Goal: Information Seeking & Learning: Learn about a topic

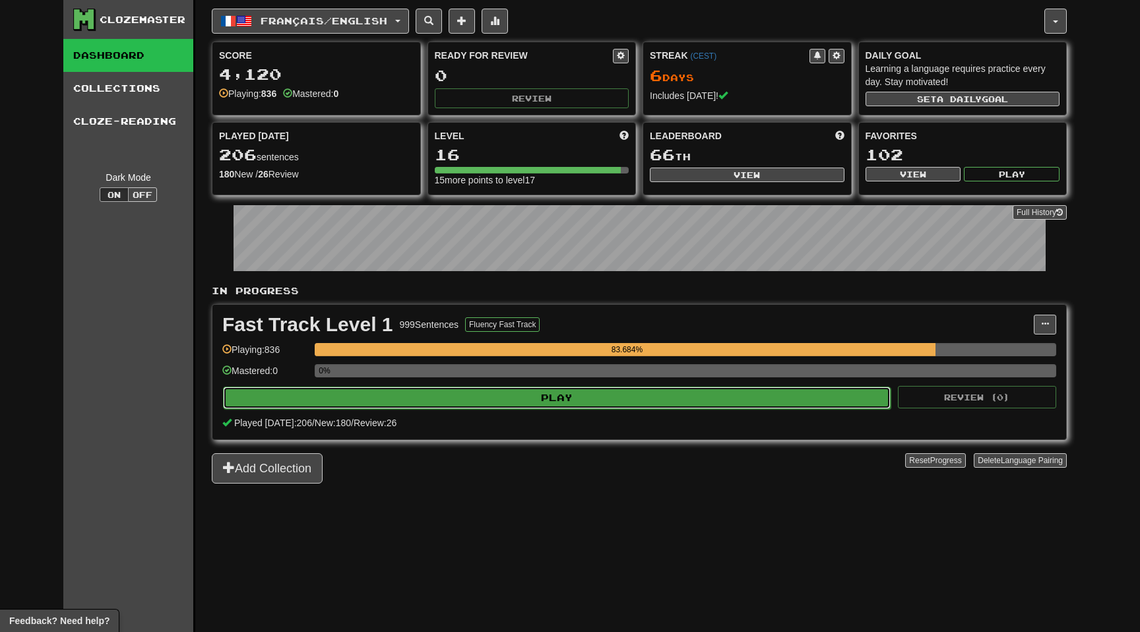
click at [711, 396] on button "Play" at bounding box center [556, 397] width 667 height 22
select select "**"
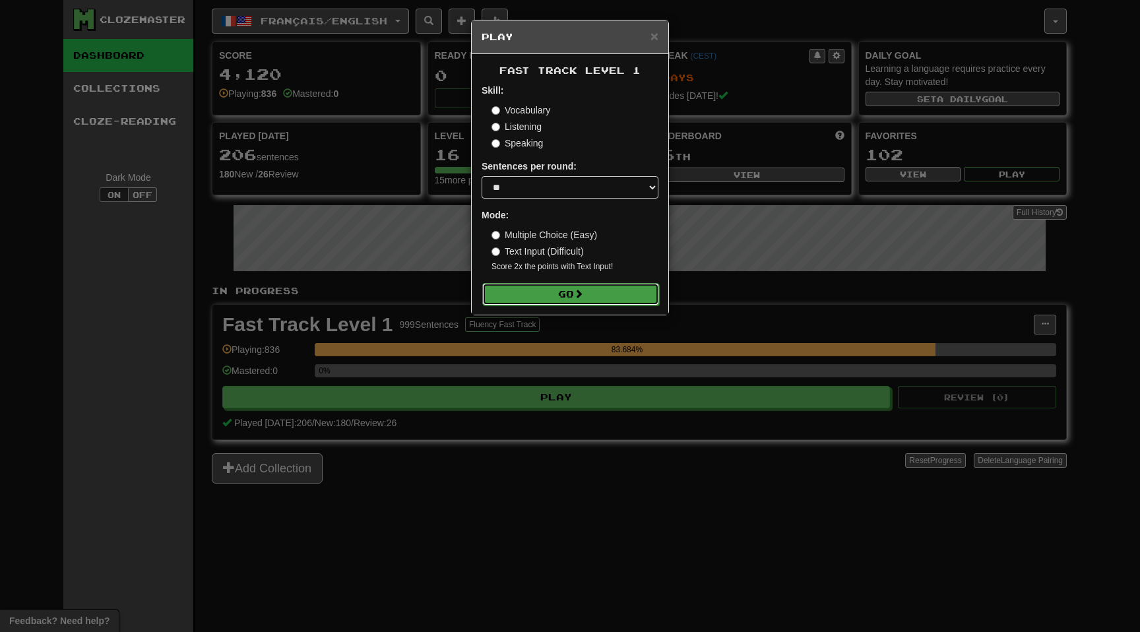
click at [599, 294] on button "Go" at bounding box center [570, 294] width 177 height 22
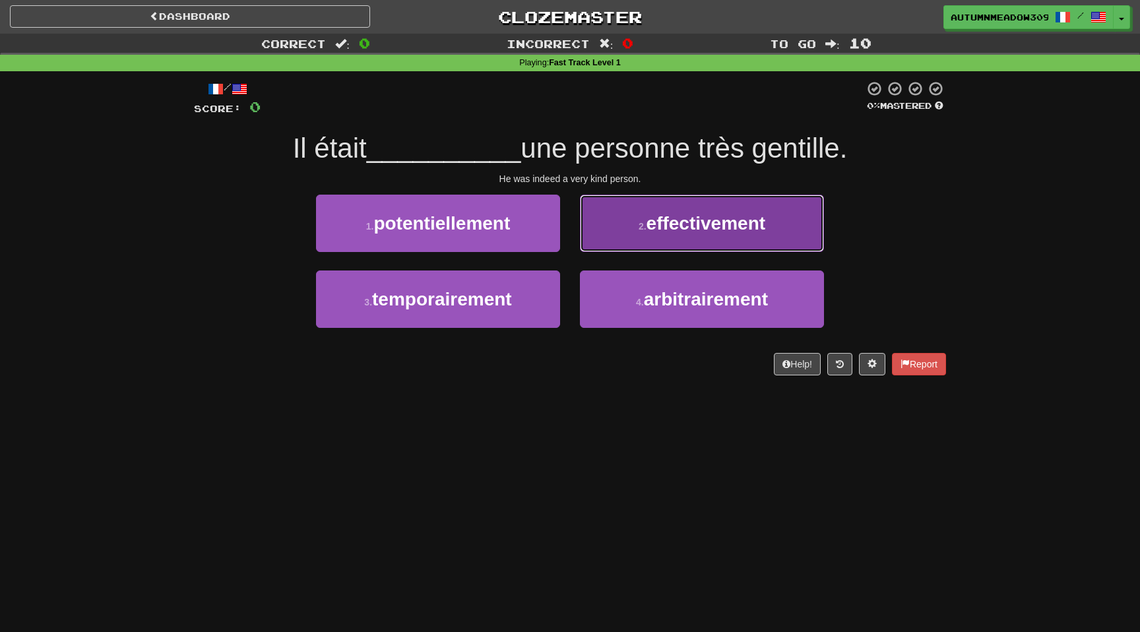
click at [710, 214] on span "effectivement" at bounding box center [705, 223] width 119 height 20
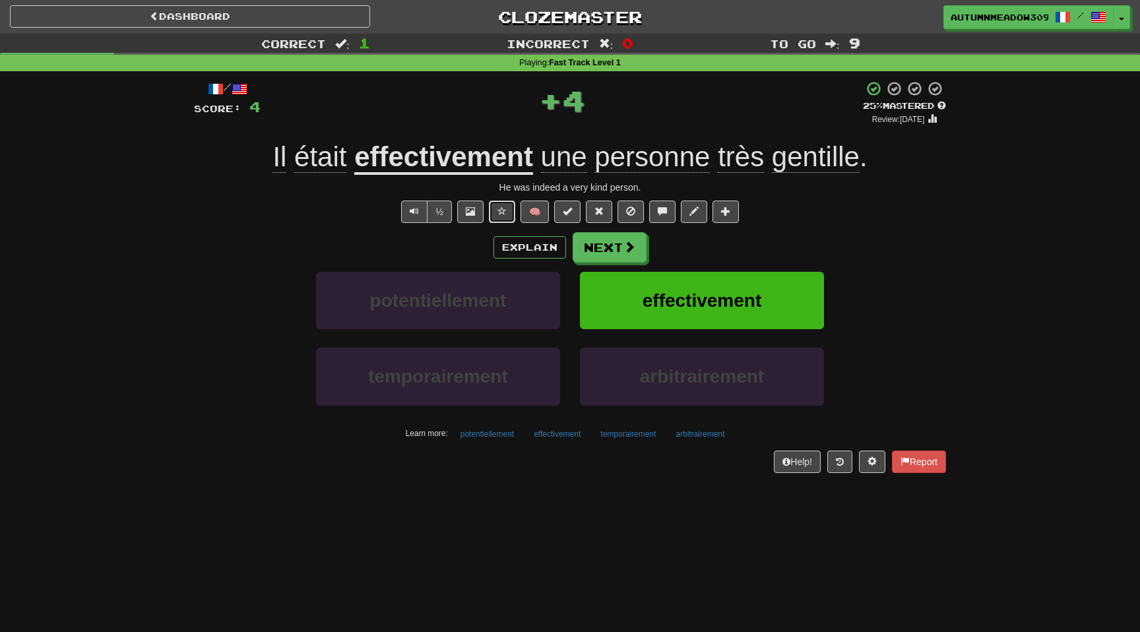
click at [501, 206] on span at bounding box center [501, 210] width 9 height 9
click at [615, 250] on button "Next" at bounding box center [610, 248] width 74 height 30
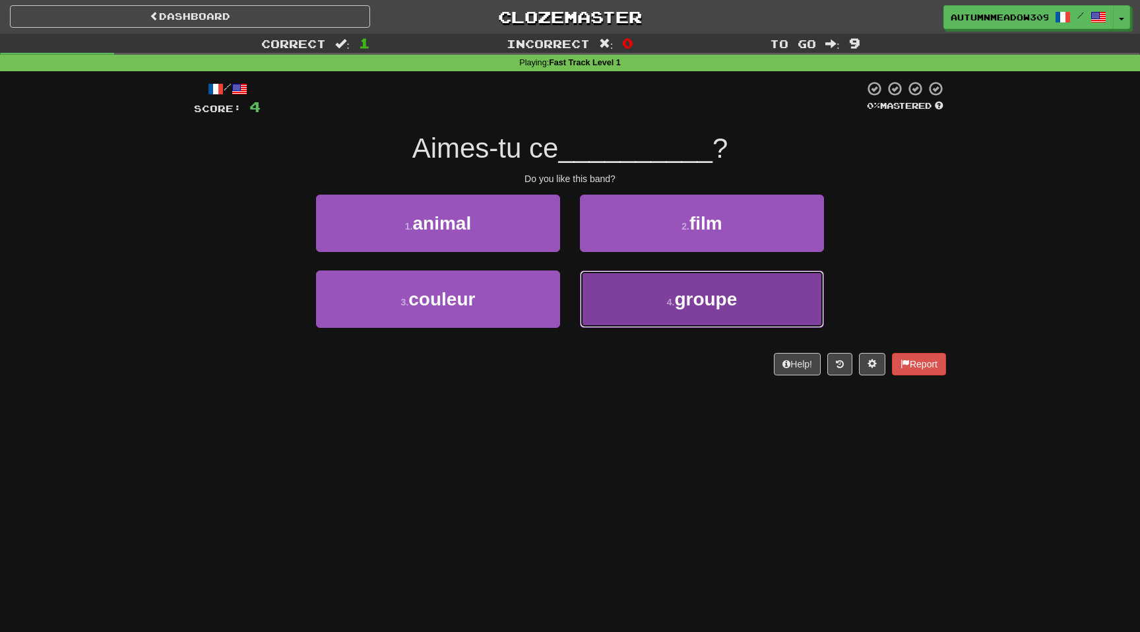
click at [779, 303] on button "4 . groupe" at bounding box center [702, 298] width 244 height 57
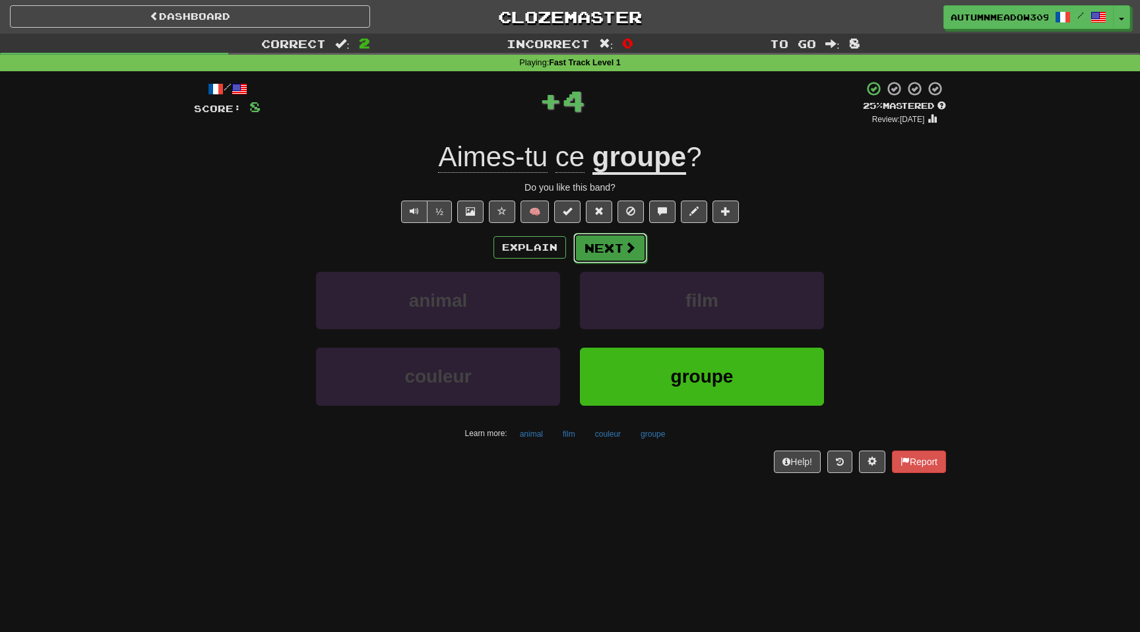
click at [613, 243] on button "Next" at bounding box center [610, 248] width 74 height 30
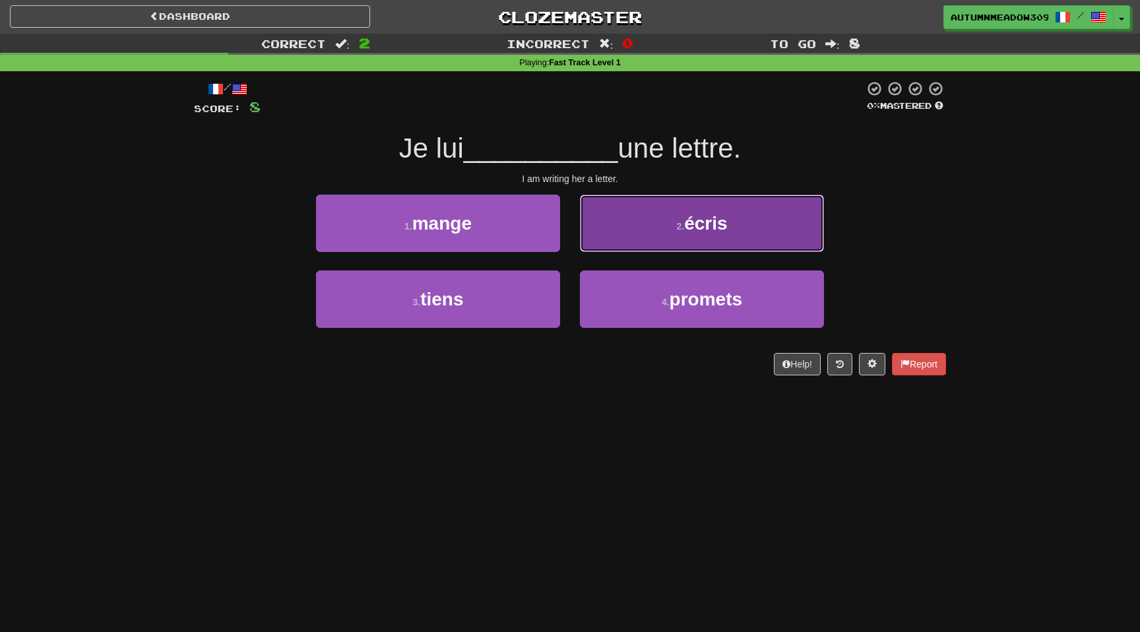
click at [644, 234] on button "2 . écris" at bounding box center [702, 223] width 244 height 57
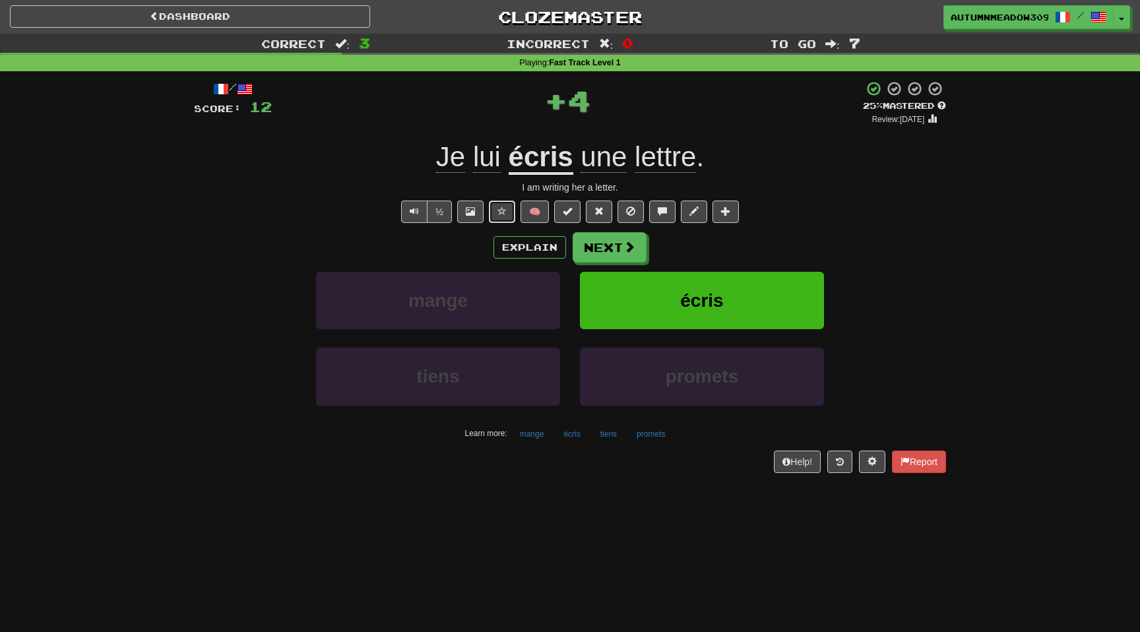
click at [501, 208] on span at bounding box center [501, 210] width 9 height 9
click at [628, 252] on span at bounding box center [630, 247] width 12 height 12
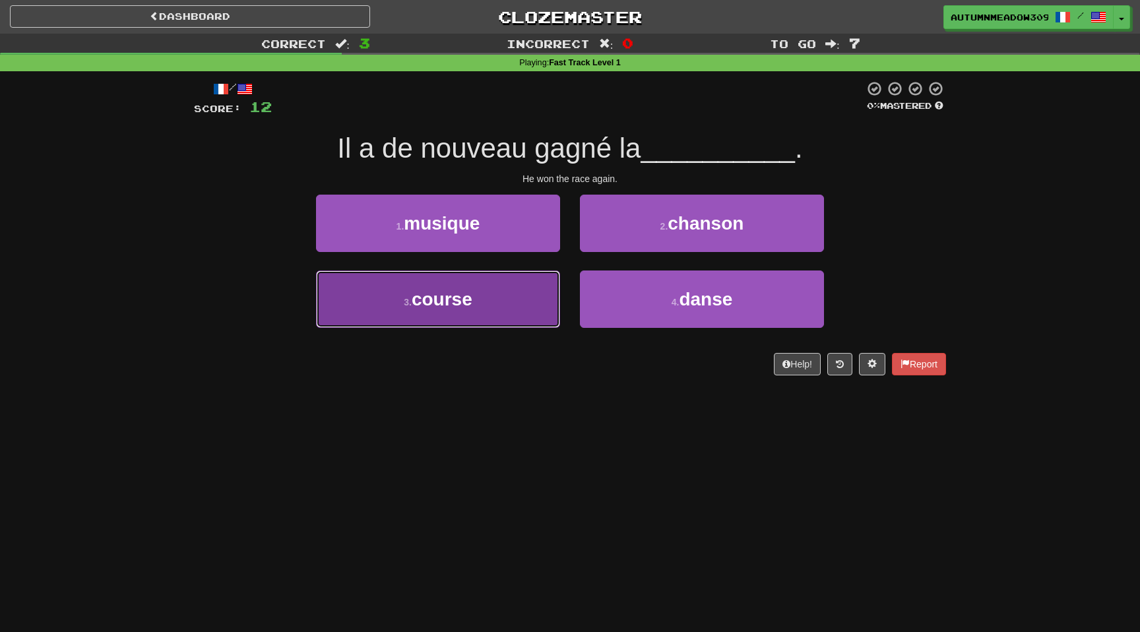
click at [464, 301] on span "course" at bounding box center [442, 299] width 61 height 20
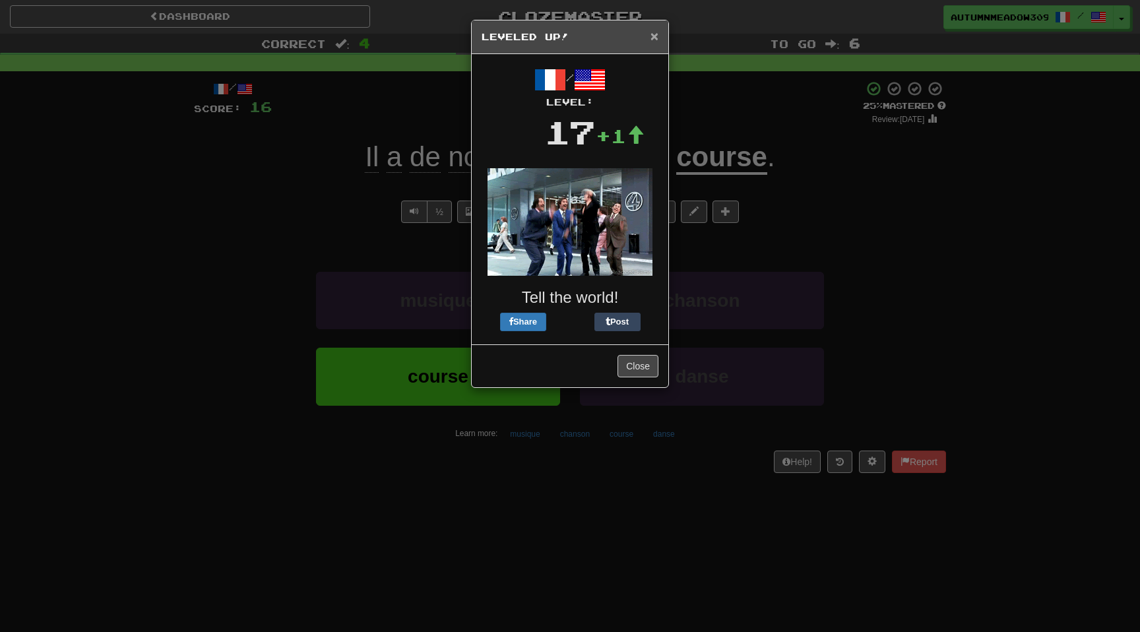
click at [654, 36] on span "×" at bounding box center [654, 35] width 8 height 15
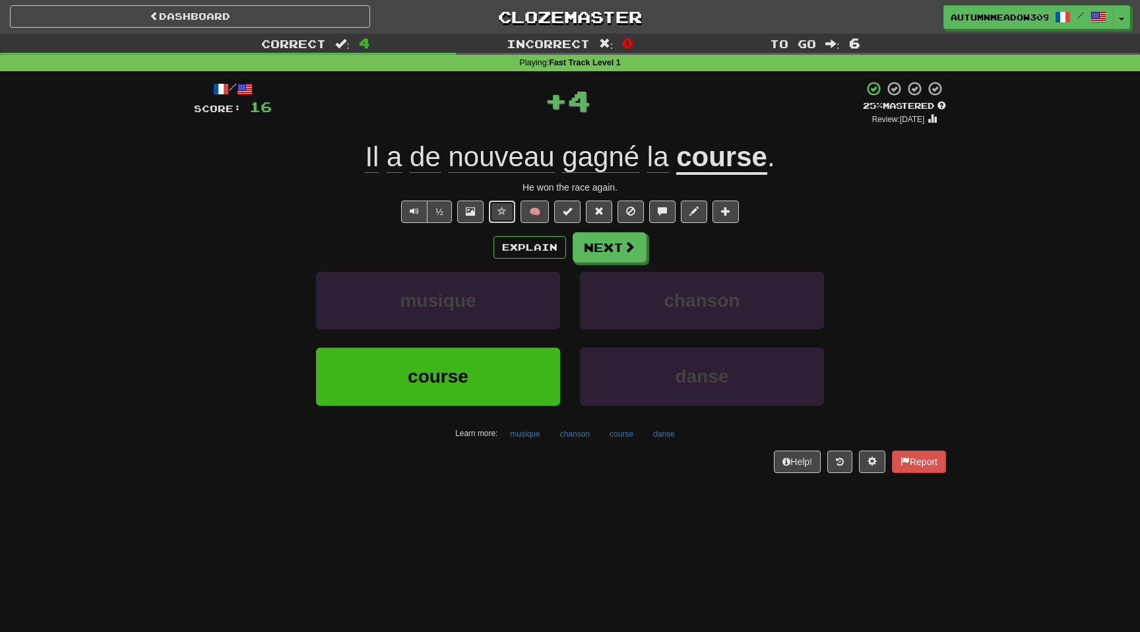
click at [499, 208] on span at bounding box center [501, 210] width 9 height 9
click at [612, 246] on button "Next" at bounding box center [610, 248] width 74 height 30
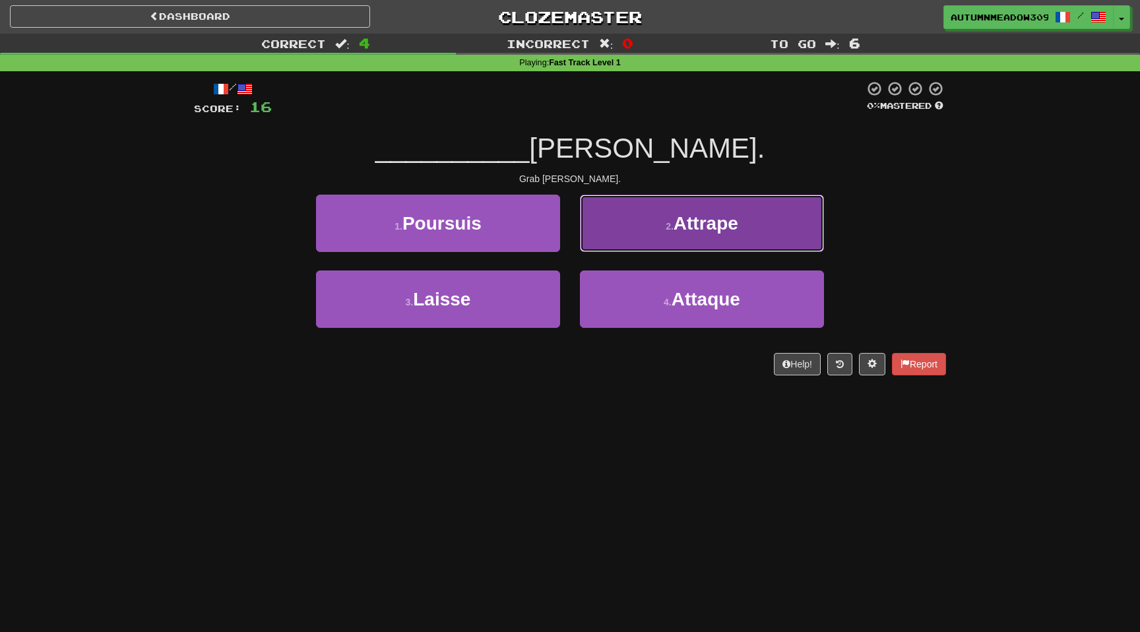
click at [805, 222] on button "2 . Attrape" at bounding box center [702, 223] width 244 height 57
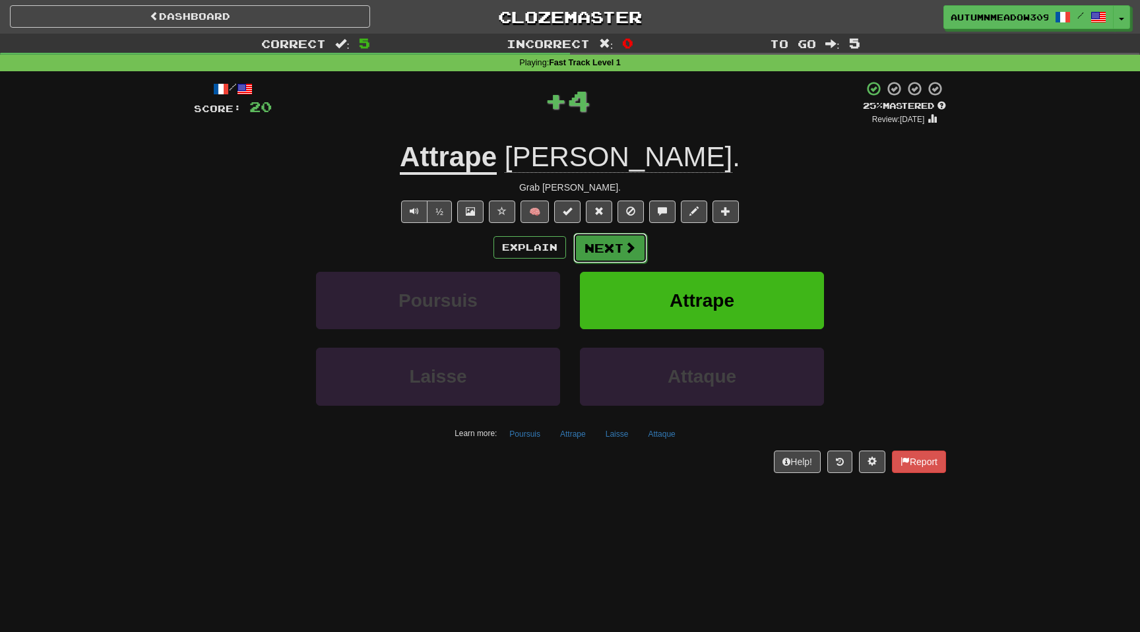
click at [631, 244] on span at bounding box center [630, 247] width 12 height 12
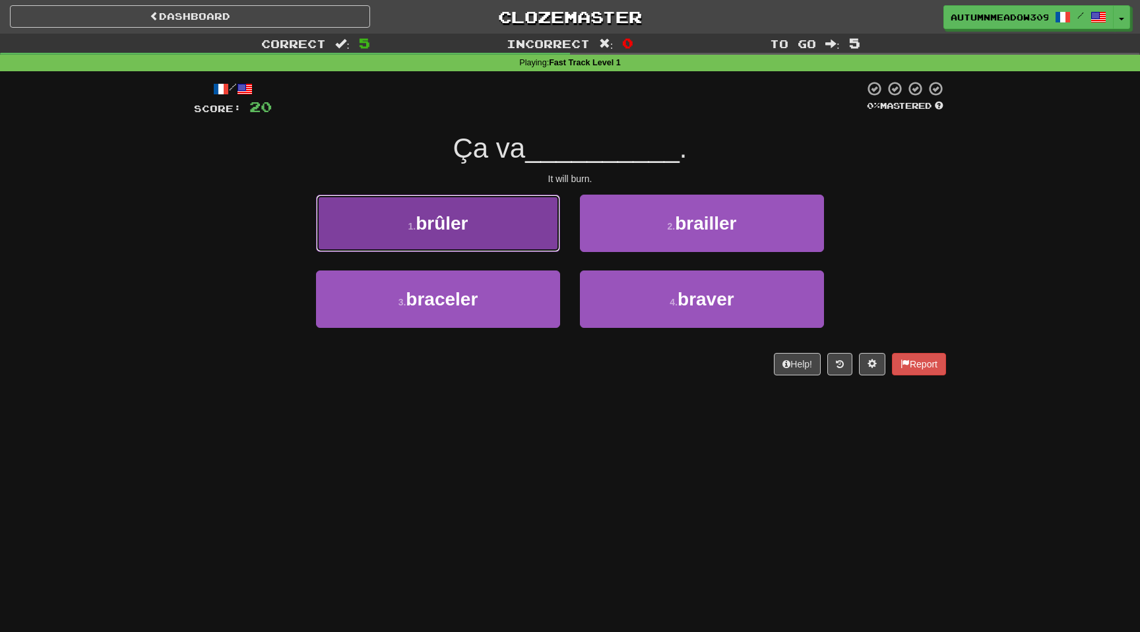
click at [495, 213] on button "1 . brûler" at bounding box center [438, 223] width 244 height 57
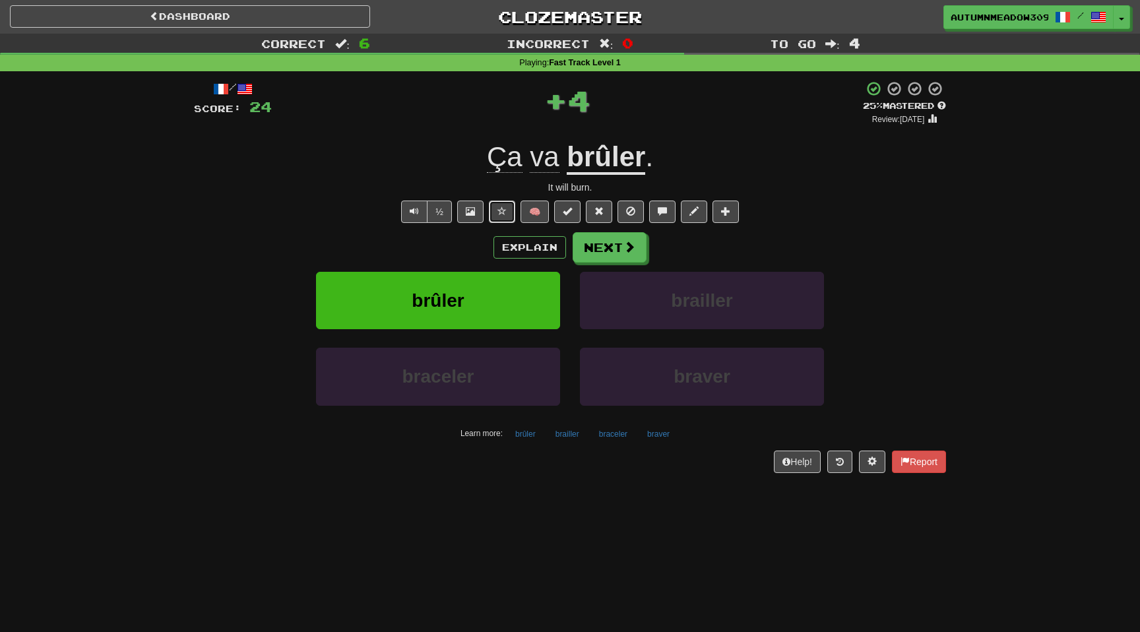
click at [505, 215] on span at bounding box center [501, 210] width 9 height 9
click at [615, 245] on button "Next" at bounding box center [610, 248] width 74 height 30
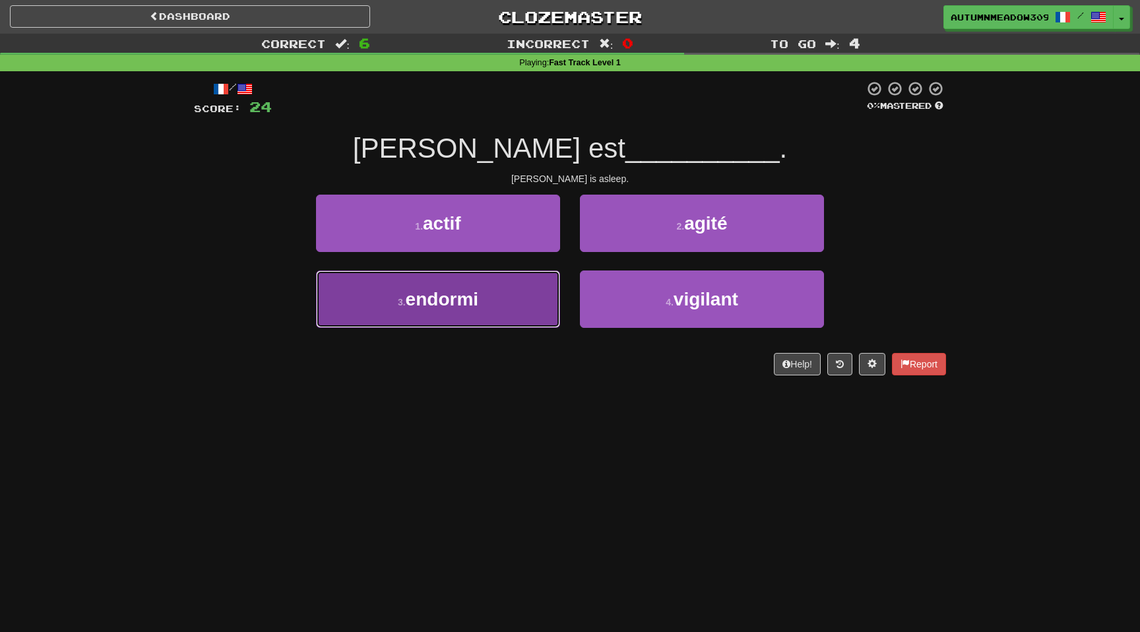
click at [513, 295] on button "3 . endormi" at bounding box center [438, 298] width 244 height 57
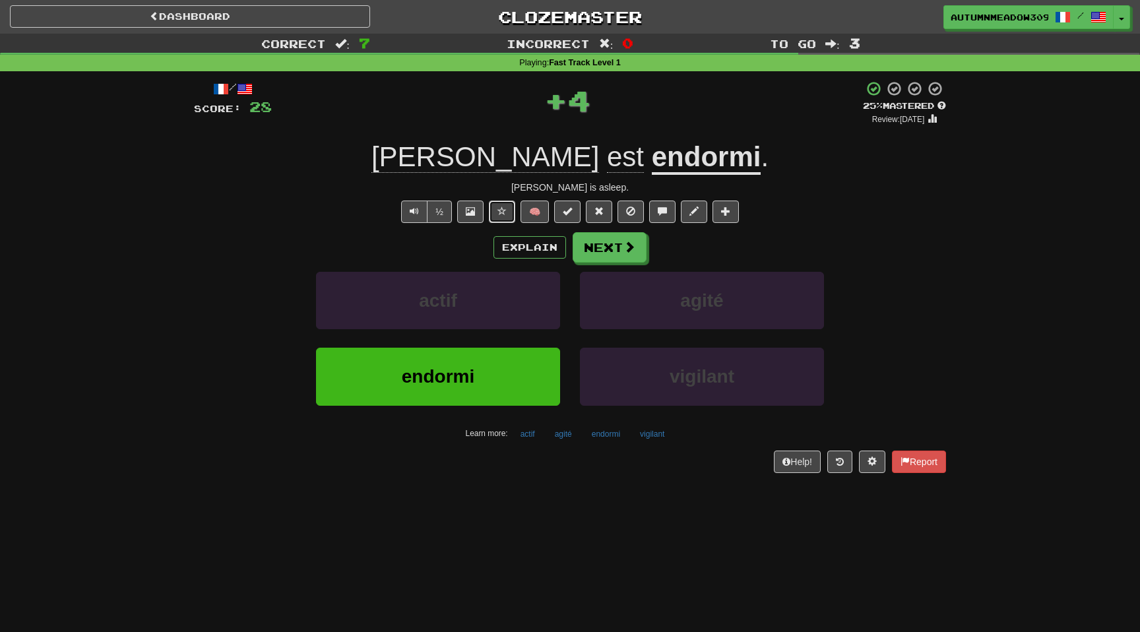
click at [504, 212] on span at bounding box center [501, 210] width 9 height 9
click at [611, 254] on button "Next" at bounding box center [610, 248] width 74 height 30
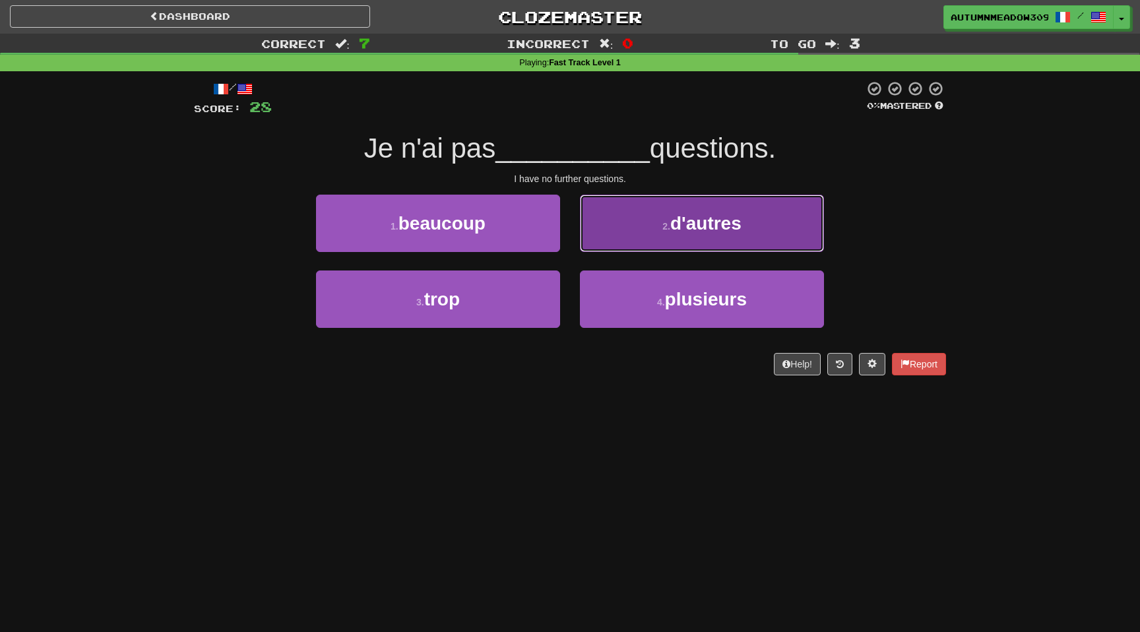
click at [693, 215] on span "d'autres" at bounding box center [705, 223] width 71 height 20
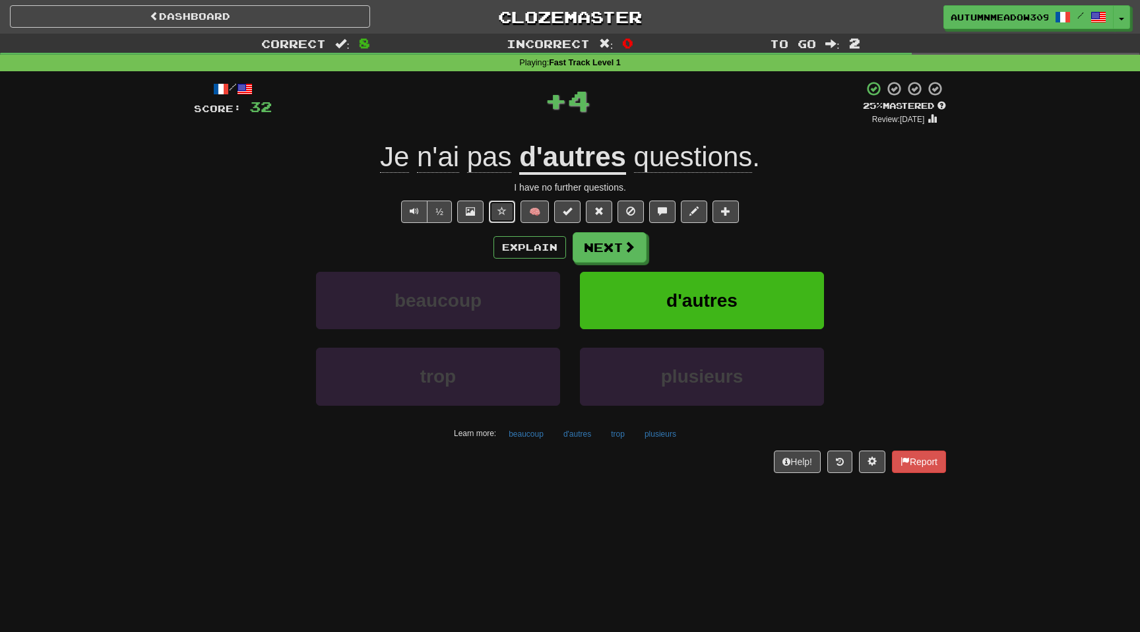
click at [503, 209] on span at bounding box center [501, 210] width 9 height 9
click at [621, 246] on button "Next" at bounding box center [610, 248] width 74 height 30
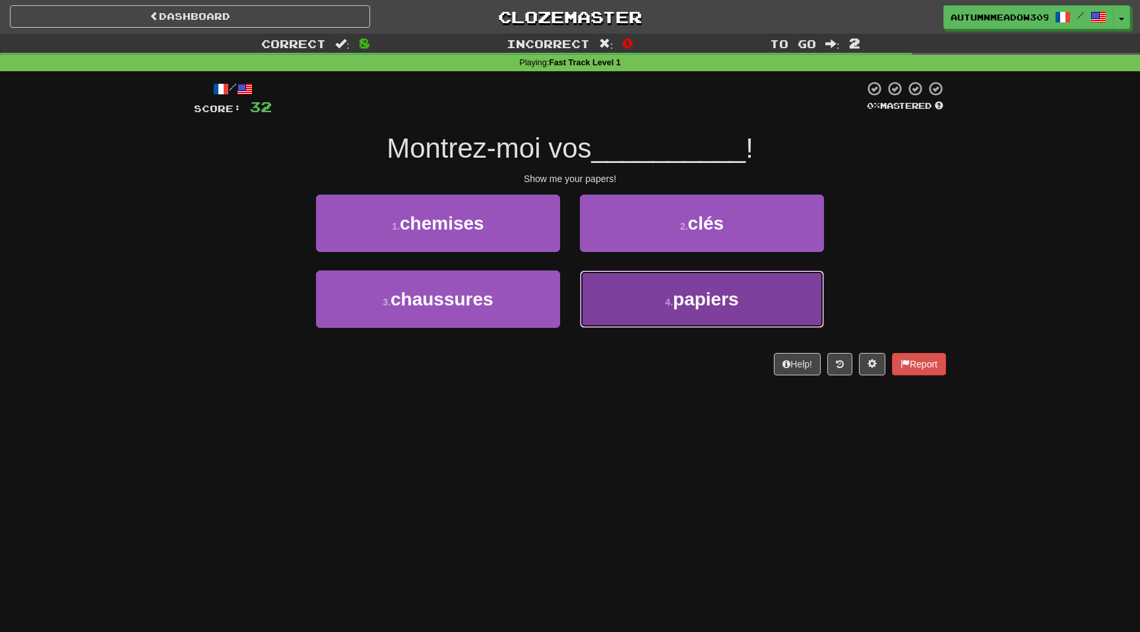
click at [725, 289] on span "papiers" at bounding box center [706, 299] width 66 height 20
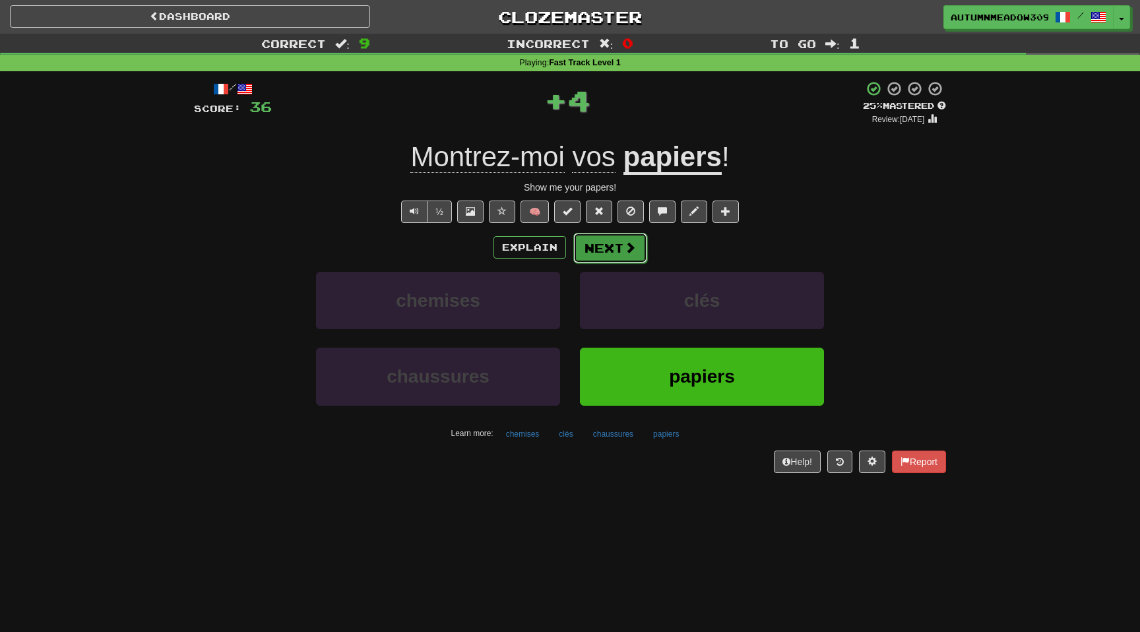
click at [624, 249] on span at bounding box center [630, 247] width 12 height 12
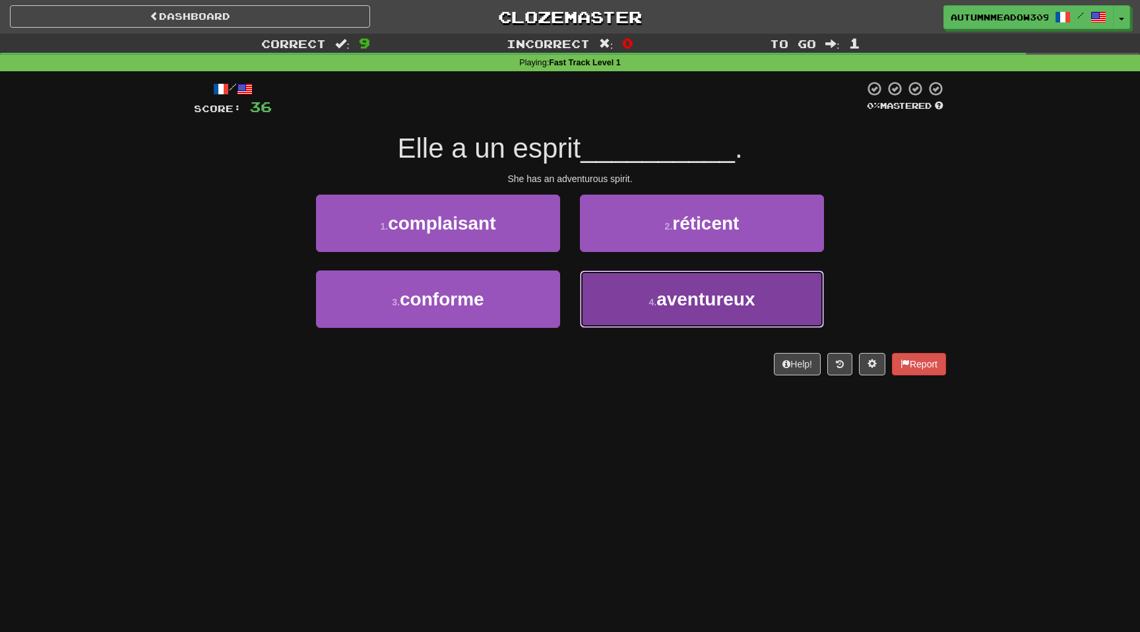
click at [634, 303] on button "4 . aventureux" at bounding box center [702, 298] width 244 height 57
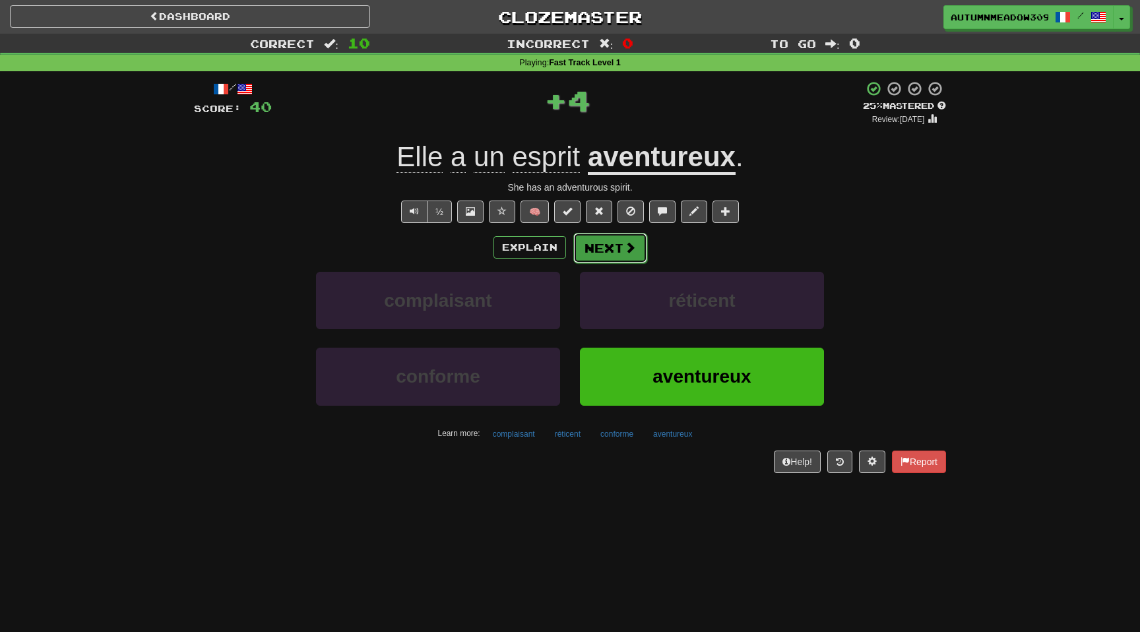
click at [611, 253] on button "Next" at bounding box center [610, 248] width 74 height 30
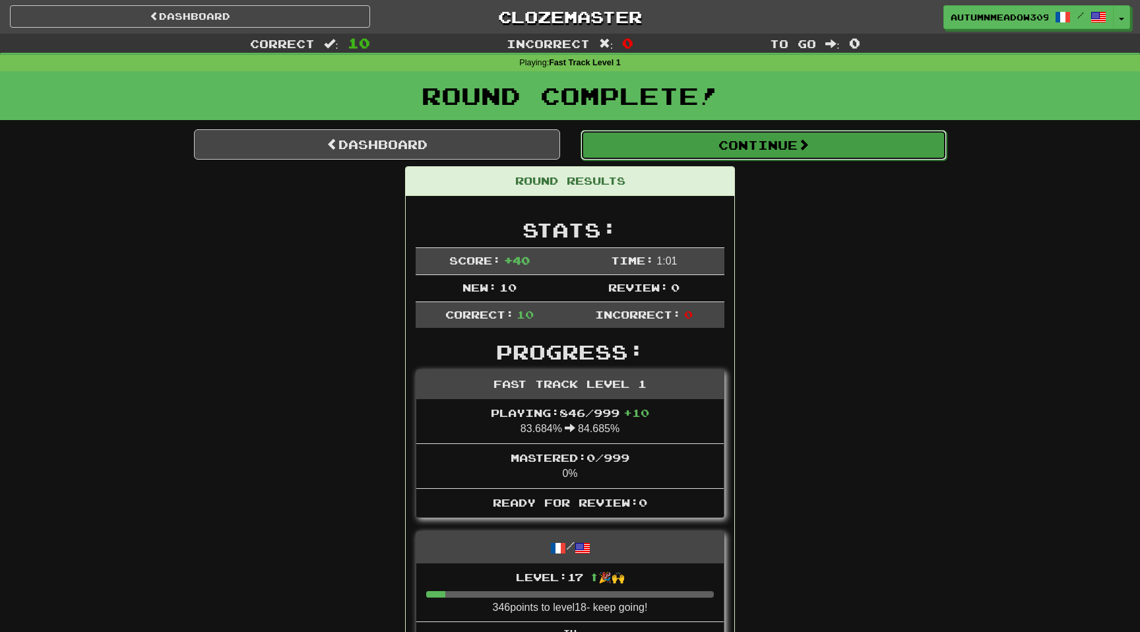
click at [708, 138] on button "Continue" at bounding box center [763, 145] width 366 height 30
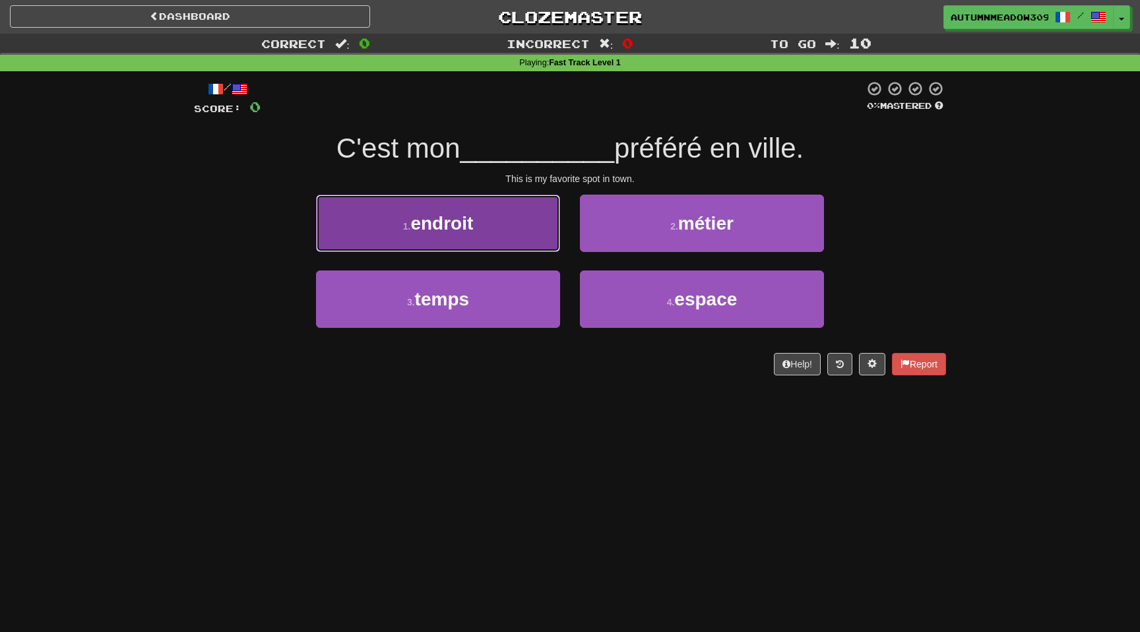
click at [456, 220] on span "endroit" at bounding box center [441, 223] width 63 height 20
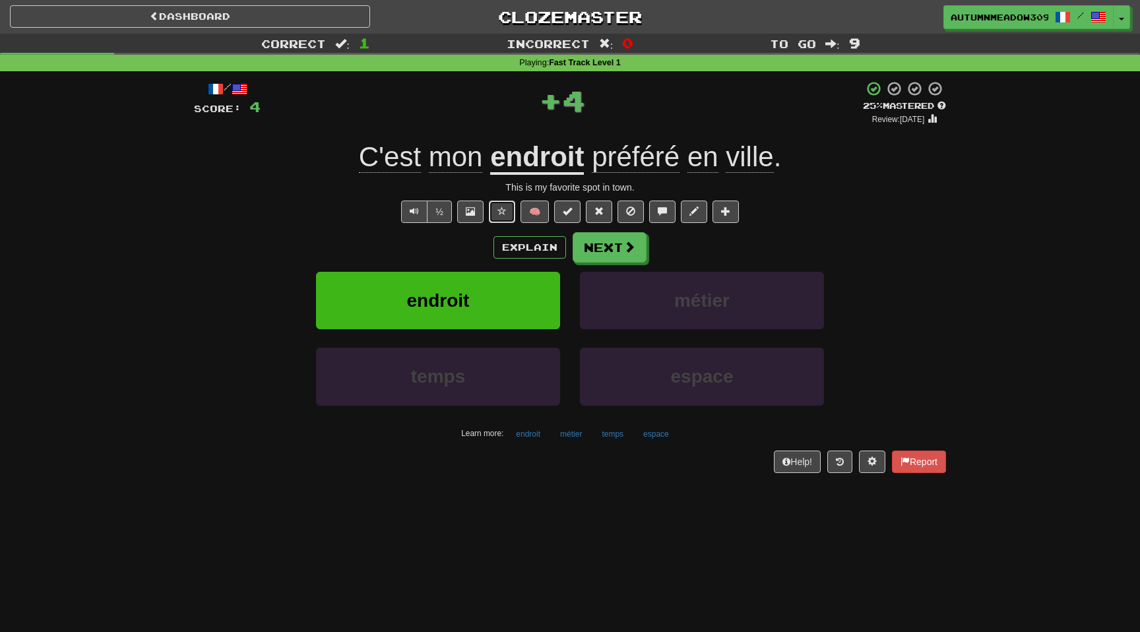
click at [505, 210] on span at bounding box center [501, 210] width 9 height 9
click at [607, 241] on button "Next" at bounding box center [610, 248] width 74 height 30
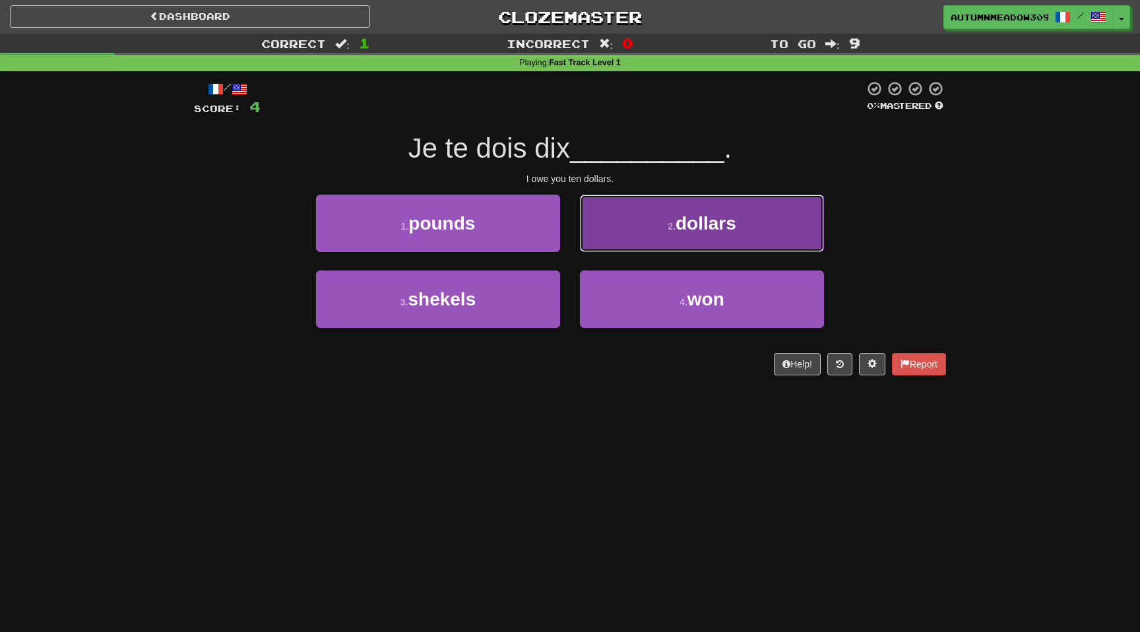
click at [711, 229] on span "dollars" at bounding box center [705, 223] width 61 height 20
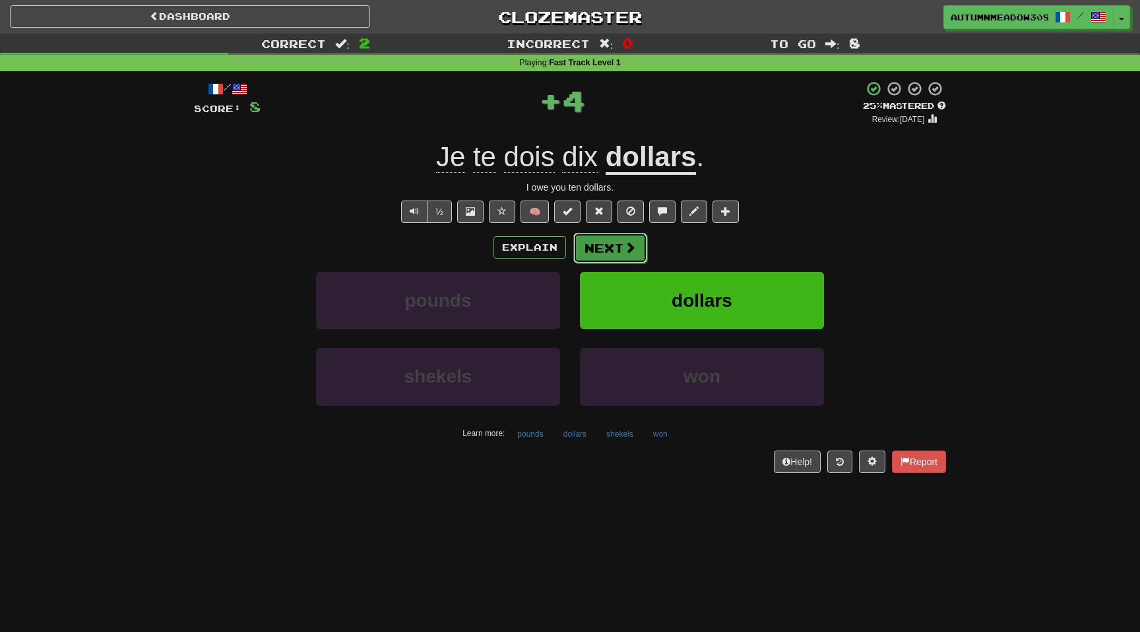
click at [619, 244] on button "Next" at bounding box center [610, 248] width 74 height 30
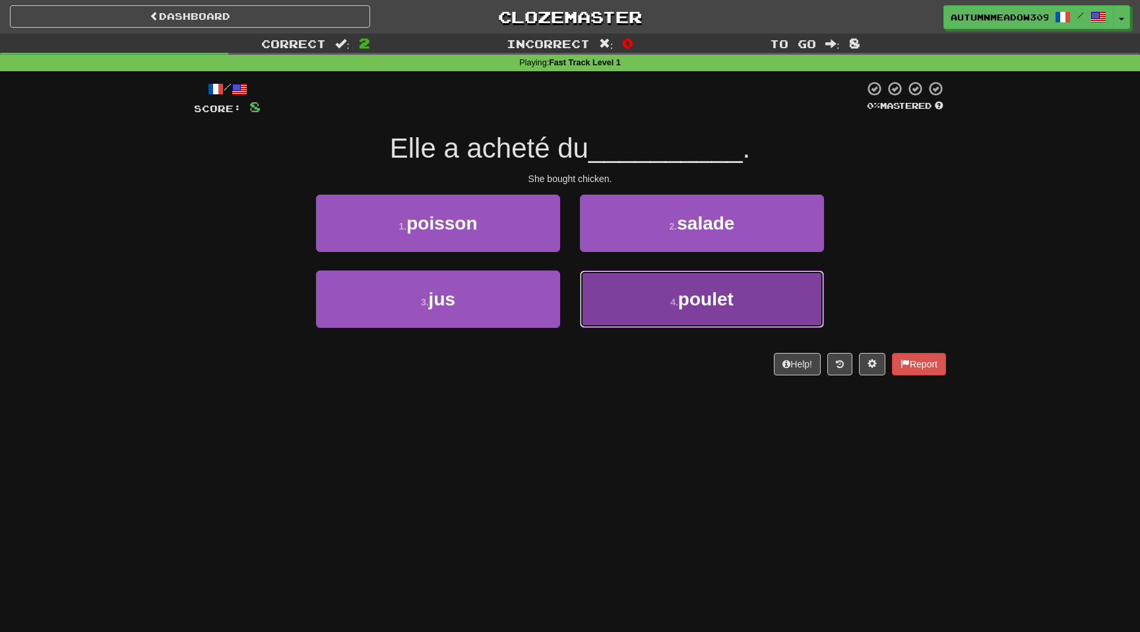
click at [648, 291] on button "4 . poulet" at bounding box center [702, 298] width 244 height 57
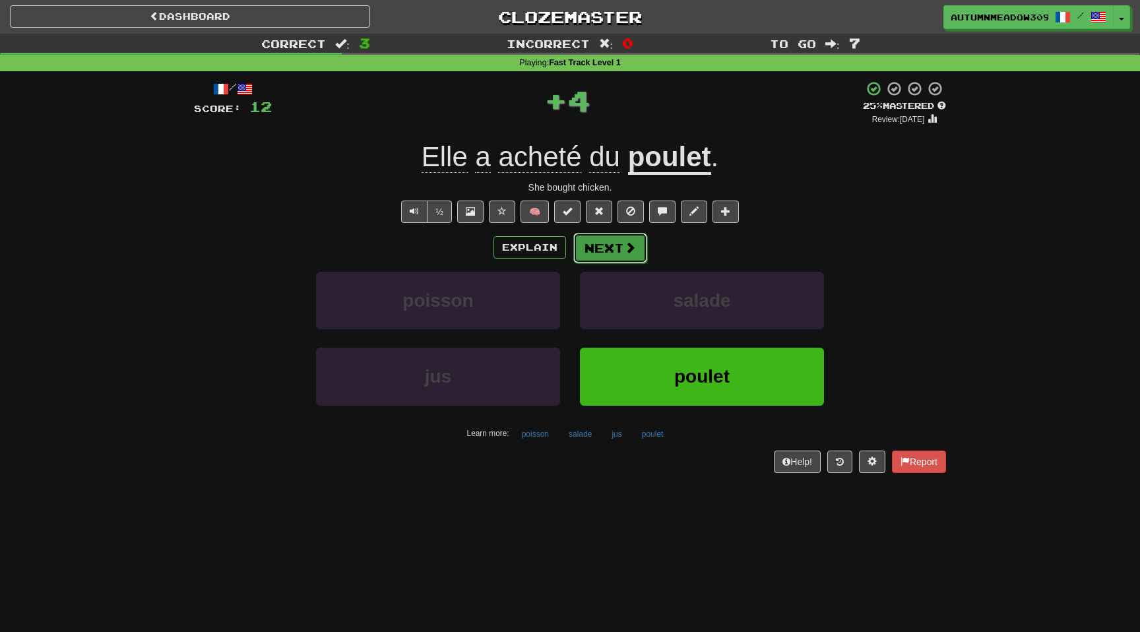
click at [619, 251] on button "Next" at bounding box center [610, 248] width 74 height 30
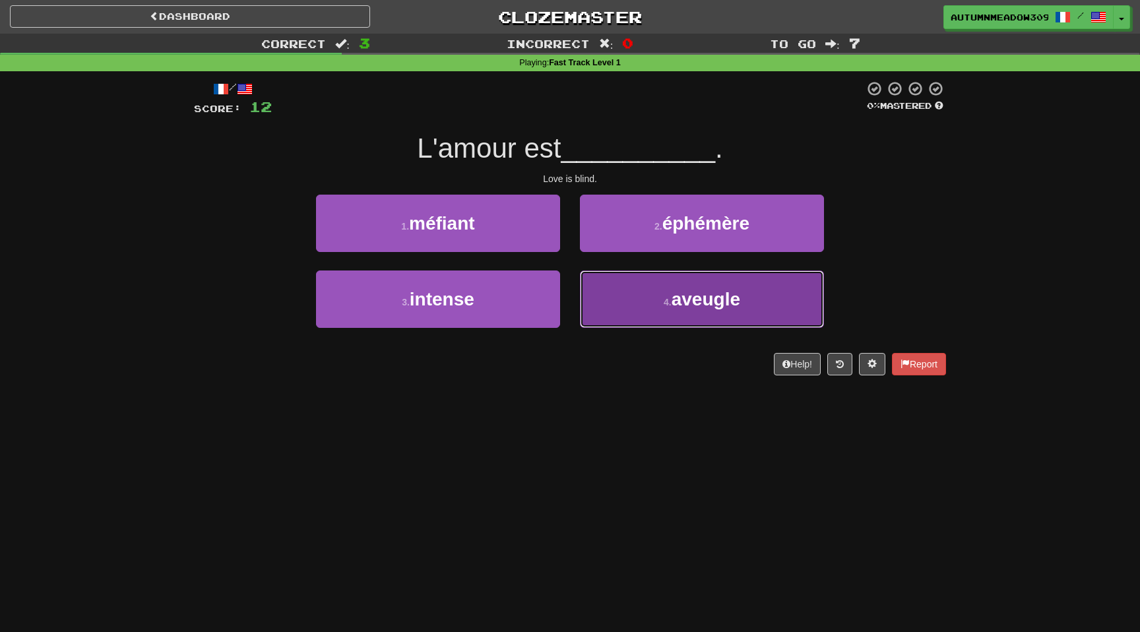
click at [758, 306] on button "4 . aveugle" at bounding box center [702, 298] width 244 height 57
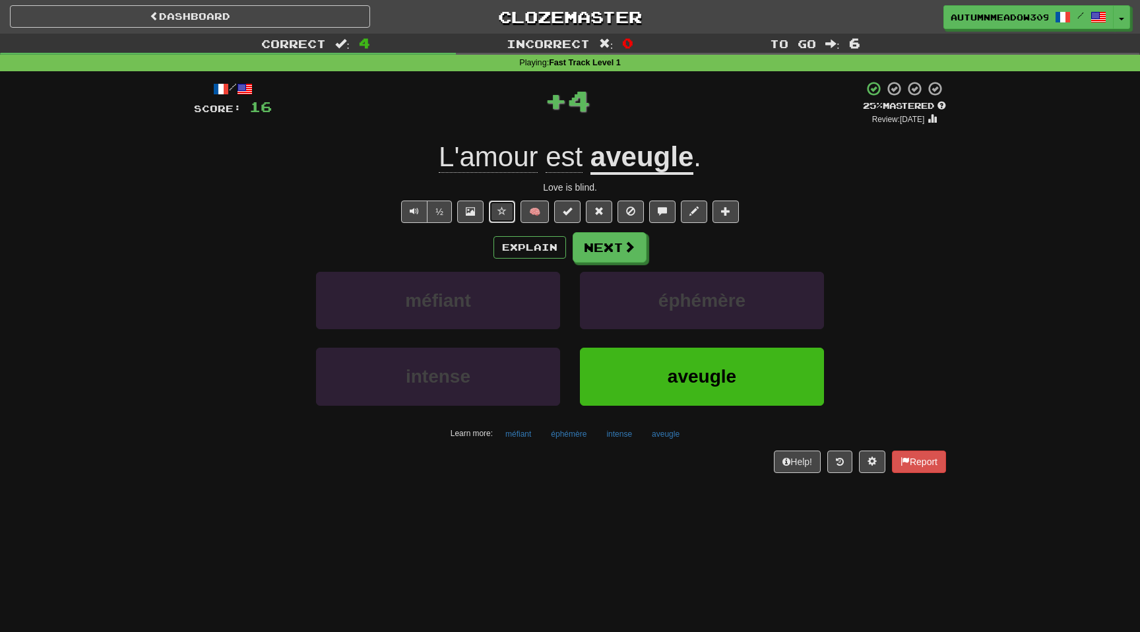
click at [503, 211] on span at bounding box center [501, 210] width 9 height 9
click at [642, 168] on u "aveugle" at bounding box center [641, 158] width 103 height 34
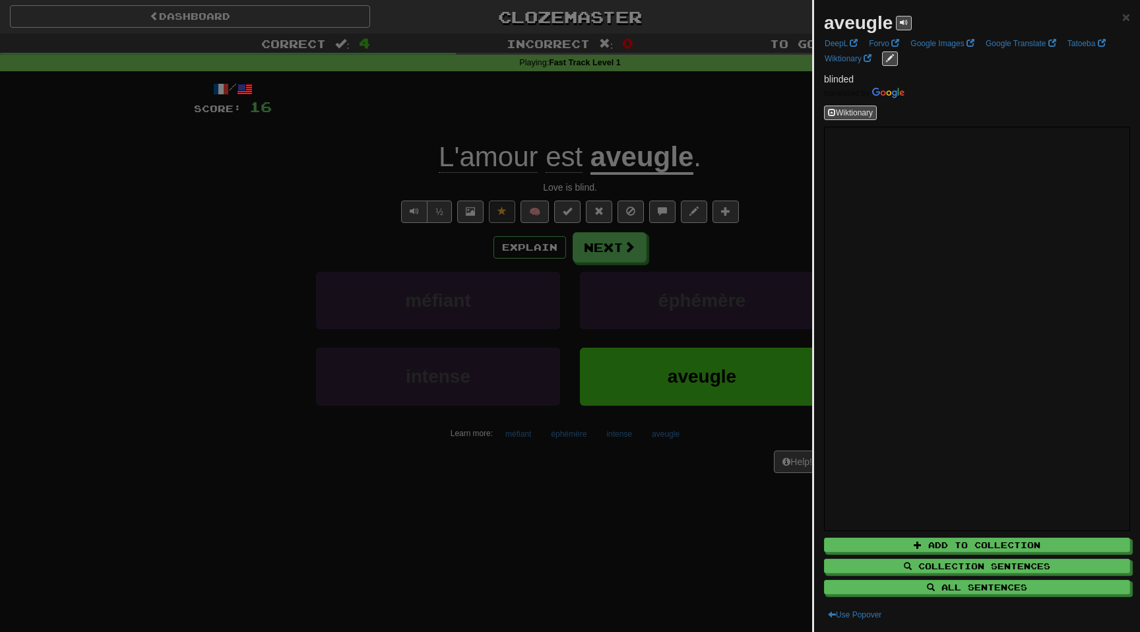
click at [278, 172] on div at bounding box center [570, 316] width 1140 height 632
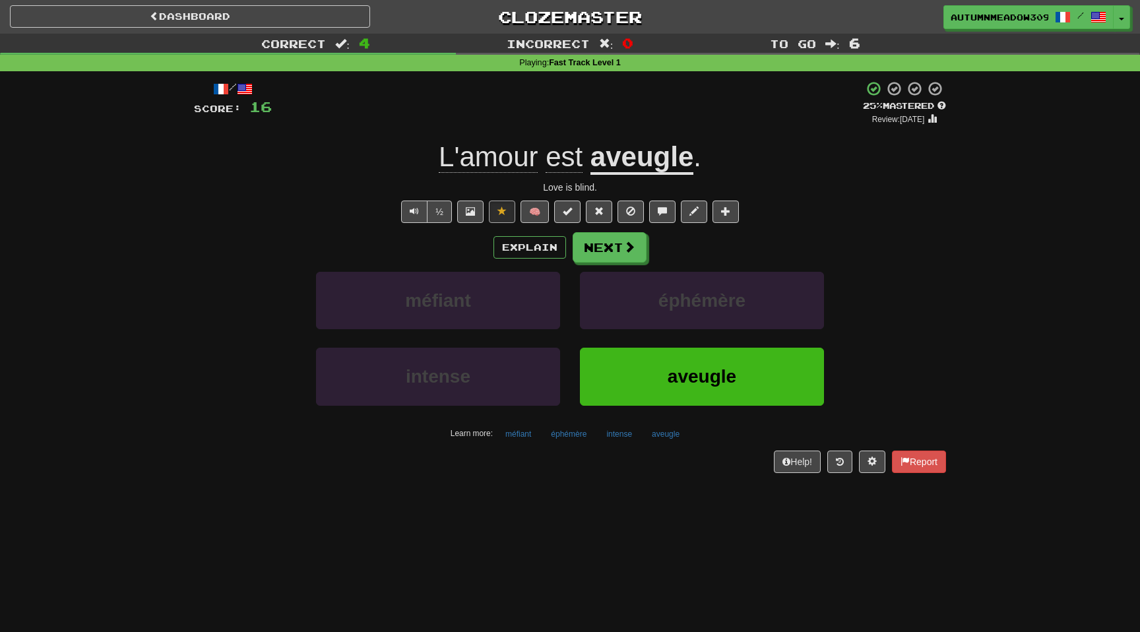
click at [340, 125] on div "+ 4" at bounding box center [567, 102] width 591 height 45
click at [410, 210] on button "Text-to-speech controls" at bounding box center [414, 211] width 26 height 22
click at [635, 251] on button "Next" at bounding box center [610, 248] width 74 height 30
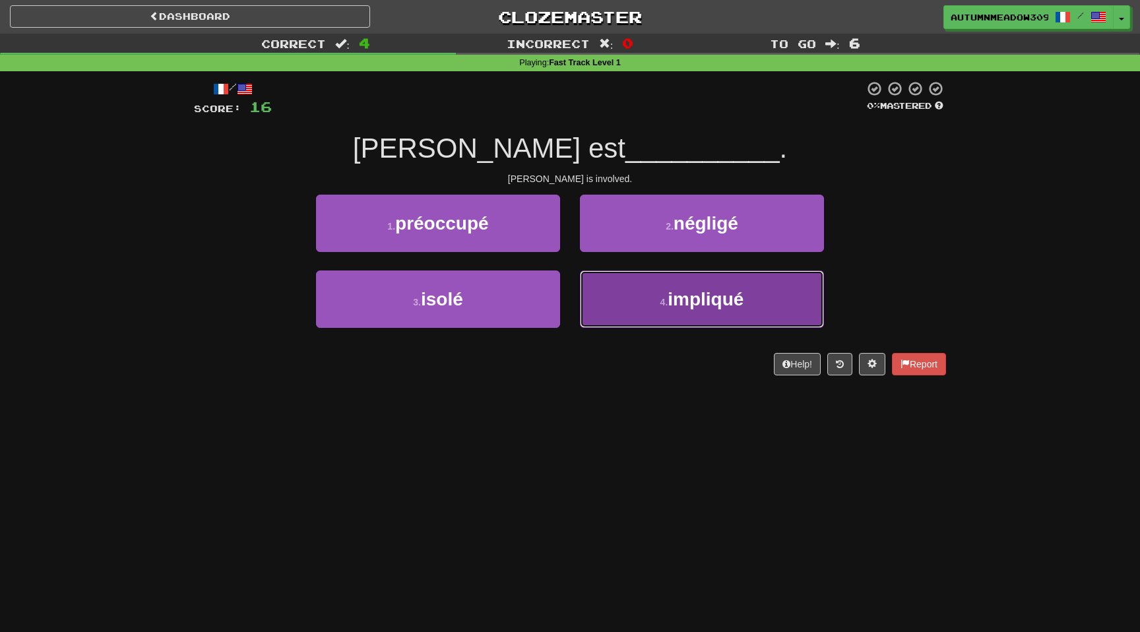
click at [723, 300] on span "impliqué" at bounding box center [705, 299] width 76 height 20
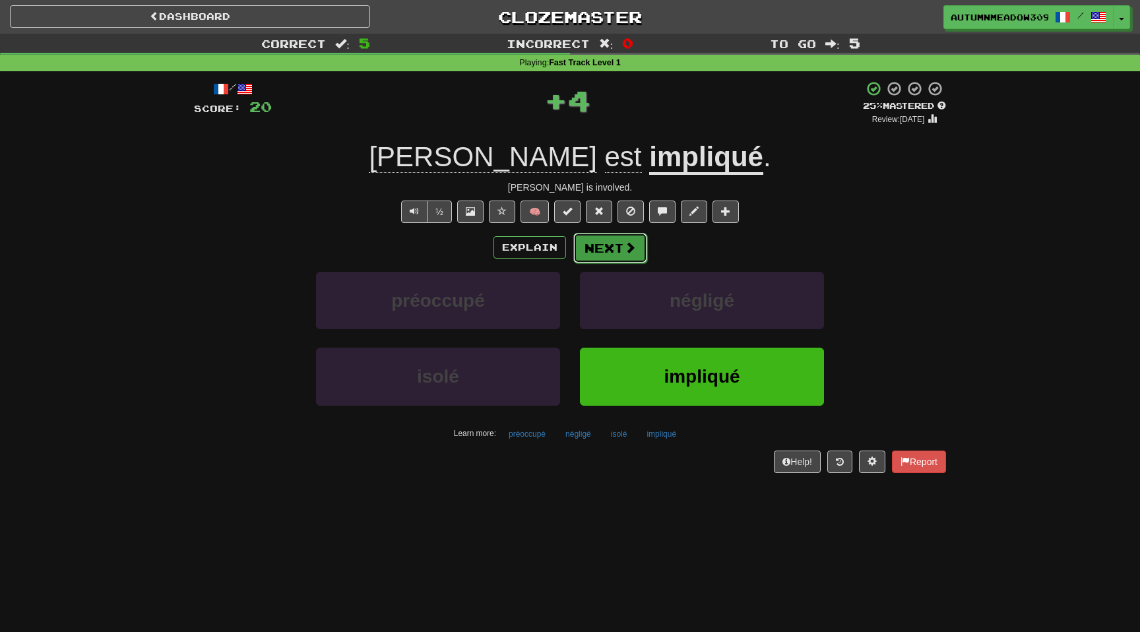
click at [625, 249] on span at bounding box center [630, 247] width 12 height 12
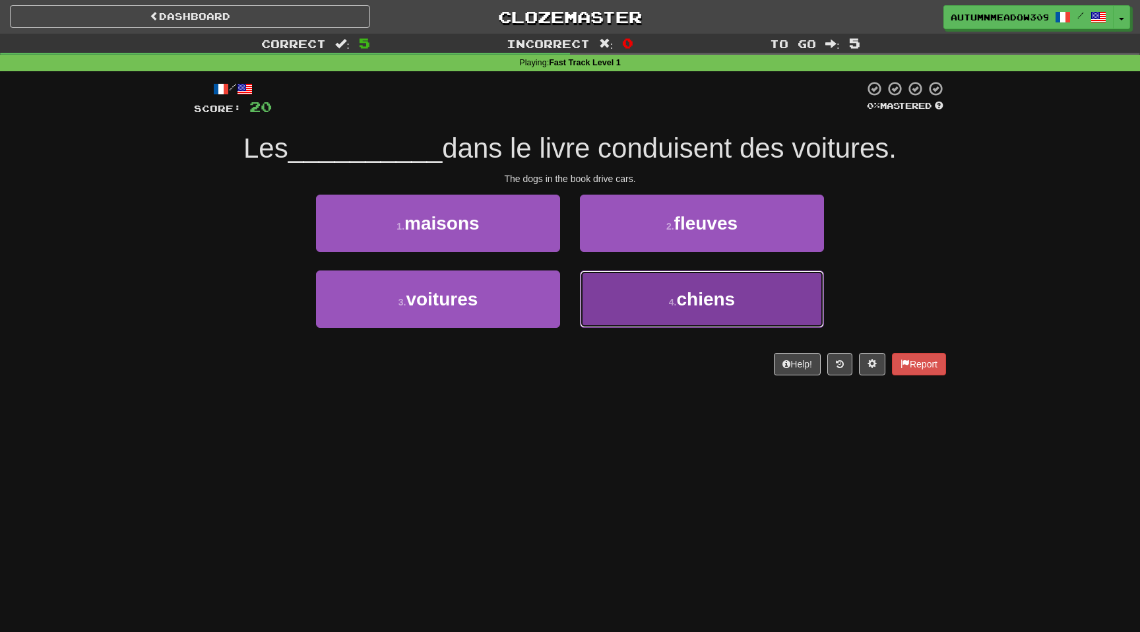
click at [683, 308] on span "chiens" at bounding box center [705, 299] width 59 height 20
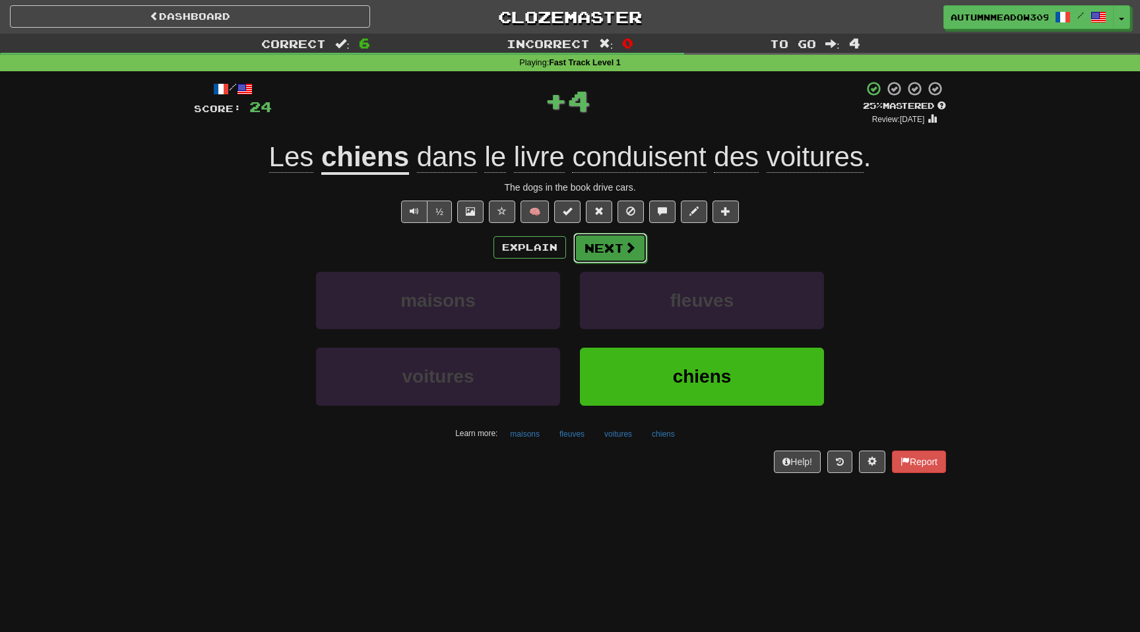
click at [609, 253] on button "Next" at bounding box center [610, 248] width 74 height 30
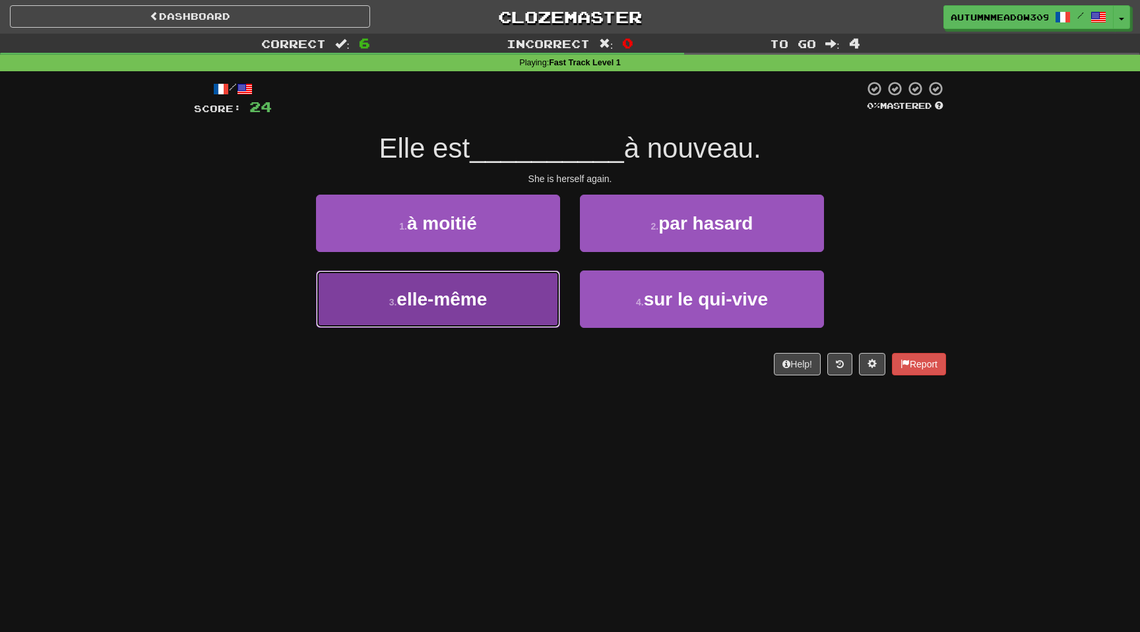
click at [483, 297] on span "elle-même" at bounding box center [441, 299] width 90 height 20
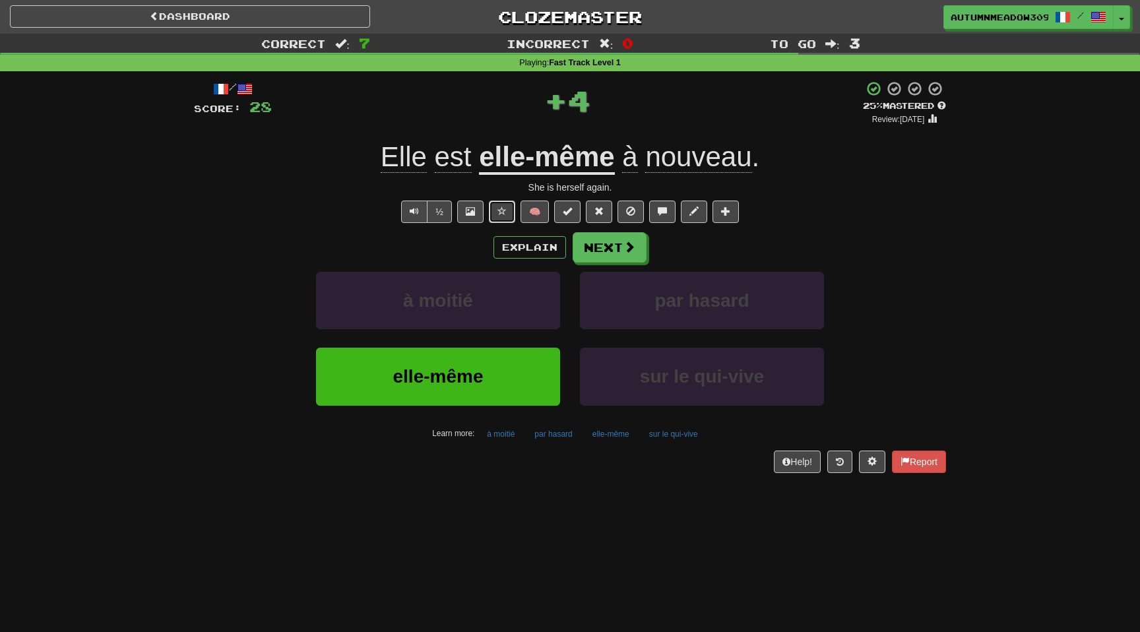
click at [500, 209] on span at bounding box center [501, 210] width 9 height 9
click at [621, 250] on button "Next" at bounding box center [610, 248] width 74 height 30
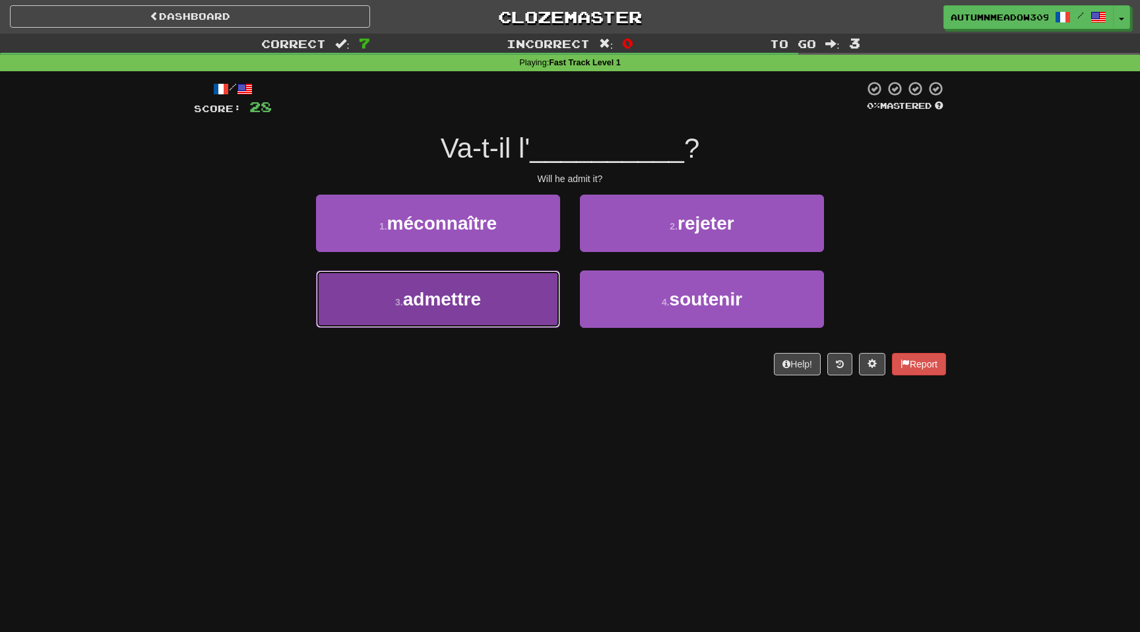
click at [473, 292] on span "admettre" at bounding box center [442, 299] width 78 height 20
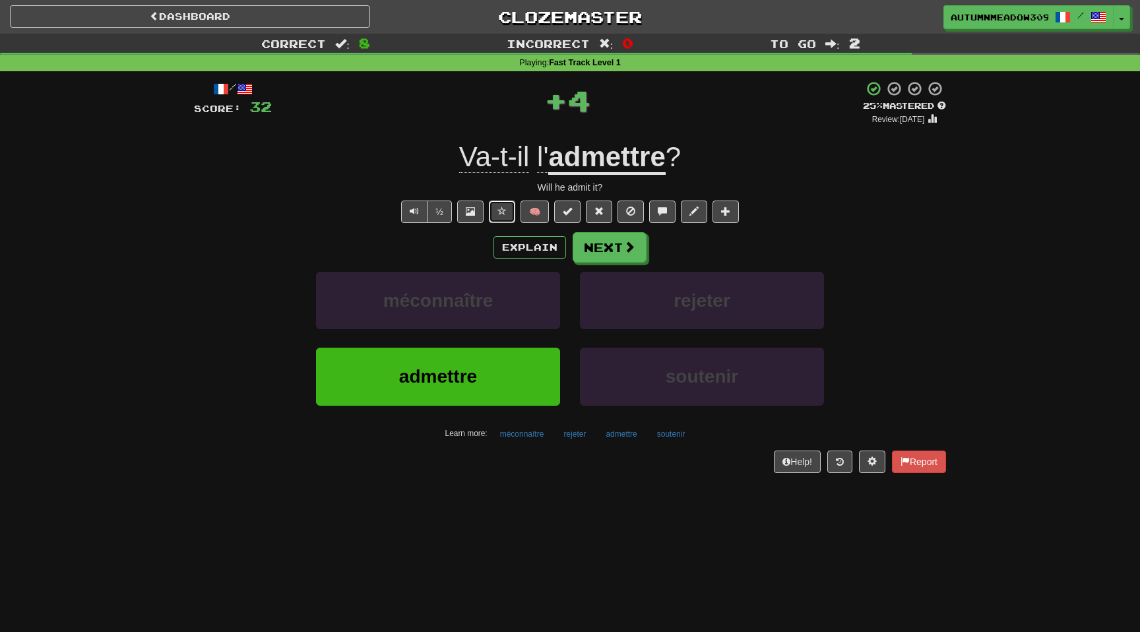
click at [502, 206] on span at bounding box center [501, 210] width 9 height 9
click at [624, 249] on span at bounding box center [630, 247] width 12 height 12
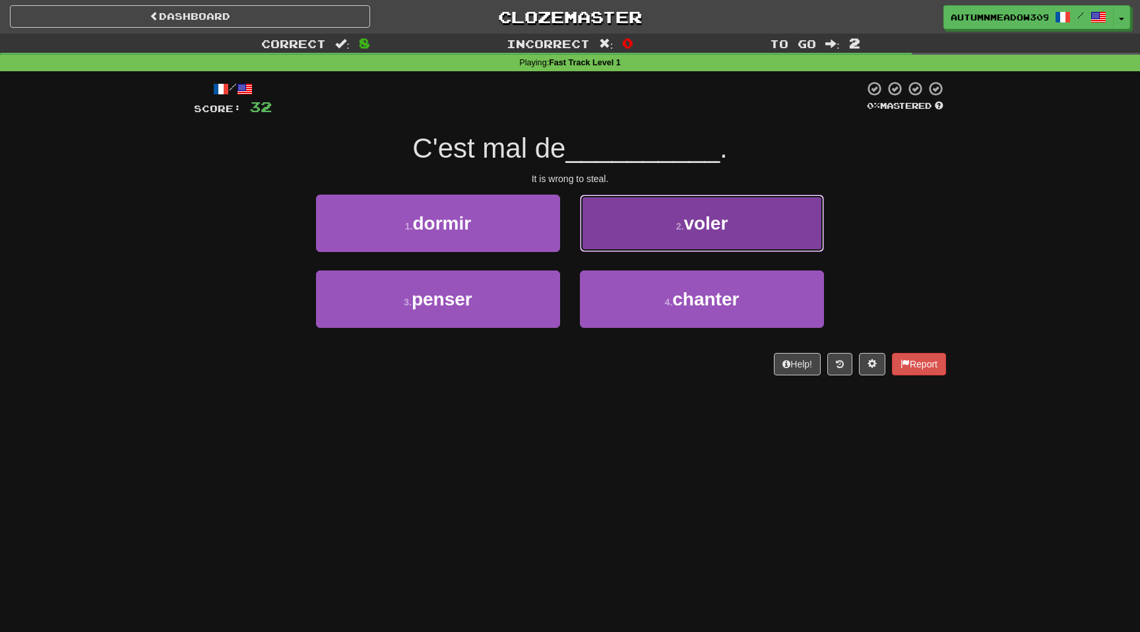
click at [743, 237] on button "2 . voler" at bounding box center [702, 223] width 244 height 57
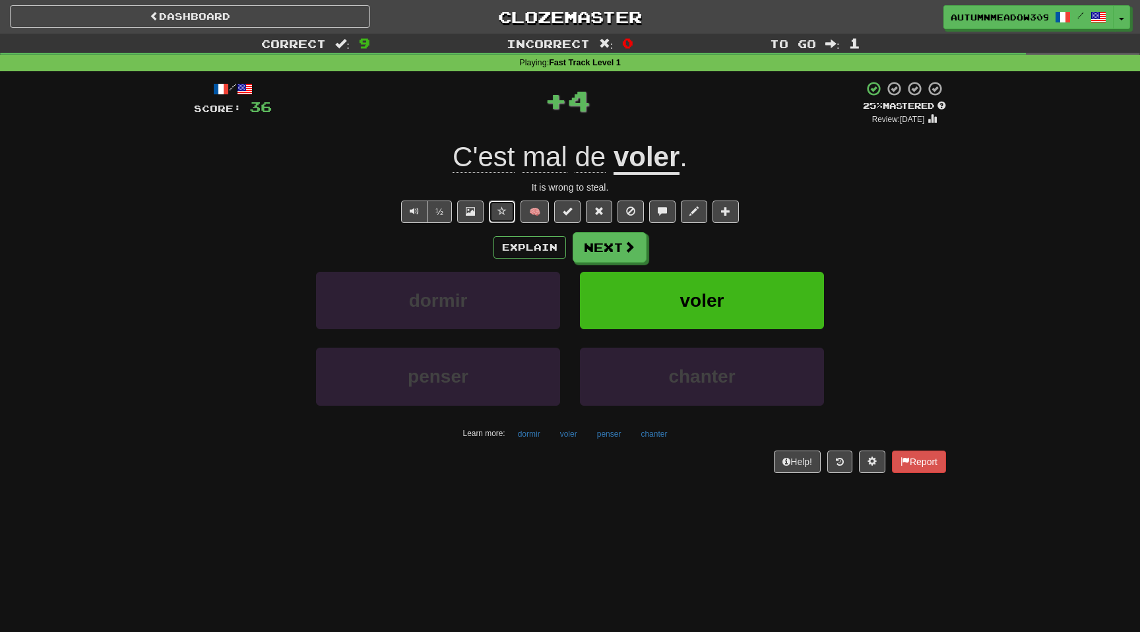
click at [506, 210] on span at bounding box center [501, 210] width 9 height 9
click at [591, 241] on button "Next" at bounding box center [610, 248] width 74 height 30
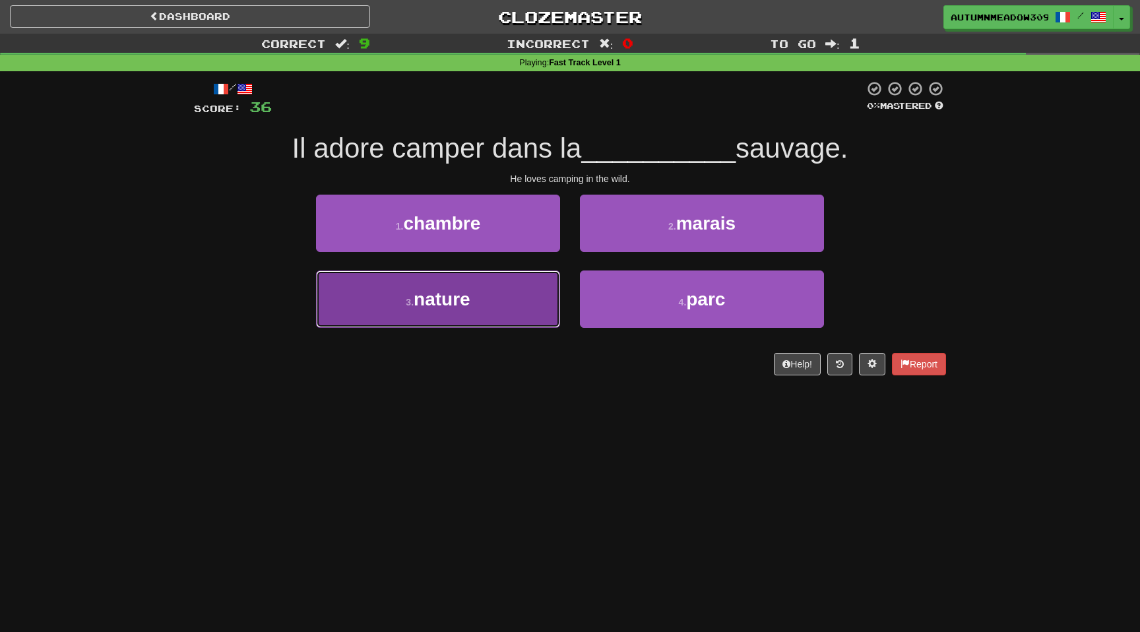
click at [510, 294] on button "3 . nature" at bounding box center [438, 298] width 244 height 57
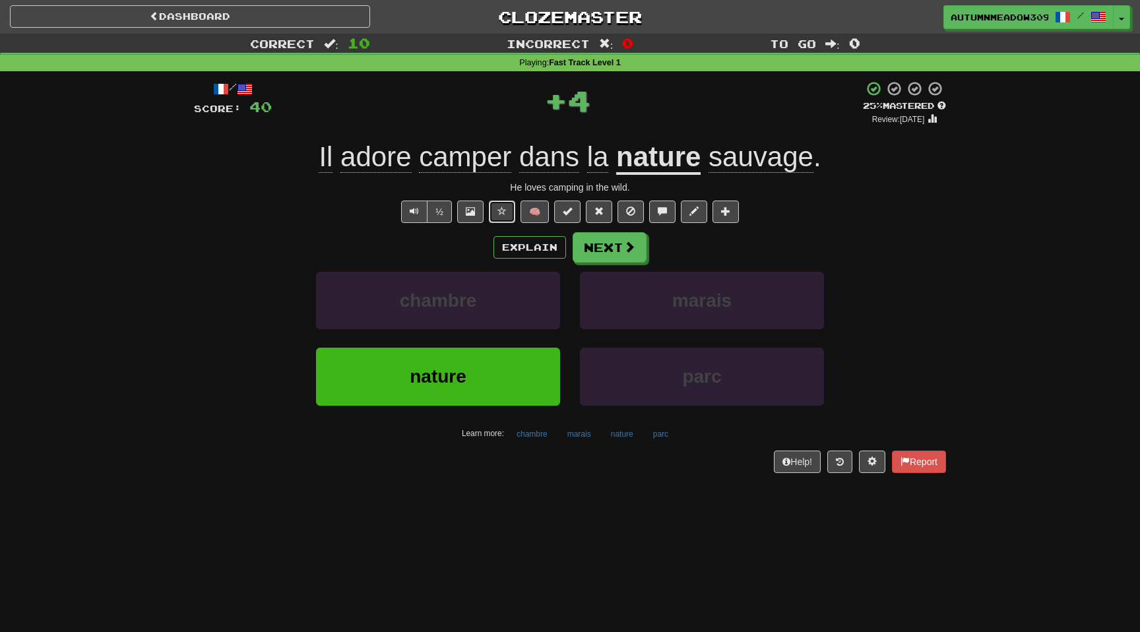
click at [503, 210] on span at bounding box center [501, 210] width 9 height 9
click at [615, 251] on button "Next" at bounding box center [610, 248] width 74 height 30
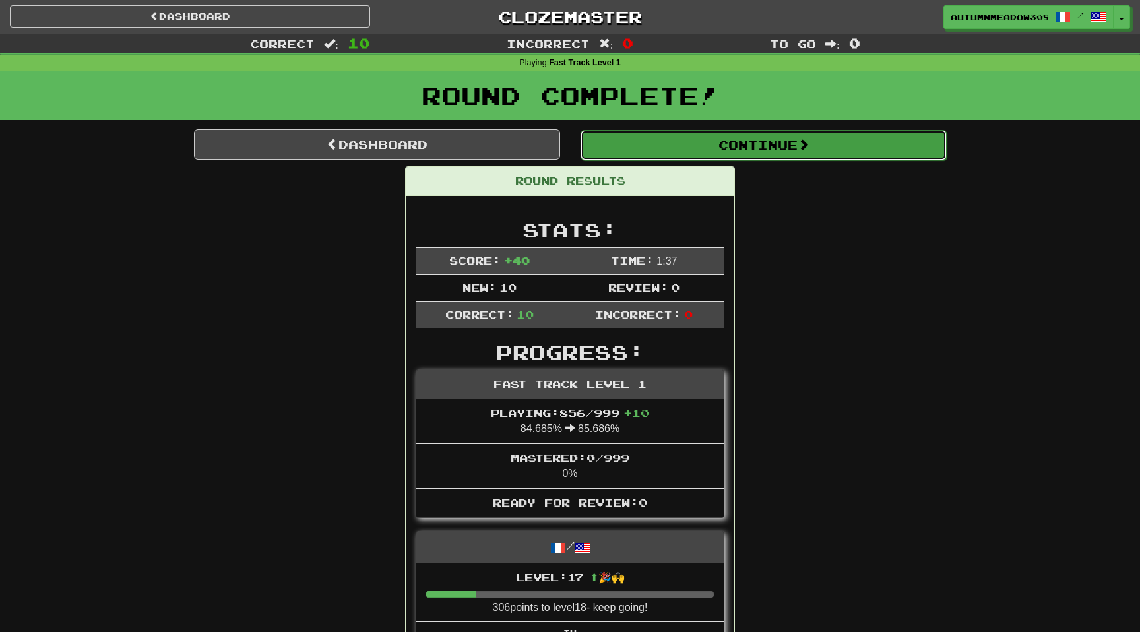
click at [743, 144] on button "Continue" at bounding box center [763, 145] width 366 height 30
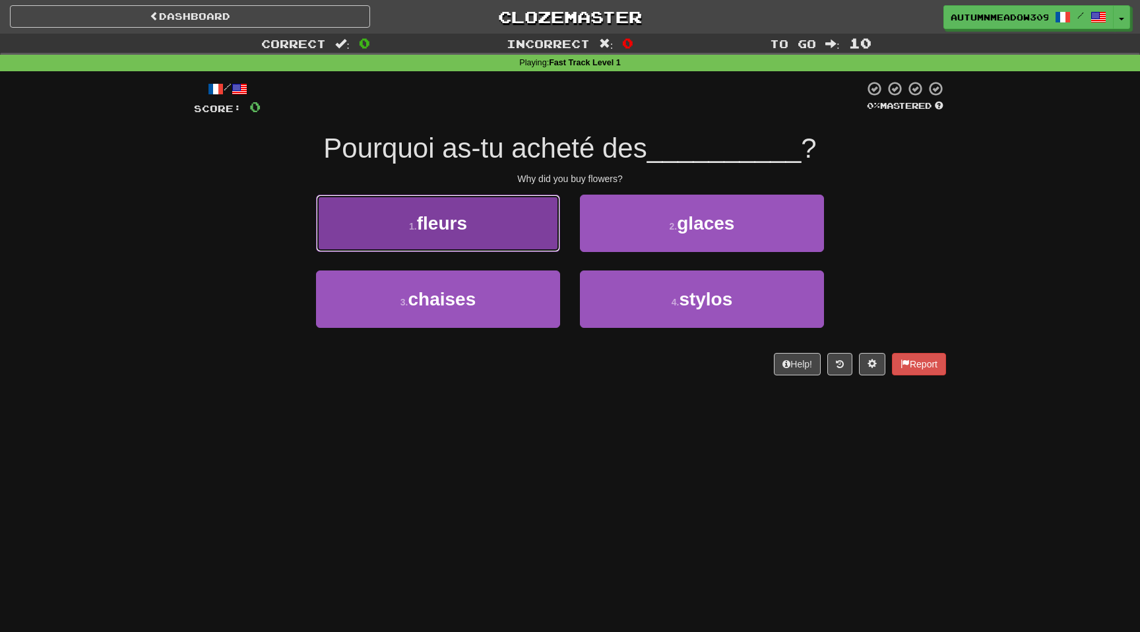
click at [519, 203] on button "1 . fleurs" at bounding box center [438, 223] width 244 height 57
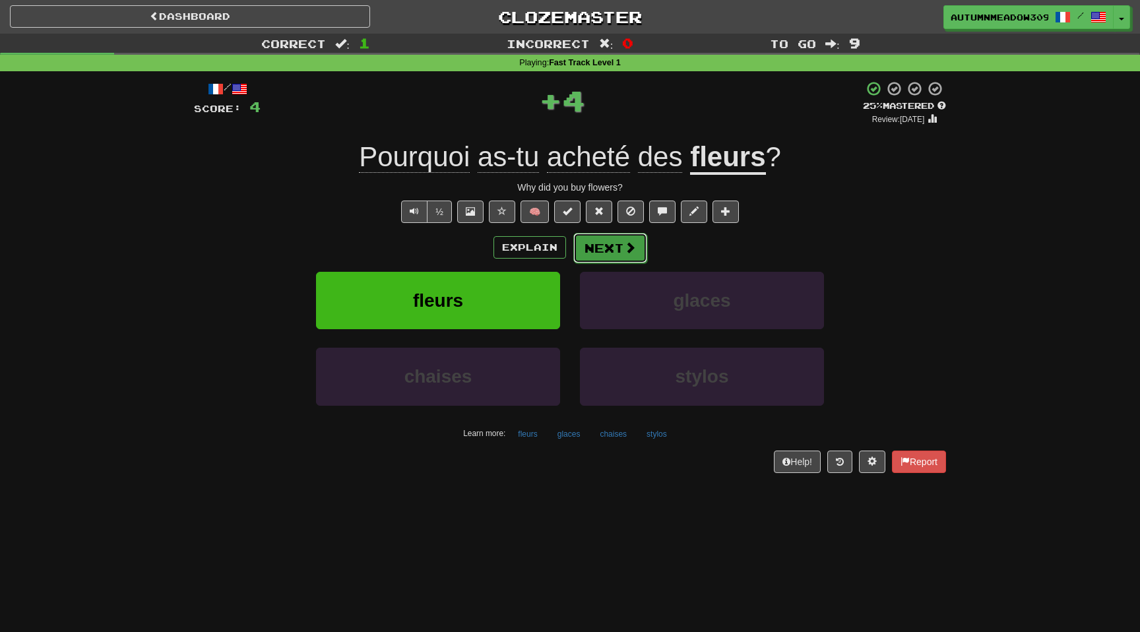
click at [615, 244] on button "Next" at bounding box center [610, 248] width 74 height 30
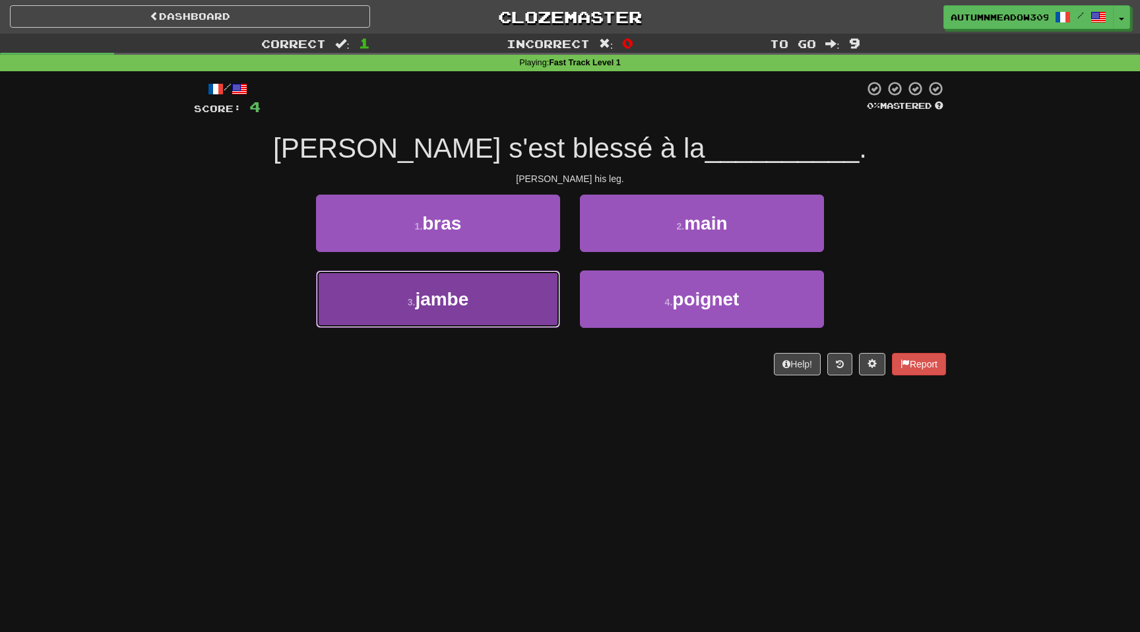
click at [481, 304] on button "3 . jambe" at bounding box center [438, 298] width 244 height 57
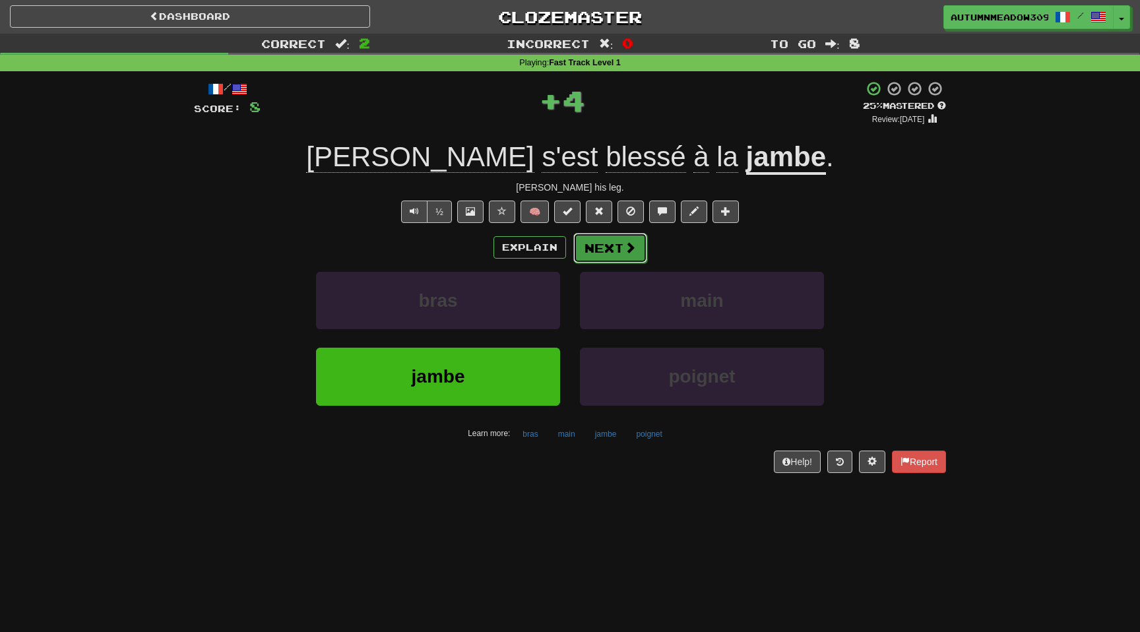
click at [626, 253] on span at bounding box center [630, 247] width 12 height 12
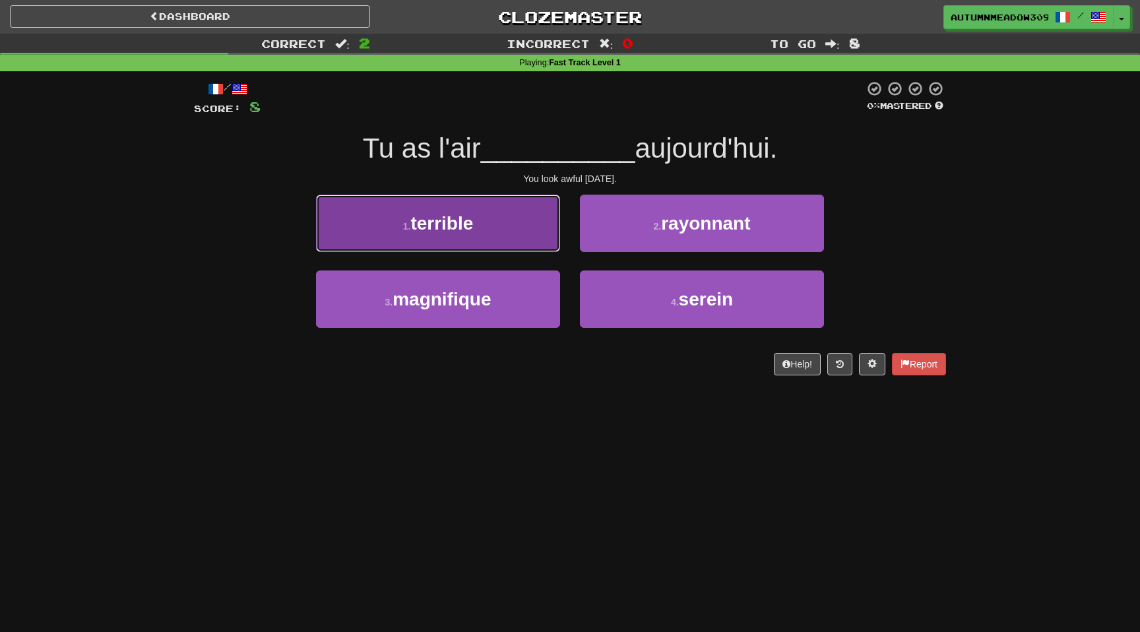
click at [494, 218] on button "1 . terrible" at bounding box center [438, 223] width 244 height 57
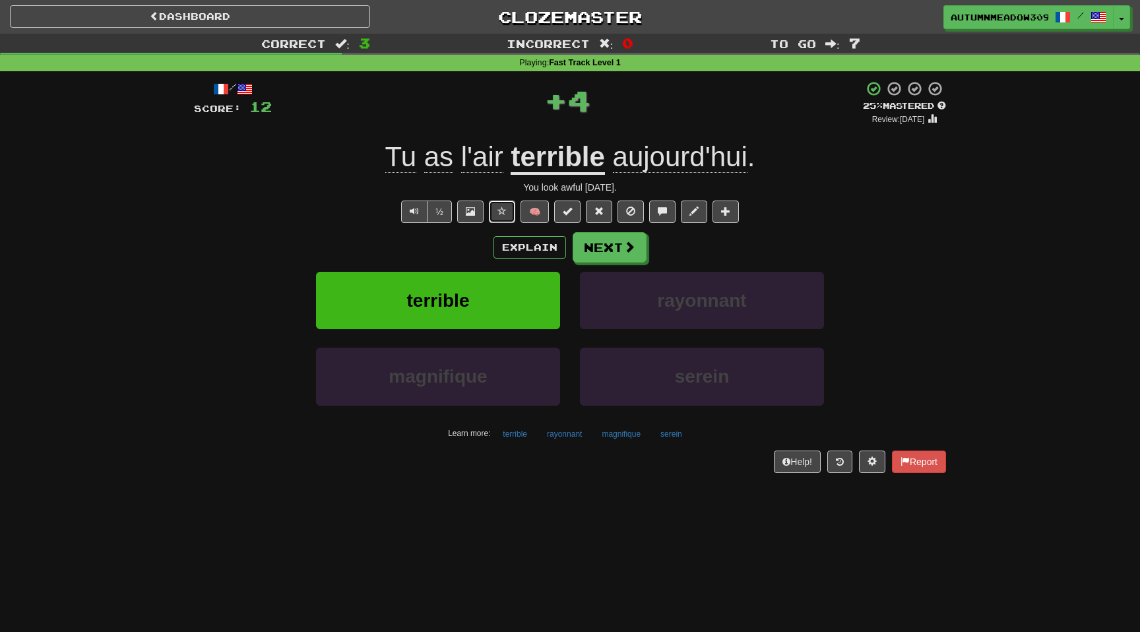
click at [499, 216] on span at bounding box center [501, 210] width 9 height 9
click at [612, 243] on button "Next" at bounding box center [610, 248] width 74 height 30
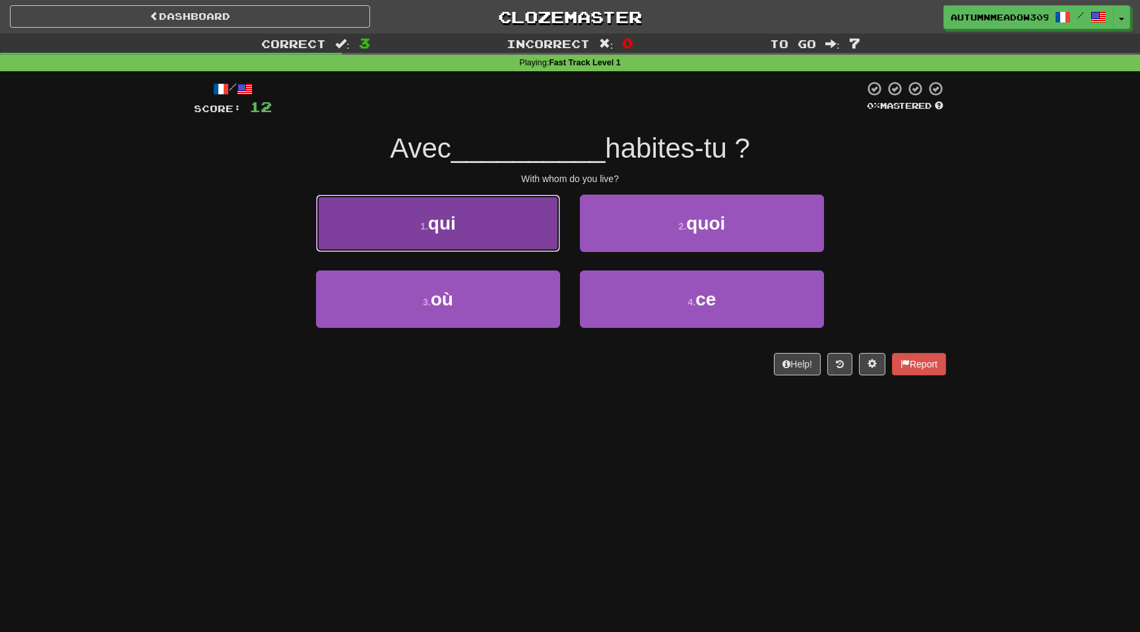
click at [506, 219] on button "1 . qui" at bounding box center [438, 223] width 244 height 57
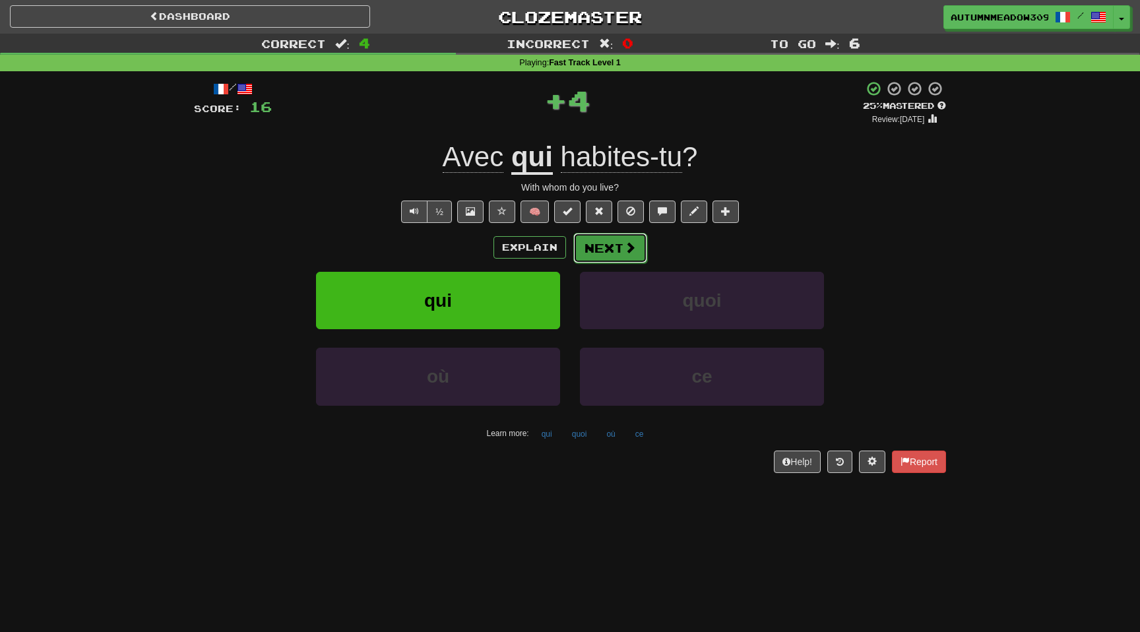
click at [609, 248] on button "Next" at bounding box center [610, 248] width 74 height 30
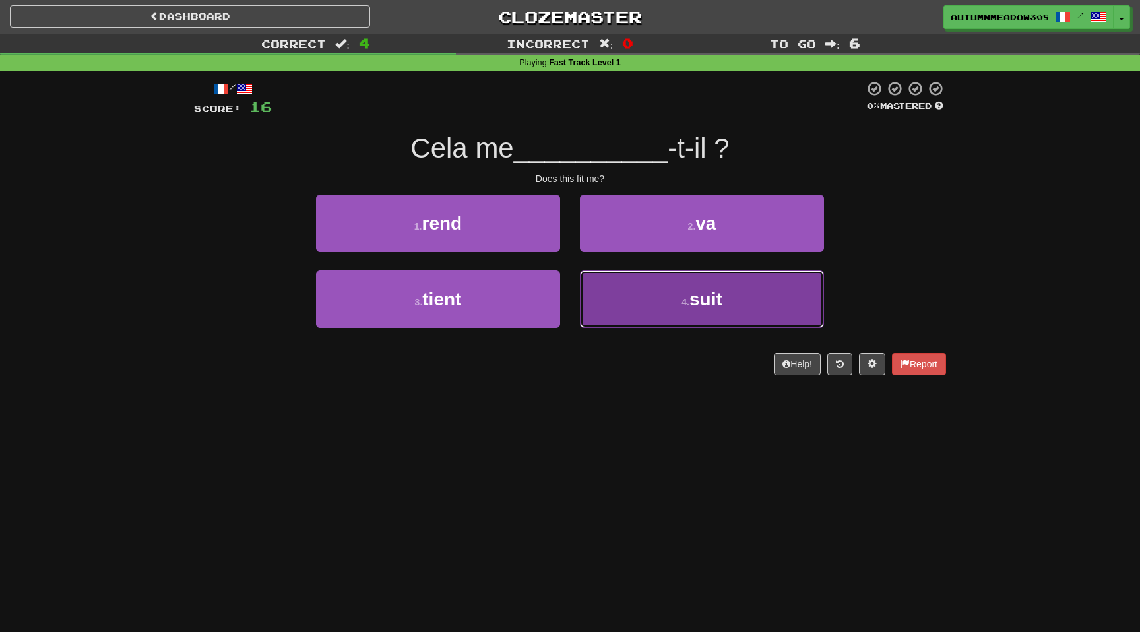
click at [699, 303] on span "suit" at bounding box center [705, 299] width 33 height 20
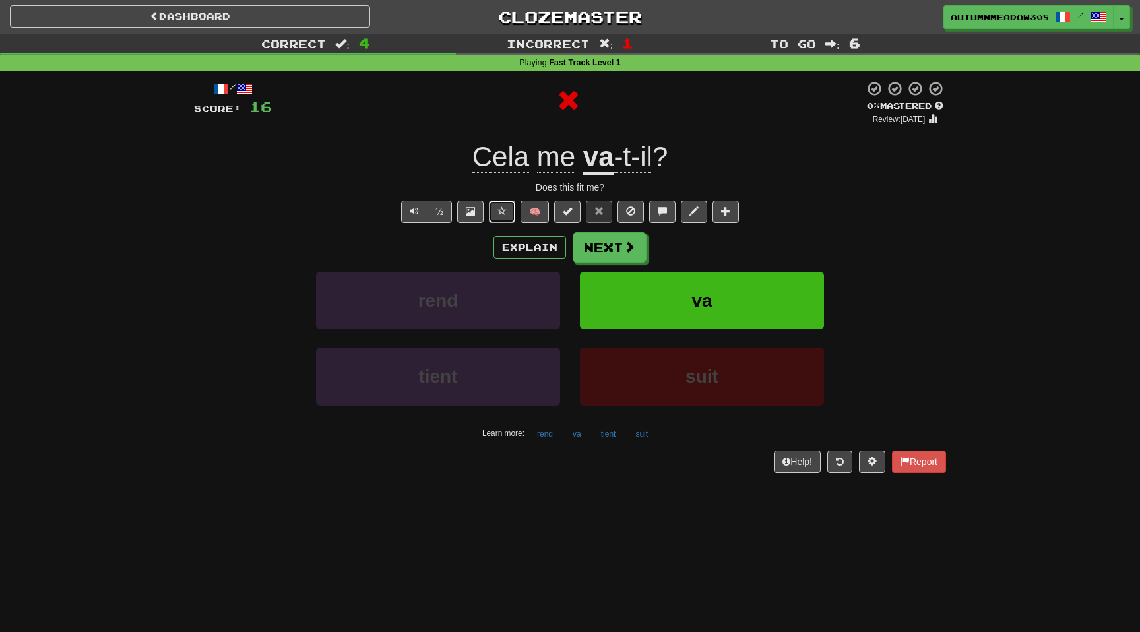
click at [504, 213] on span at bounding box center [501, 210] width 9 height 9
click at [613, 240] on button "Next" at bounding box center [610, 248] width 74 height 30
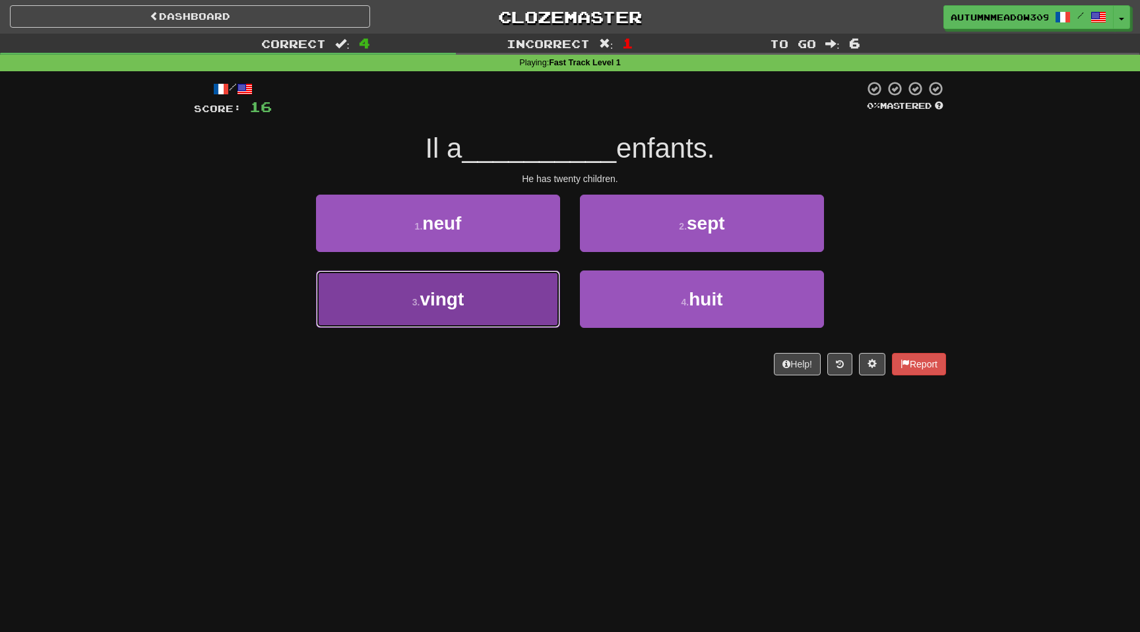
click at [461, 291] on span "vingt" at bounding box center [441, 299] width 44 height 20
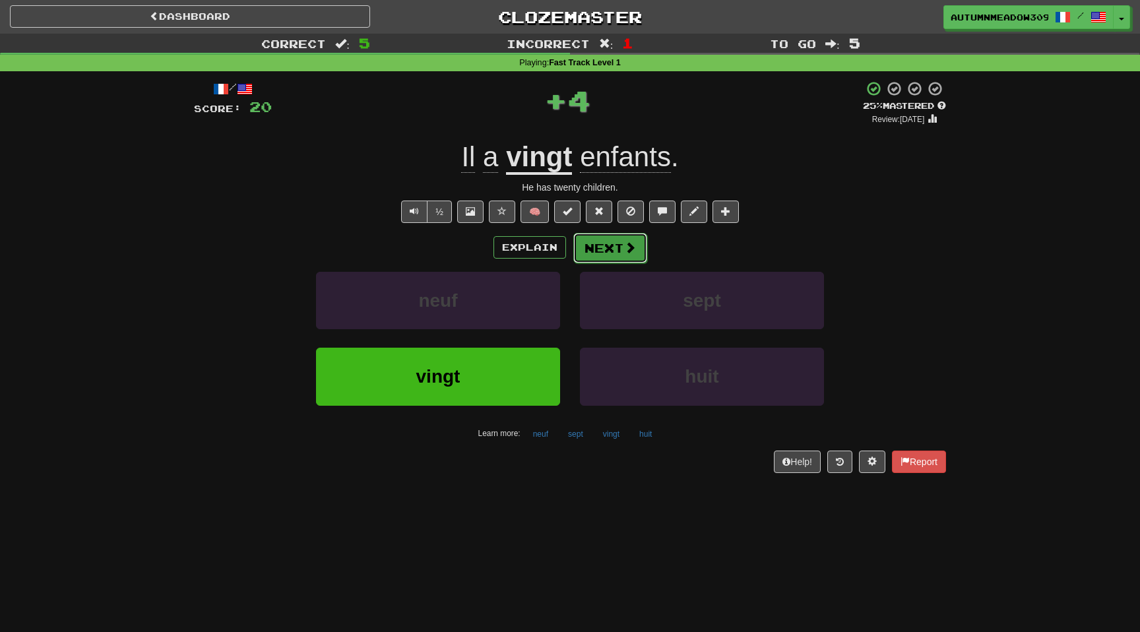
click at [621, 238] on button "Next" at bounding box center [610, 248] width 74 height 30
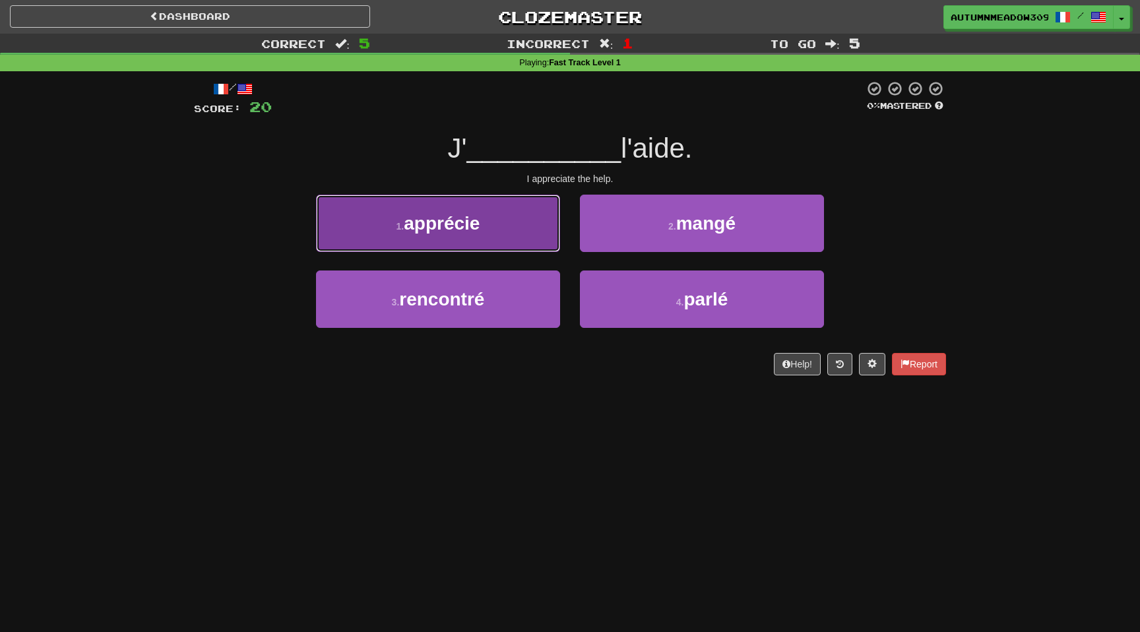
click at [495, 217] on button "1 . apprécie" at bounding box center [438, 223] width 244 height 57
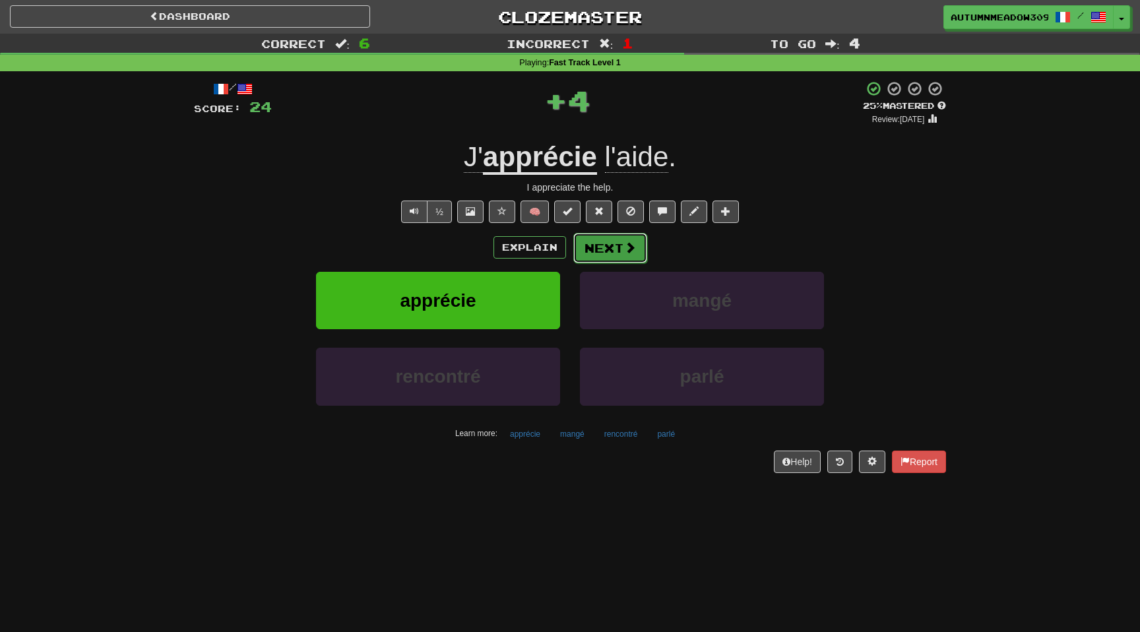
click at [615, 246] on button "Next" at bounding box center [610, 248] width 74 height 30
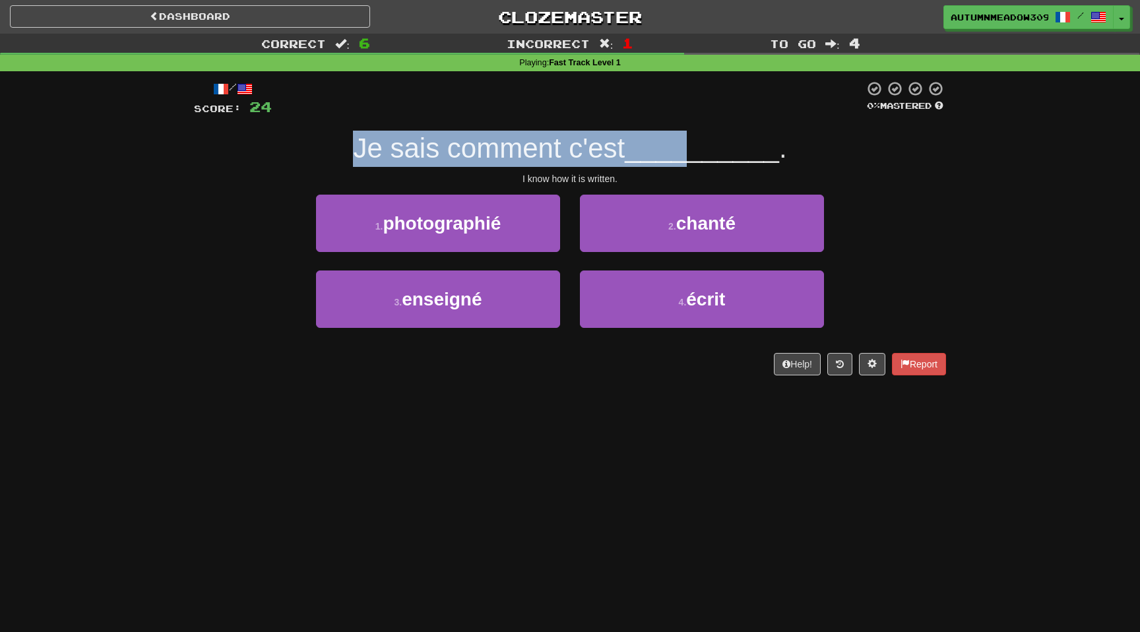
drag, startPoint x: 351, startPoint y: 143, endPoint x: 701, endPoint y: 143, distance: 350.2
click at [701, 143] on div "Je sais comment c'est __________ ." at bounding box center [570, 149] width 752 height 36
click at [702, 143] on span "__________" at bounding box center [702, 148] width 154 height 31
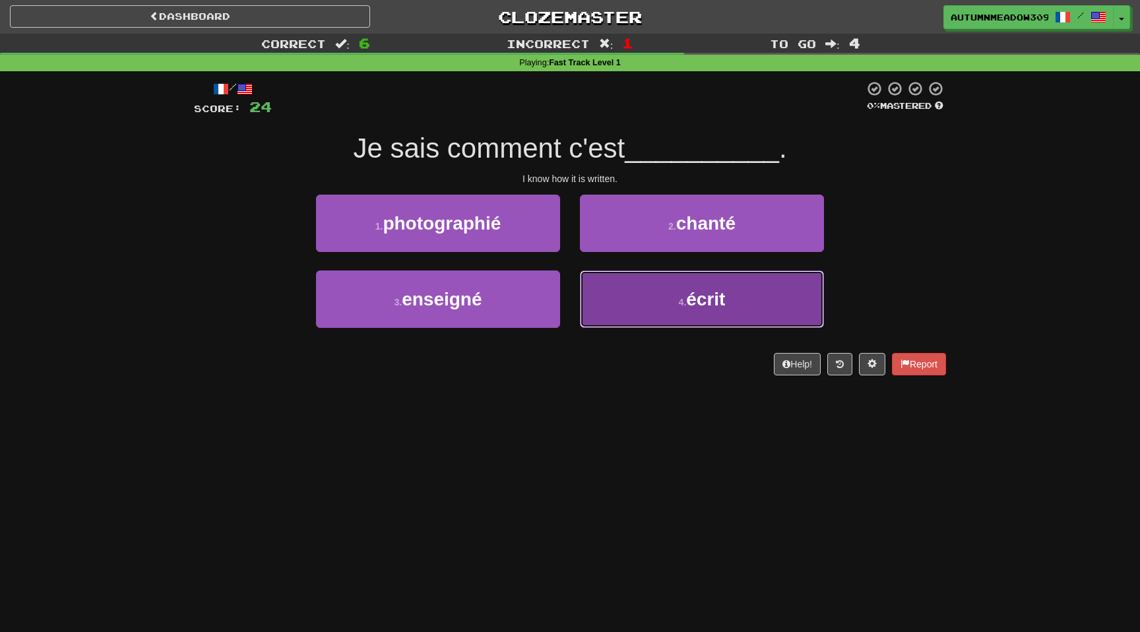
click at [710, 303] on span "écrit" at bounding box center [705, 299] width 39 height 20
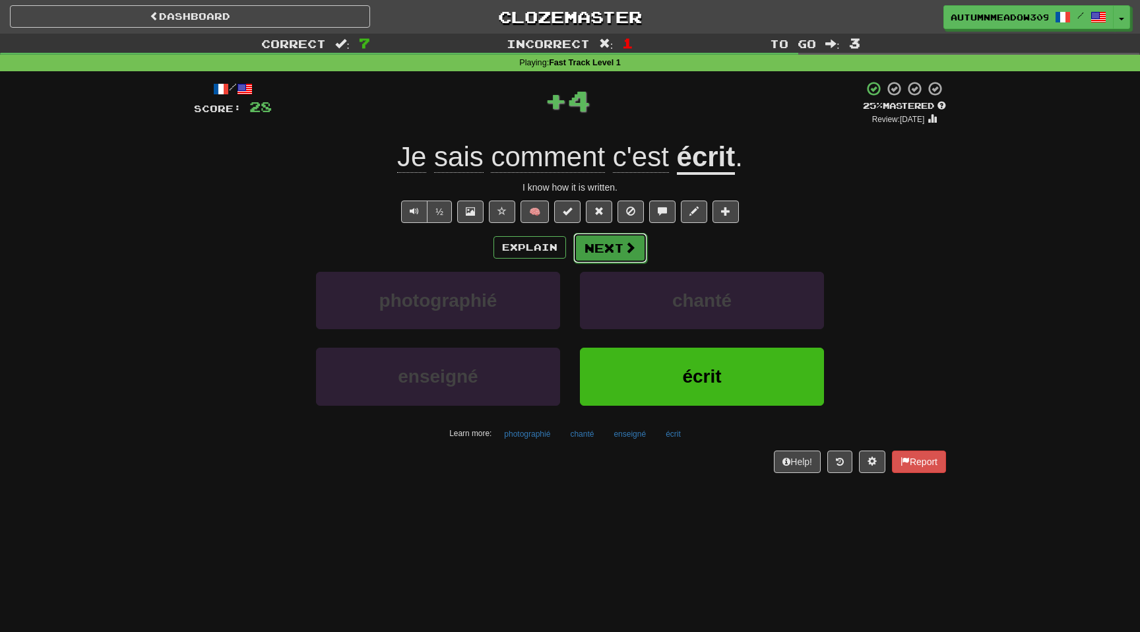
click at [637, 248] on button "Next" at bounding box center [610, 248] width 74 height 30
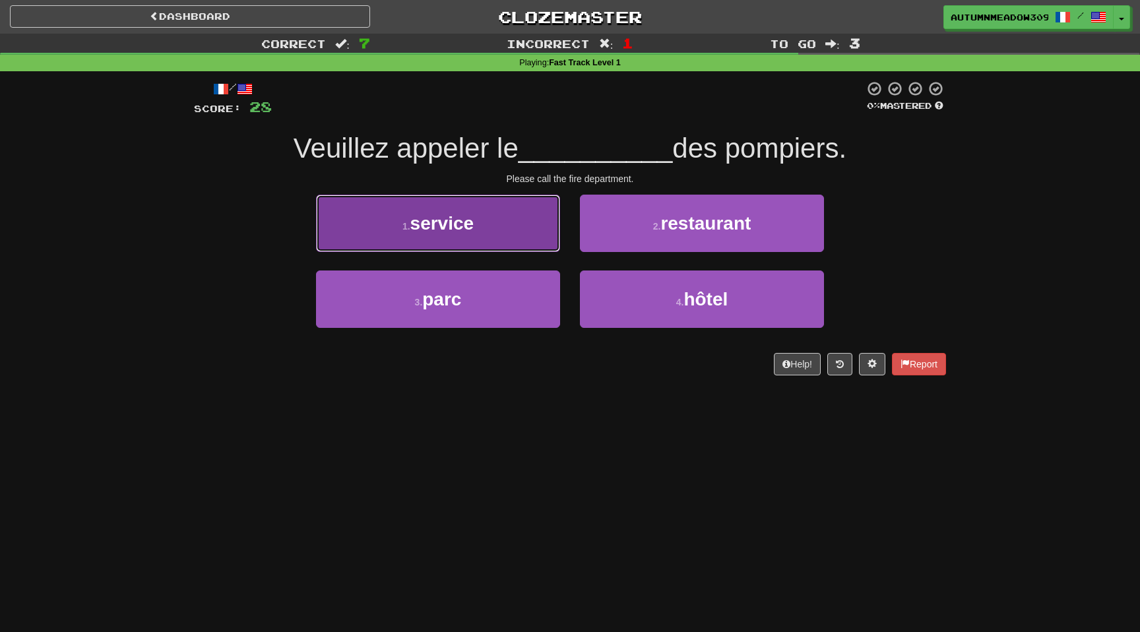
click at [495, 206] on button "1 . service" at bounding box center [438, 223] width 244 height 57
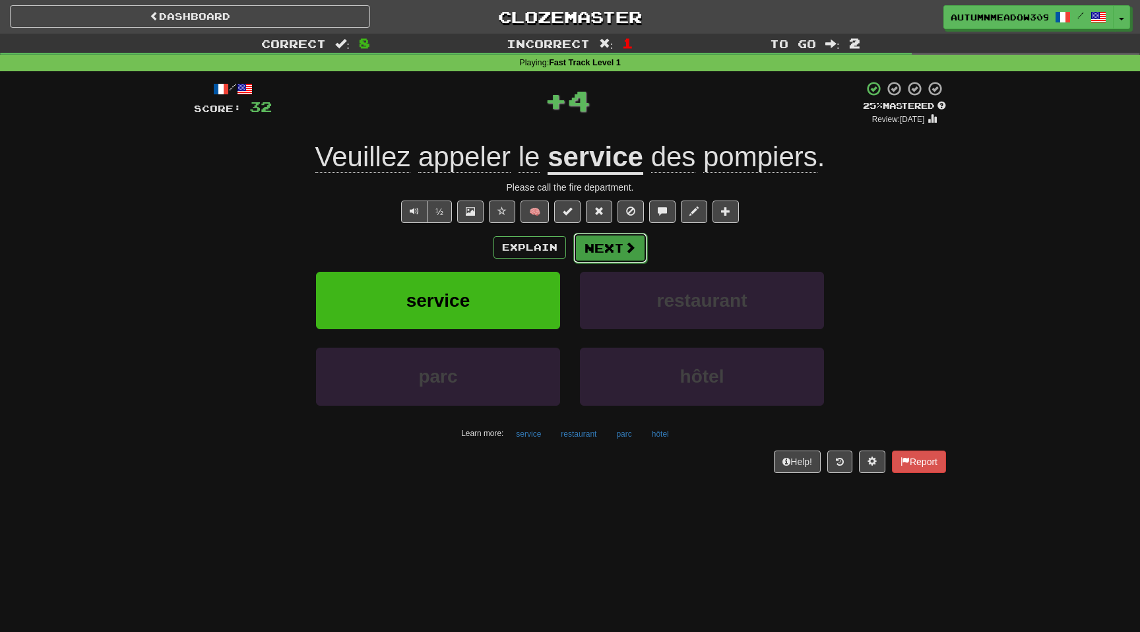
click at [604, 245] on button "Next" at bounding box center [610, 248] width 74 height 30
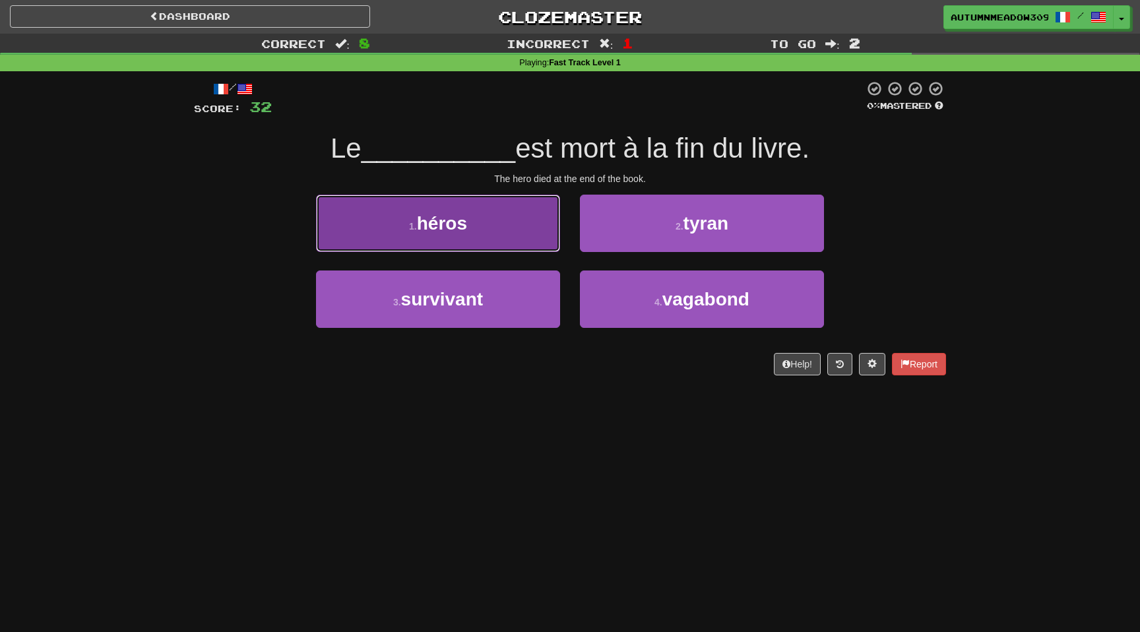
click at [495, 224] on button "1 . héros" at bounding box center [438, 223] width 244 height 57
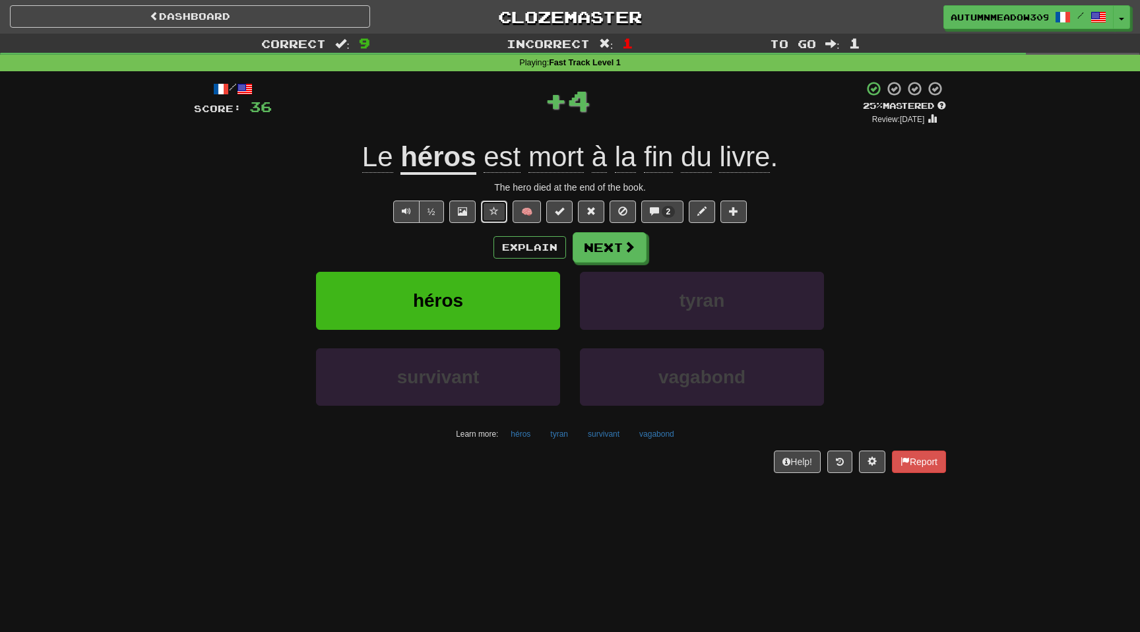
click at [493, 212] on span at bounding box center [493, 210] width 9 height 9
click at [621, 243] on button "Next" at bounding box center [610, 248] width 74 height 30
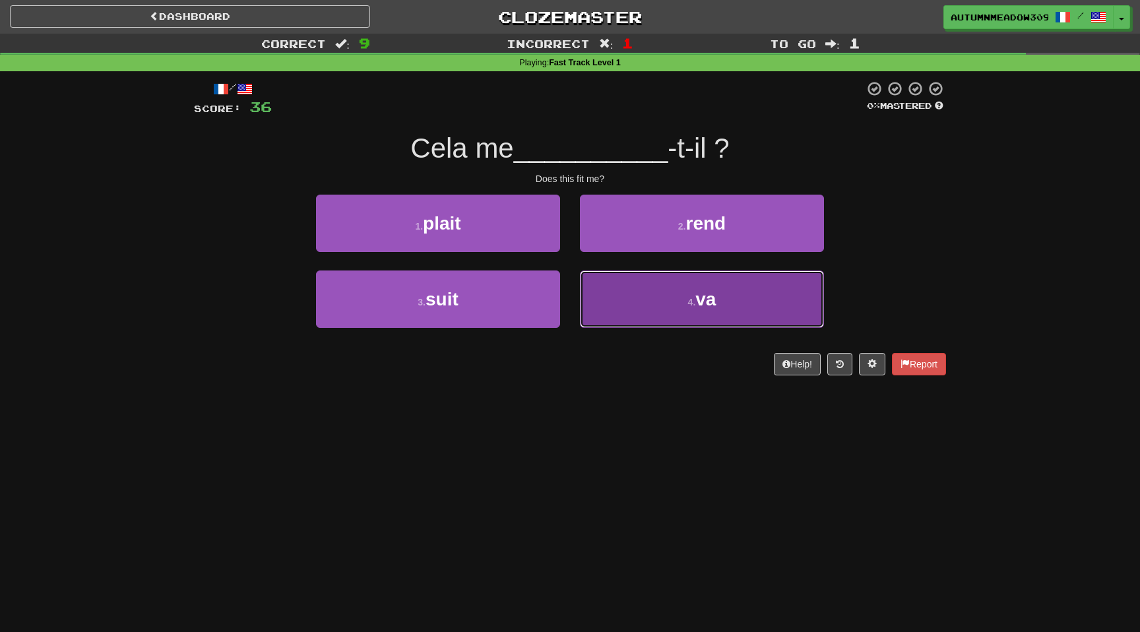
click at [721, 303] on button "4 . va" at bounding box center [702, 298] width 244 height 57
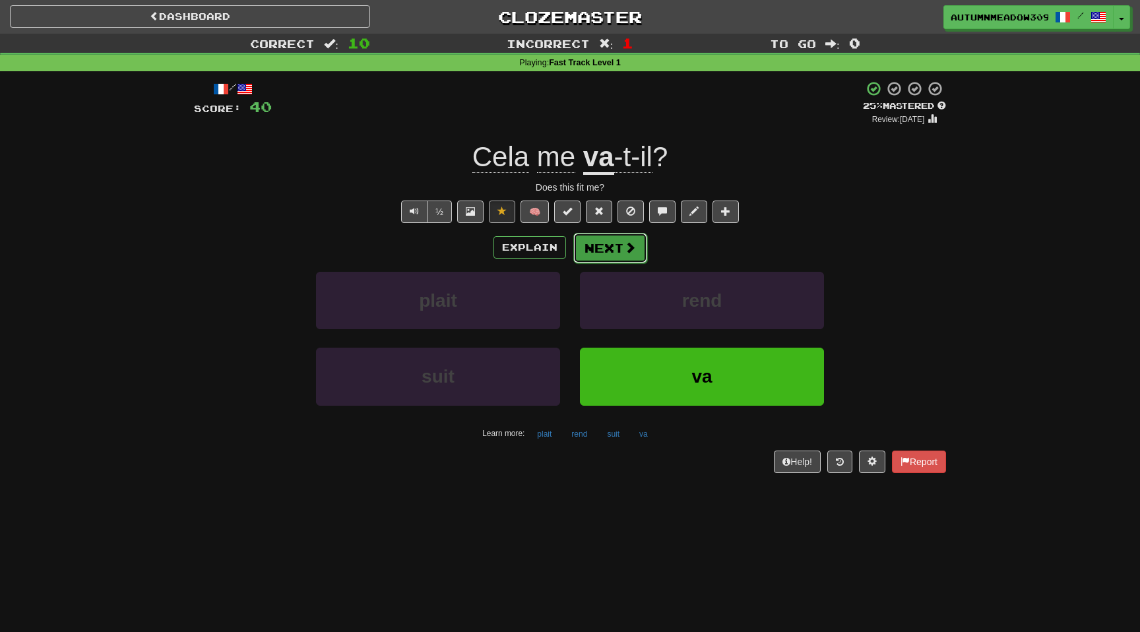
click at [604, 252] on button "Next" at bounding box center [610, 248] width 74 height 30
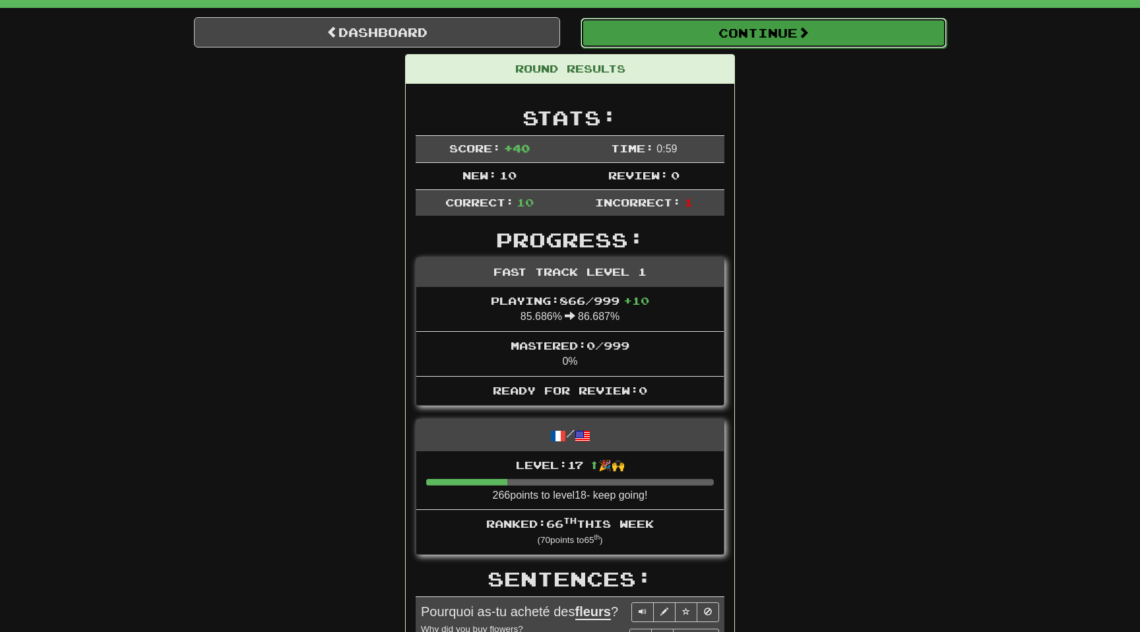
click at [753, 36] on button "Continue" at bounding box center [763, 33] width 366 height 30
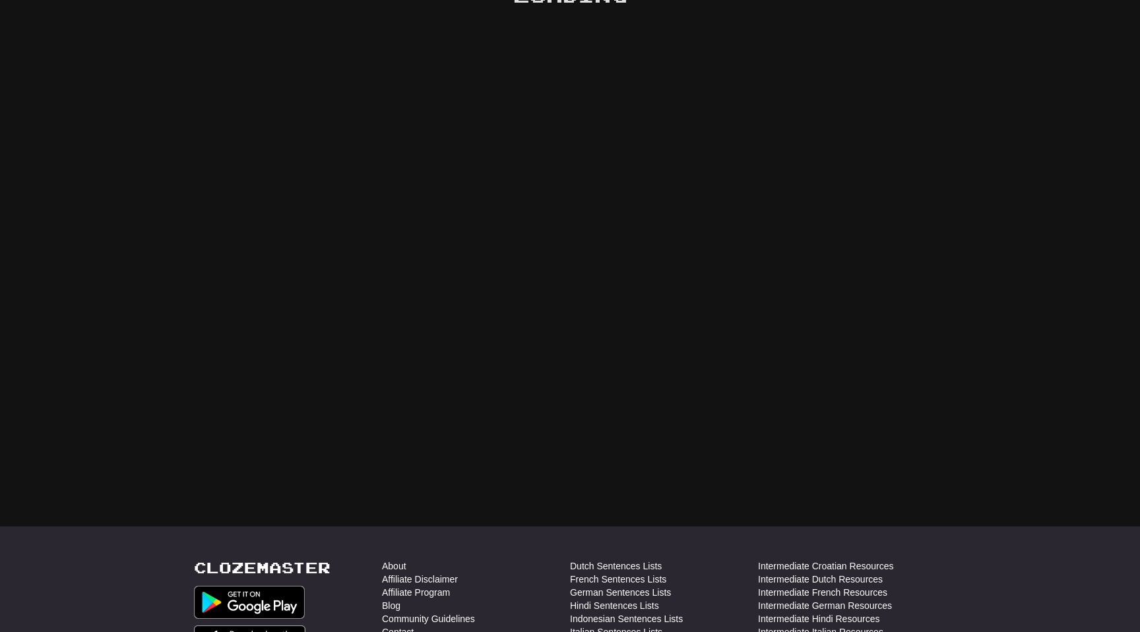
scroll to position [112, 0]
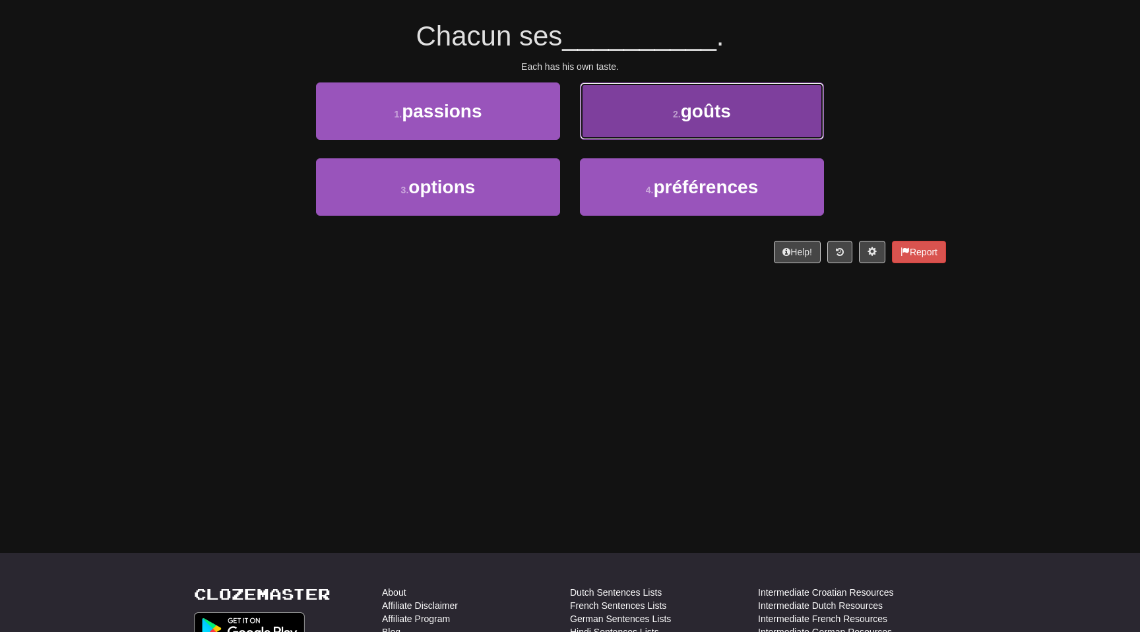
click at [669, 106] on button "2 . goûts" at bounding box center [702, 110] width 244 height 57
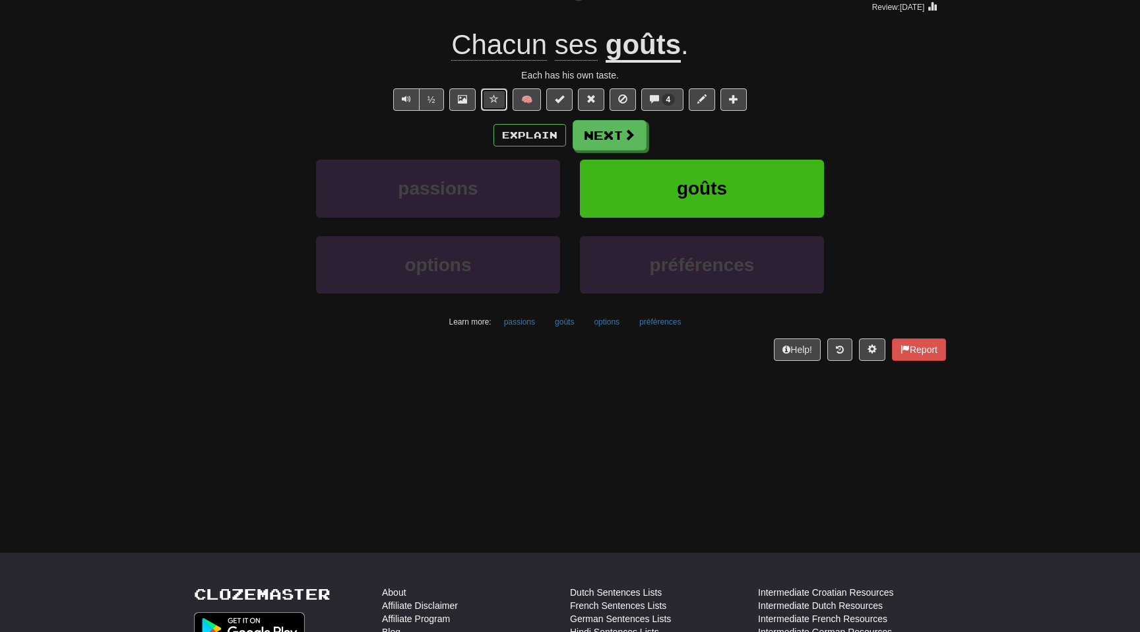
click at [492, 100] on span at bounding box center [493, 98] width 9 height 9
click at [604, 141] on button "Next" at bounding box center [610, 136] width 74 height 30
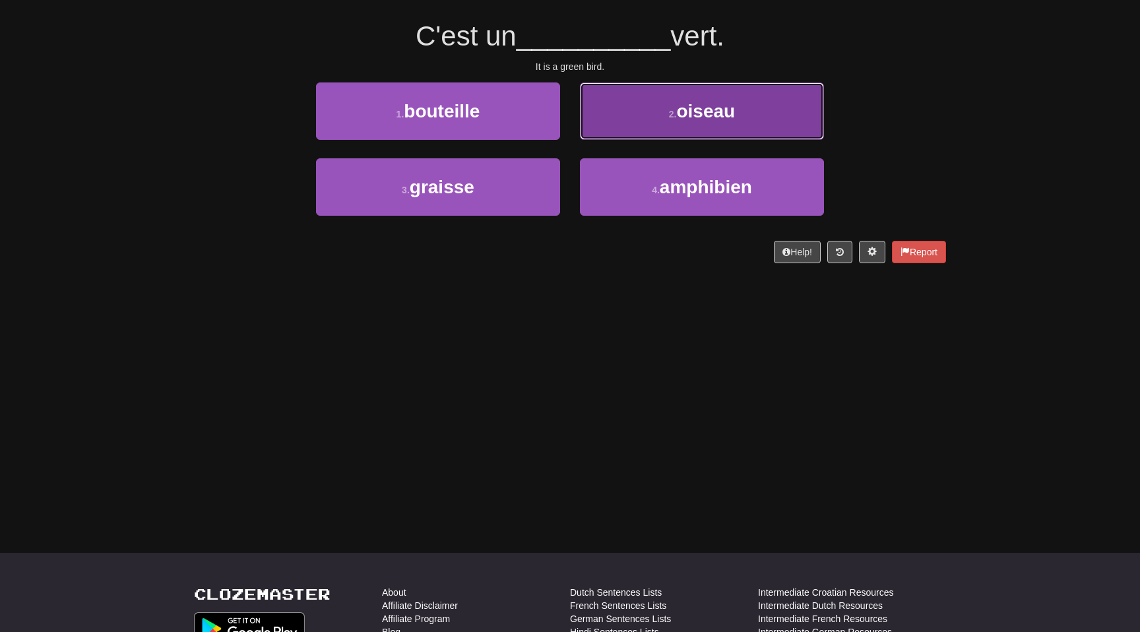
click at [643, 109] on button "2 . oiseau" at bounding box center [702, 110] width 244 height 57
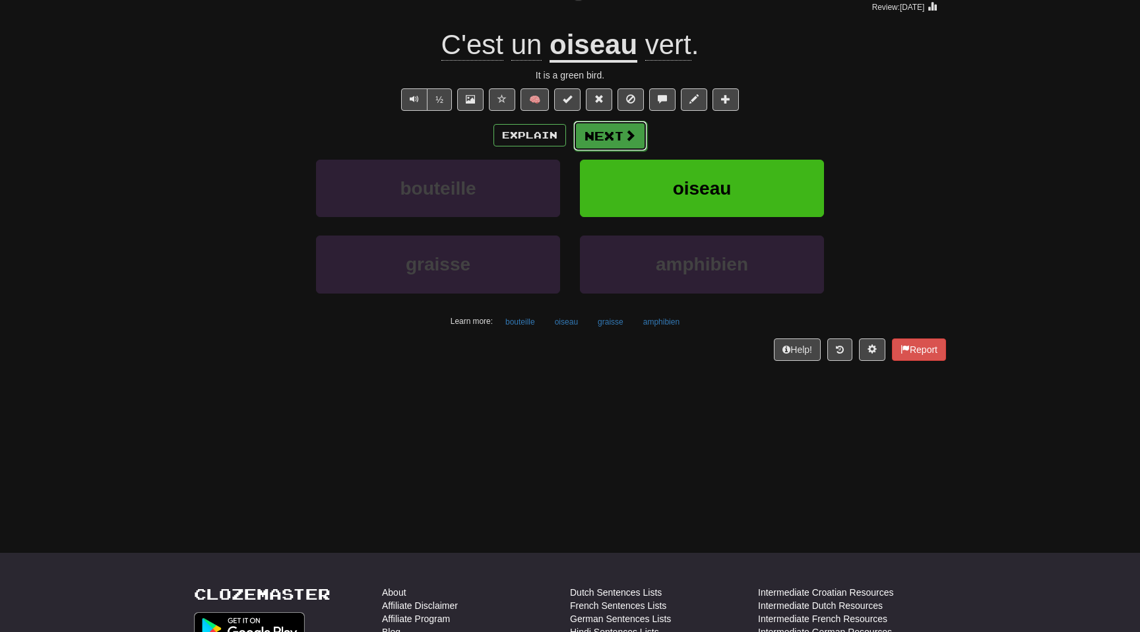
click at [613, 125] on button "Next" at bounding box center [610, 136] width 74 height 30
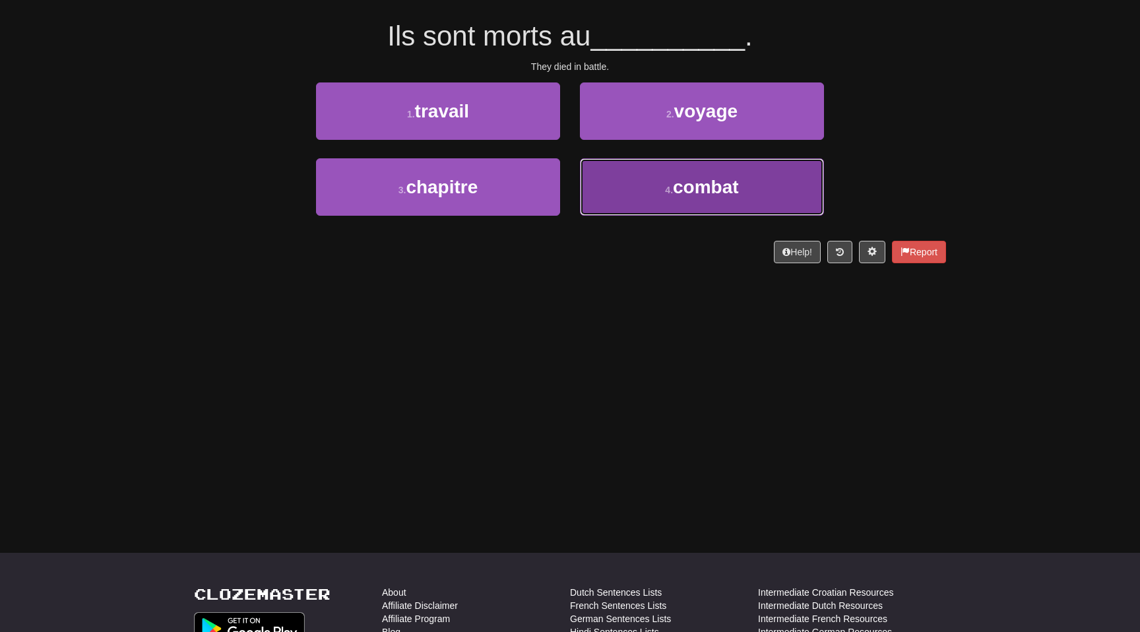
click at [648, 189] on button "4 . combat" at bounding box center [702, 186] width 244 height 57
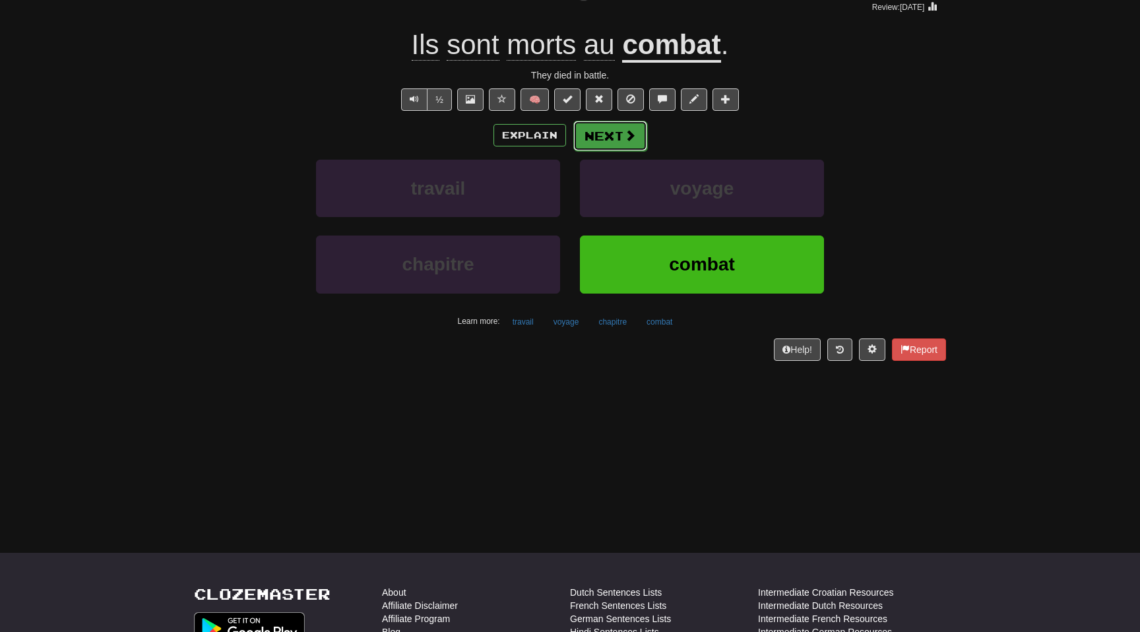
click at [629, 138] on span at bounding box center [630, 135] width 12 height 12
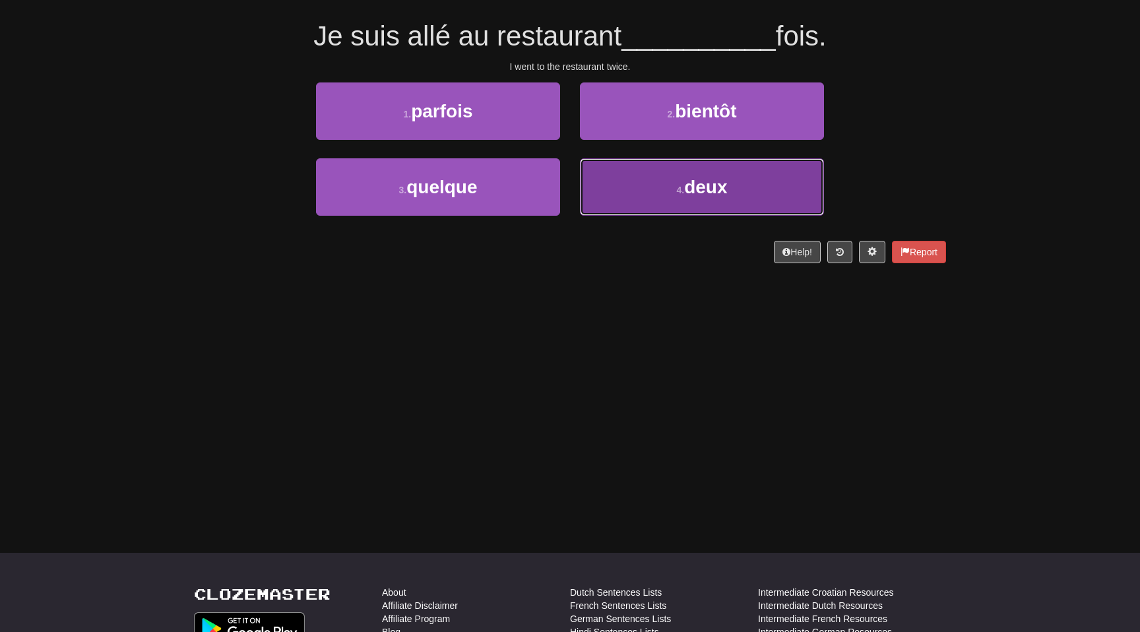
click at [714, 189] on span "deux" at bounding box center [705, 187] width 43 height 20
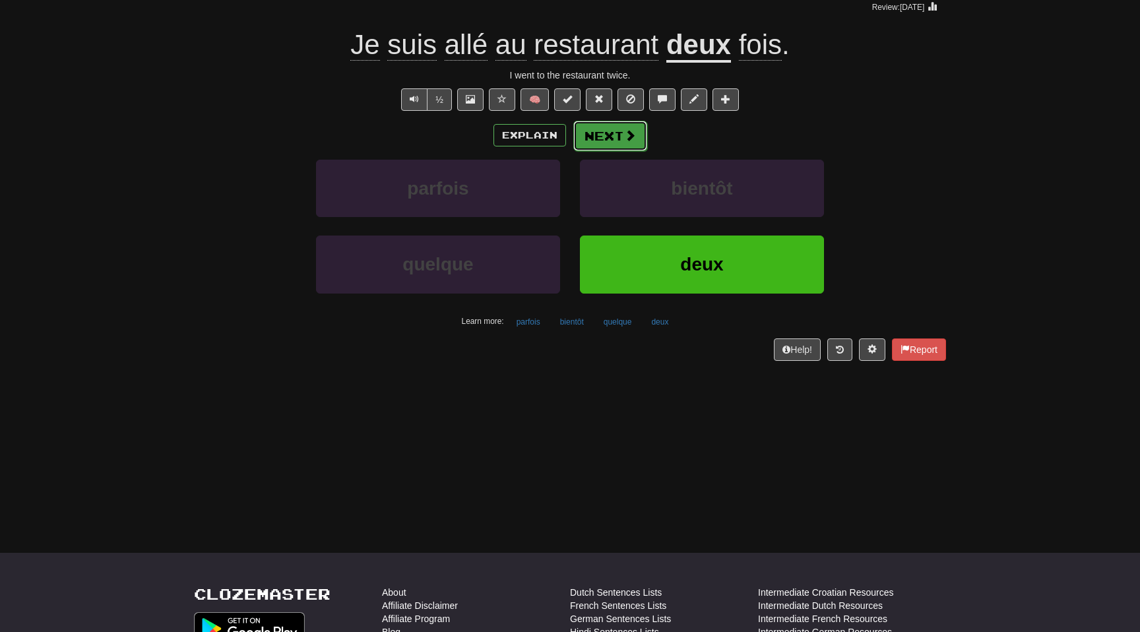
click at [618, 134] on button "Next" at bounding box center [610, 136] width 74 height 30
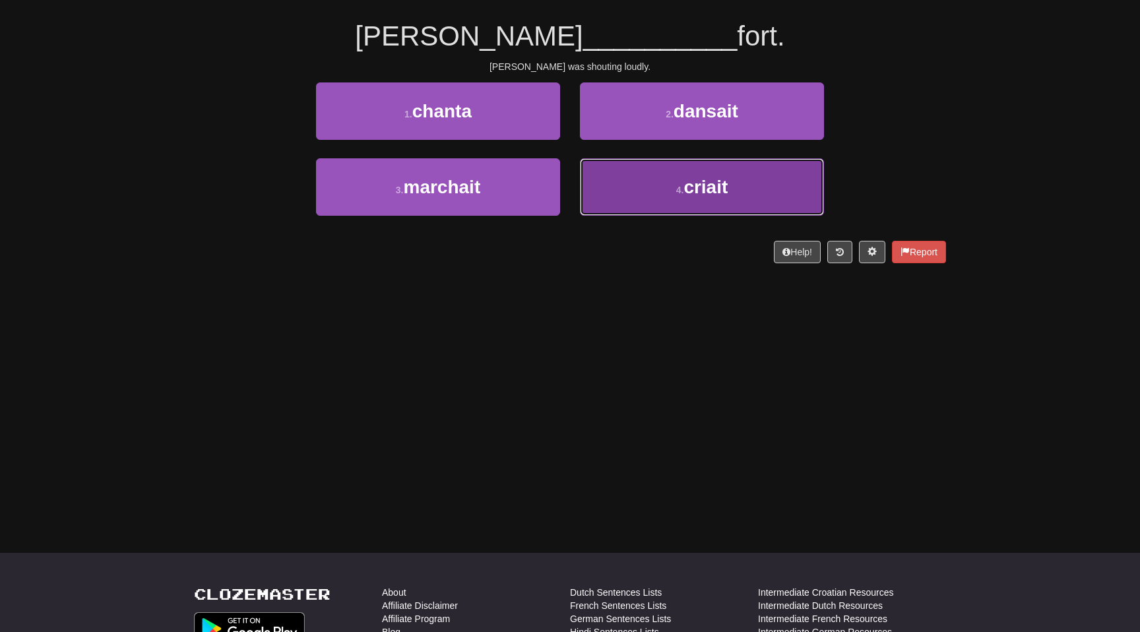
click at [651, 175] on button "4 . criait" at bounding box center [702, 186] width 244 height 57
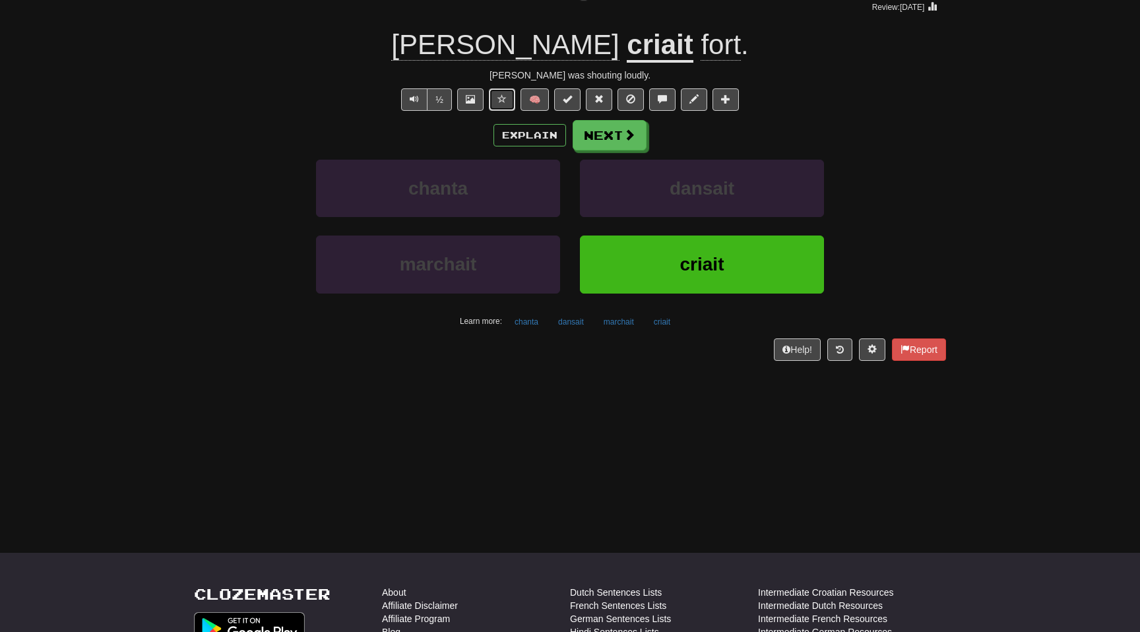
click at [498, 98] on span at bounding box center [501, 98] width 9 height 9
click at [601, 135] on button "Next" at bounding box center [610, 136] width 74 height 30
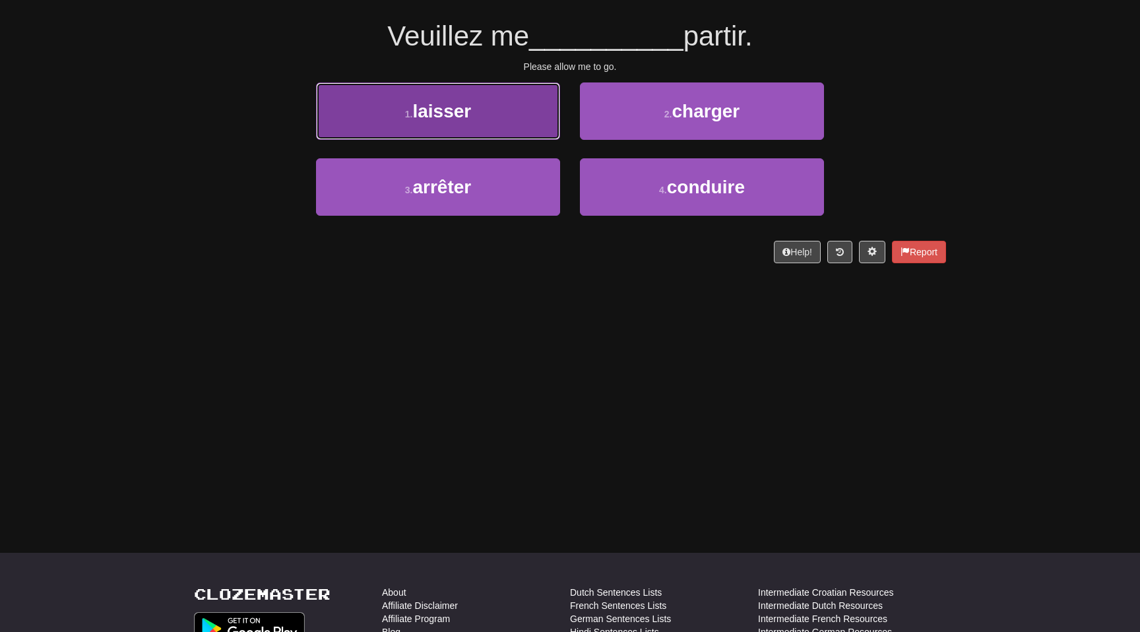
click at [489, 125] on button "1 . laisser" at bounding box center [438, 110] width 244 height 57
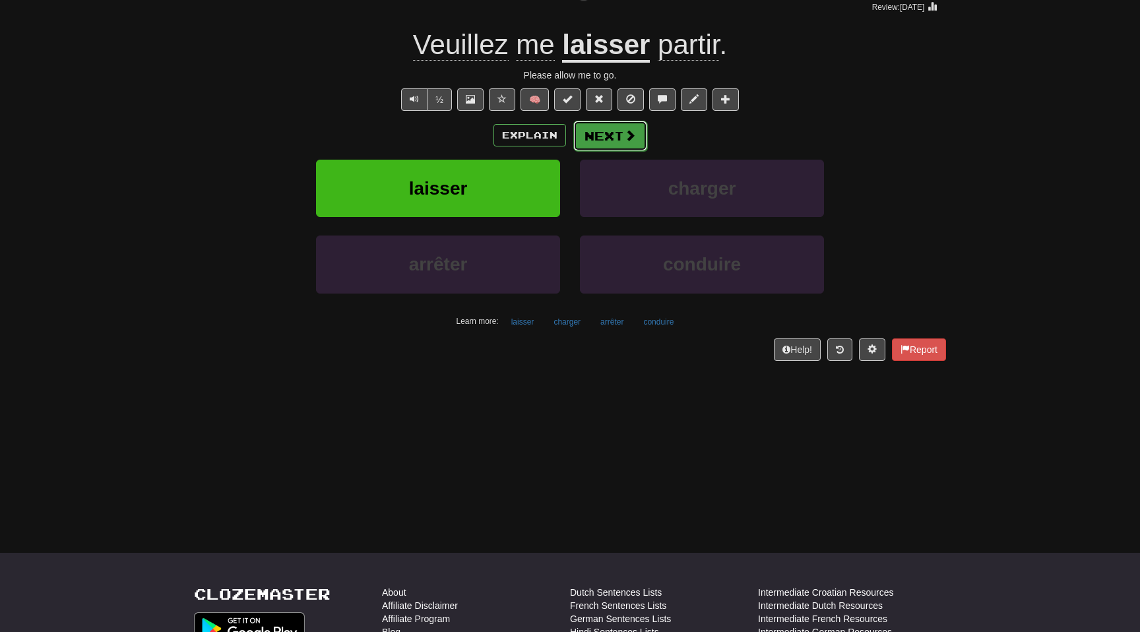
click at [592, 129] on button "Next" at bounding box center [610, 136] width 74 height 30
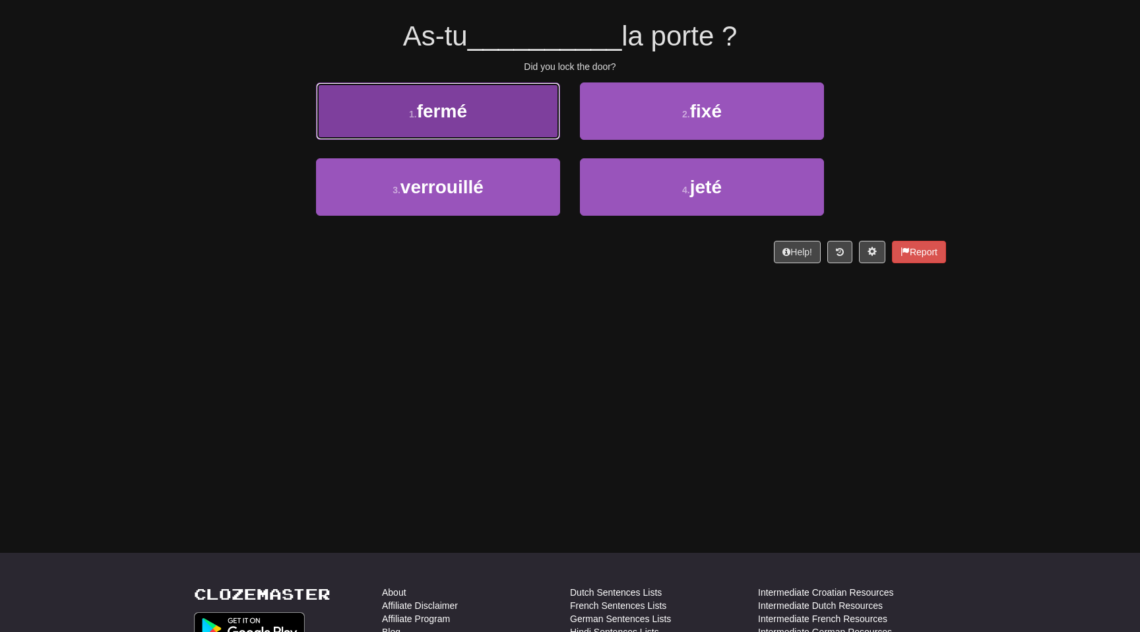
click at [497, 114] on button "1 . fermé" at bounding box center [438, 110] width 244 height 57
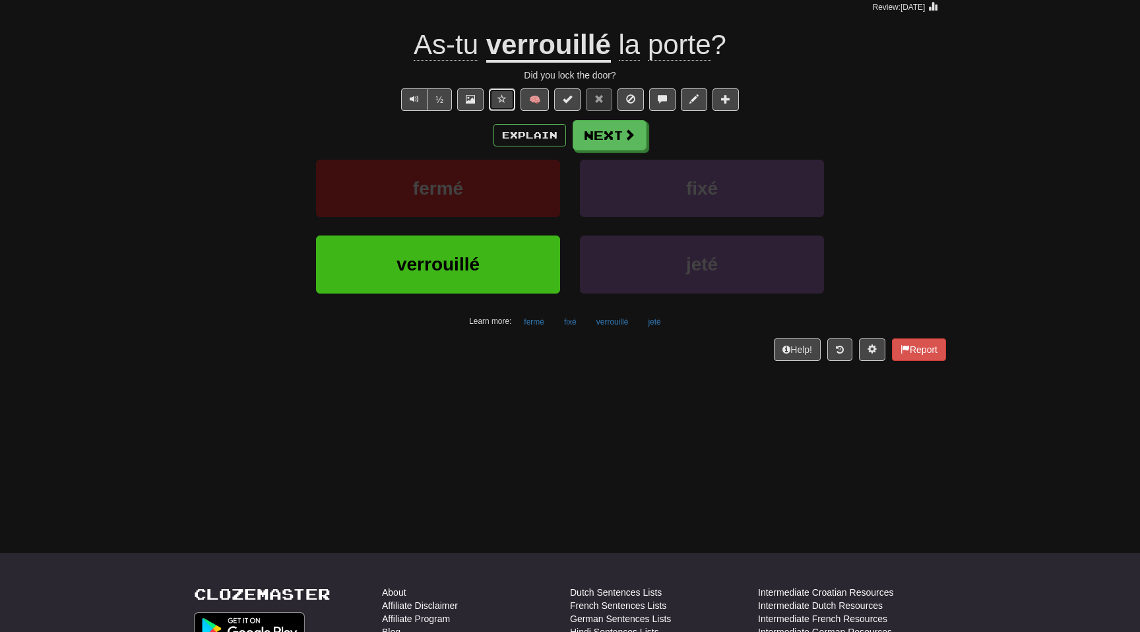
click at [501, 96] on span at bounding box center [501, 98] width 9 height 9
click at [561, 46] on u "verrouillé" at bounding box center [548, 46] width 125 height 34
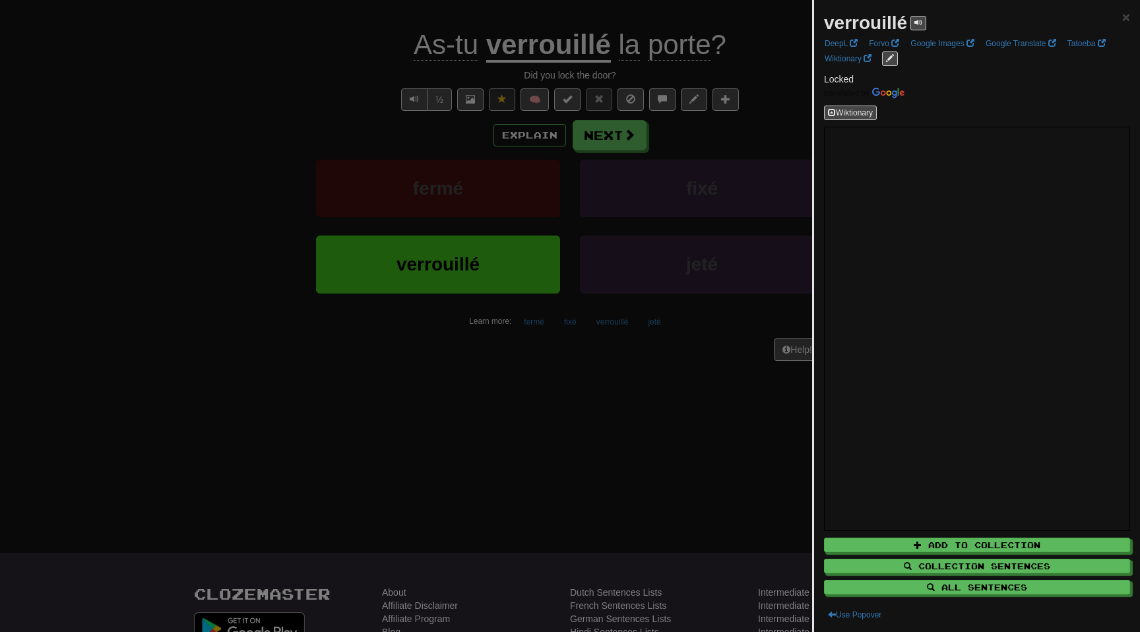
click at [217, 92] on div at bounding box center [570, 316] width 1140 height 632
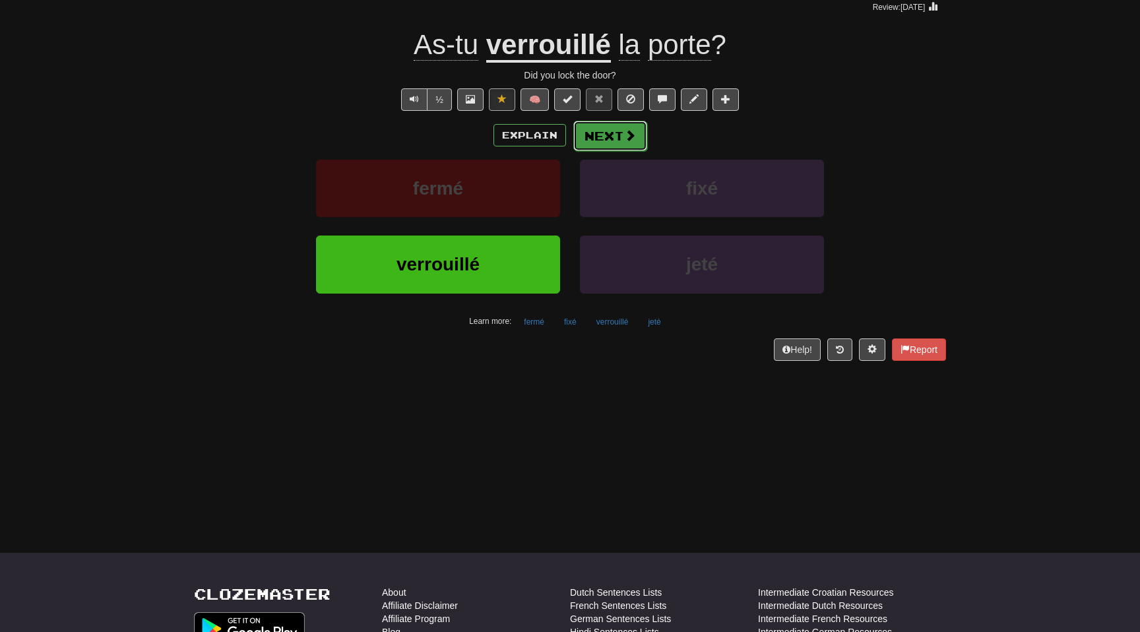
click at [628, 144] on button "Next" at bounding box center [610, 136] width 74 height 30
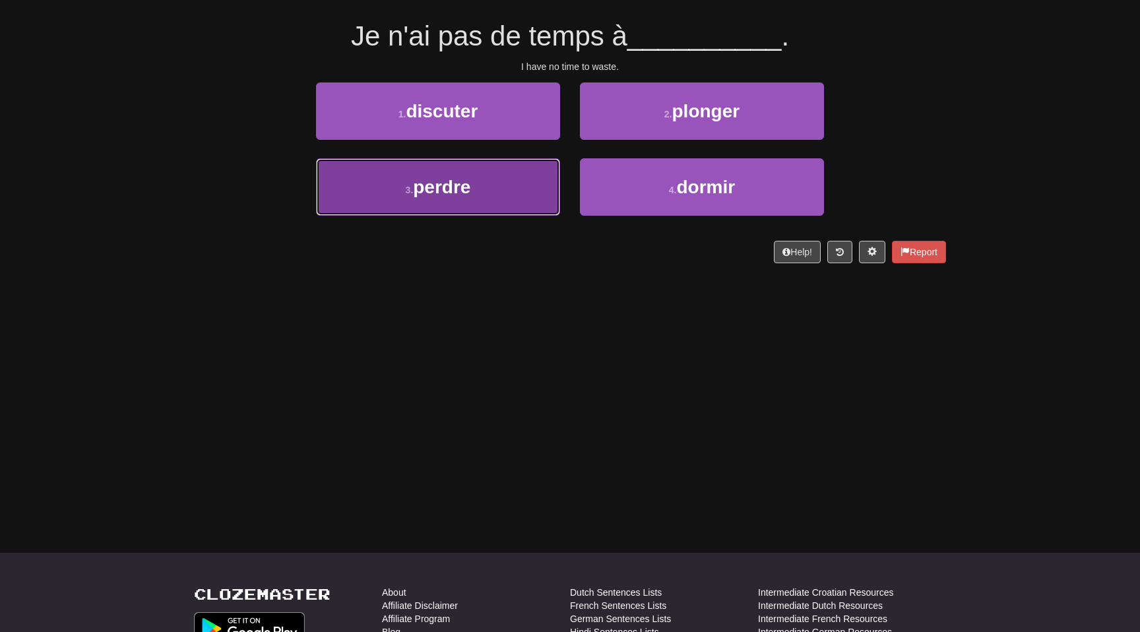
click at [473, 180] on button "3 . perdre" at bounding box center [438, 186] width 244 height 57
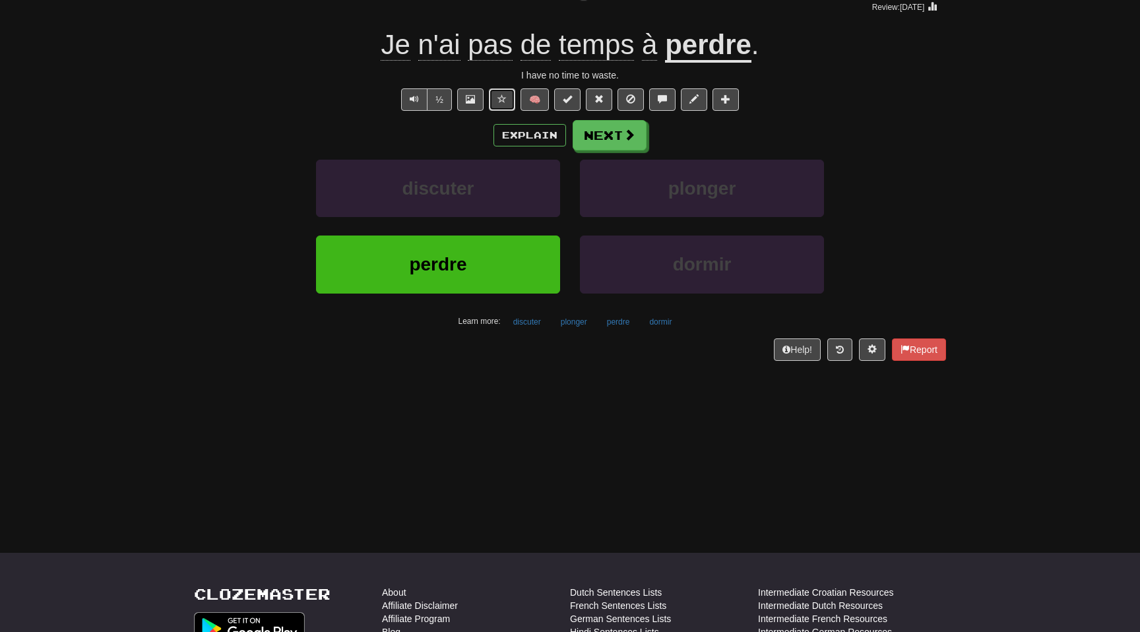
click at [497, 96] on button at bounding box center [502, 99] width 26 height 22
click at [624, 140] on span at bounding box center [630, 135] width 12 height 12
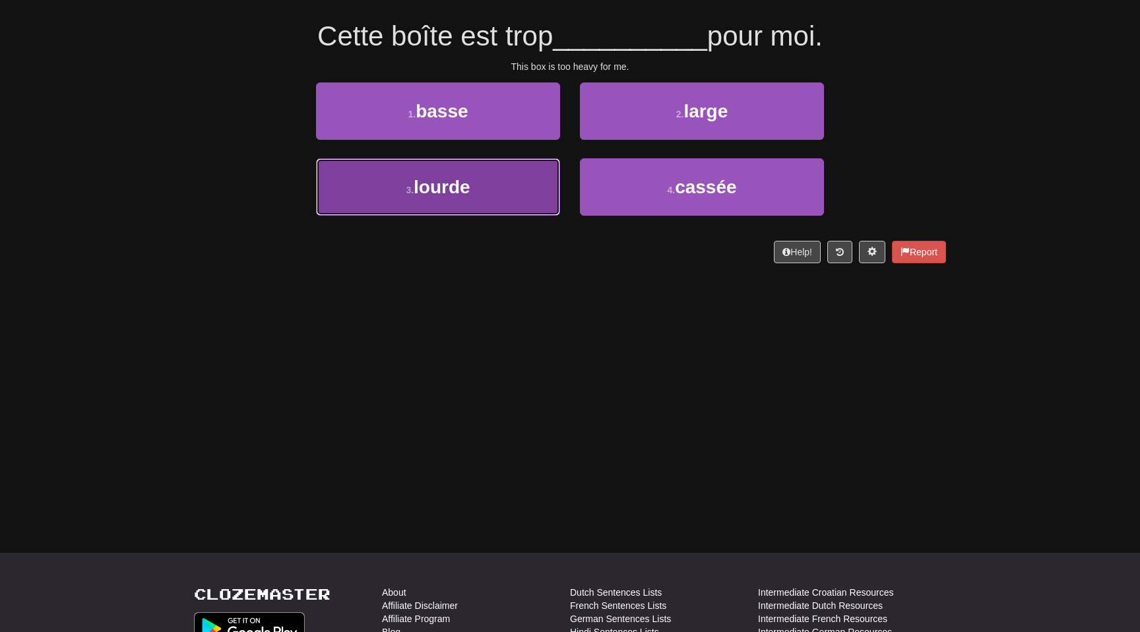
click at [485, 196] on button "3 . lourde" at bounding box center [438, 186] width 244 height 57
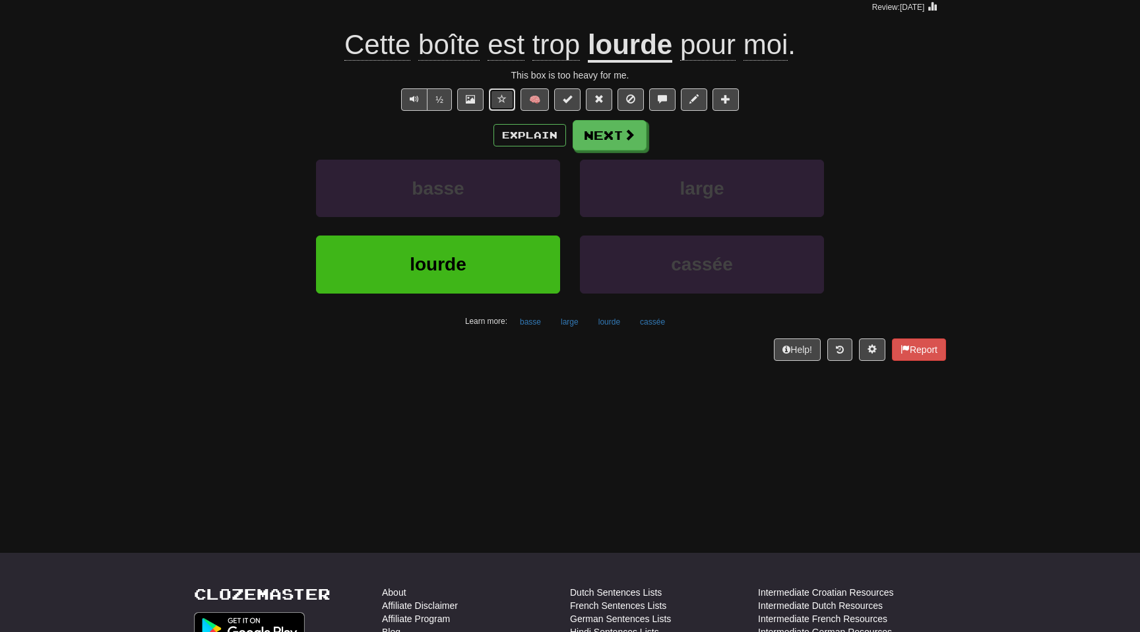
click at [500, 100] on span at bounding box center [501, 98] width 9 height 9
click at [599, 140] on button "Next" at bounding box center [610, 136] width 74 height 30
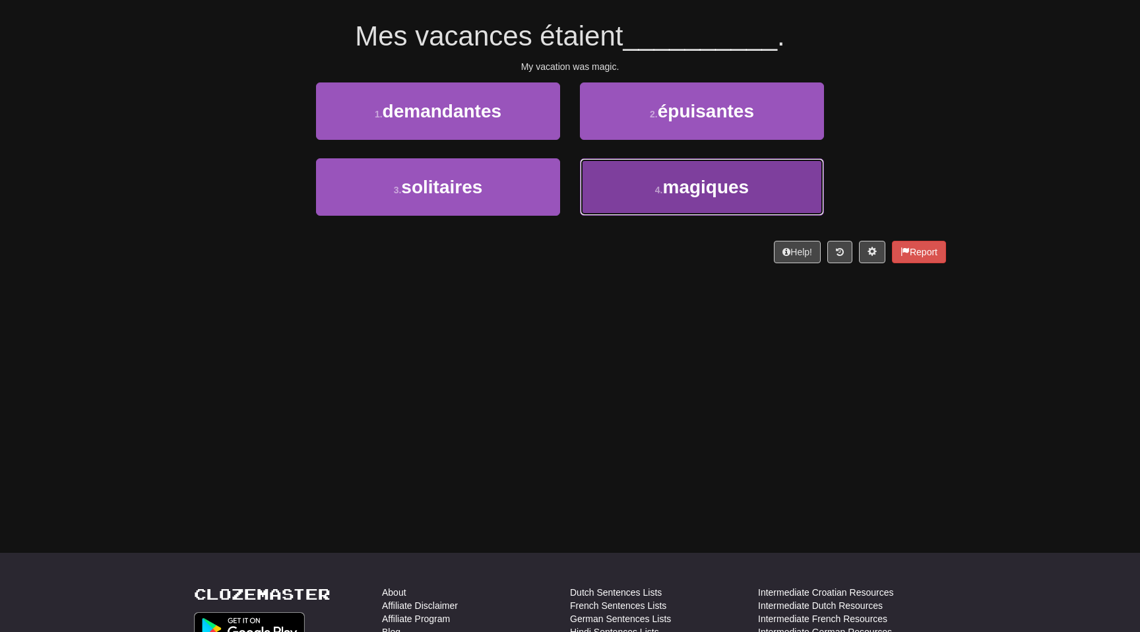
click at [660, 197] on button "4 . magiques" at bounding box center [702, 186] width 244 height 57
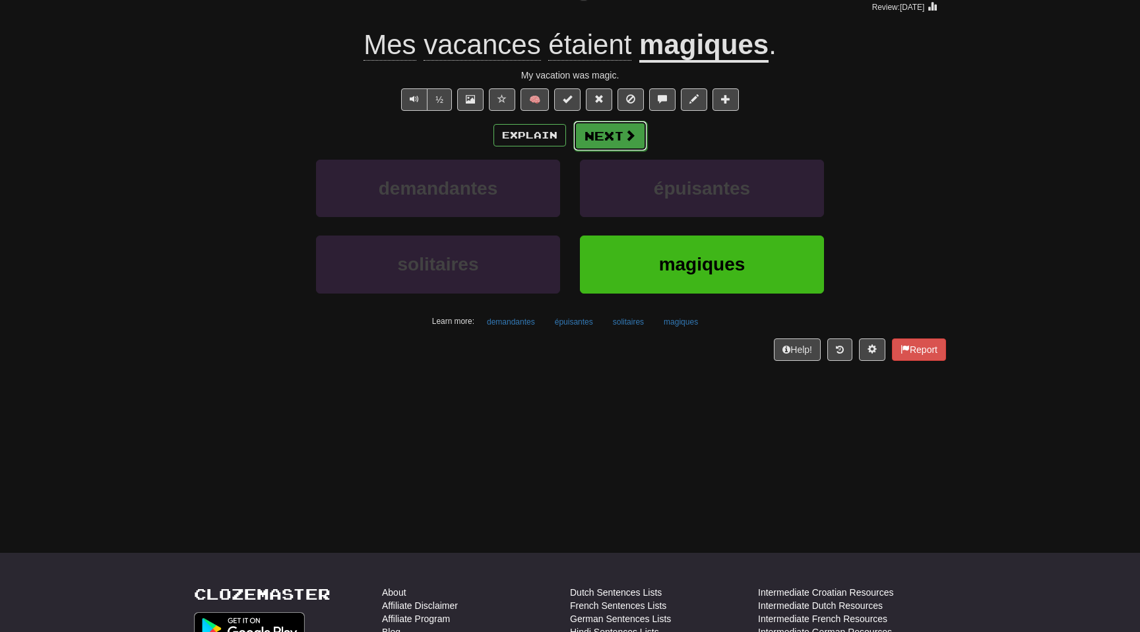
click at [638, 147] on button "Next" at bounding box center [610, 136] width 74 height 30
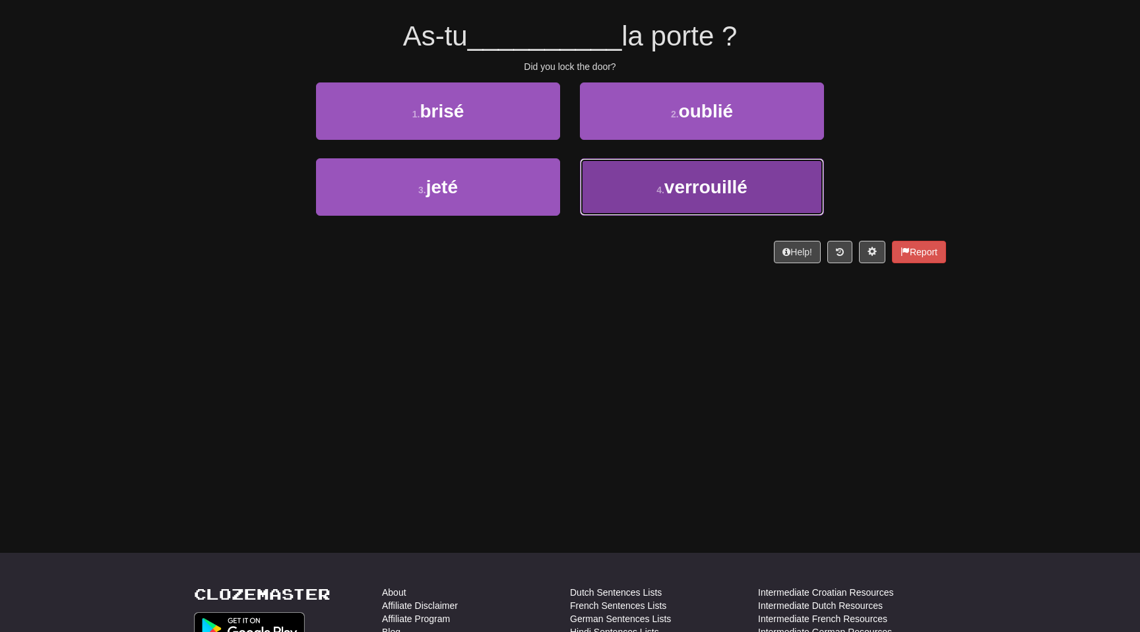
click at [743, 177] on span "verrouillé" at bounding box center [705, 187] width 83 height 20
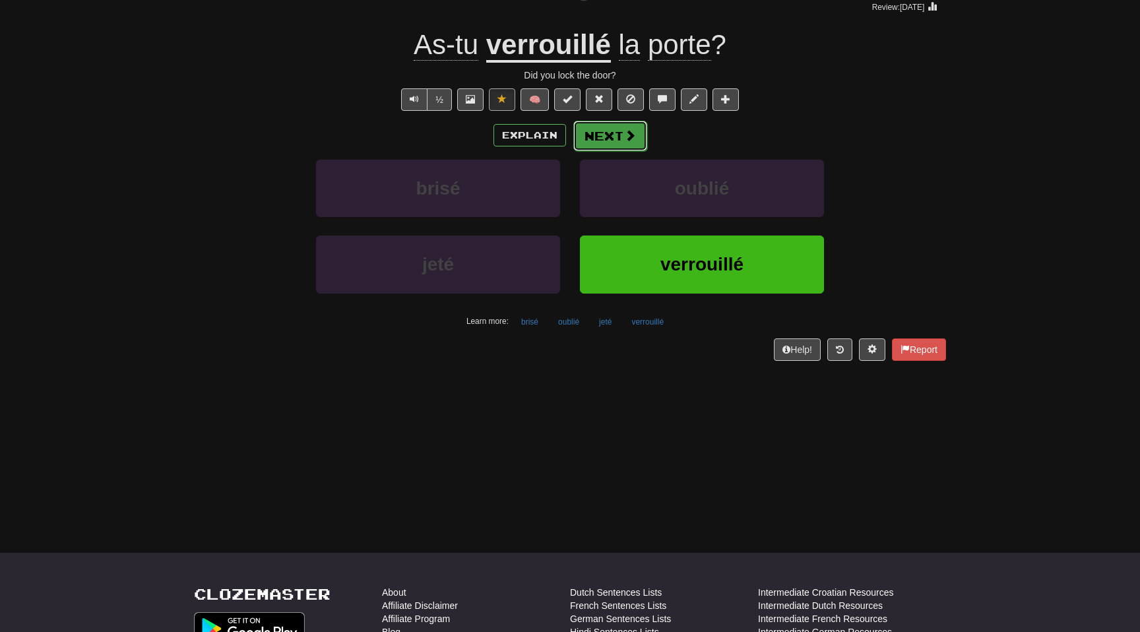
click at [607, 131] on button "Next" at bounding box center [610, 136] width 74 height 30
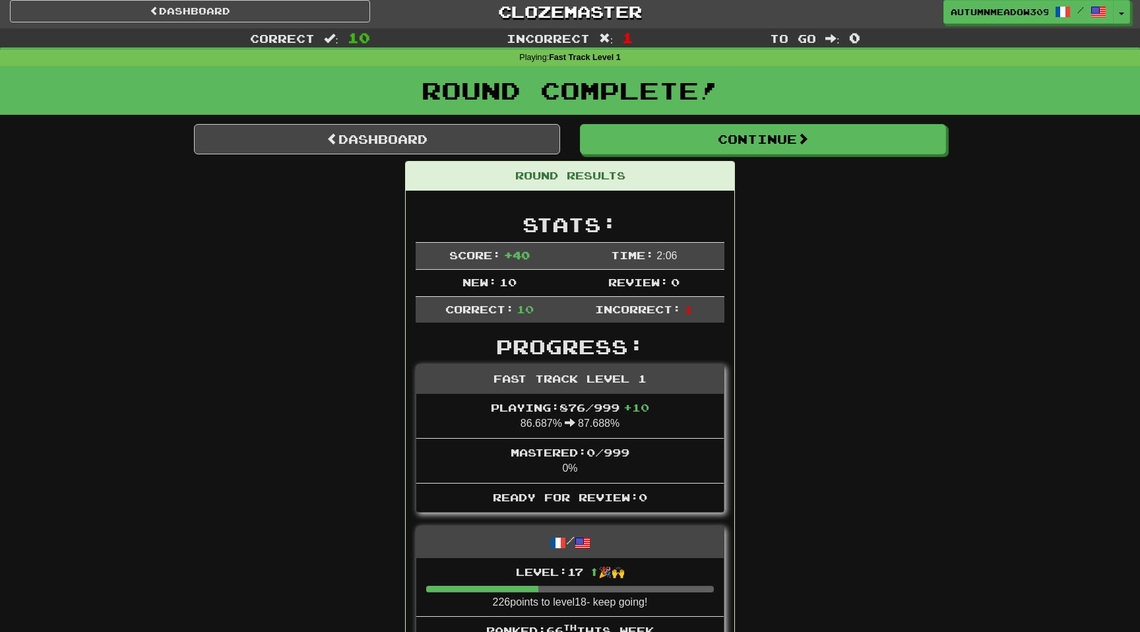
scroll to position [0, 0]
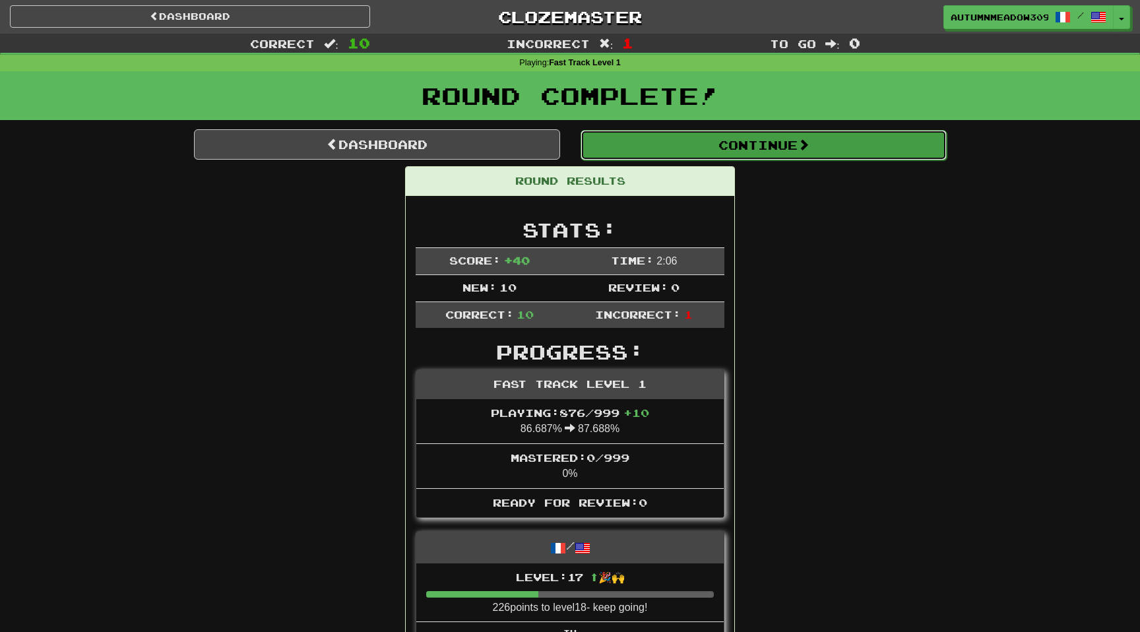
click at [679, 146] on button "Continue" at bounding box center [763, 145] width 366 height 30
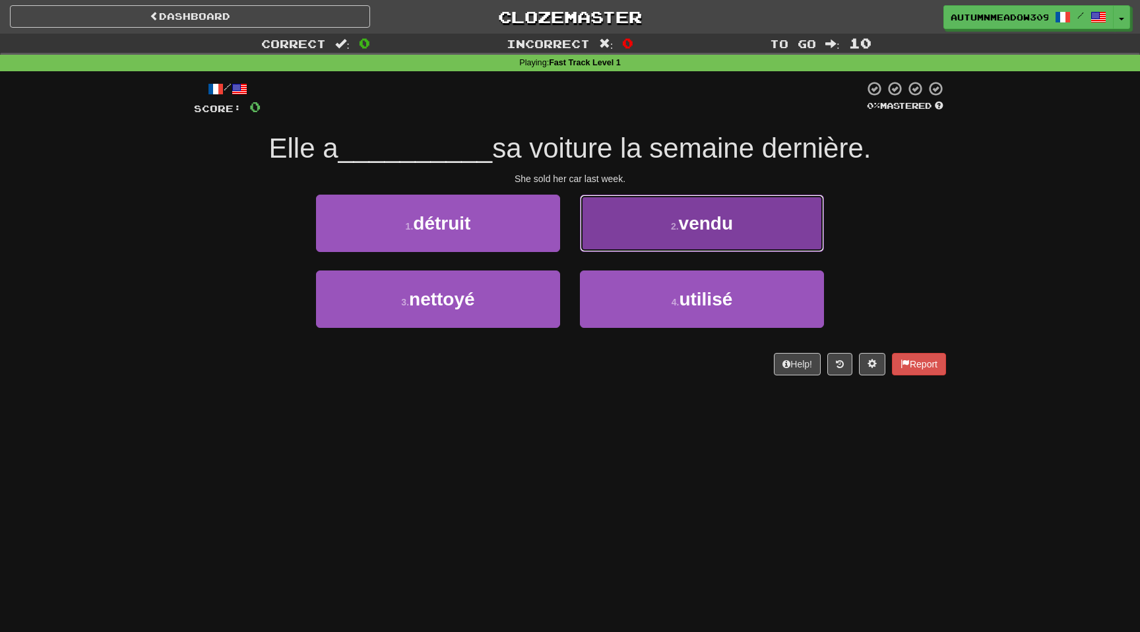
click at [727, 227] on span "vendu" at bounding box center [706, 223] width 54 height 20
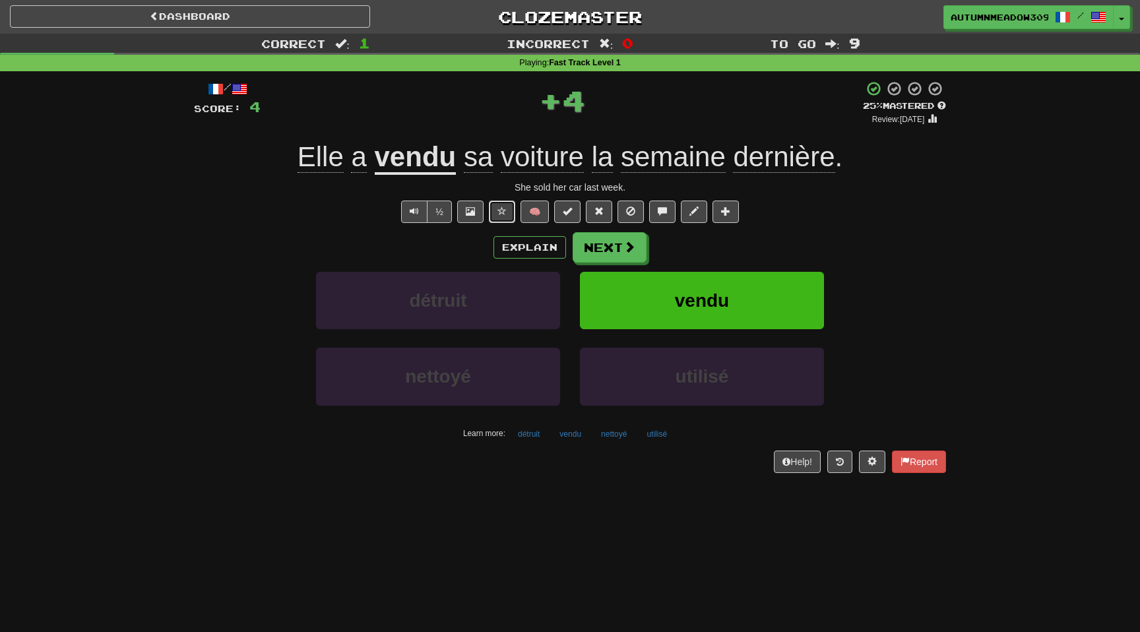
click at [502, 212] on span at bounding box center [501, 210] width 9 height 9
click at [625, 247] on span at bounding box center [630, 247] width 12 height 12
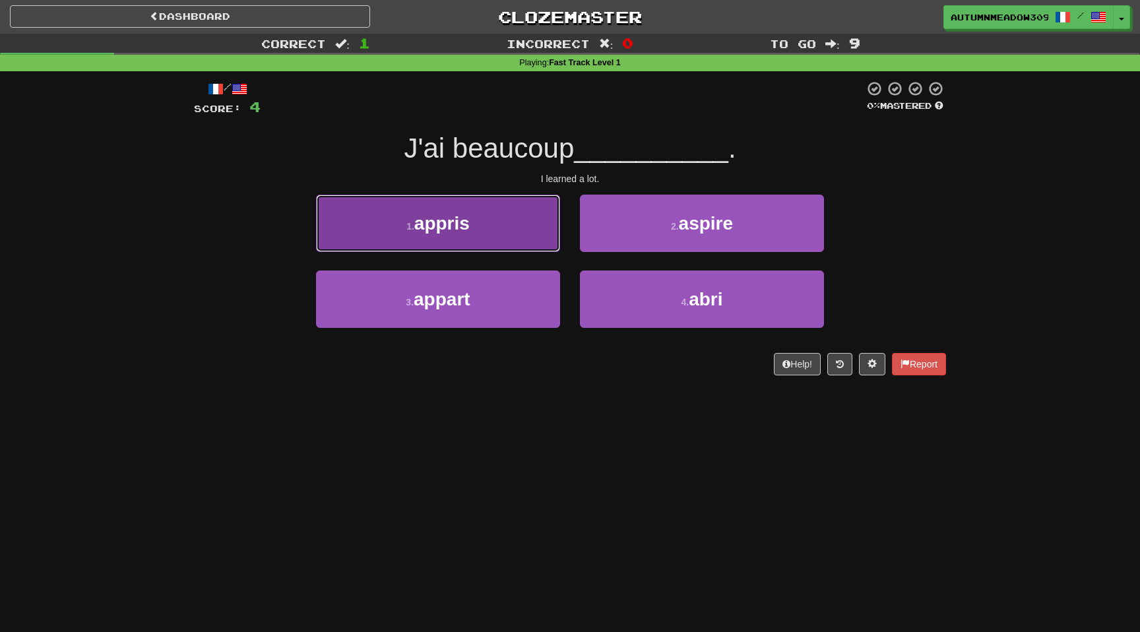
click at [495, 228] on button "1 . appris" at bounding box center [438, 223] width 244 height 57
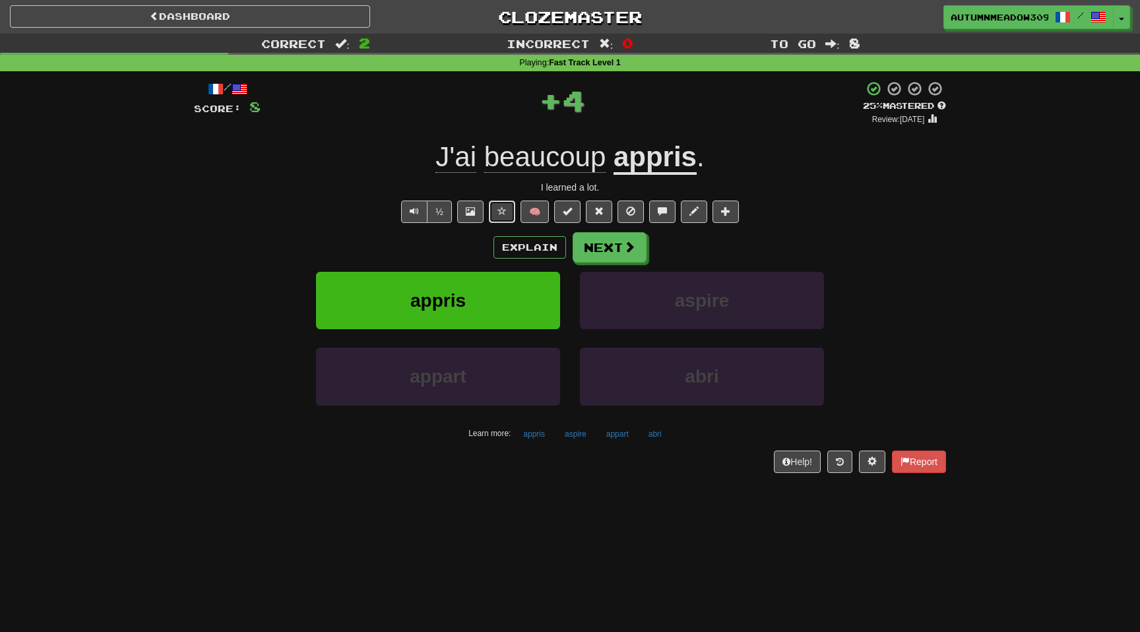
click at [510, 213] on button at bounding box center [502, 211] width 26 height 22
click at [580, 245] on button "Next" at bounding box center [610, 248] width 74 height 30
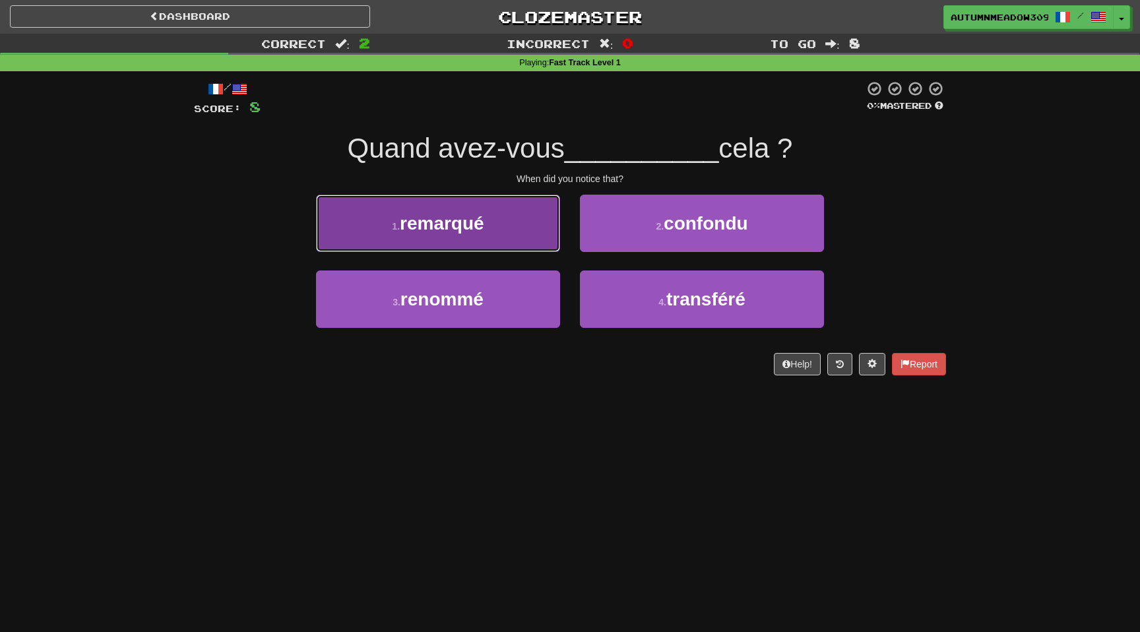
click at [501, 226] on button "1 . remarqué" at bounding box center [438, 223] width 244 height 57
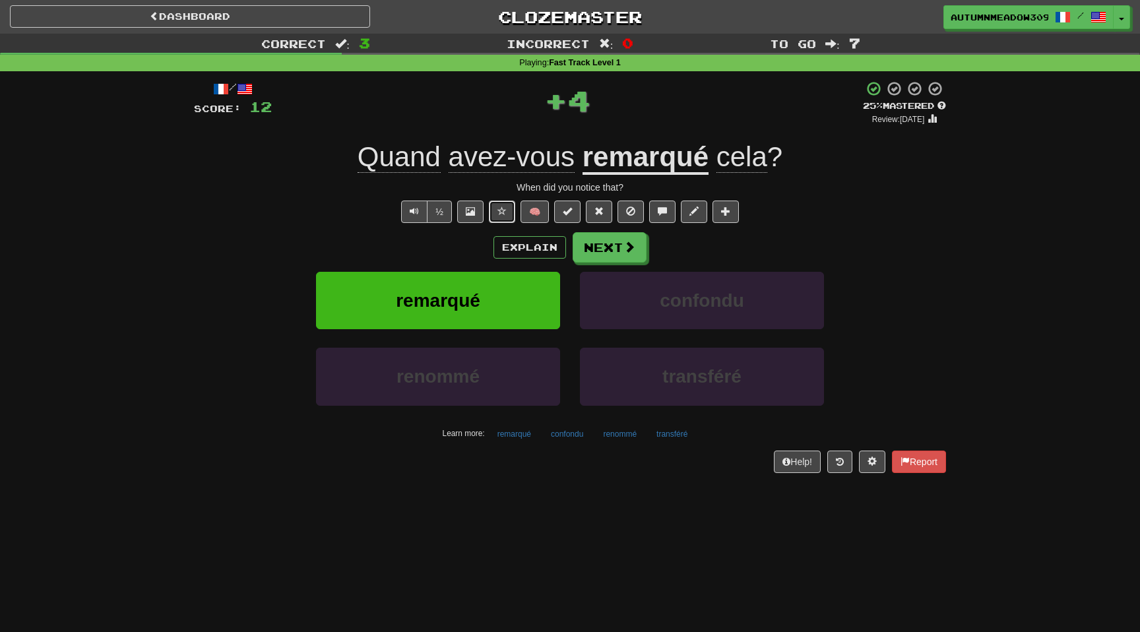
click at [494, 210] on button at bounding box center [502, 211] width 26 height 22
click at [606, 241] on button "Next" at bounding box center [610, 248] width 74 height 30
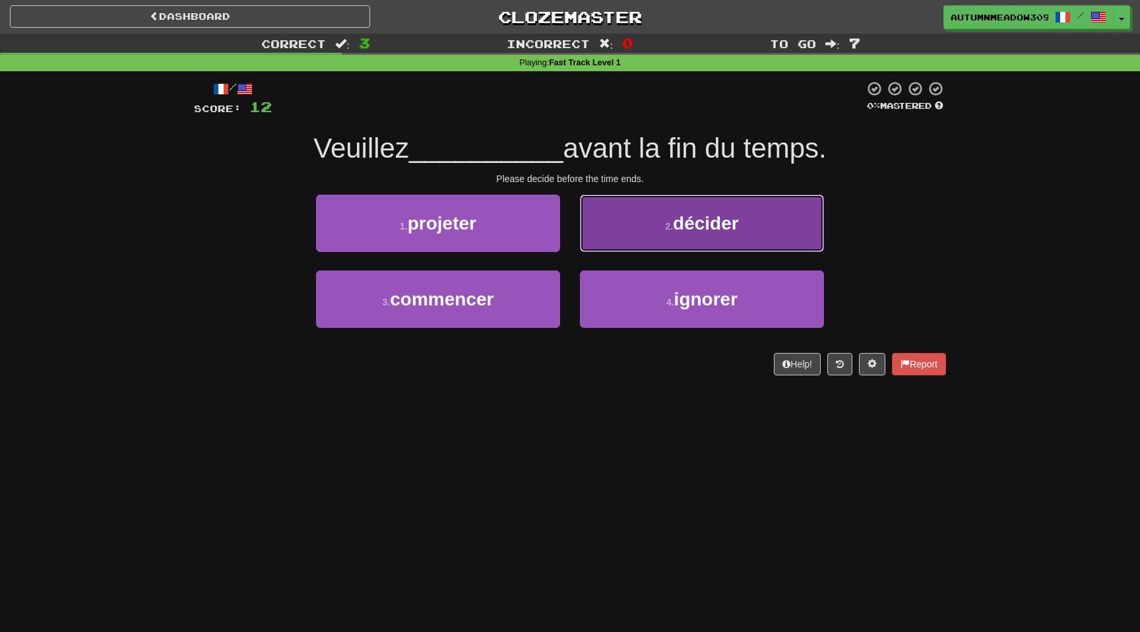
click at [700, 220] on span "décider" at bounding box center [706, 223] width 66 height 20
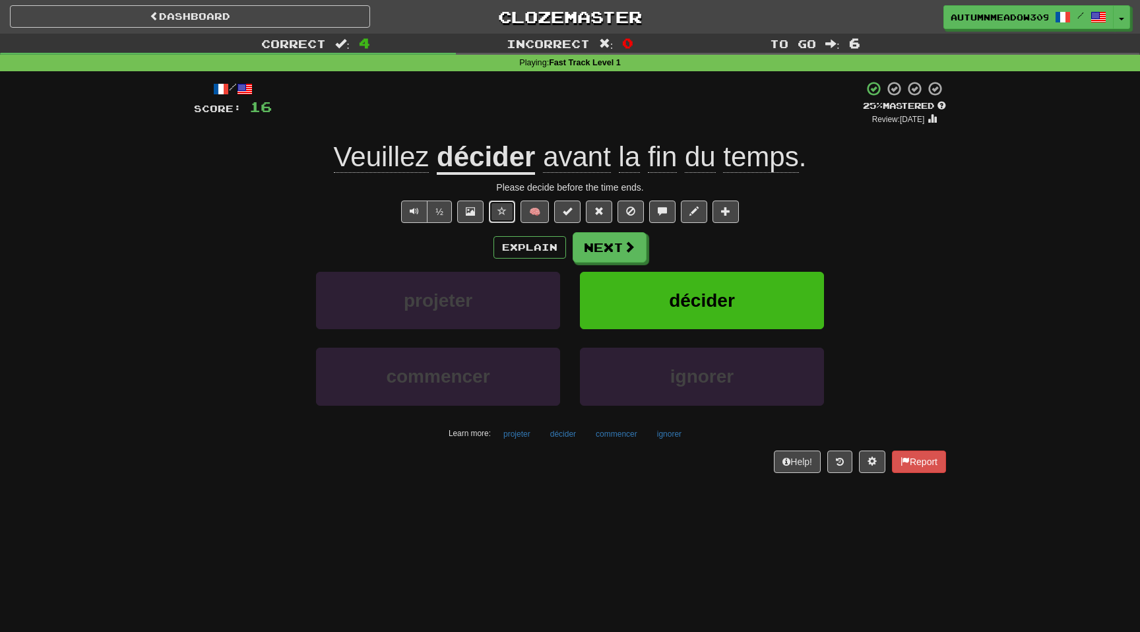
click at [494, 210] on button at bounding box center [502, 211] width 26 height 22
click at [602, 251] on button "Next" at bounding box center [610, 248] width 74 height 30
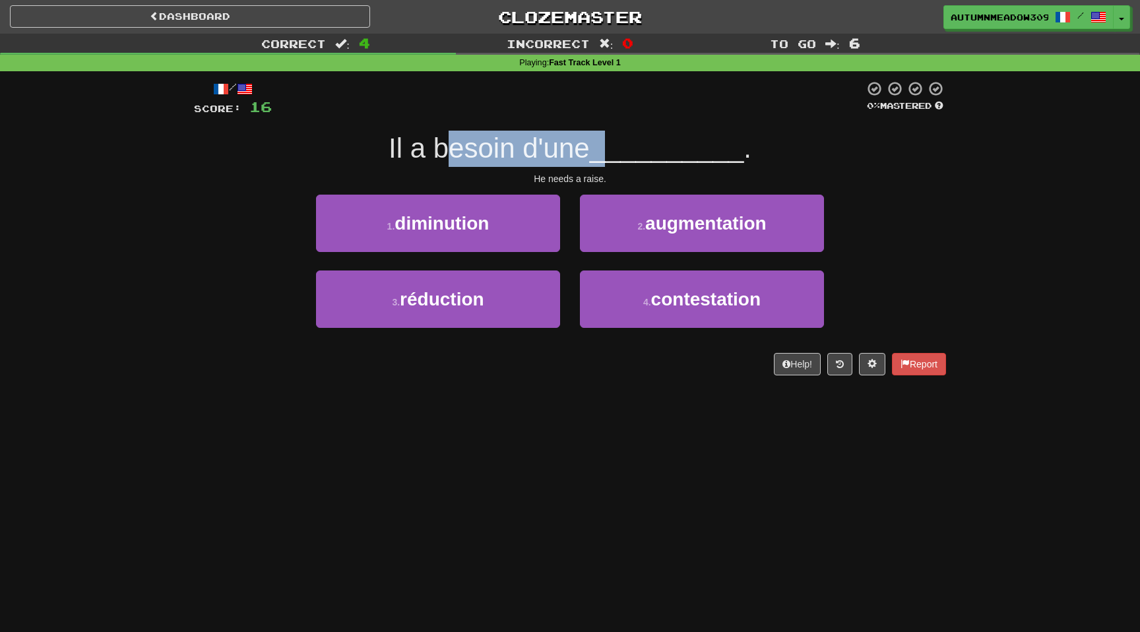
drag, startPoint x: 443, startPoint y: 152, endPoint x: 610, endPoint y: 152, distance: 167.5
click at [610, 152] on div "Il a besoin d'une __________ ." at bounding box center [570, 149] width 752 height 36
click at [610, 152] on span "__________" at bounding box center [667, 148] width 154 height 31
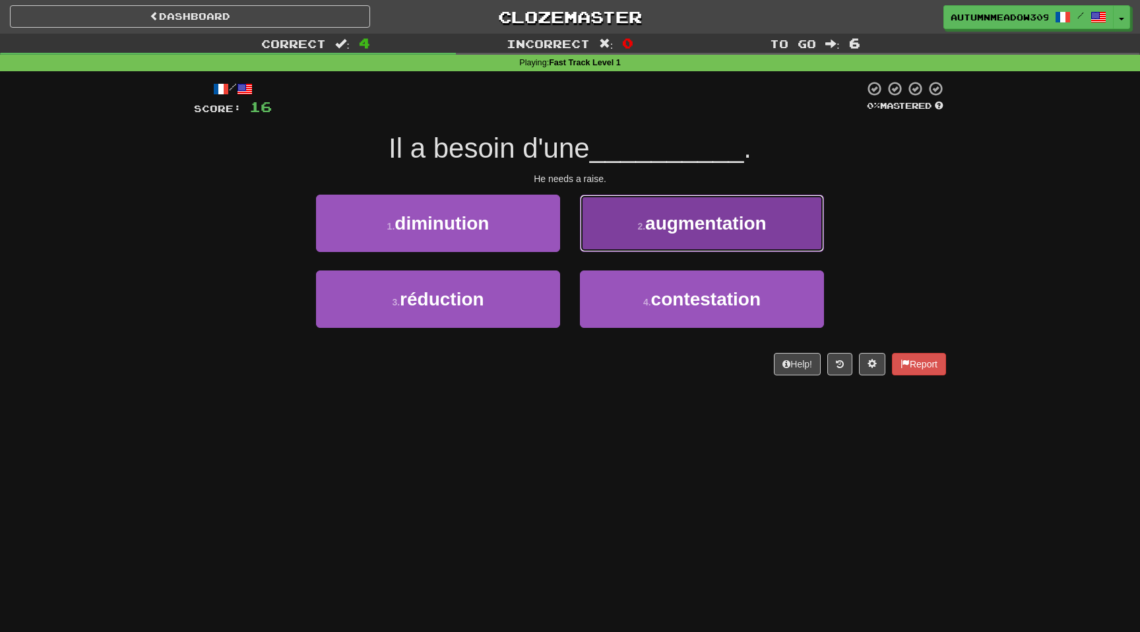
click at [657, 228] on span "augmentation" at bounding box center [705, 223] width 121 height 20
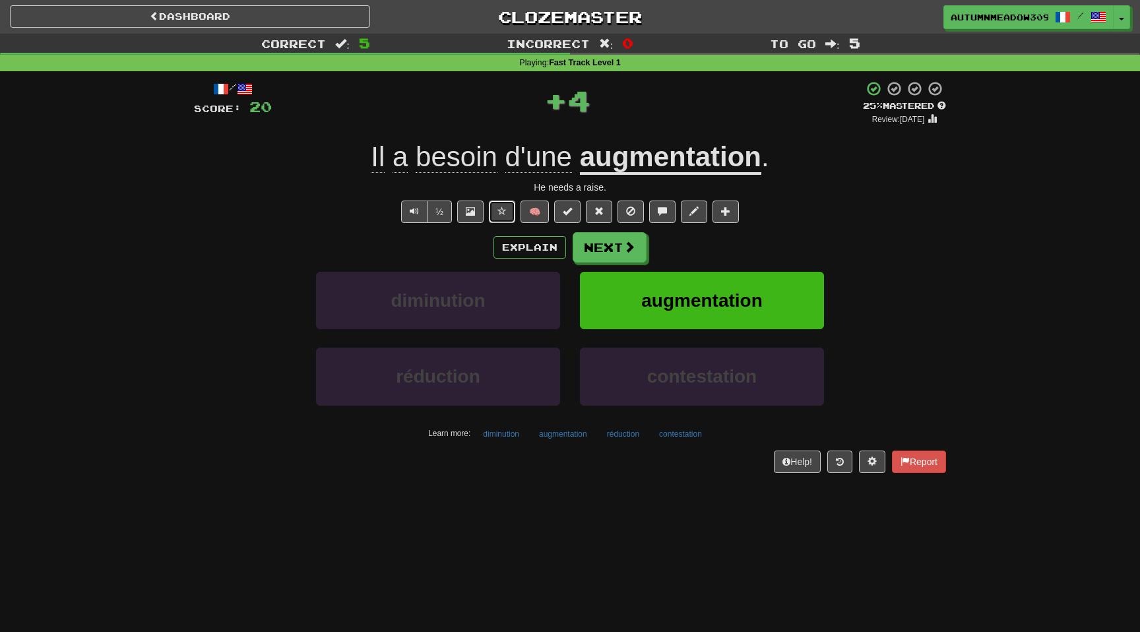
click at [499, 203] on button at bounding box center [502, 211] width 26 height 22
click at [620, 245] on button "Next" at bounding box center [610, 248] width 74 height 30
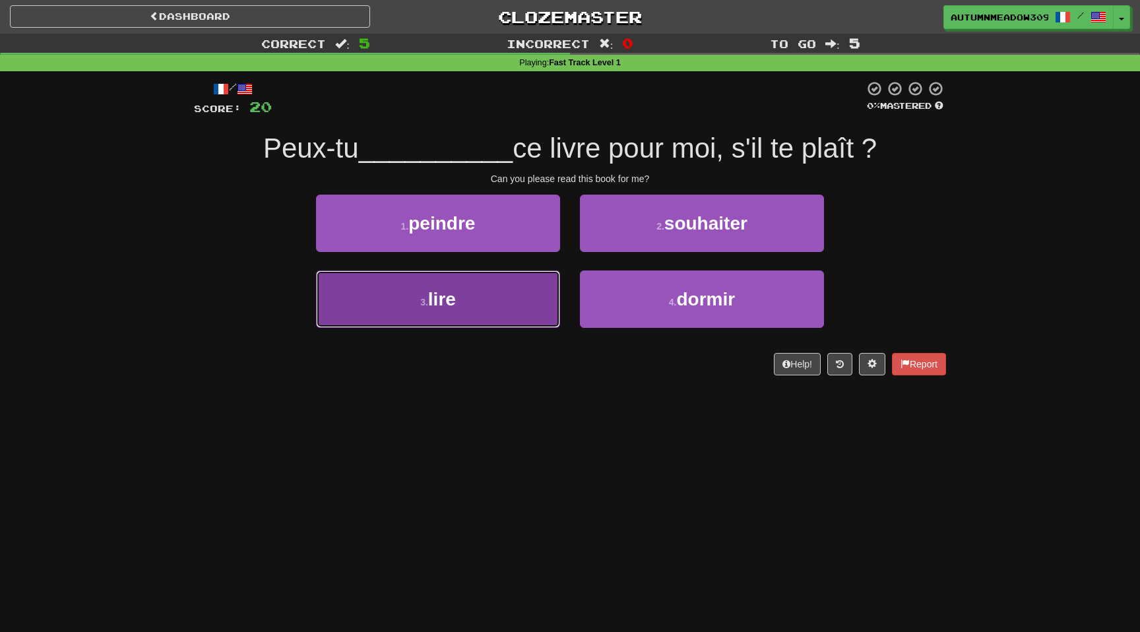
click at [450, 312] on button "3 . lire" at bounding box center [438, 298] width 244 height 57
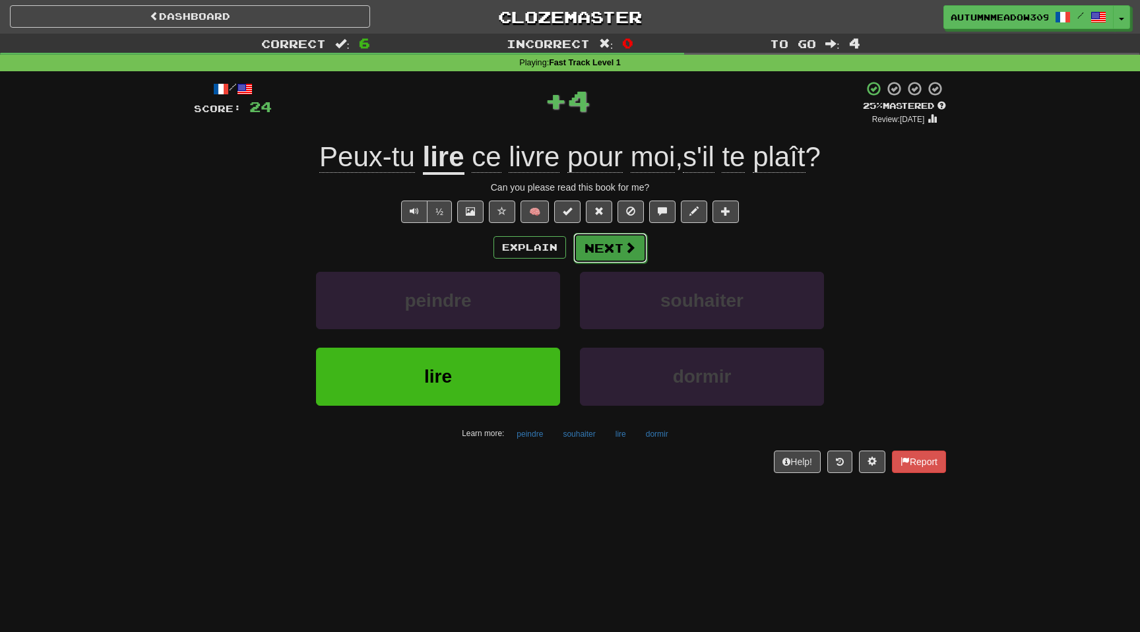
click at [605, 259] on button "Next" at bounding box center [610, 248] width 74 height 30
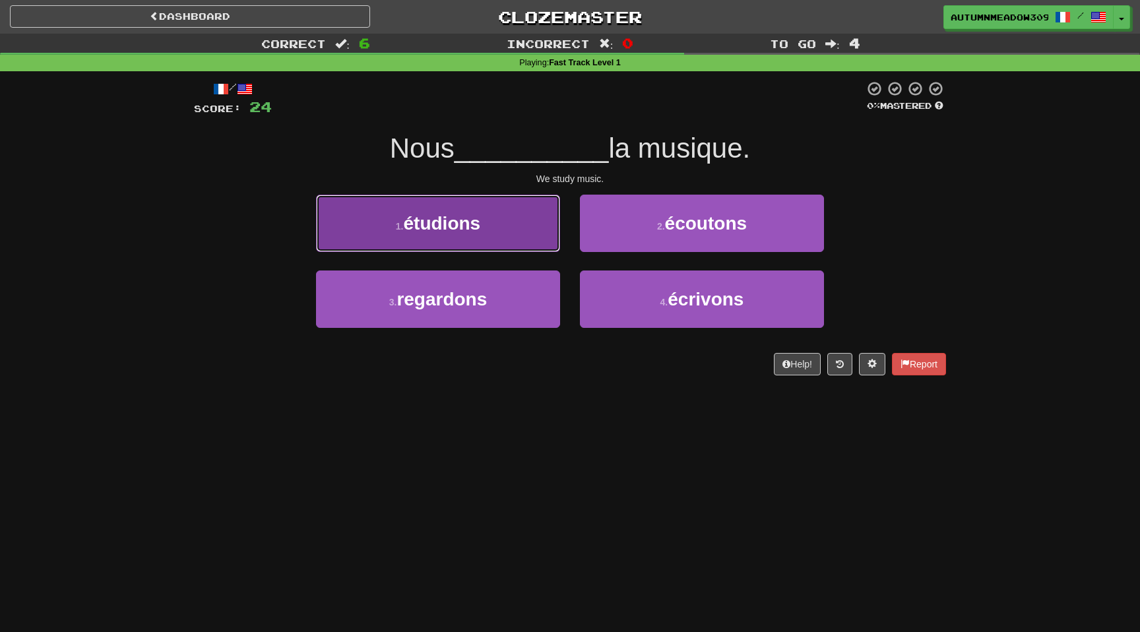
click at [452, 225] on span "étudions" at bounding box center [442, 223] width 77 height 20
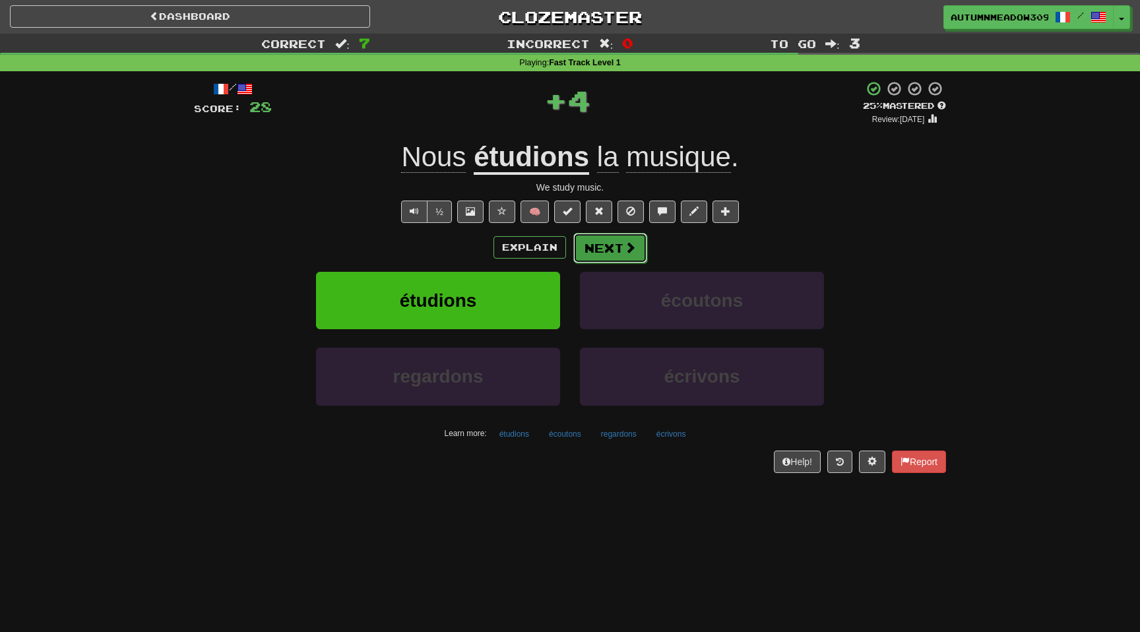
click at [612, 250] on button "Next" at bounding box center [610, 248] width 74 height 30
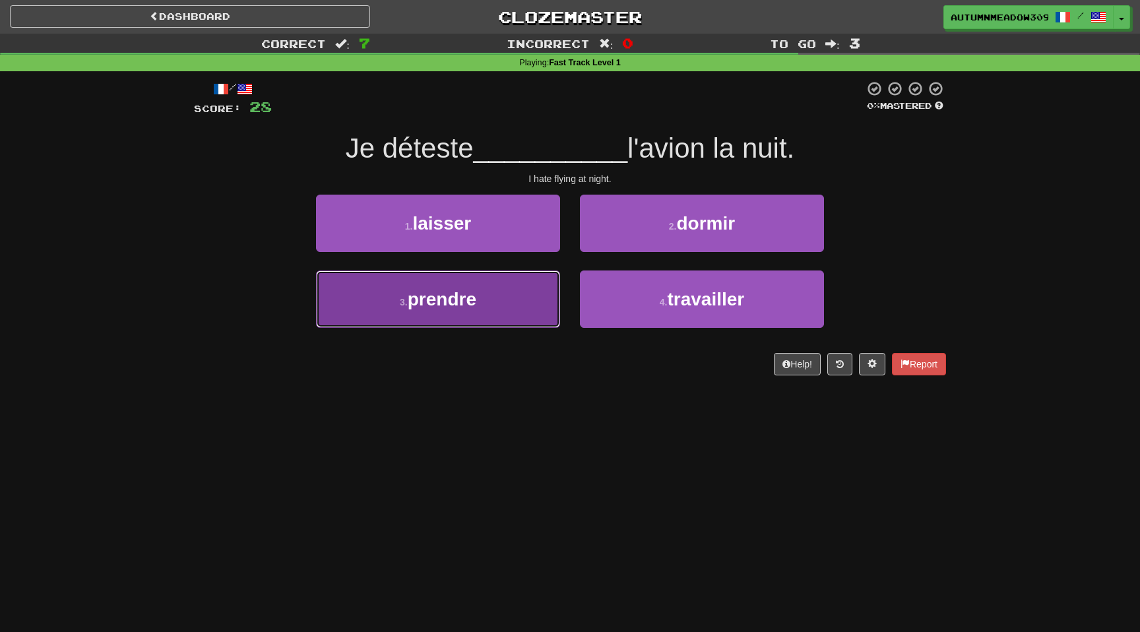
click at [481, 315] on button "3 . prendre" at bounding box center [438, 298] width 244 height 57
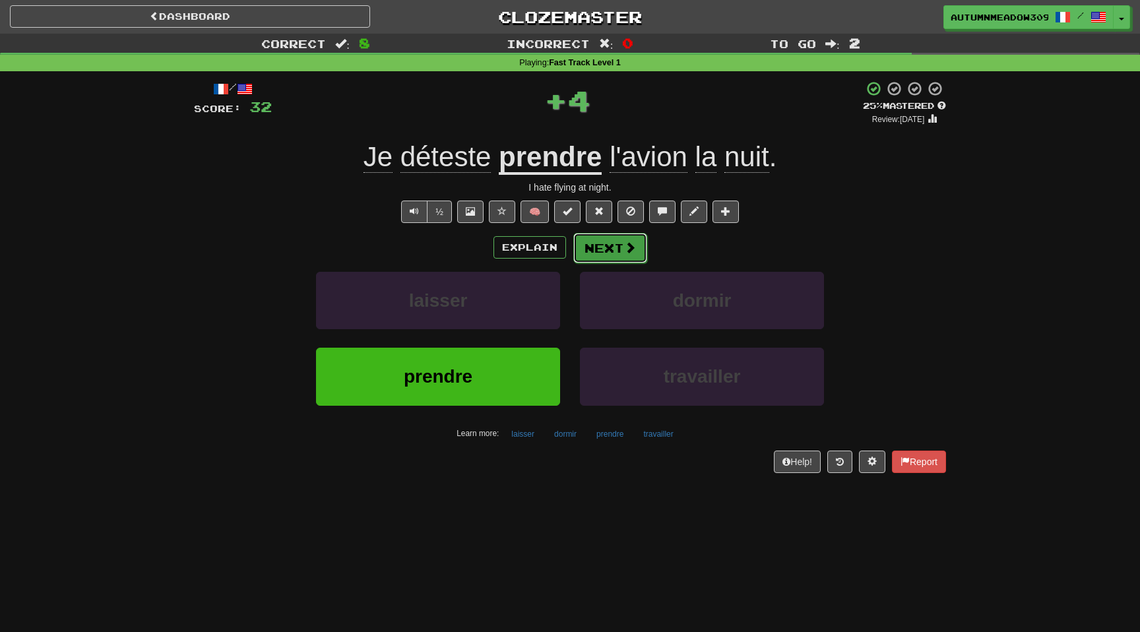
click at [615, 258] on button "Next" at bounding box center [610, 248] width 74 height 30
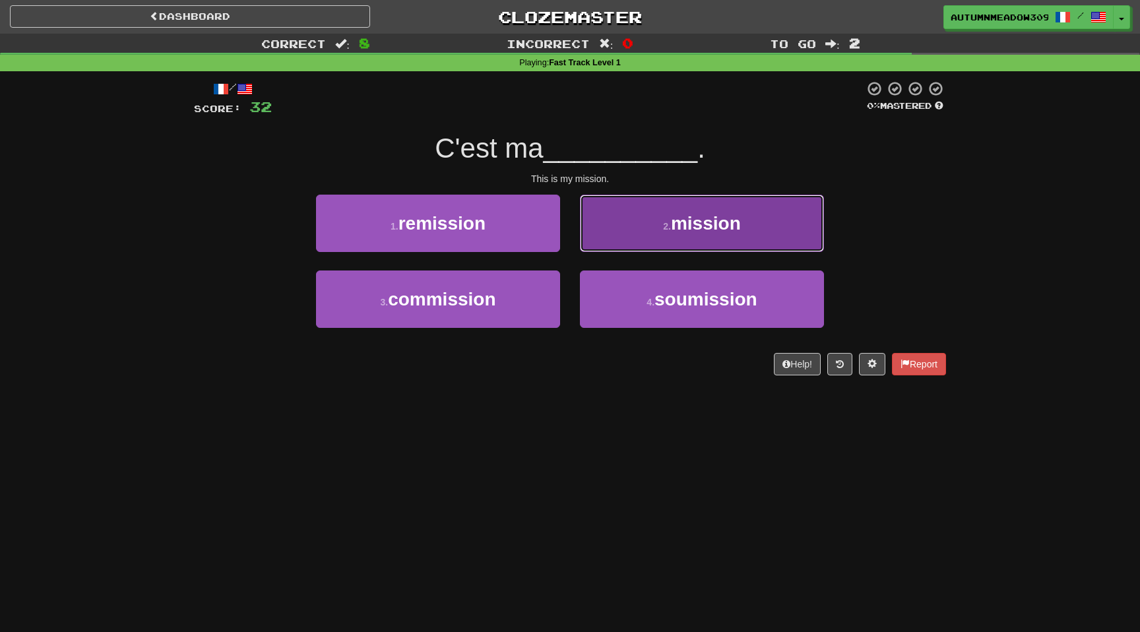
click at [677, 221] on span "mission" at bounding box center [706, 223] width 70 height 20
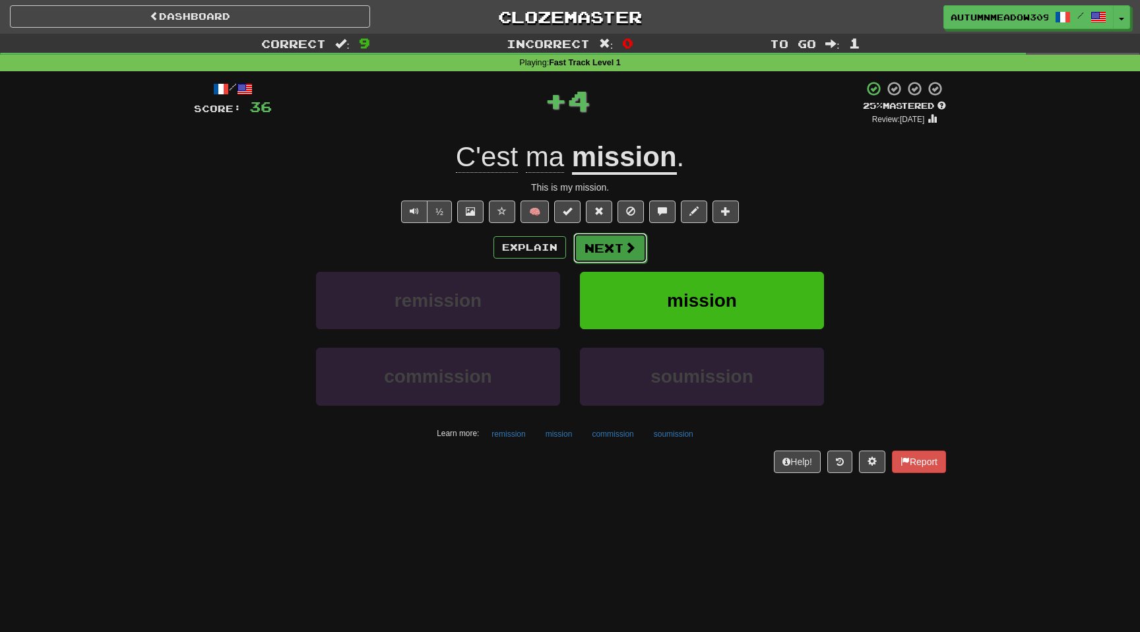
click at [584, 249] on button "Next" at bounding box center [610, 248] width 74 height 30
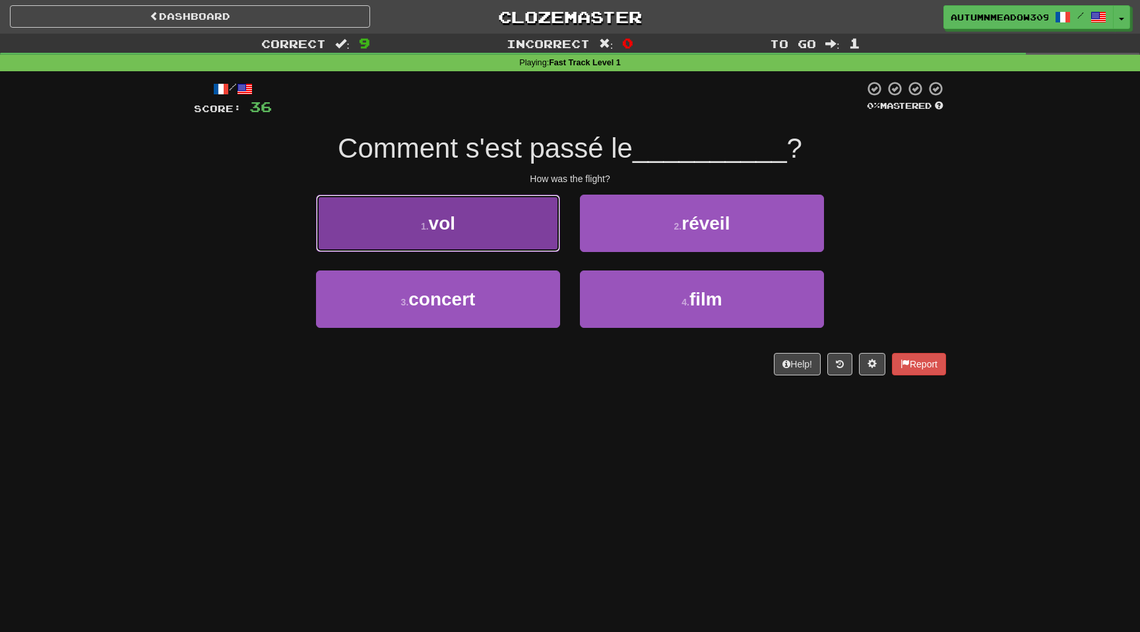
click at [458, 215] on button "1 . vol" at bounding box center [438, 223] width 244 height 57
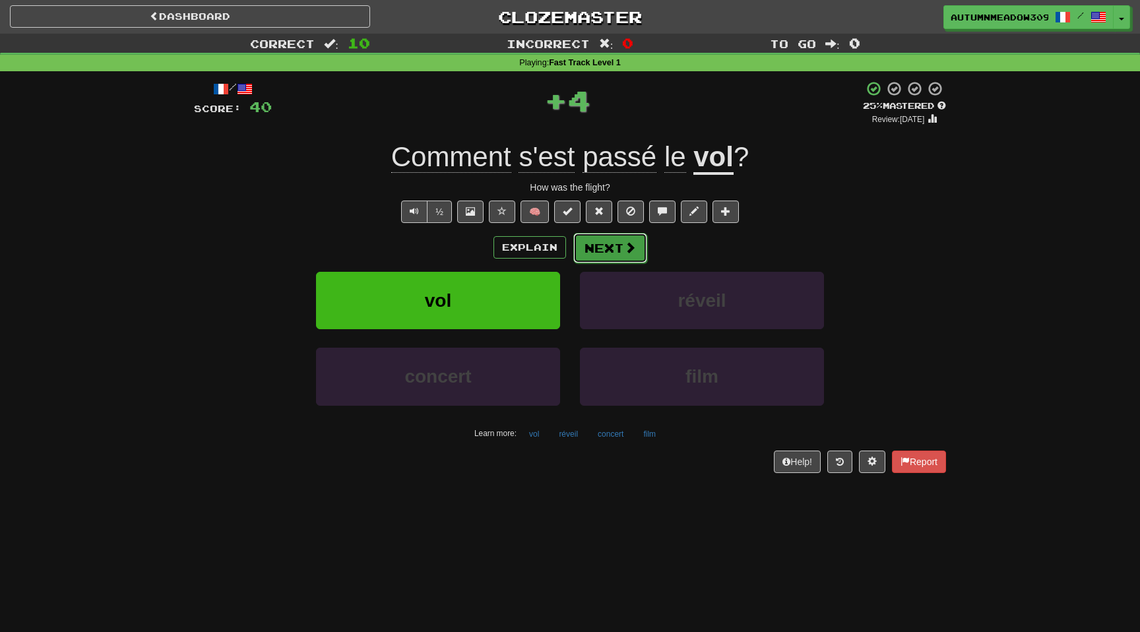
click at [615, 246] on button "Next" at bounding box center [610, 248] width 74 height 30
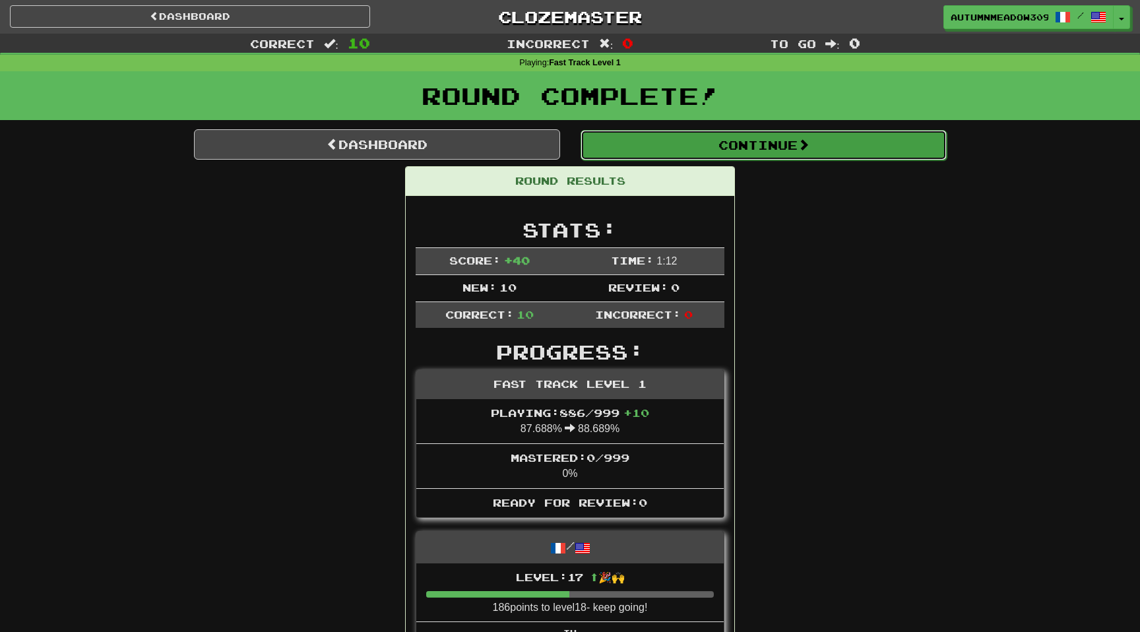
click at [855, 144] on button "Continue" at bounding box center [763, 145] width 366 height 30
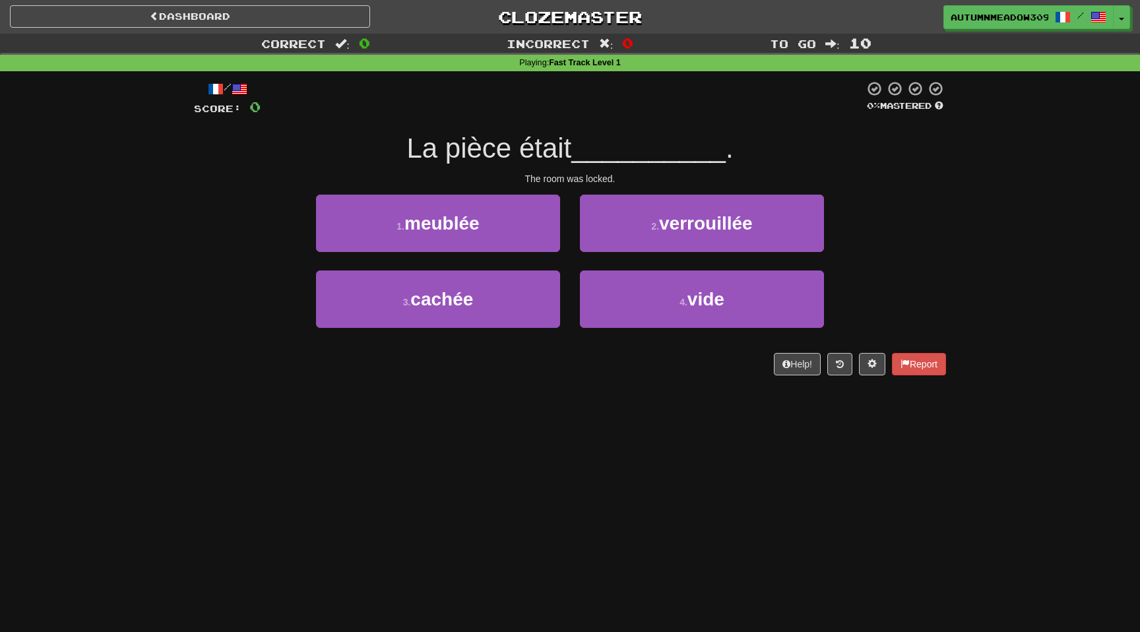
click at [578, 178] on div "The room was locked." at bounding box center [570, 178] width 752 height 13
click at [576, 178] on div "The room was locked." at bounding box center [570, 178] width 752 height 13
click at [173, 16] on link "Dashboard" at bounding box center [190, 16] width 360 height 22
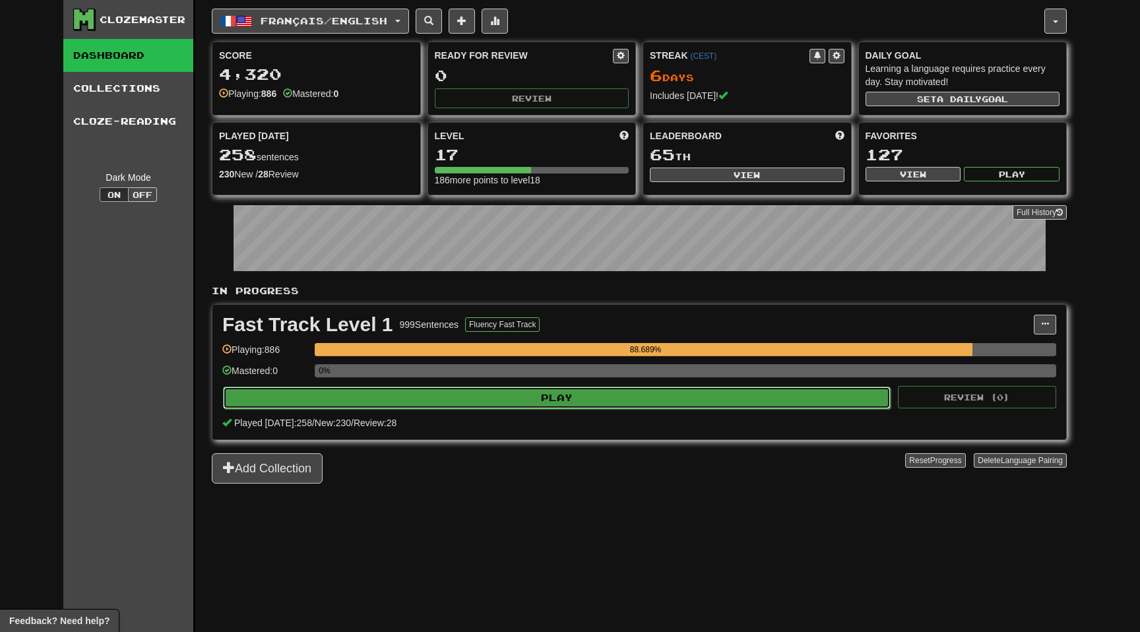
click at [626, 404] on button "Play" at bounding box center [556, 397] width 667 height 22
select select "**"
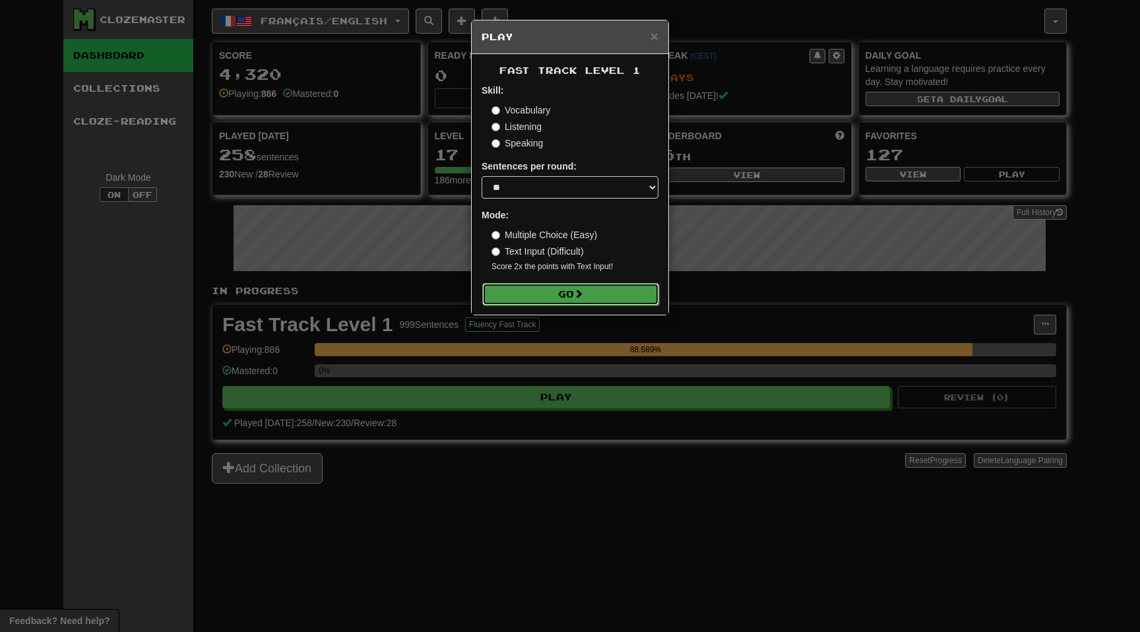
click at [611, 299] on button "Go" at bounding box center [570, 294] width 177 height 22
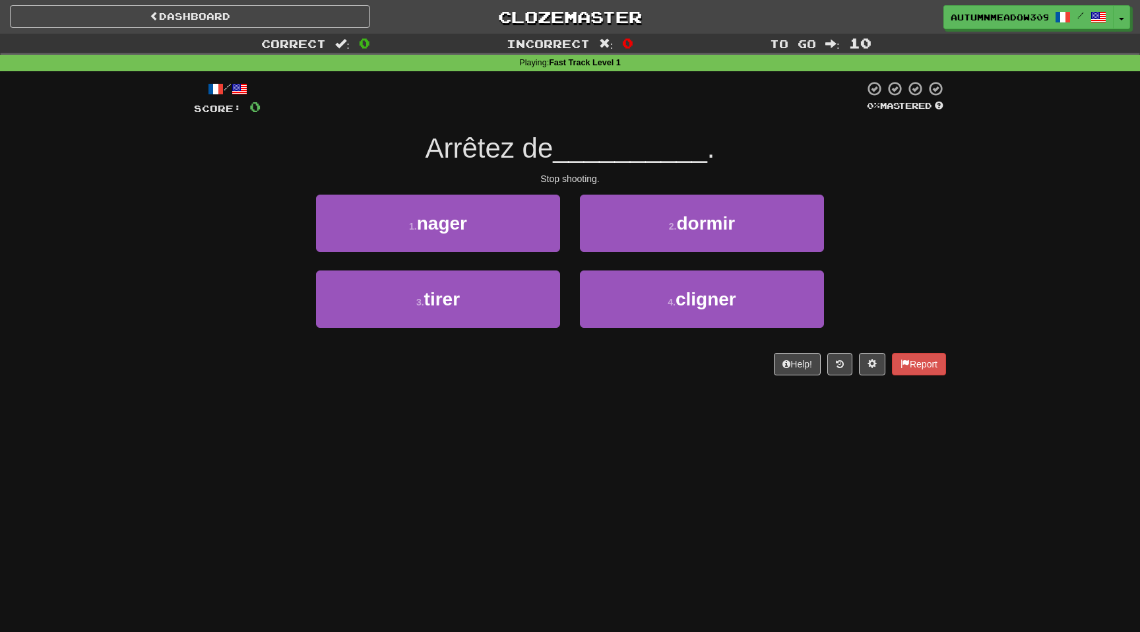
click at [498, 269] on div "1 . [PERSON_NAME]" at bounding box center [438, 233] width 264 height 76
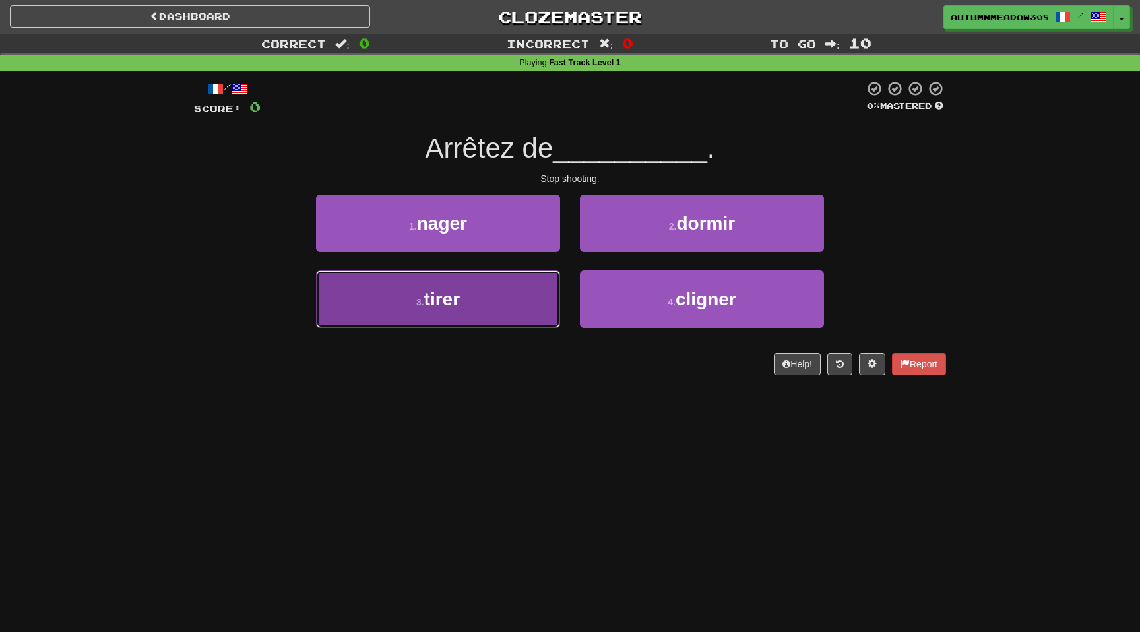
click at [500, 327] on button "3 . tirer" at bounding box center [438, 298] width 244 height 57
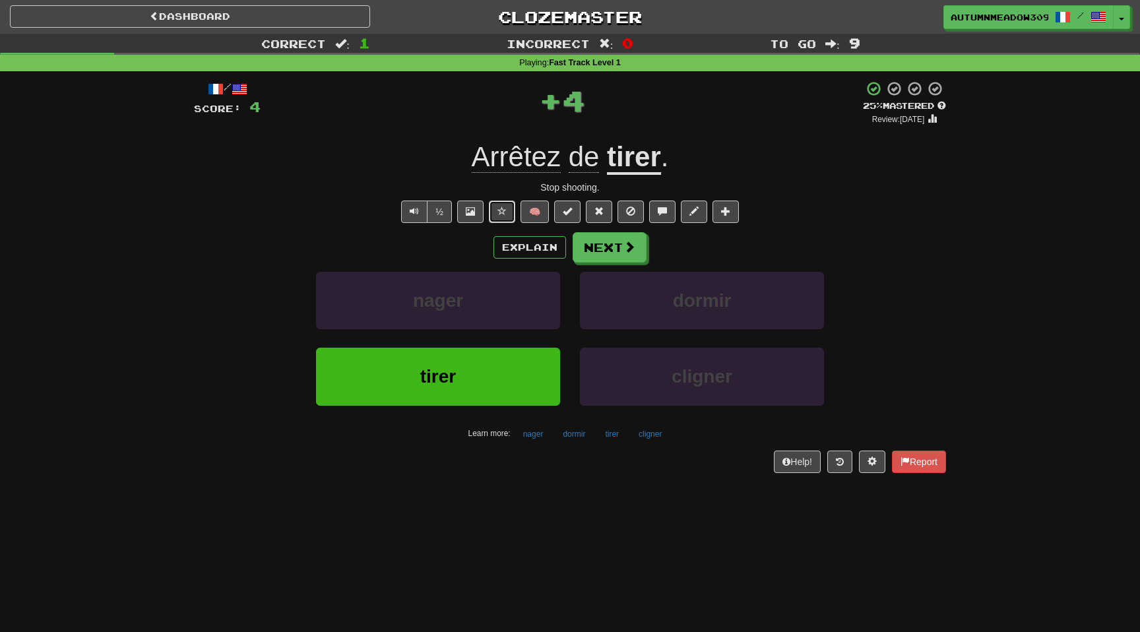
click at [495, 210] on button at bounding box center [502, 211] width 26 height 22
click at [592, 241] on button "Next" at bounding box center [610, 248] width 74 height 30
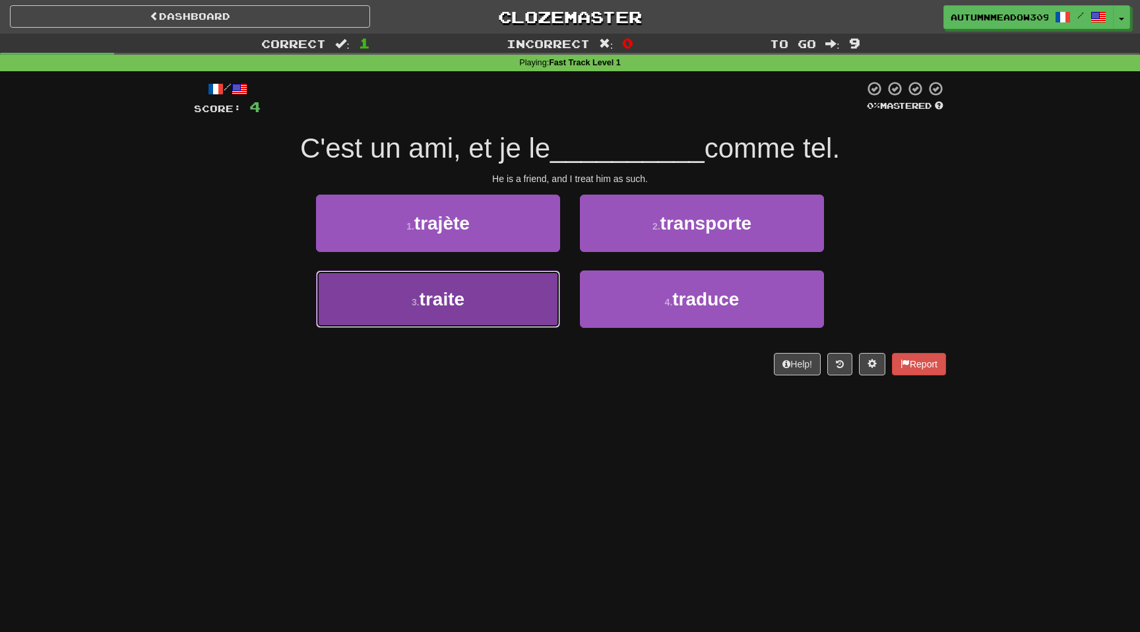
click at [520, 299] on button "3 . traite" at bounding box center [438, 298] width 244 height 57
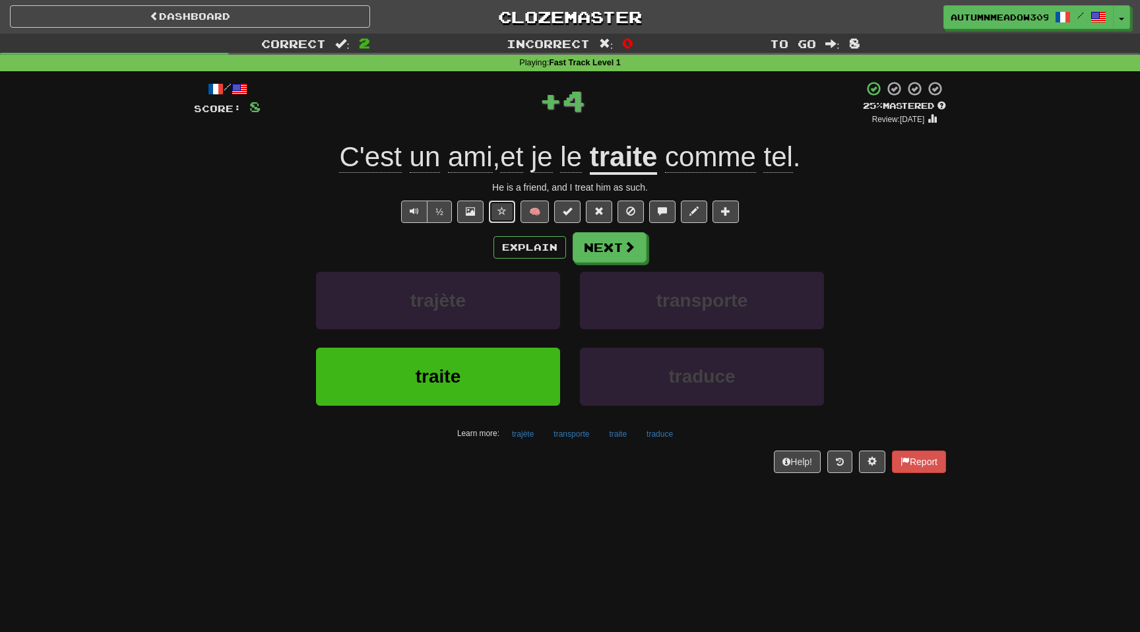
click at [509, 208] on button at bounding box center [502, 211] width 26 height 22
click at [634, 257] on button "Next" at bounding box center [610, 248] width 74 height 30
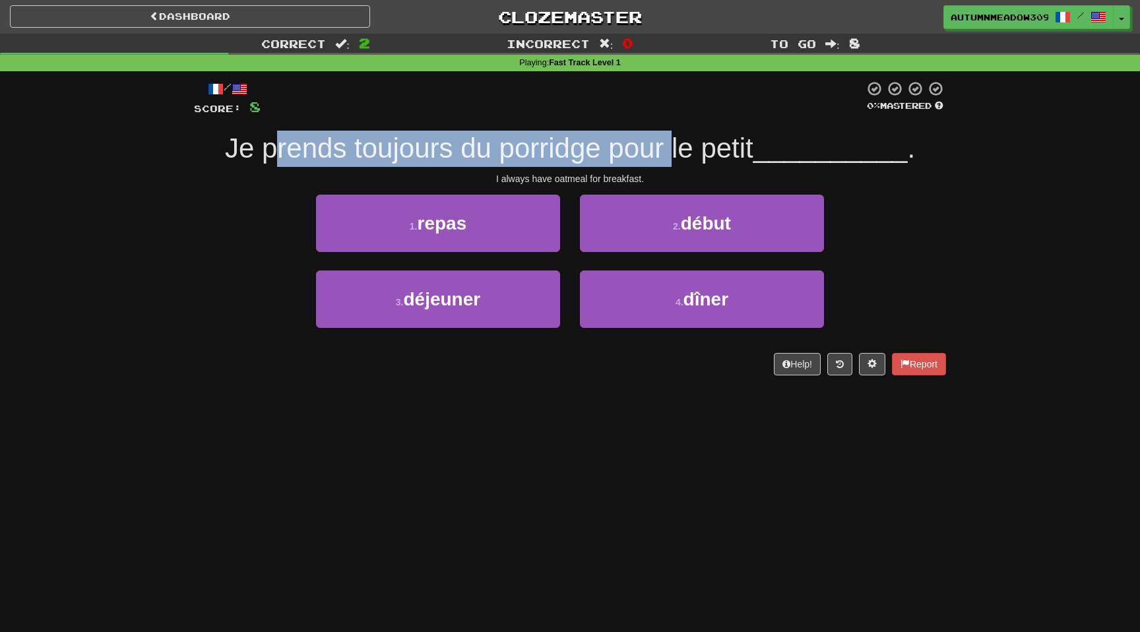
drag, startPoint x: 278, startPoint y: 142, endPoint x: 679, endPoint y: 141, distance: 401.0
click at [679, 141] on span "Je prends toujours du porridge pour le petit" at bounding box center [489, 148] width 528 height 31
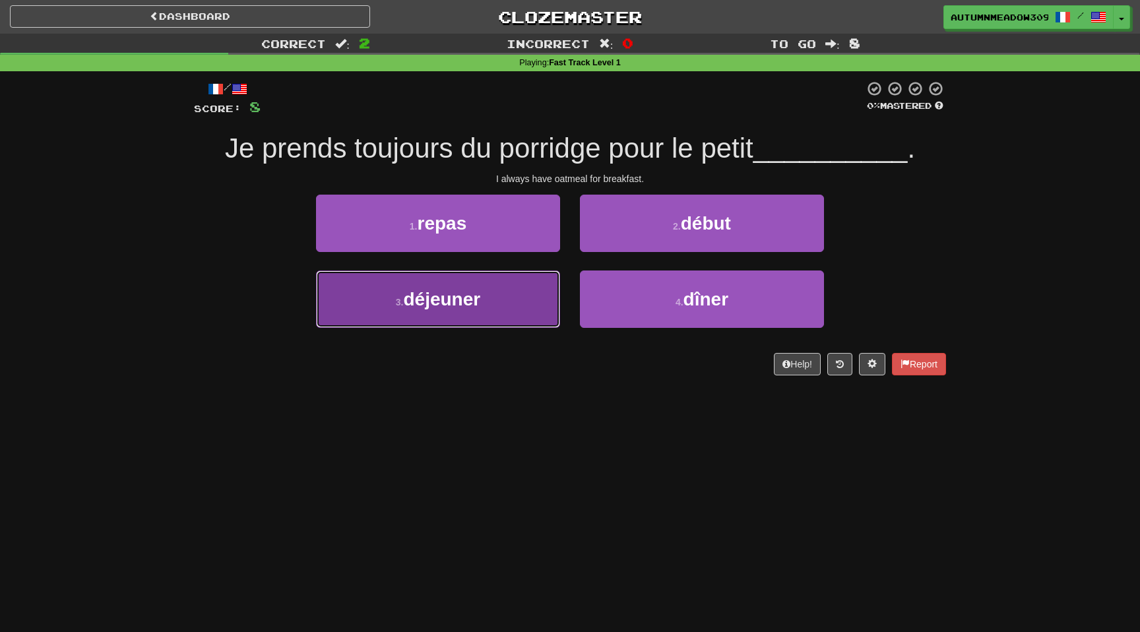
click at [431, 286] on button "3 . déjeuner" at bounding box center [438, 298] width 244 height 57
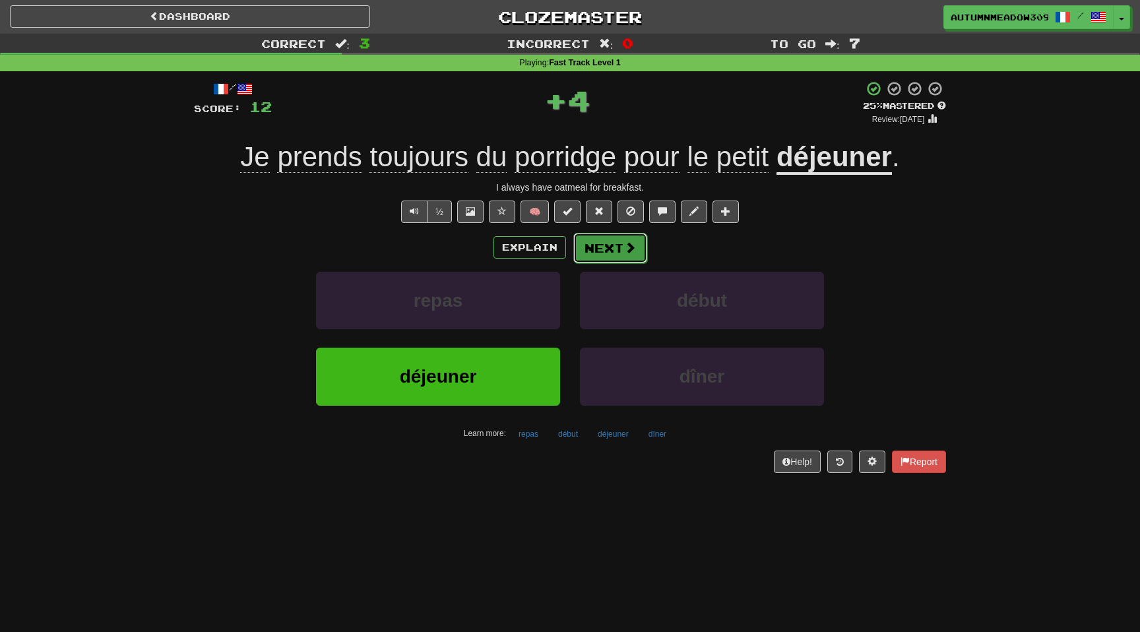
click at [613, 241] on button "Next" at bounding box center [610, 248] width 74 height 30
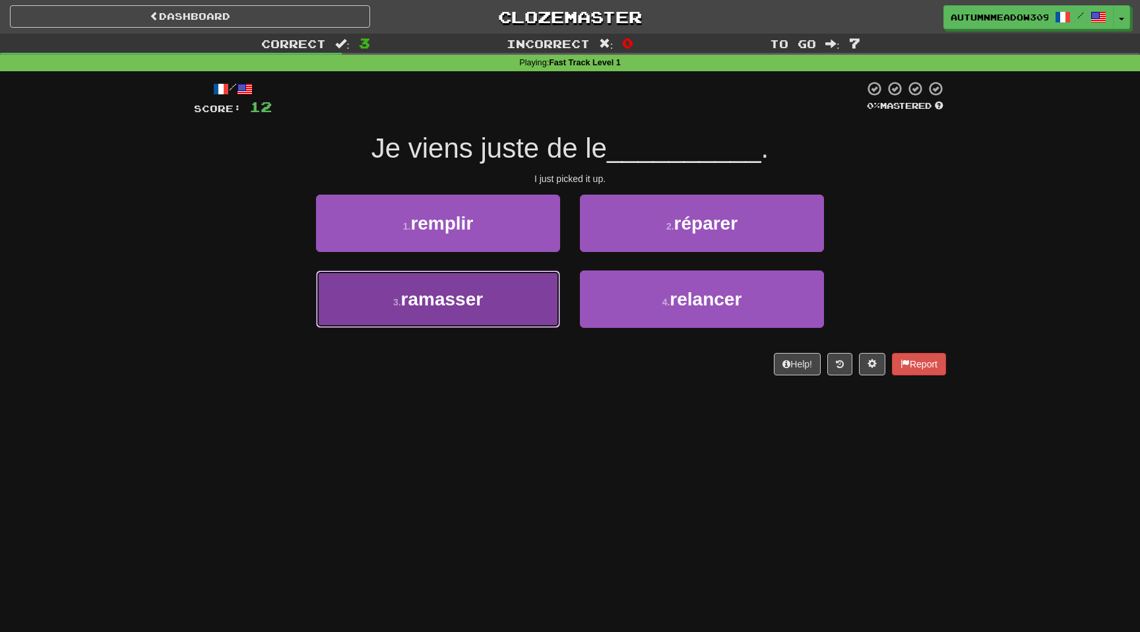
click at [529, 309] on button "3 . ramasser" at bounding box center [438, 298] width 244 height 57
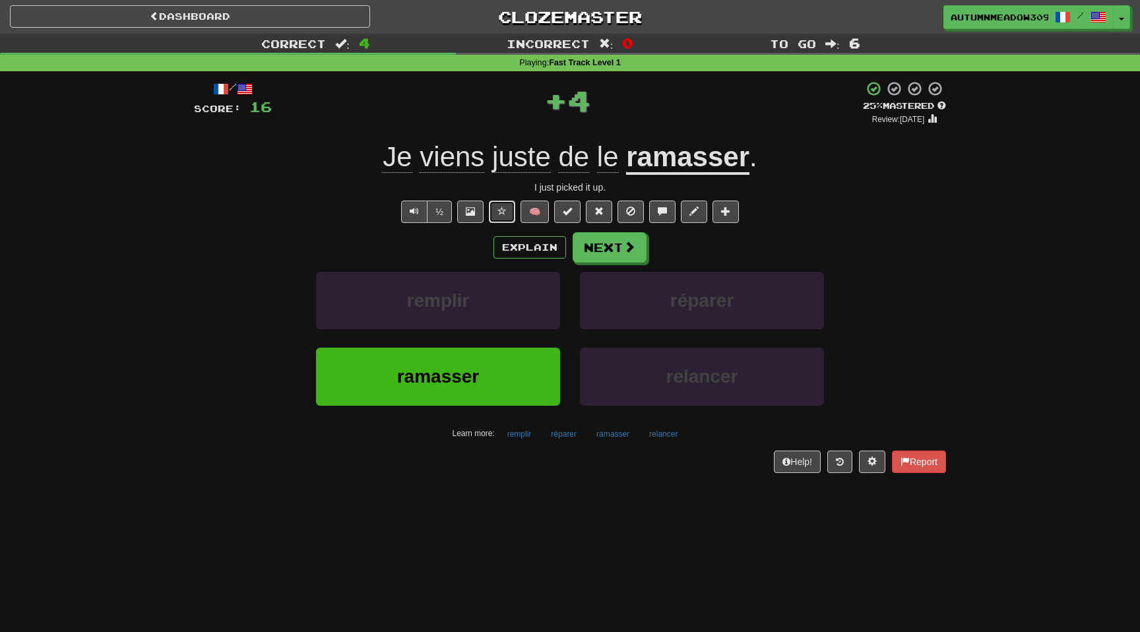
click at [505, 214] on span at bounding box center [501, 210] width 9 height 9
click at [659, 160] on u "ramasser" at bounding box center [687, 158] width 123 height 34
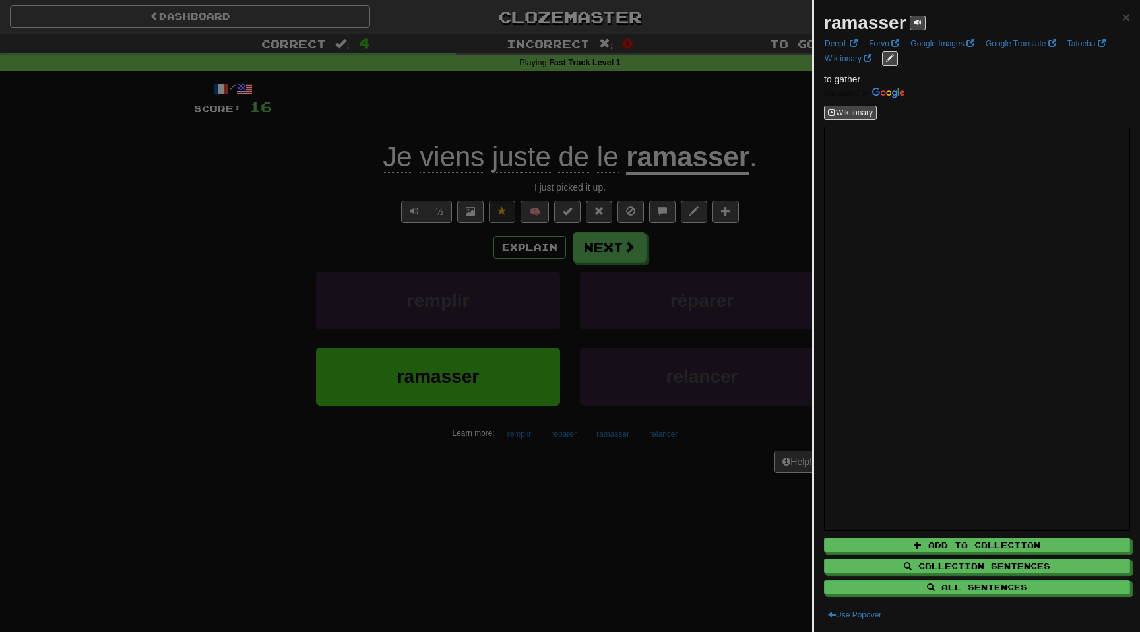
click at [727, 280] on div at bounding box center [570, 316] width 1140 height 632
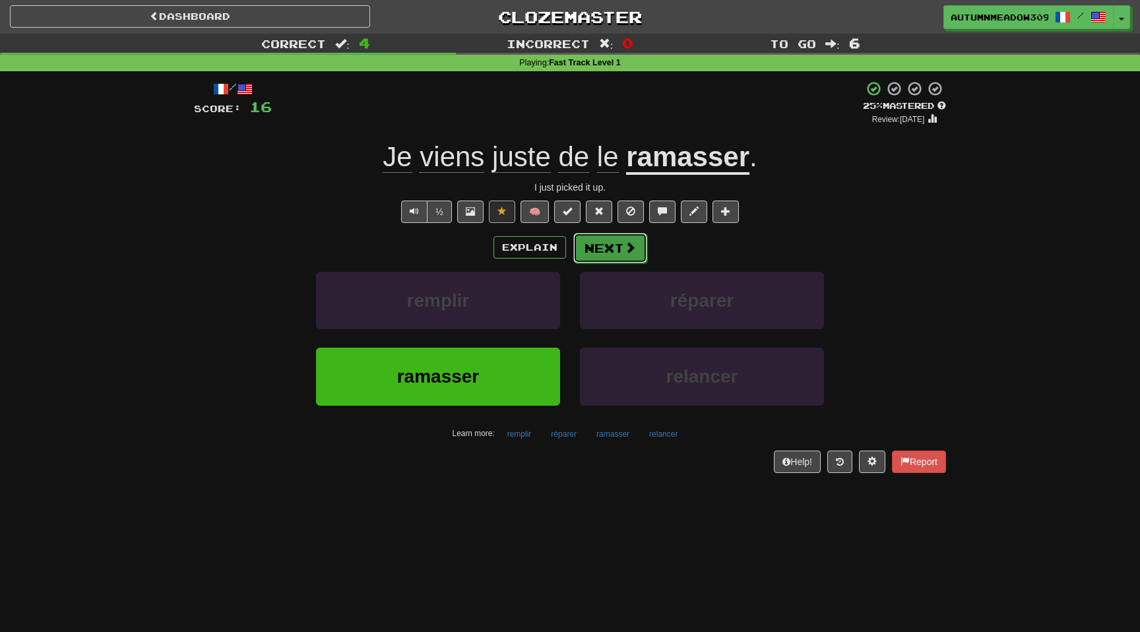
click at [620, 249] on button "Next" at bounding box center [610, 248] width 74 height 30
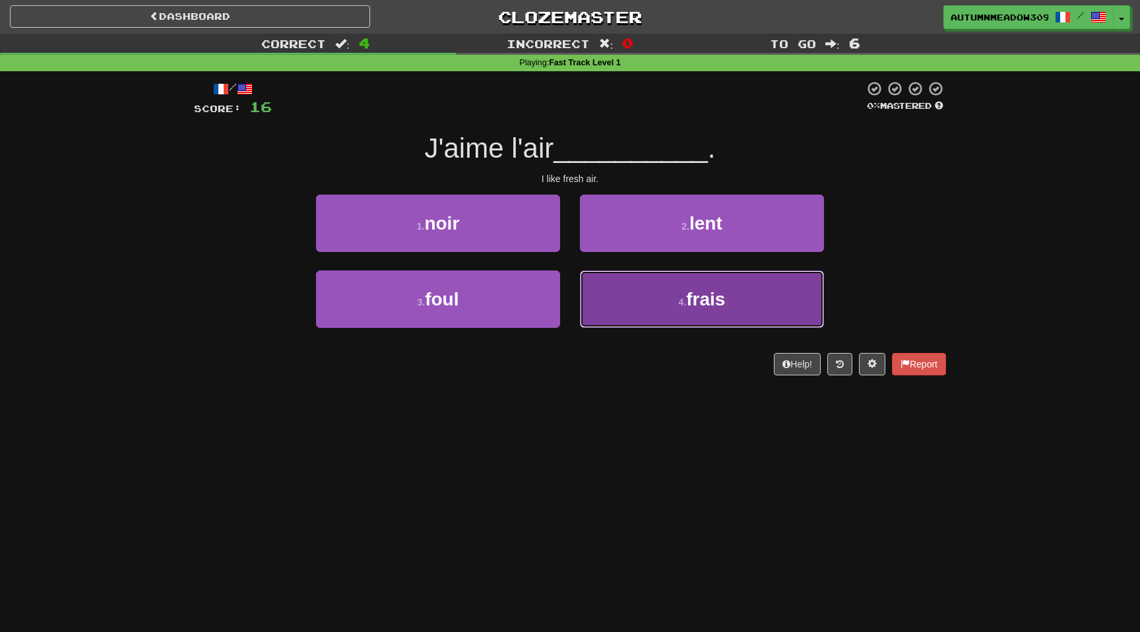
click at [708, 312] on button "4 . frais" at bounding box center [702, 298] width 244 height 57
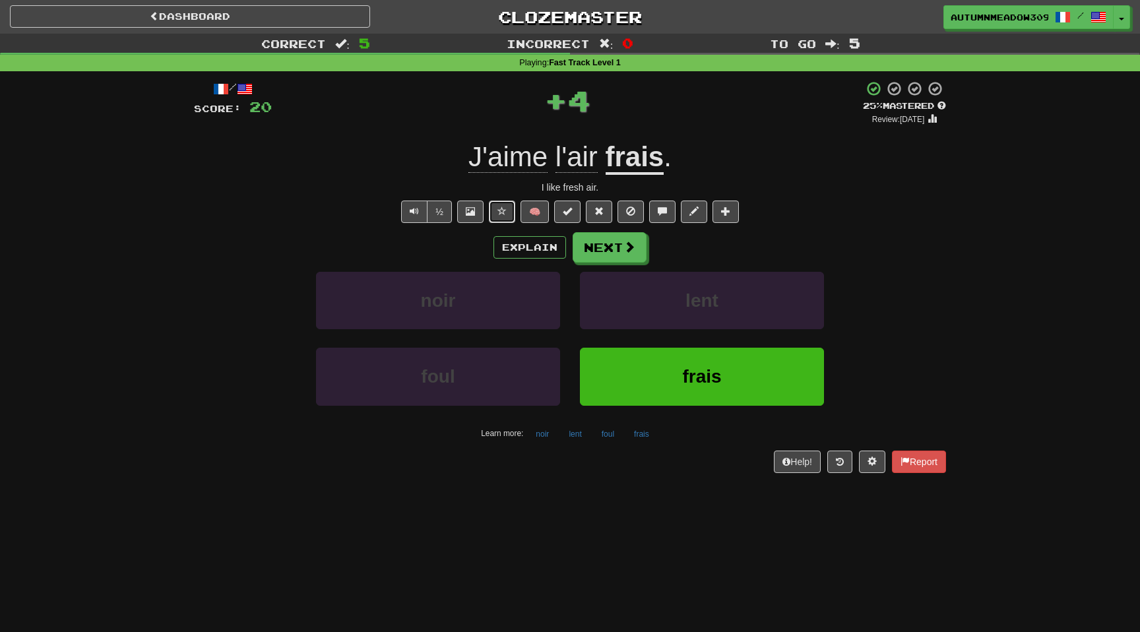
click at [508, 206] on button at bounding box center [502, 211] width 26 height 22
click at [620, 247] on button "Next" at bounding box center [610, 248] width 74 height 30
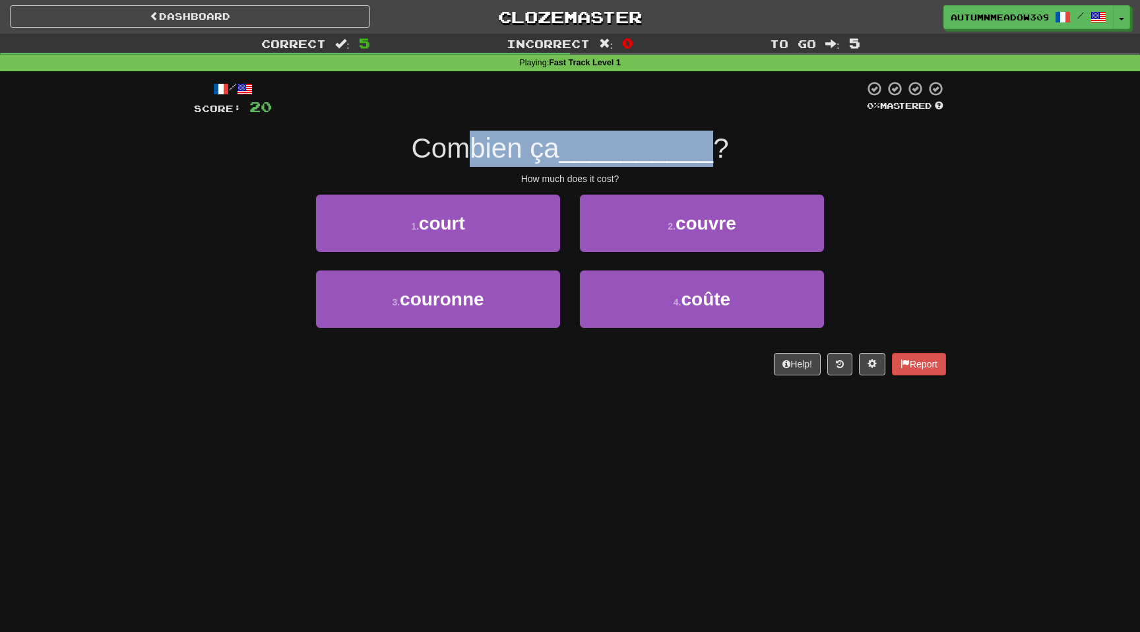
drag, startPoint x: 459, startPoint y: 151, endPoint x: 706, endPoint y: 151, distance: 247.3
click at [706, 151] on div "Combien ça __________ ?" at bounding box center [570, 149] width 752 height 36
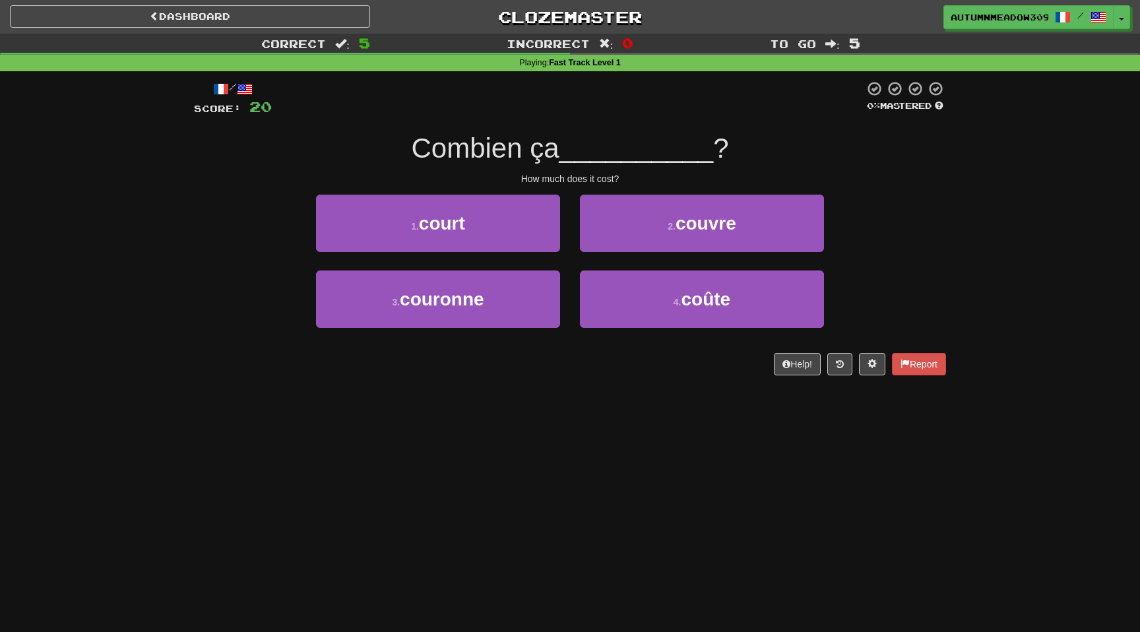
click at [713, 151] on span "?" at bounding box center [720, 148] width 15 height 31
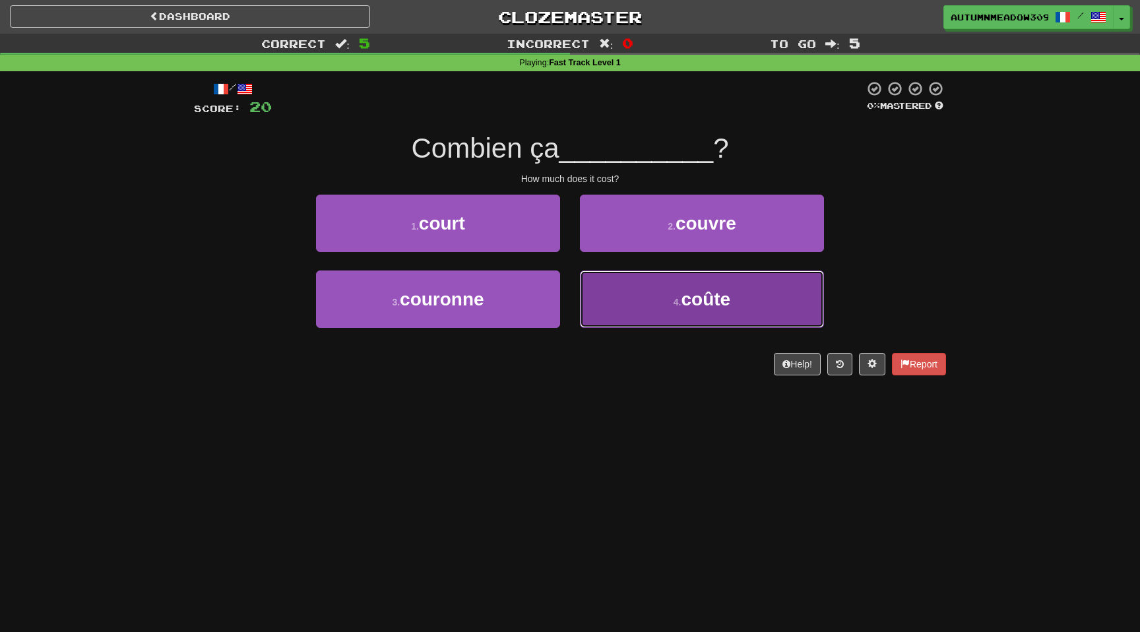
click at [621, 316] on button "4 . coûte" at bounding box center [702, 298] width 244 height 57
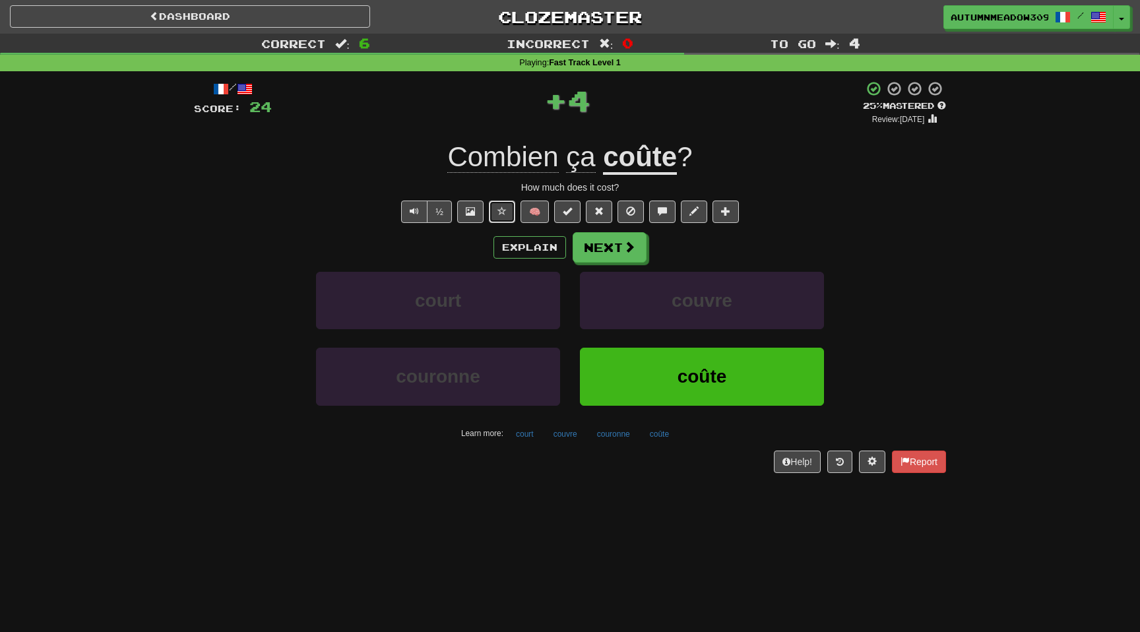
click at [499, 207] on span at bounding box center [501, 210] width 9 height 9
click at [619, 249] on button "Next" at bounding box center [610, 248] width 74 height 30
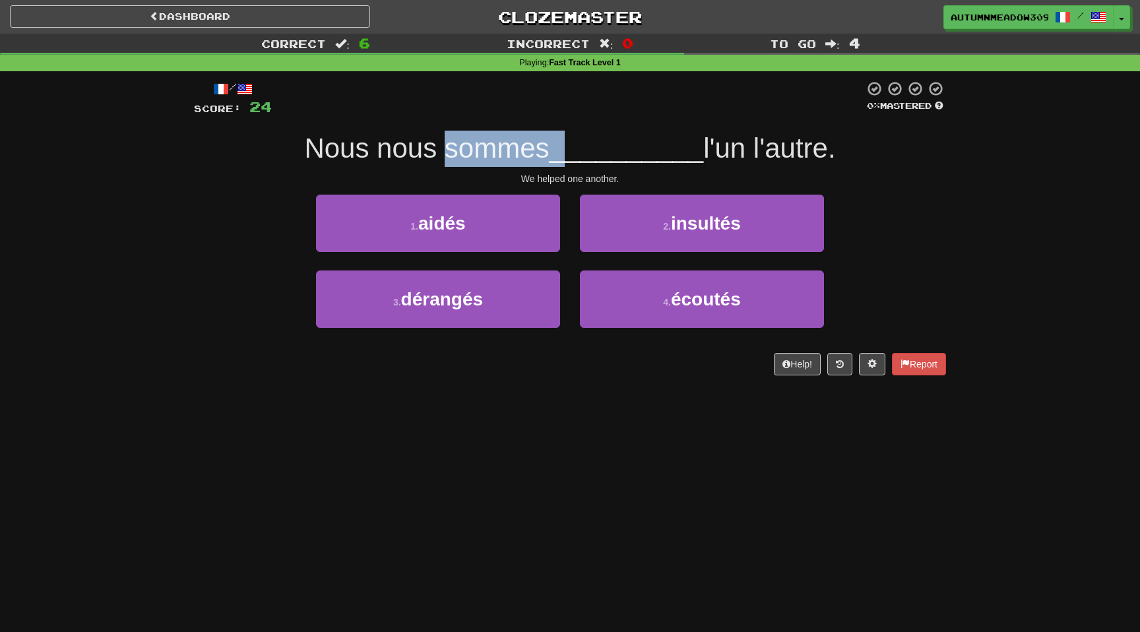
drag, startPoint x: 458, startPoint y: 162, endPoint x: 582, endPoint y: 162, distance: 124.0
click at [580, 162] on div "Nous nous sommes __________ l'un l'autre." at bounding box center [570, 149] width 752 height 36
click at [740, 154] on span "l'un l'autre." at bounding box center [769, 148] width 132 height 31
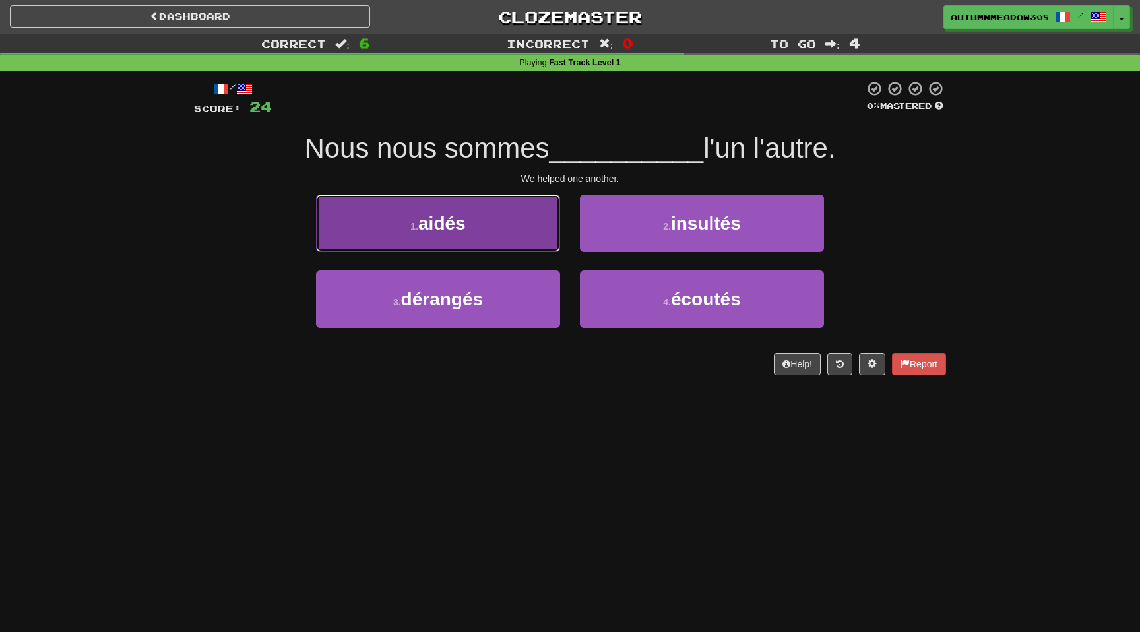
click at [499, 214] on button "1 . aidés" at bounding box center [438, 223] width 244 height 57
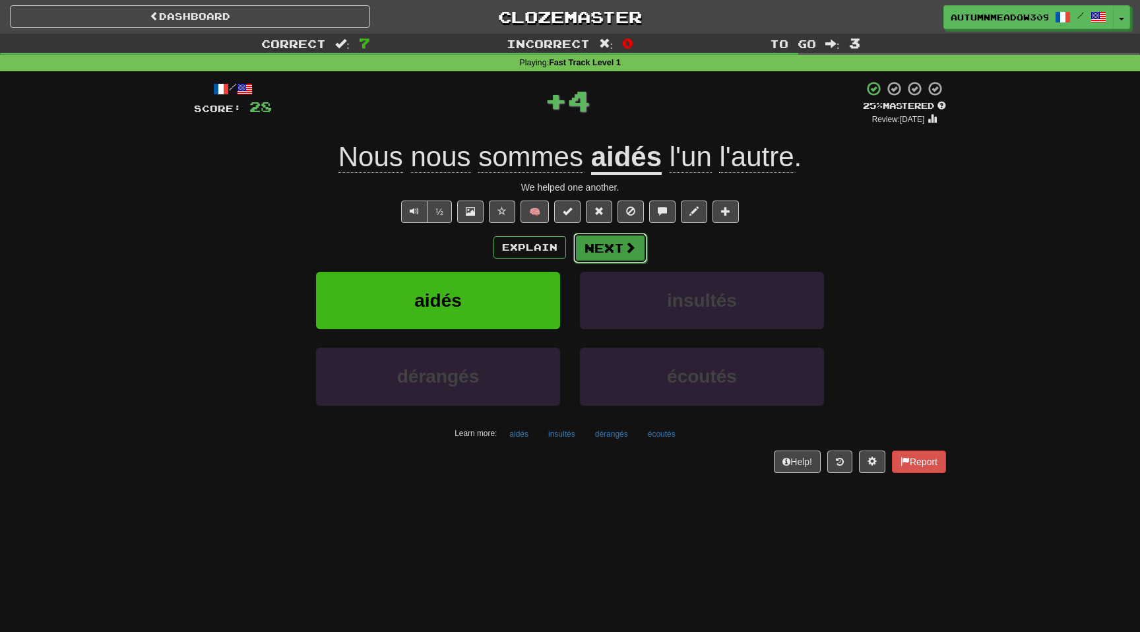
click at [608, 249] on button "Next" at bounding box center [610, 248] width 74 height 30
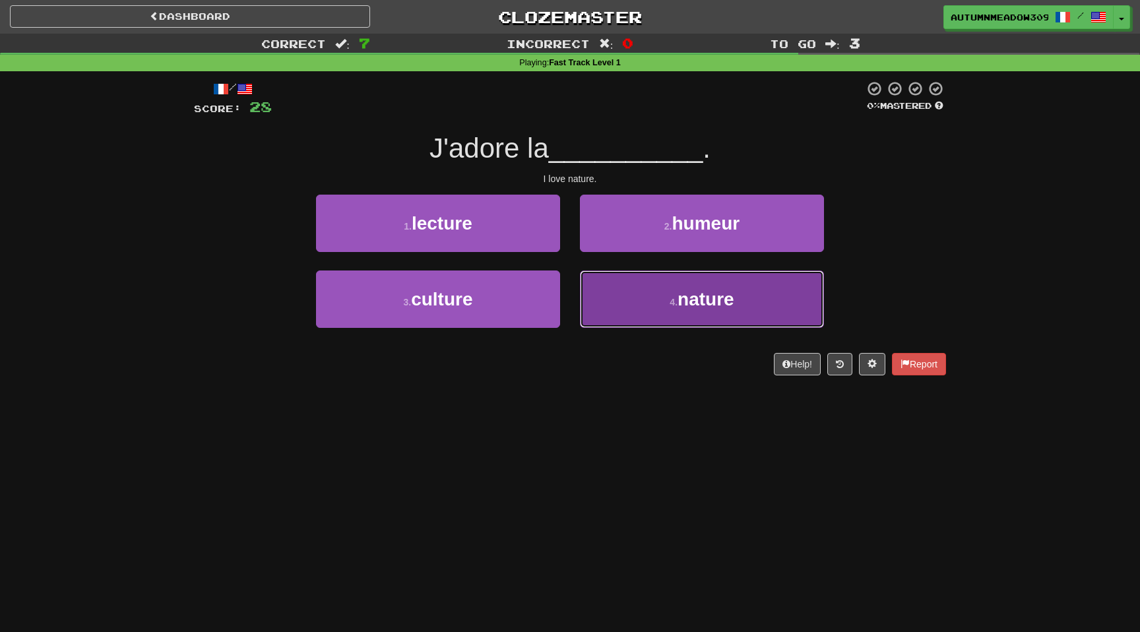
click at [712, 290] on span "nature" at bounding box center [705, 299] width 57 height 20
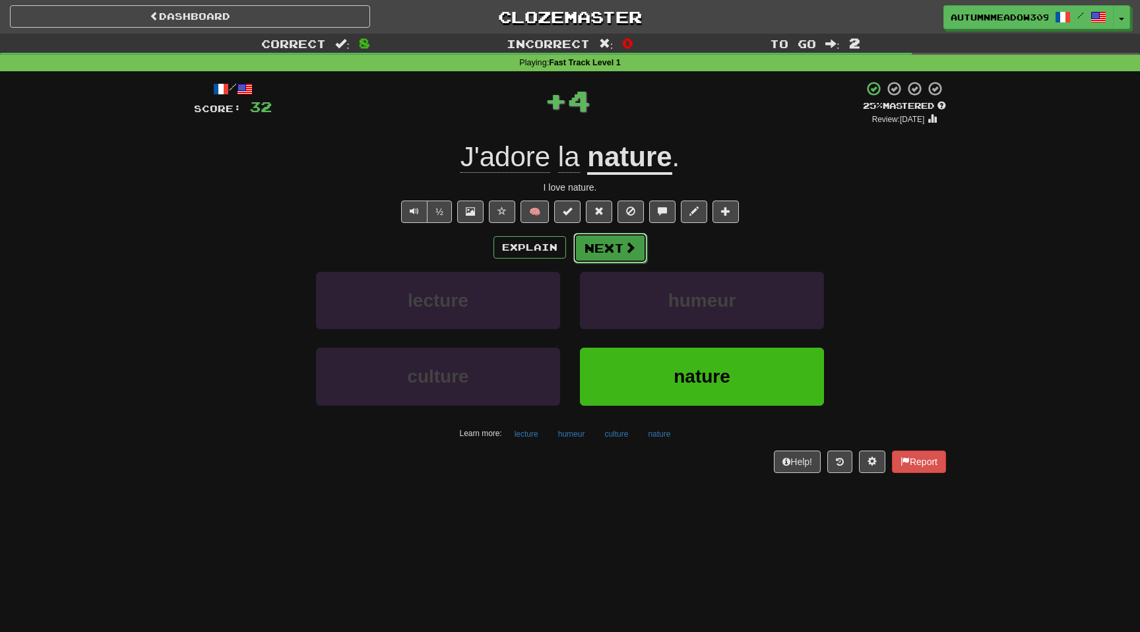
click at [613, 243] on button "Next" at bounding box center [610, 248] width 74 height 30
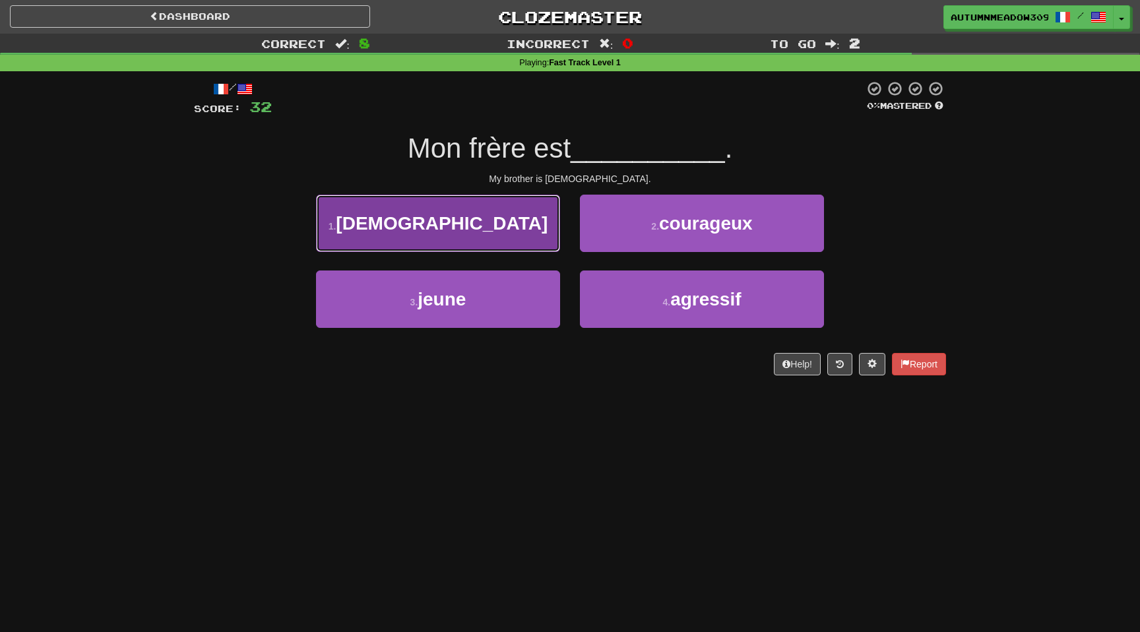
click at [473, 228] on button "1 . [DEMOGRAPHIC_DATA]" at bounding box center [438, 223] width 244 height 57
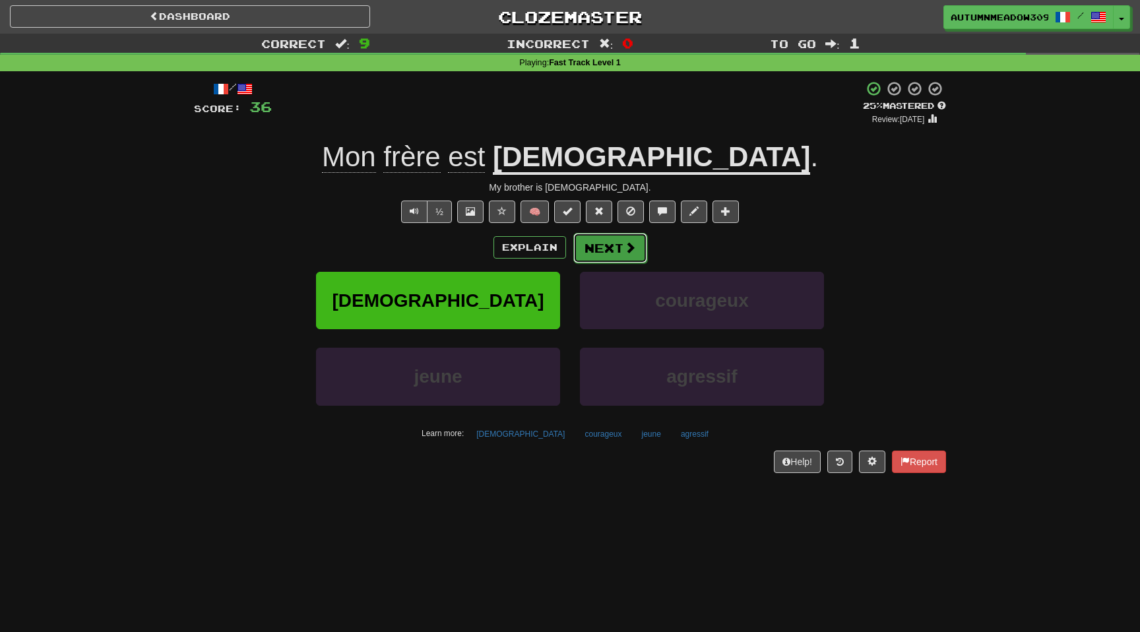
click at [615, 253] on button "Next" at bounding box center [610, 248] width 74 height 30
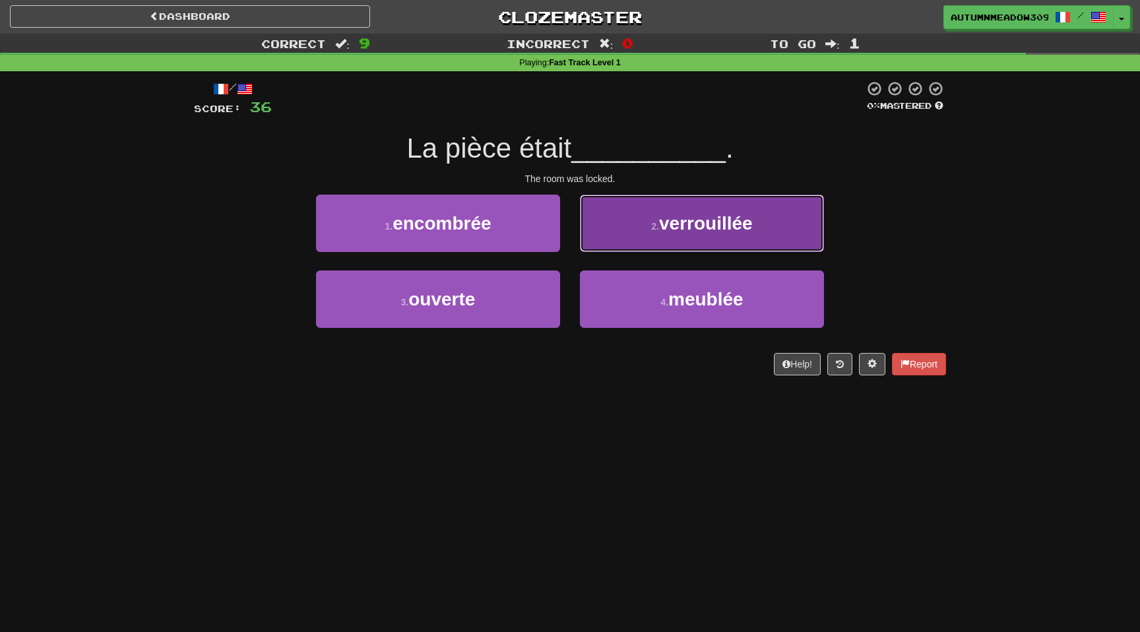
click at [702, 224] on span "verrouillée" at bounding box center [706, 223] width 94 height 20
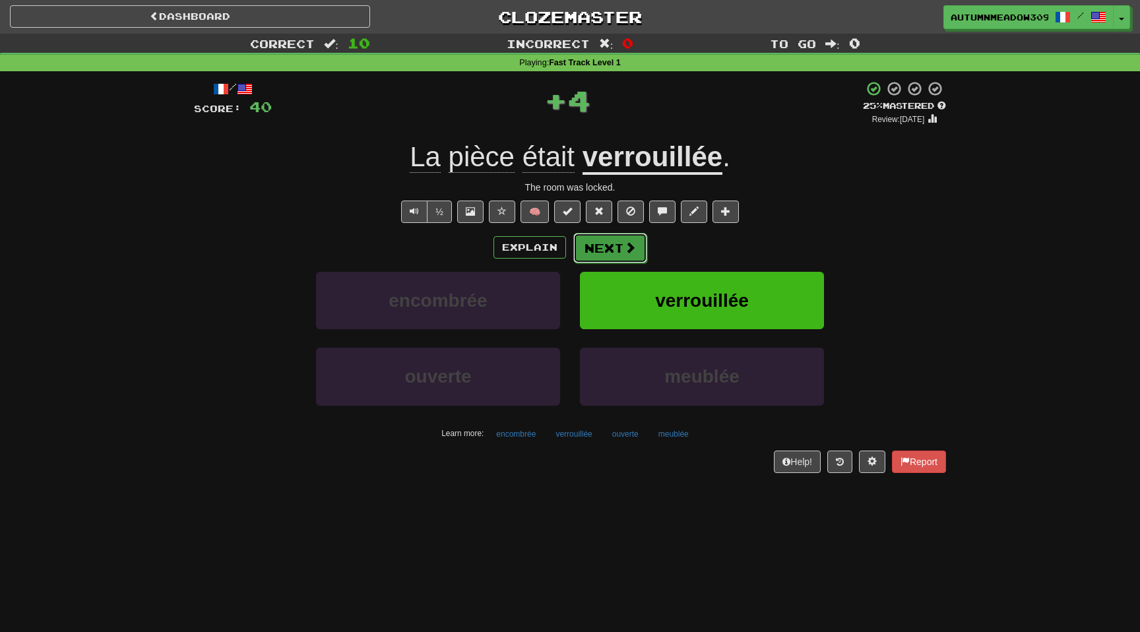
click at [610, 248] on button "Next" at bounding box center [610, 248] width 74 height 30
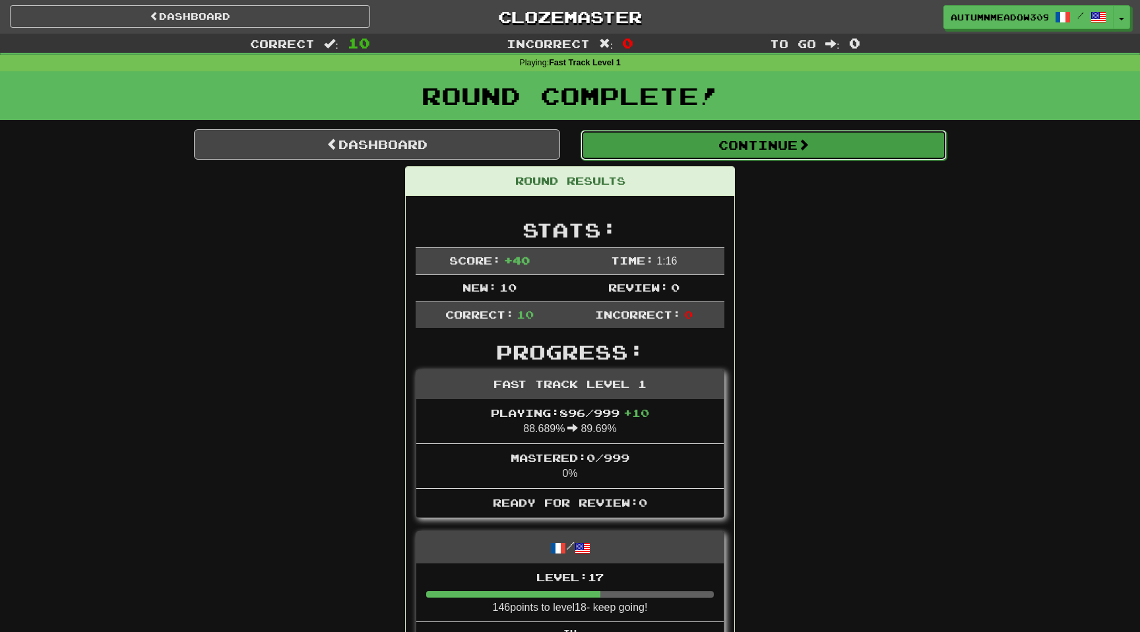
click at [737, 140] on button "Continue" at bounding box center [763, 145] width 366 height 30
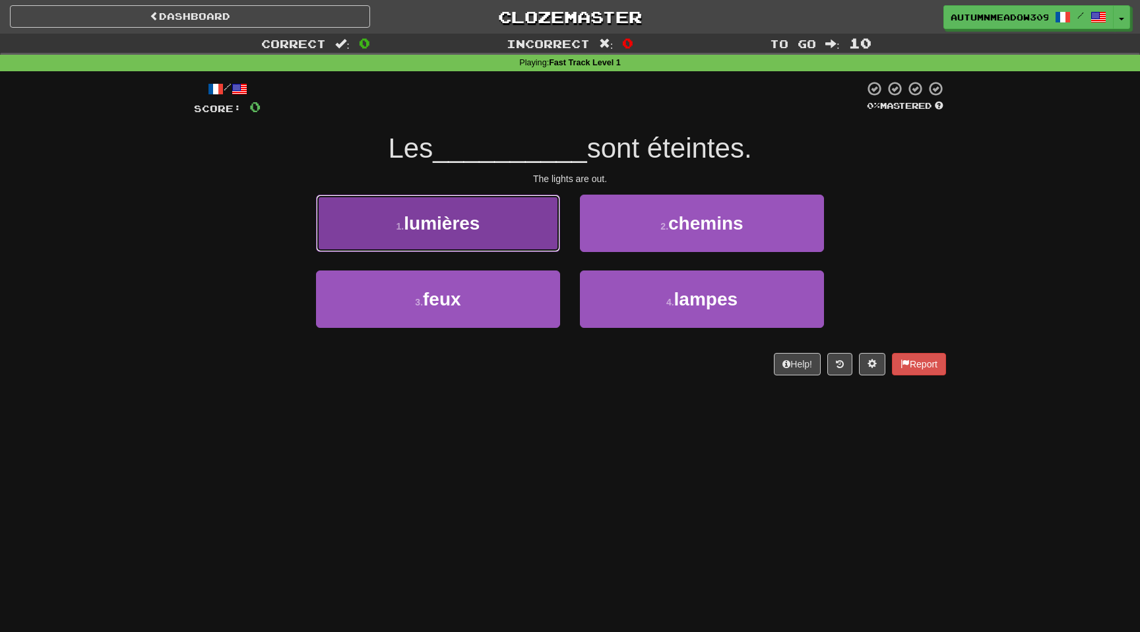
click at [517, 207] on button "1 . lumières" at bounding box center [438, 223] width 244 height 57
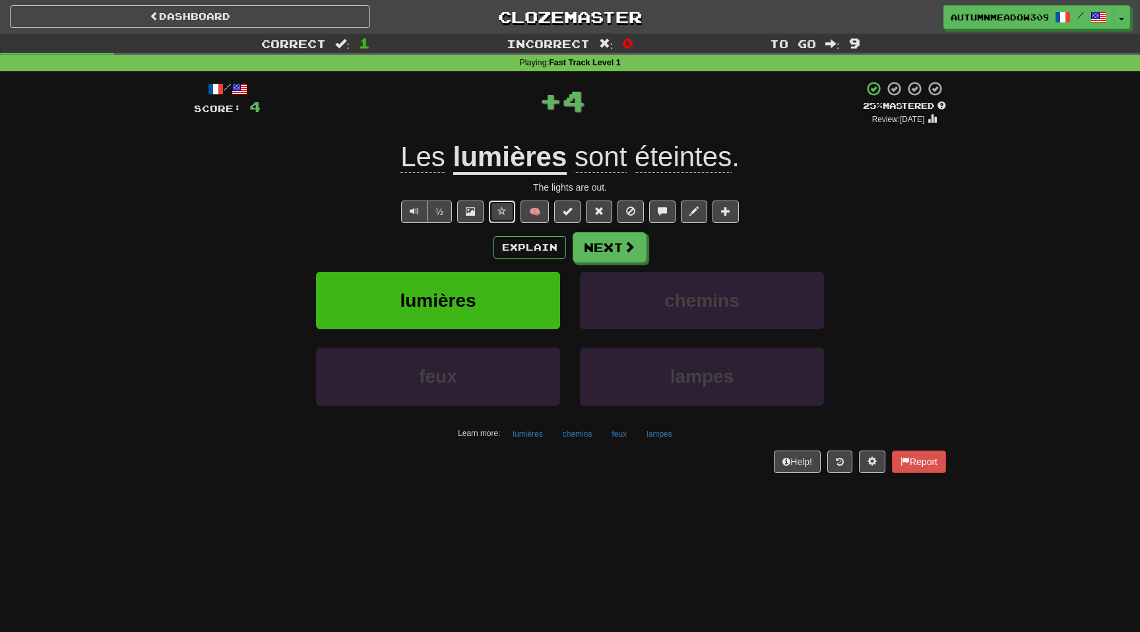
click at [501, 209] on span at bounding box center [501, 210] width 9 height 9
click at [623, 256] on button "Next" at bounding box center [610, 248] width 74 height 30
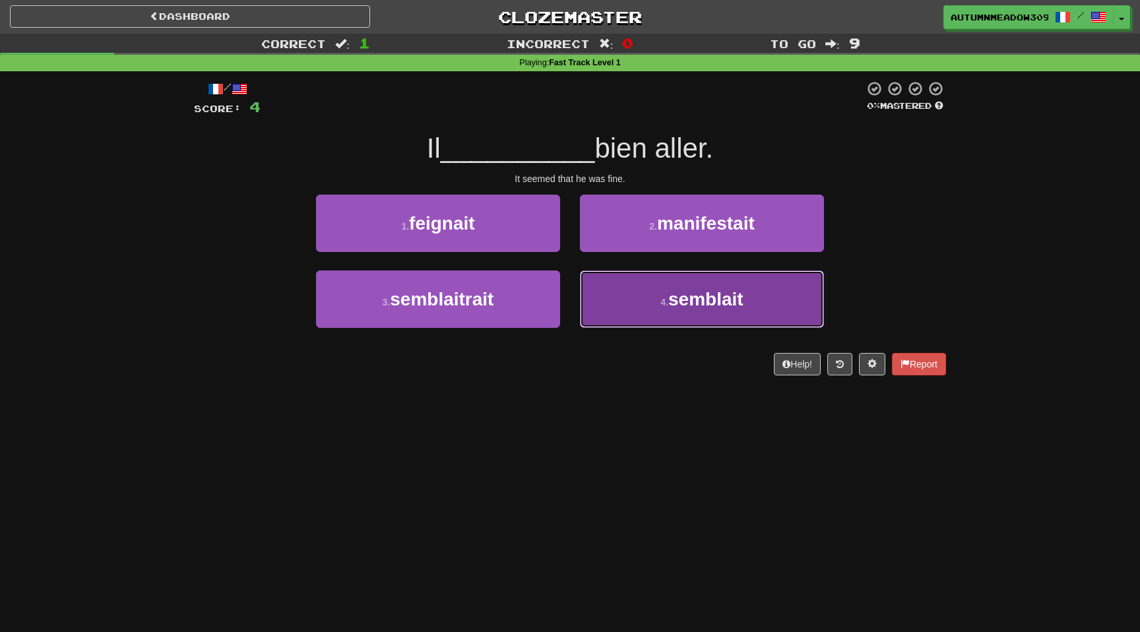
click at [623, 290] on button "4 . semblait" at bounding box center [702, 298] width 244 height 57
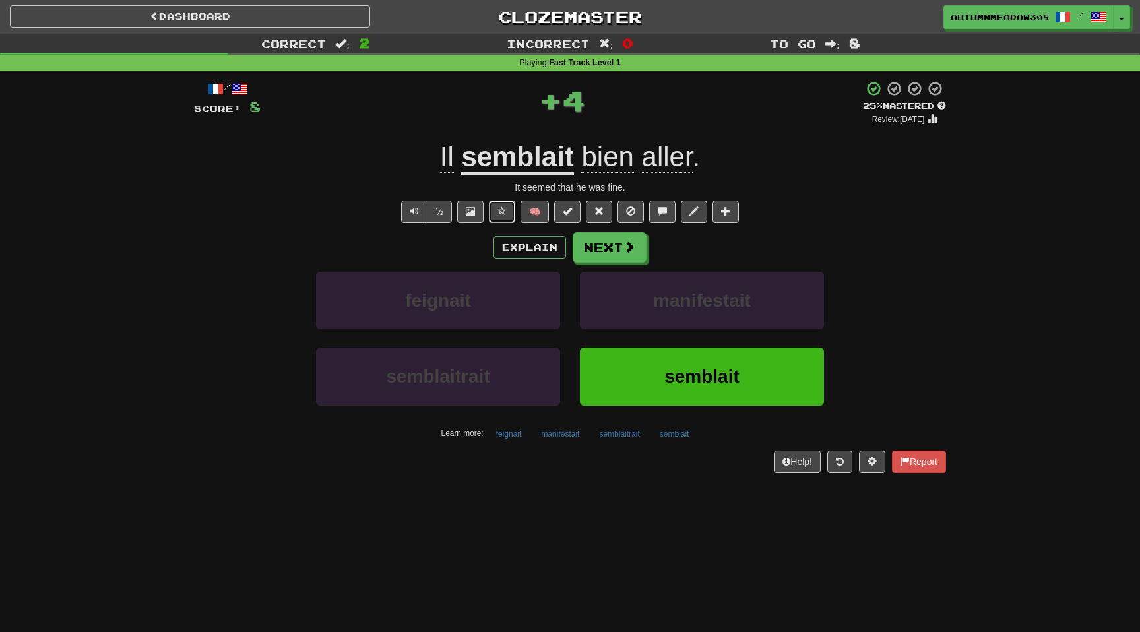
click at [493, 212] on button at bounding box center [502, 211] width 26 height 22
click at [592, 251] on button "Next" at bounding box center [610, 248] width 74 height 30
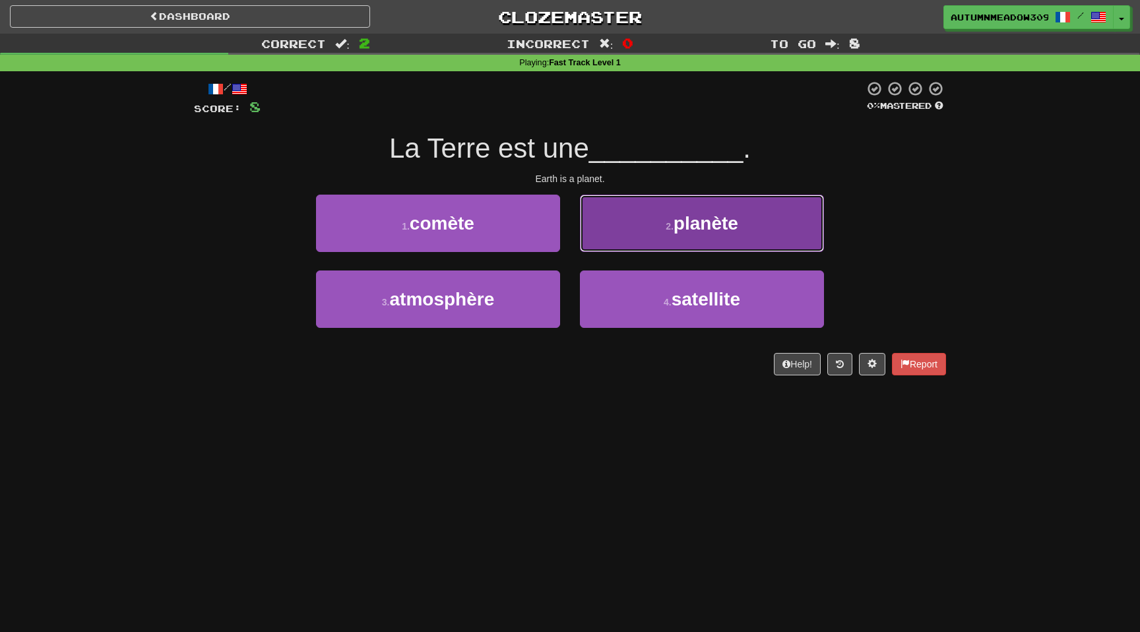
click at [657, 214] on button "2 . planète" at bounding box center [702, 223] width 244 height 57
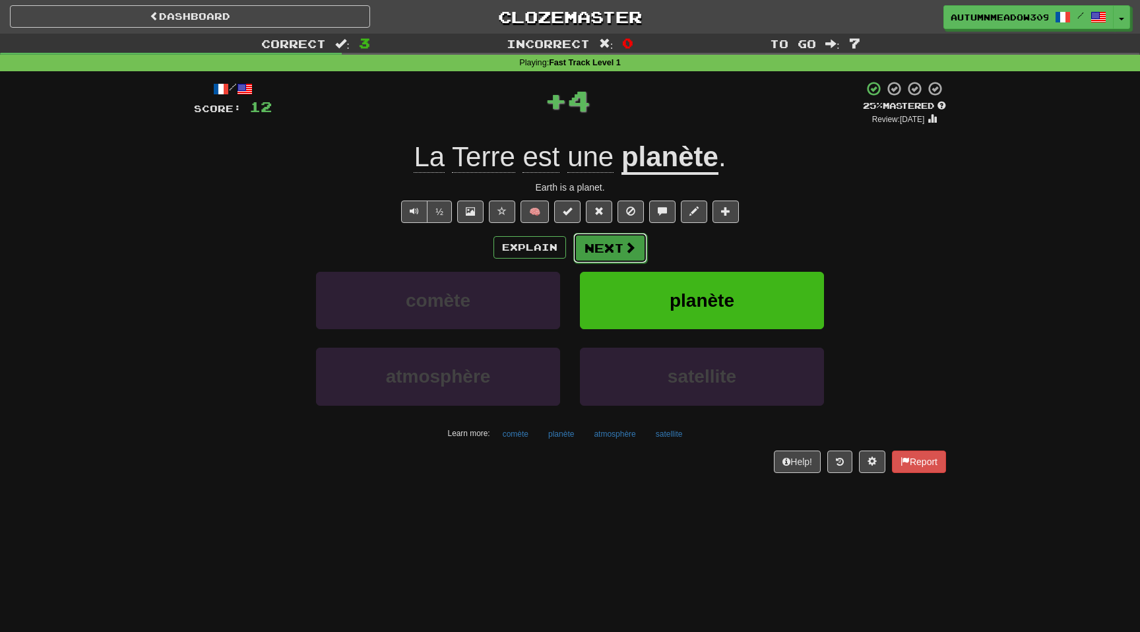
click at [624, 249] on span at bounding box center [630, 247] width 12 height 12
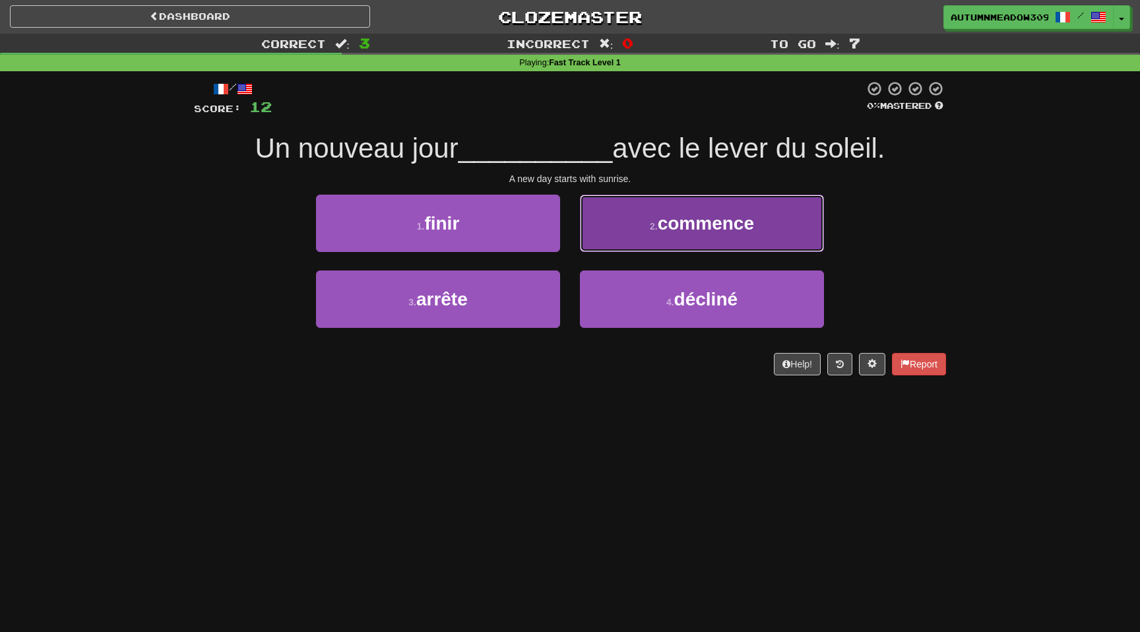
click at [673, 233] on span "commence" at bounding box center [705, 223] width 96 height 20
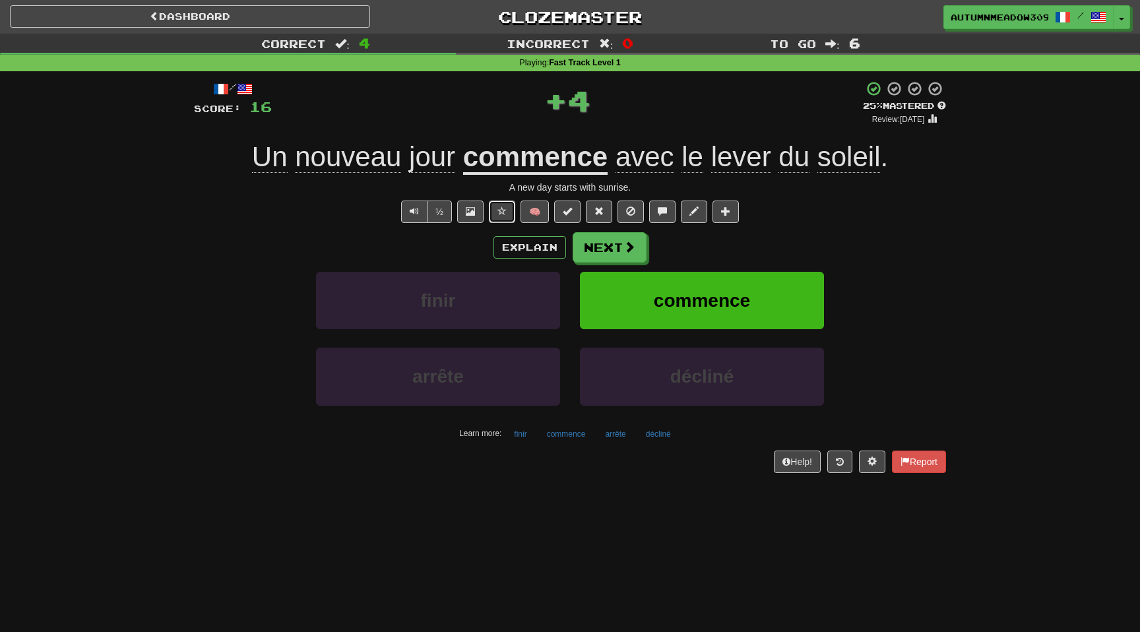
click at [498, 211] on span at bounding box center [501, 210] width 9 height 9
click at [605, 245] on button "Next" at bounding box center [610, 248] width 74 height 30
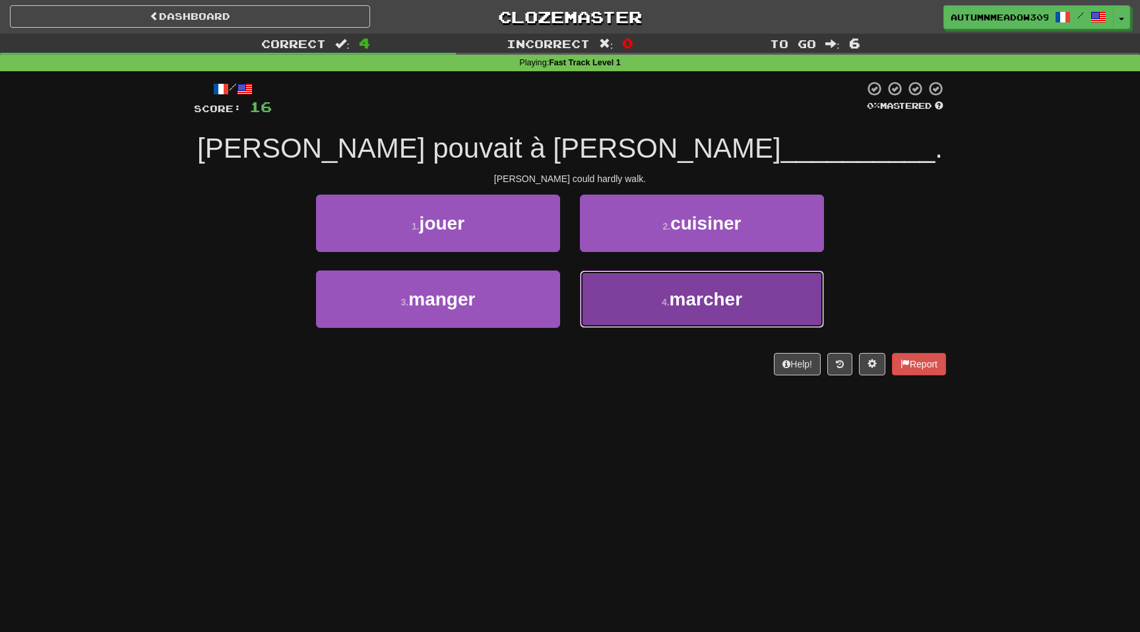
click at [645, 289] on button "4 . marcher" at bounding box center [702, 298] width 244 height 57
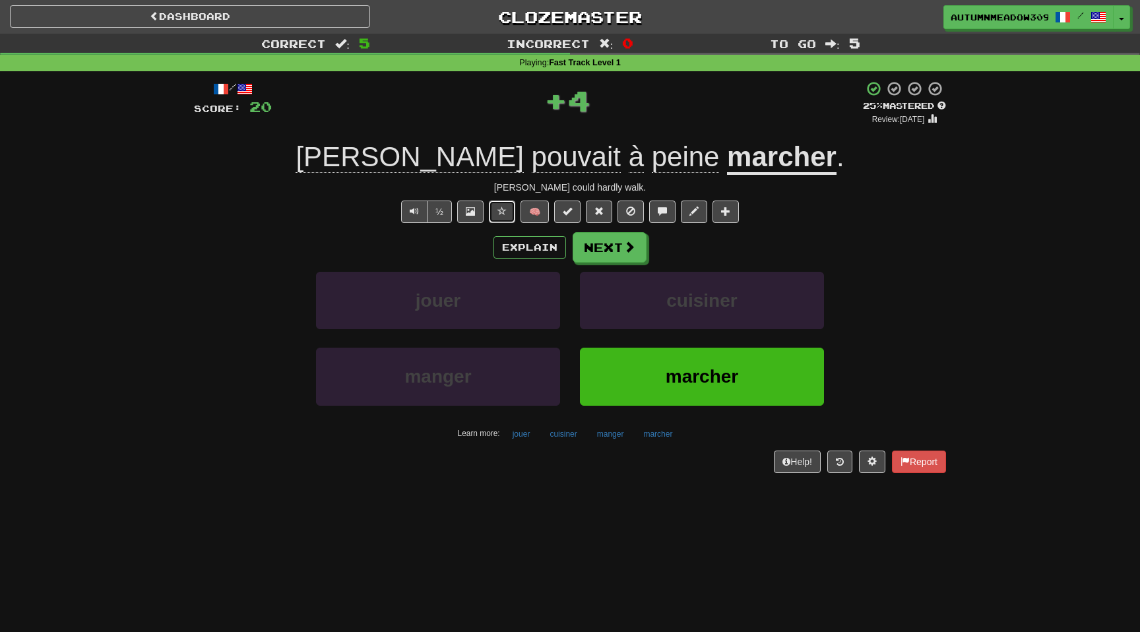
click at [503, 212] on span at bounding box center [501, 210] width 9 height 9
click at [630, 249] on span at bounding box center [630, 247] width 12 height 12
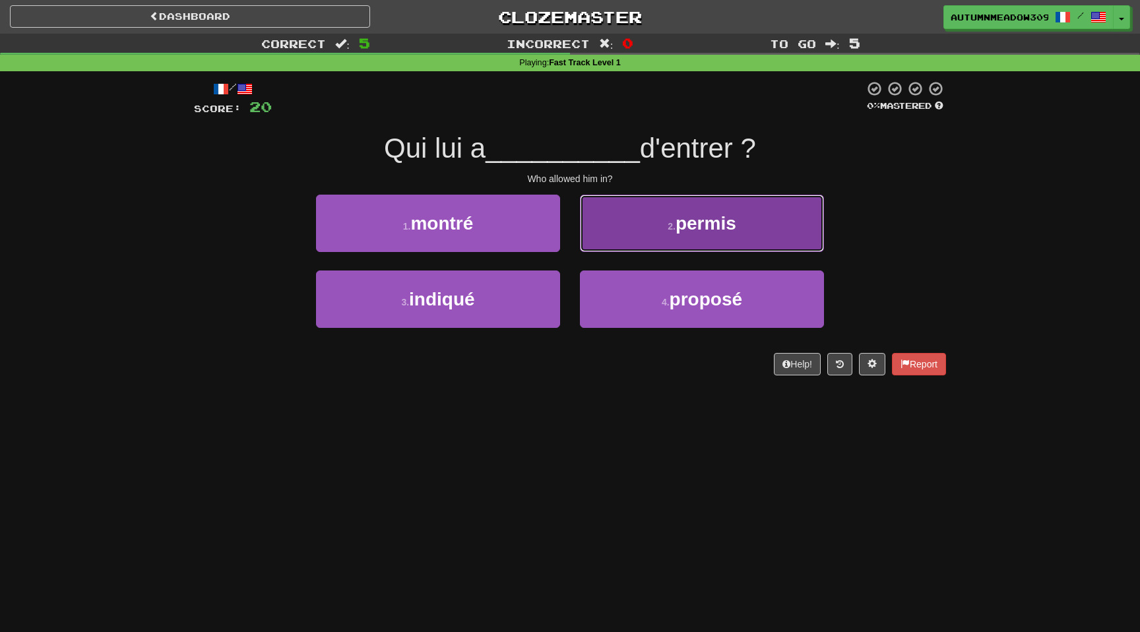
click at [701, 218] on span "permis" at bounding box center [705, 223] width 61 height 20
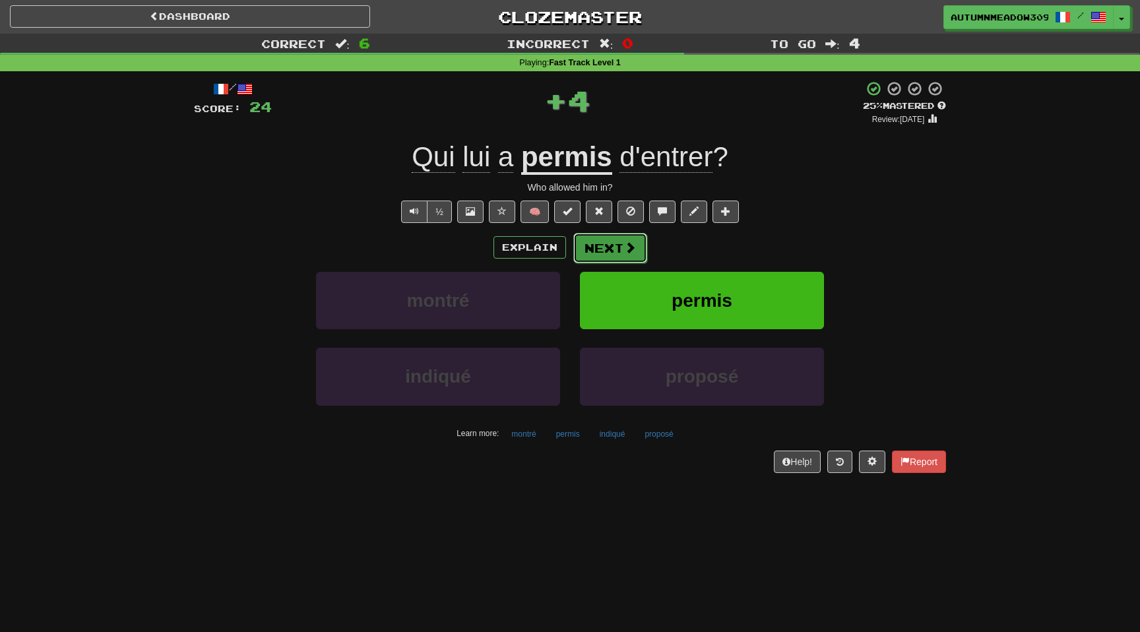
click at [613, 240] on button "Next" at bounding box center [610, 248] width 74 height 30
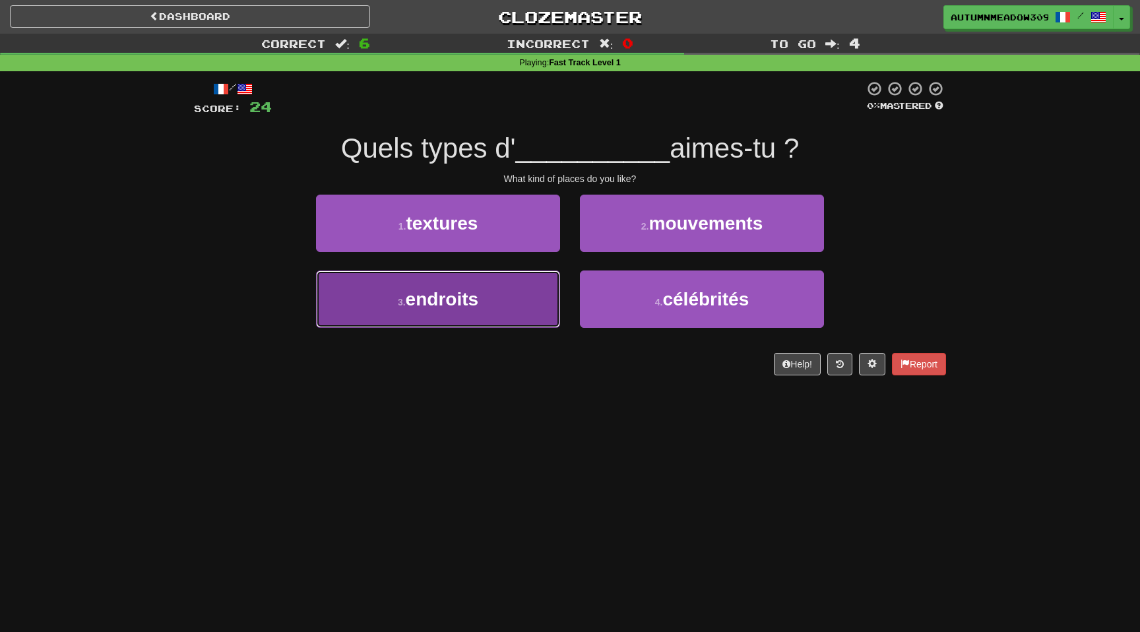
click at [499, 283] on button "3 . endroits" at bounding box center [438, 298] width 244 height 57
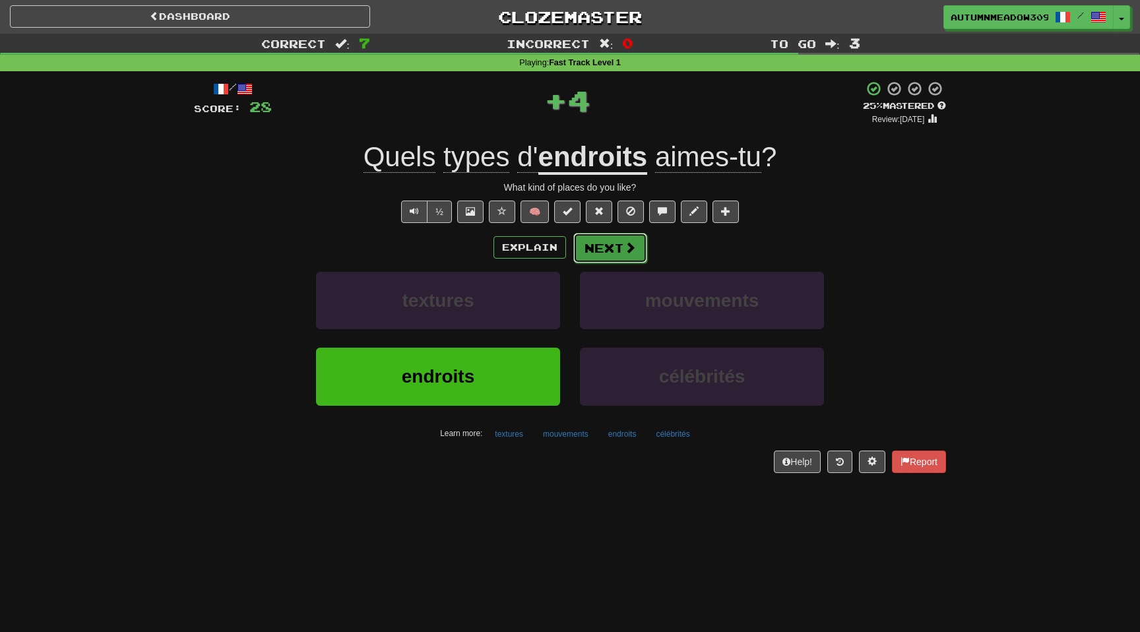
click at [609, 237] on button "Next" at bounding box center [610, 248] width 74 height 30
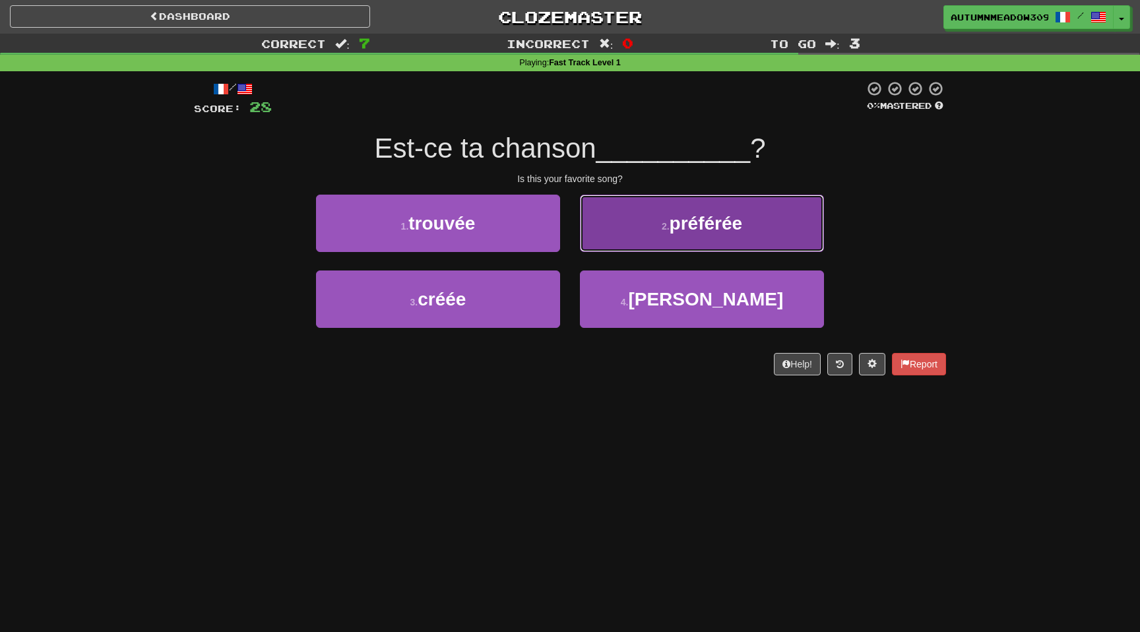
click at [642, 216] on button "2 . préférée" at bounding box center [702, 223] width 244 height 57
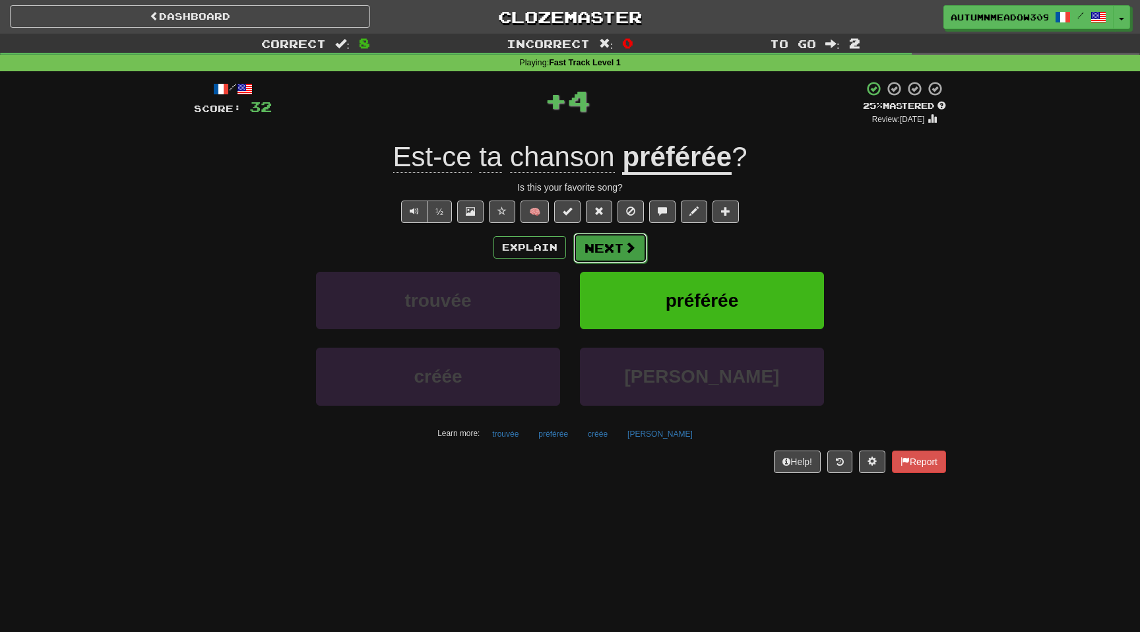
click at [612, 240] on button "Next" at bounding box center [610, 248] width 74 height 30
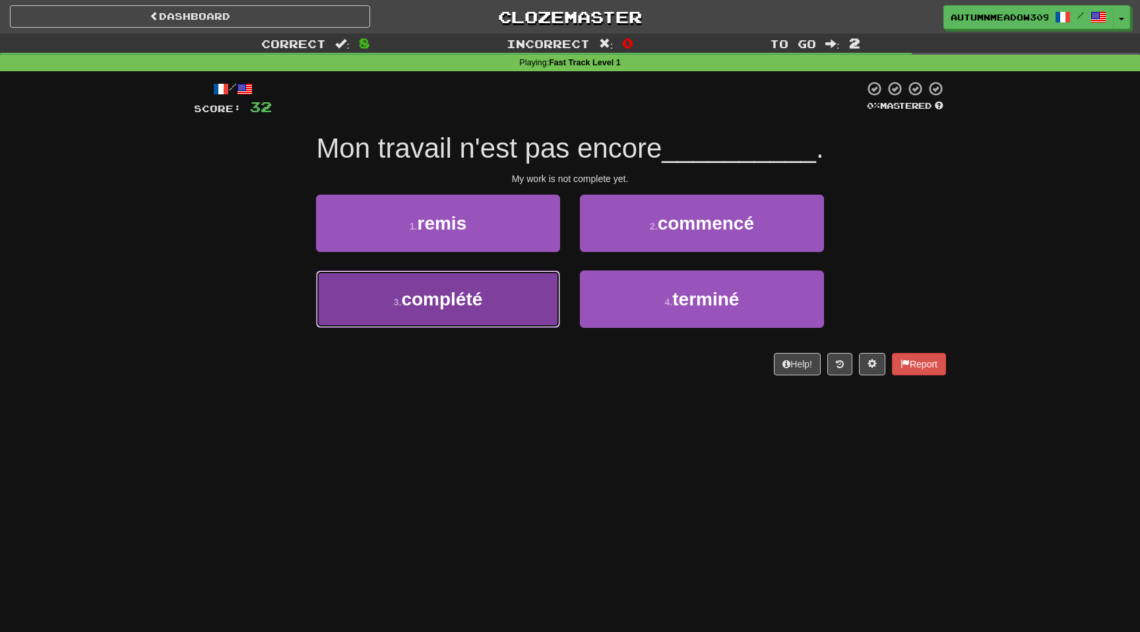
click at [516, 304] on button "3 . complété" at bounding box center [438, 298] width 244 height 57
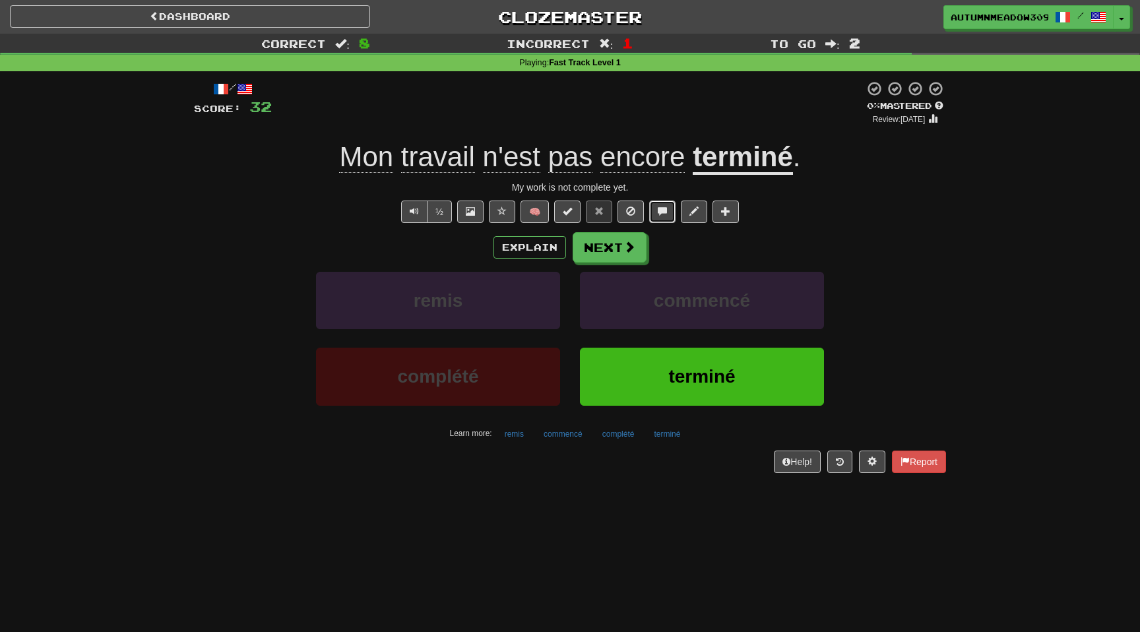
click at [665, 211] on button at bounding box center [662, 211] width 26 height 22
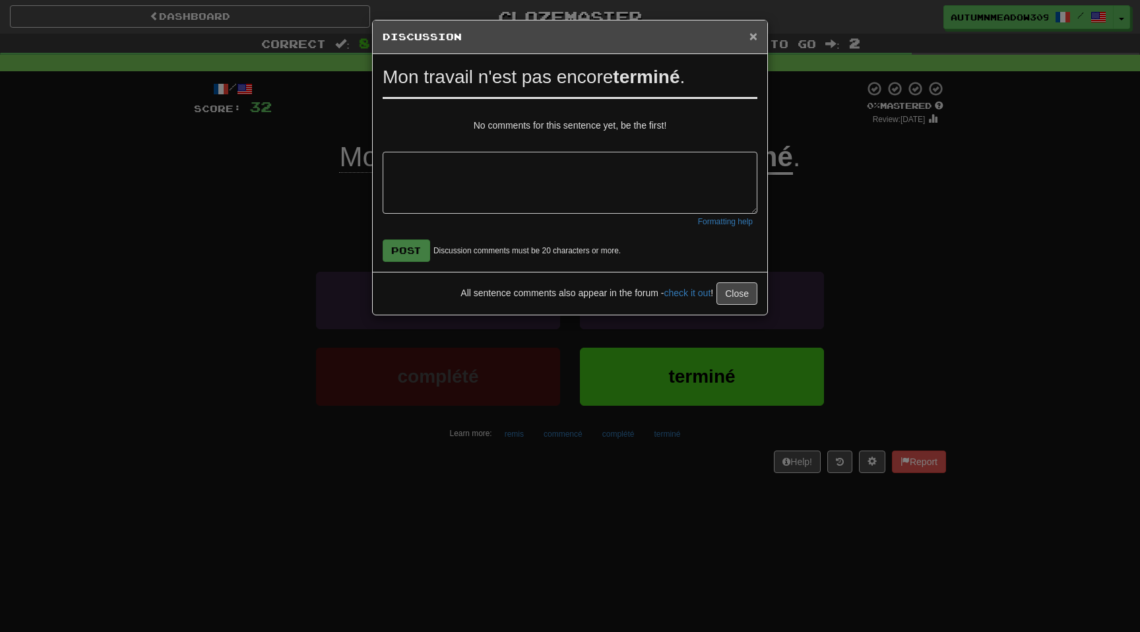
click at [754, 37] on span "×" at bounding box center [753, 35] width 8 height 15
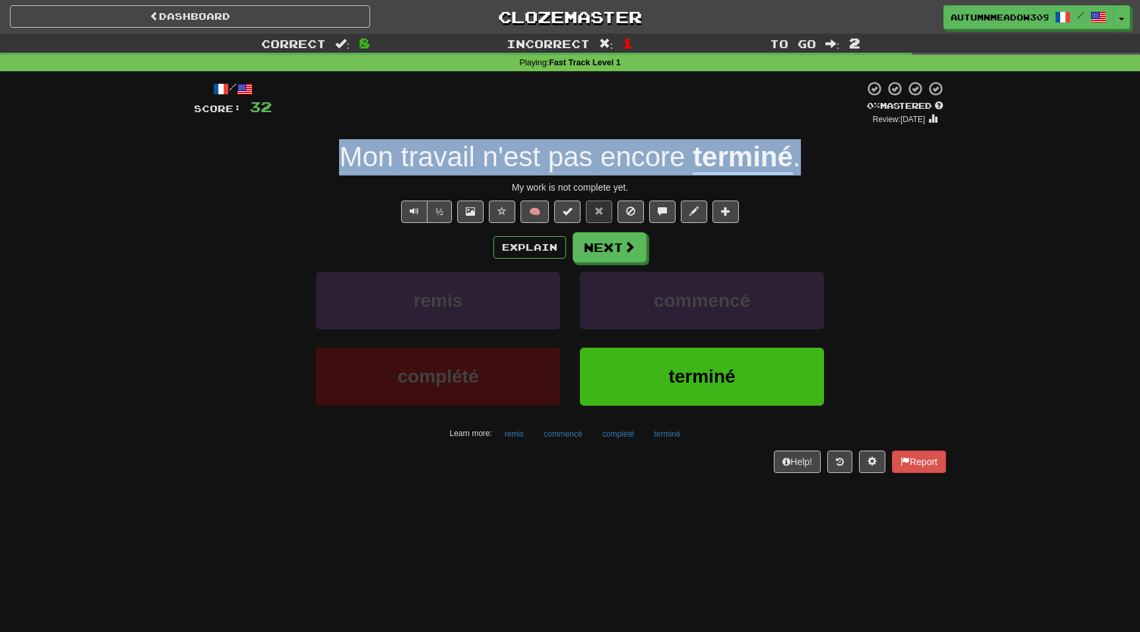
drag, startPoint x: 826, startPoint y: 166, endPoint x: 278, endPoint y: 166, distance: 548.7
click at [278, 166] on div "Mon travail n'est pas encore terminé ." at bounding box center [570, 157] width 752 height 36
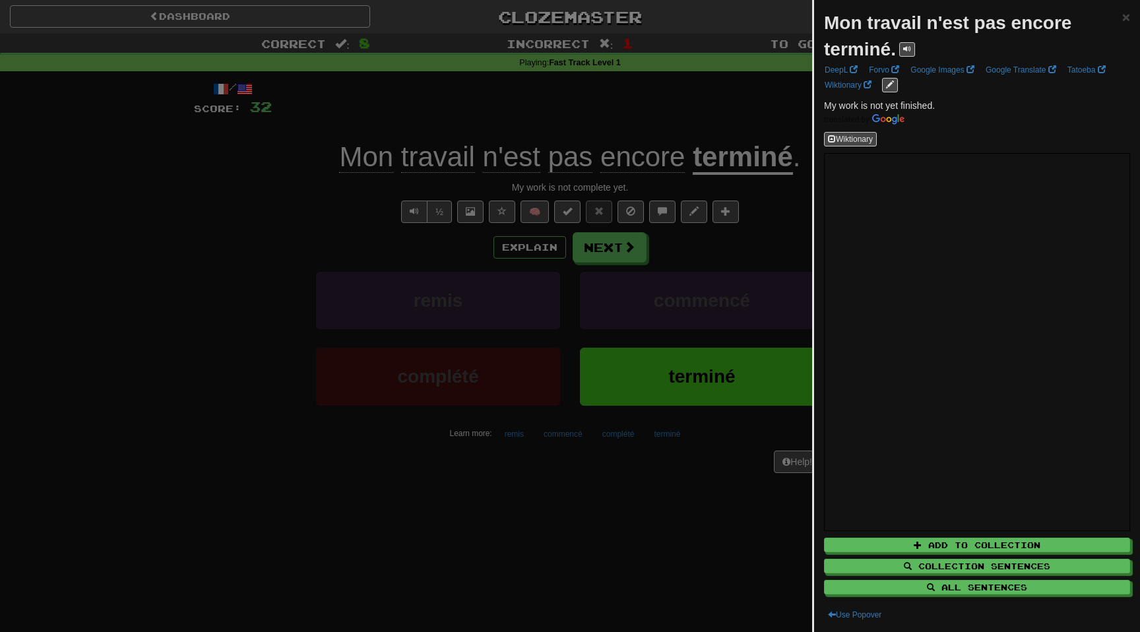
click at [208, 193] on div at bounding box center [570, 316] width 1140 height 632
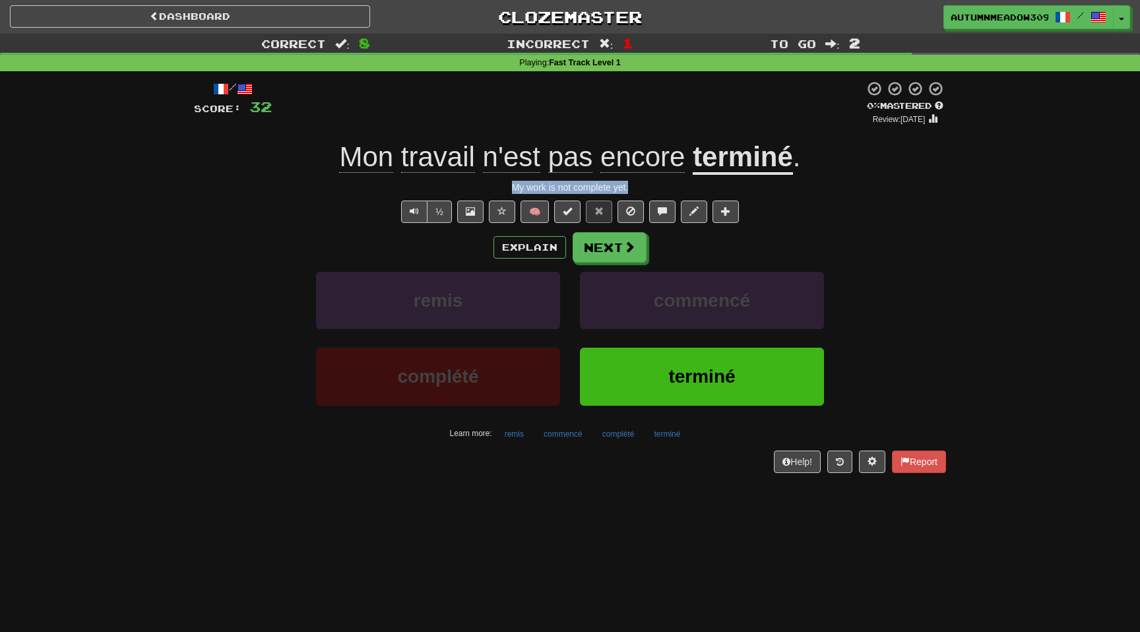
drag, startPoint x: 503, startPoint y: 182, endPoint x: 636, endPoint y: 185, distance: 133.2
click at [636, 185] on div "My work is not complete yet." at bounding box center [570, 187] width 752 height 13
copy div "My work is not complete yet."
click at [617, 251] on button "Next" at bounding box center [610, 248] width 74 height 30
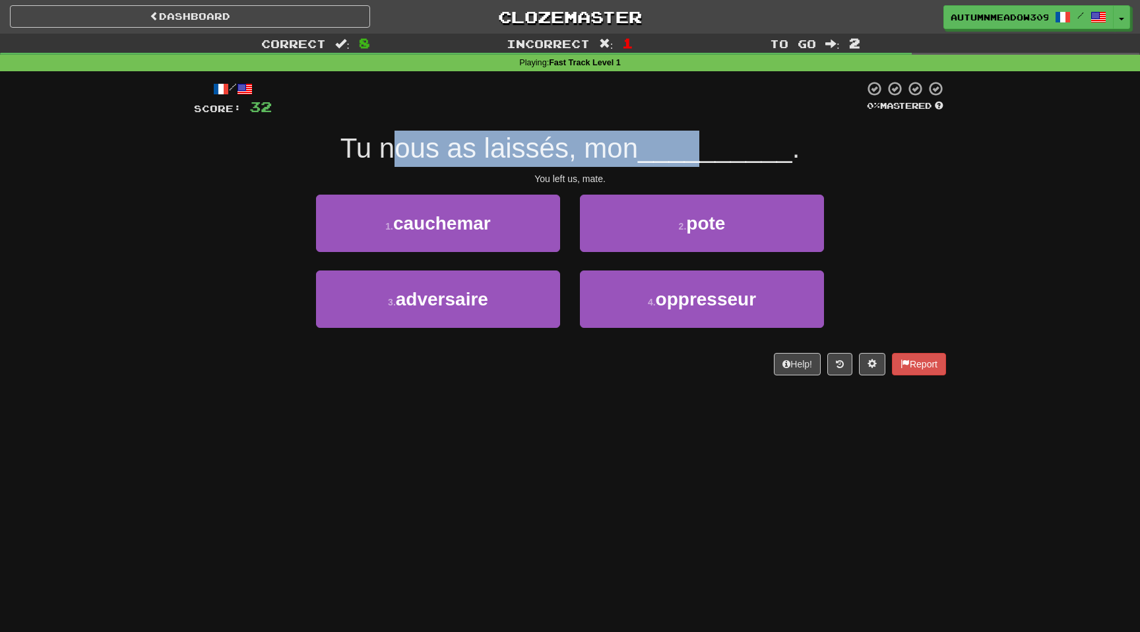
drag, startPoint x: 401, startPoint y: 155, endPoint x: 698, endPoint y: 155, distance: 297.4
click at [698, 155] on div "Tu nous as laissés, mon __________ ." at bounding box center [570, 149] width 752 height 36
click at [698, 155] on span "__________" at bounding box center [715, 148] width 154 height 31
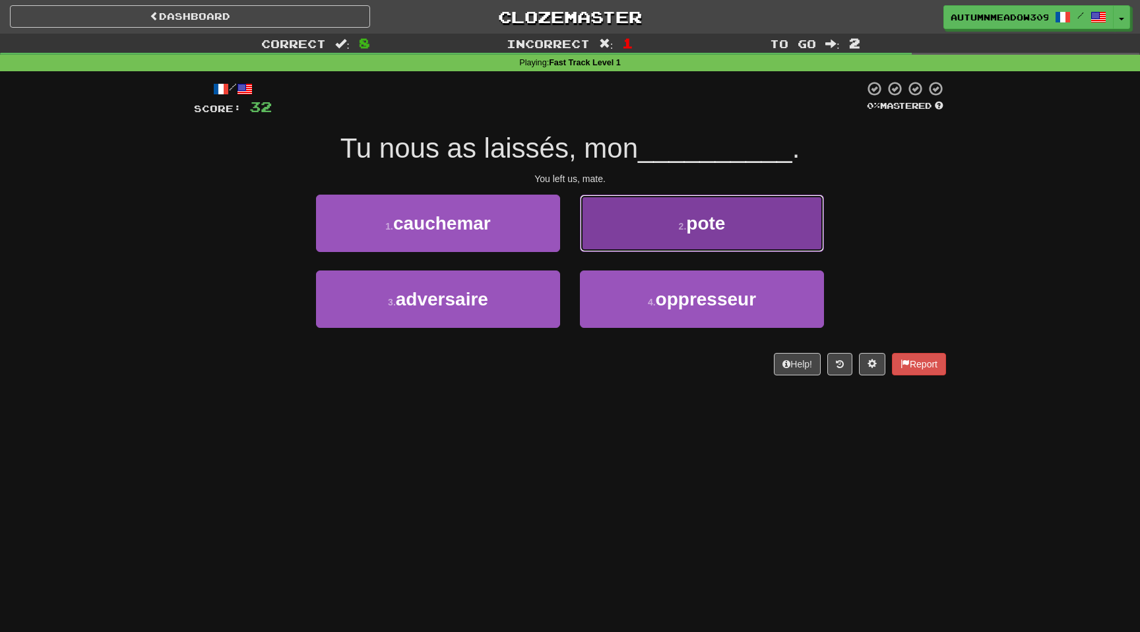
click at [700, 219] on span "pote" at bounding box center [705, 223] width 39 height 20
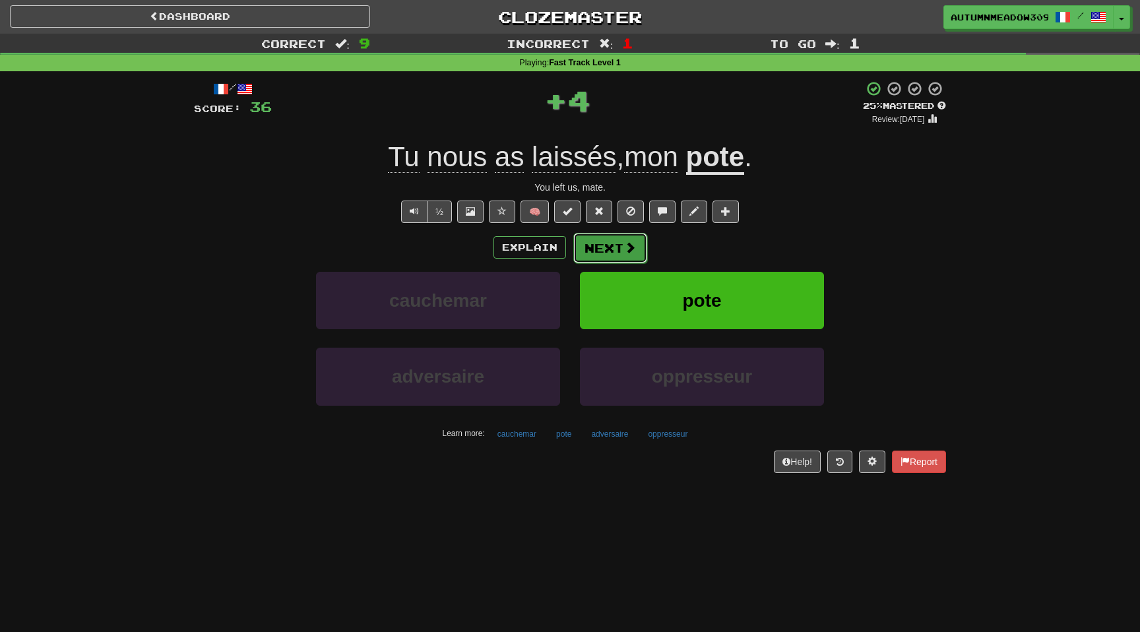
click at [610, 243] on button "Next" at bounding box center [610, 248] width 74 height 30
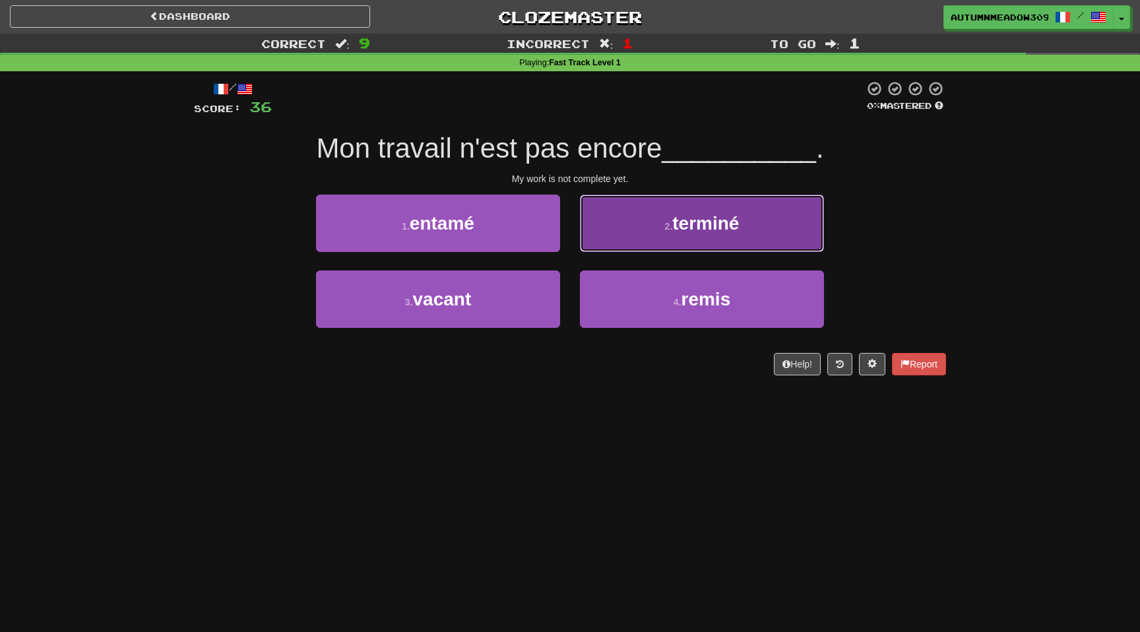
click at [704, 213] on span "terminé" at bounding box center [705, 223] width 67 height 20
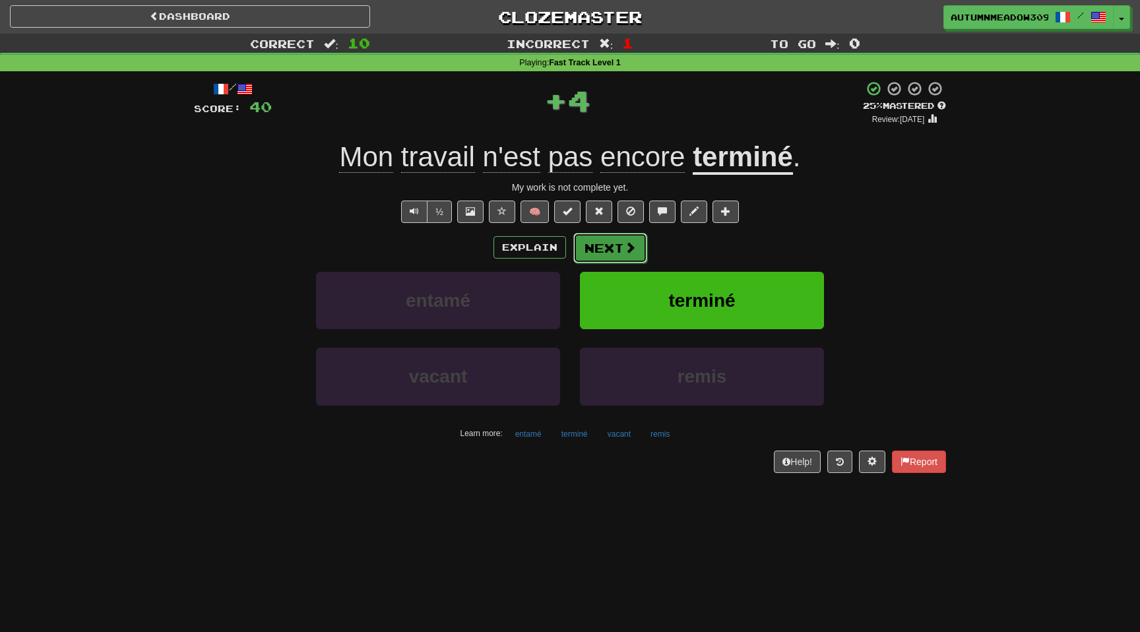
click at [625, 255] on button "Next" at bounding box center [610, 248] width 74 height 30
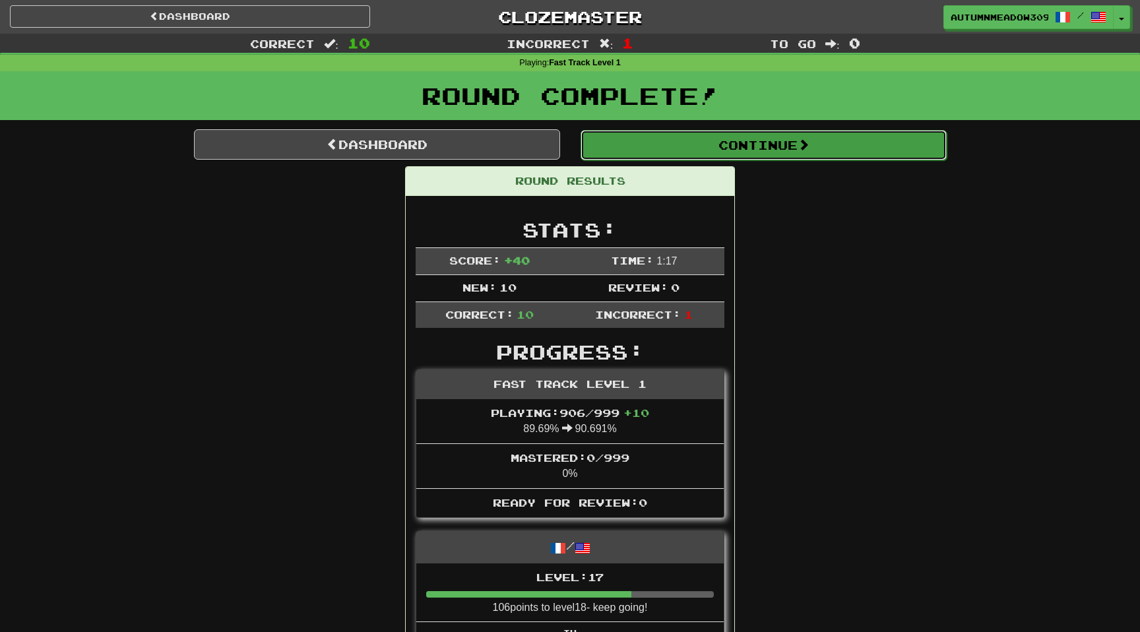
click at [778, 135] on button "Continue" at bounding box center [763, 145] width 366 height 30
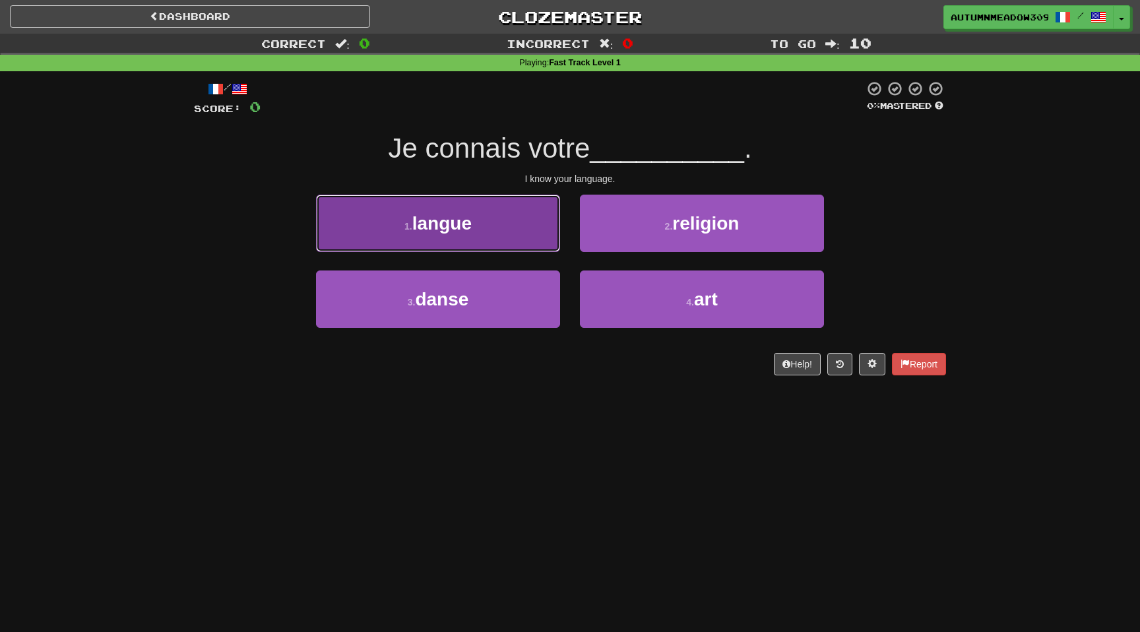
click at [436, 218] on span "langue" at bounding box center [441, 223] width 59 height 20
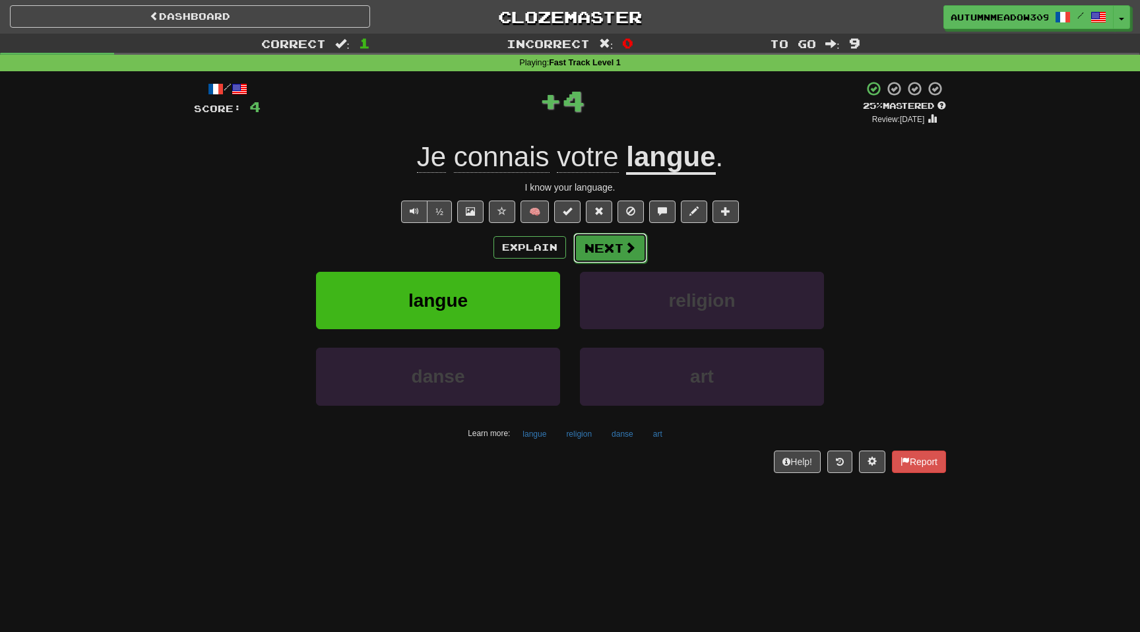
click at [621, 249] on button "Next" at bounding box center [610, 248] width 74 height 30
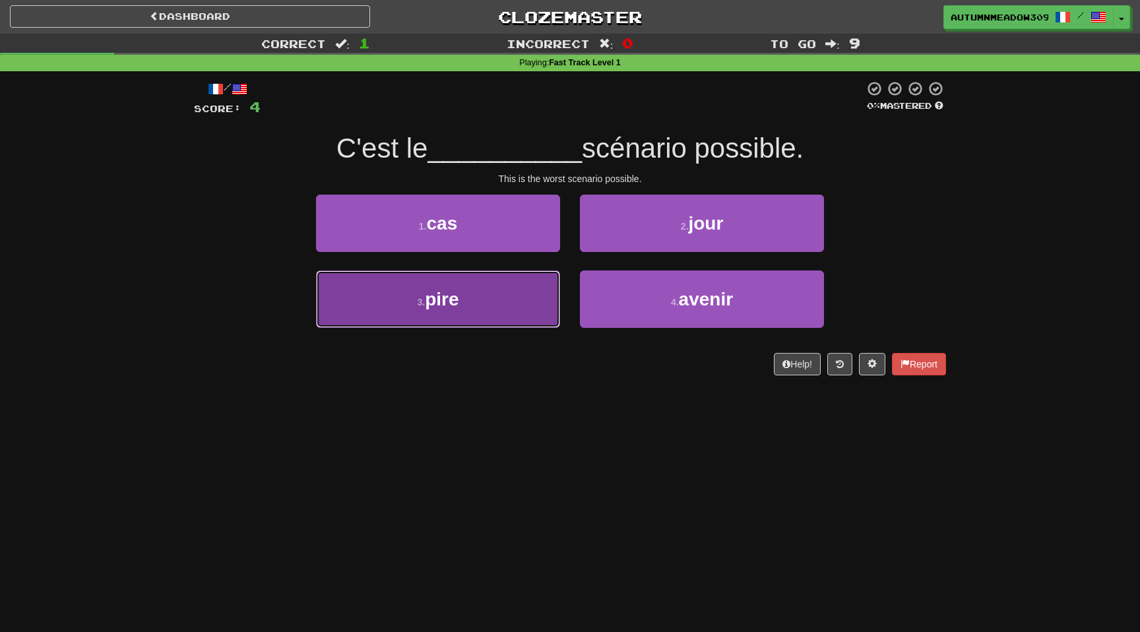
click at [460, 301] on button "3 . pire" at bounding box center [438, 298] width 244 height 57
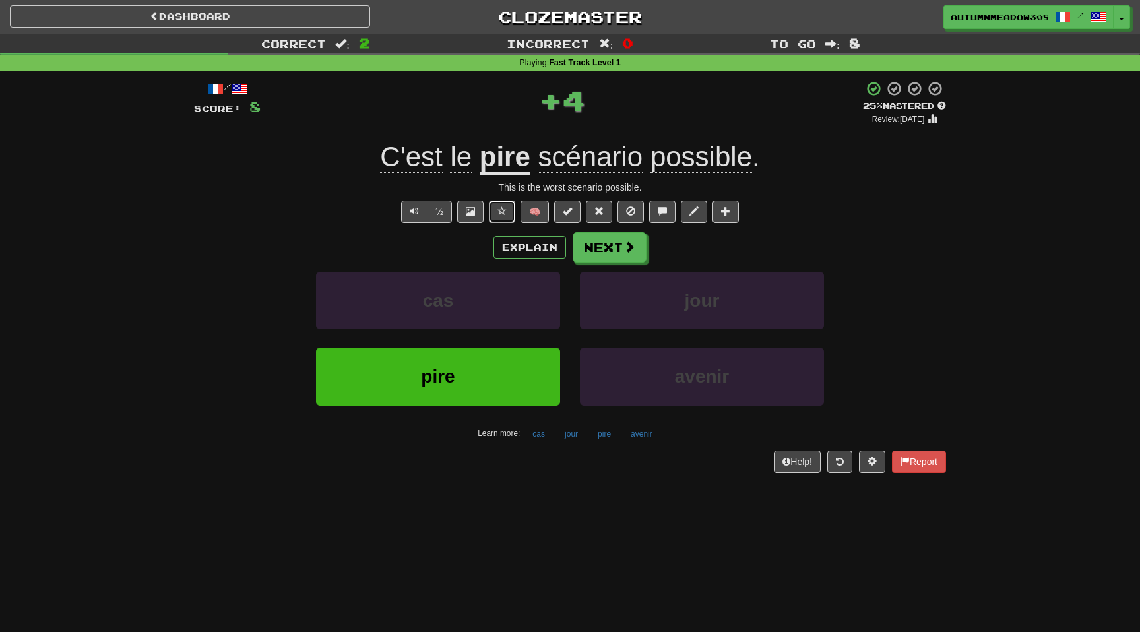
click at [504, 204] on button at bounding box center [502, 211] width 26 height 22
click at [605, 242] on button "Next" at bounding box center [610, 248] width 74 height 30
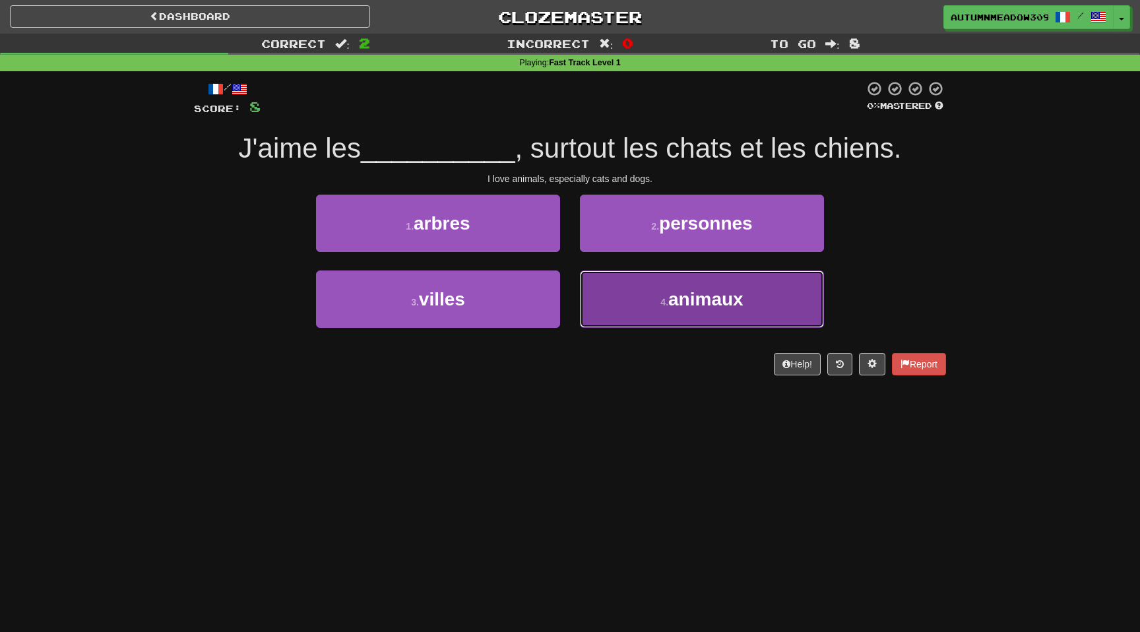
click at [696, 301] on span "animaux" at bounding box center [705, 299] width 75 height 20
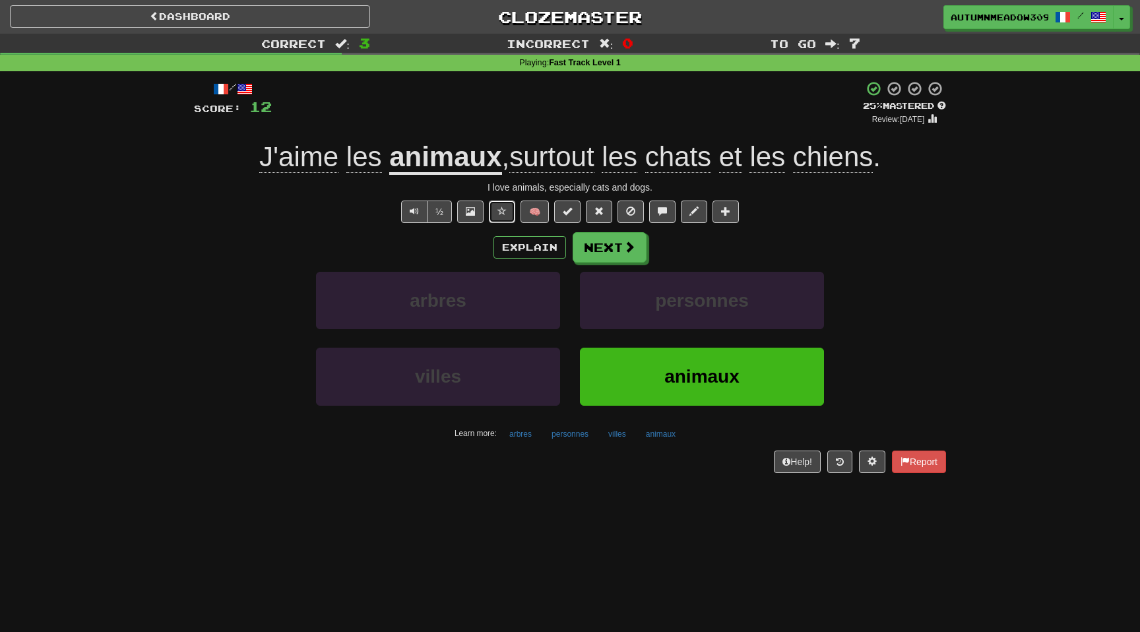
click at [505, 218] on button at bounding box center [502, 211] width 26 height 22
click at [635, 257] on button "Next" at bounding box center [610, 248] width 74 height 30
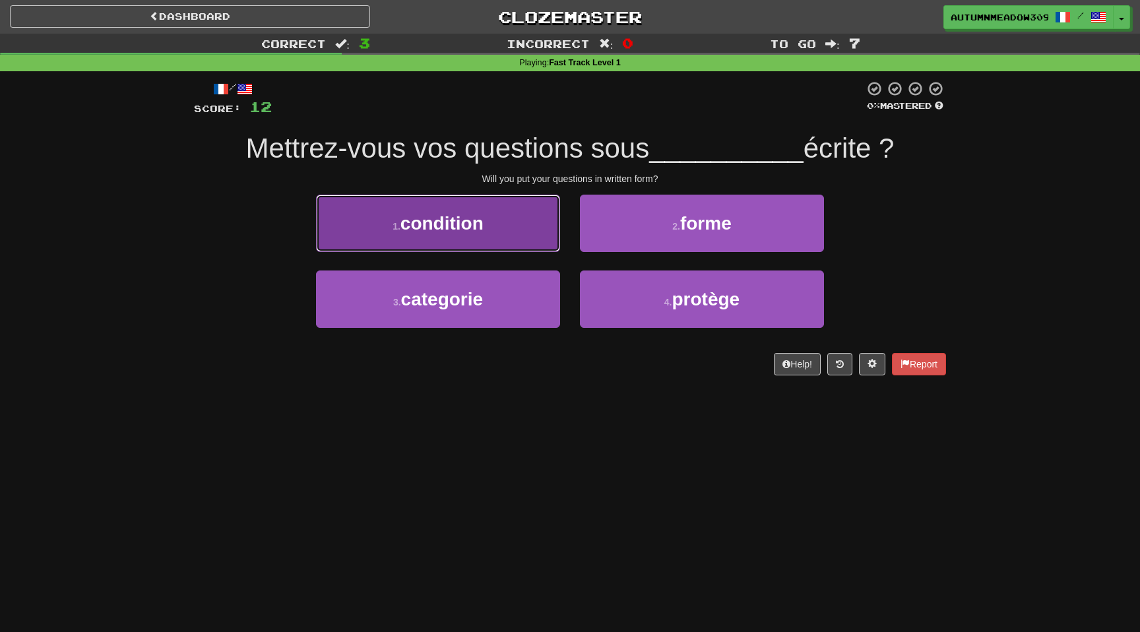
click at [512, 242] on button "1 . condition" at bounding box center [438, 223] width 244 height 57
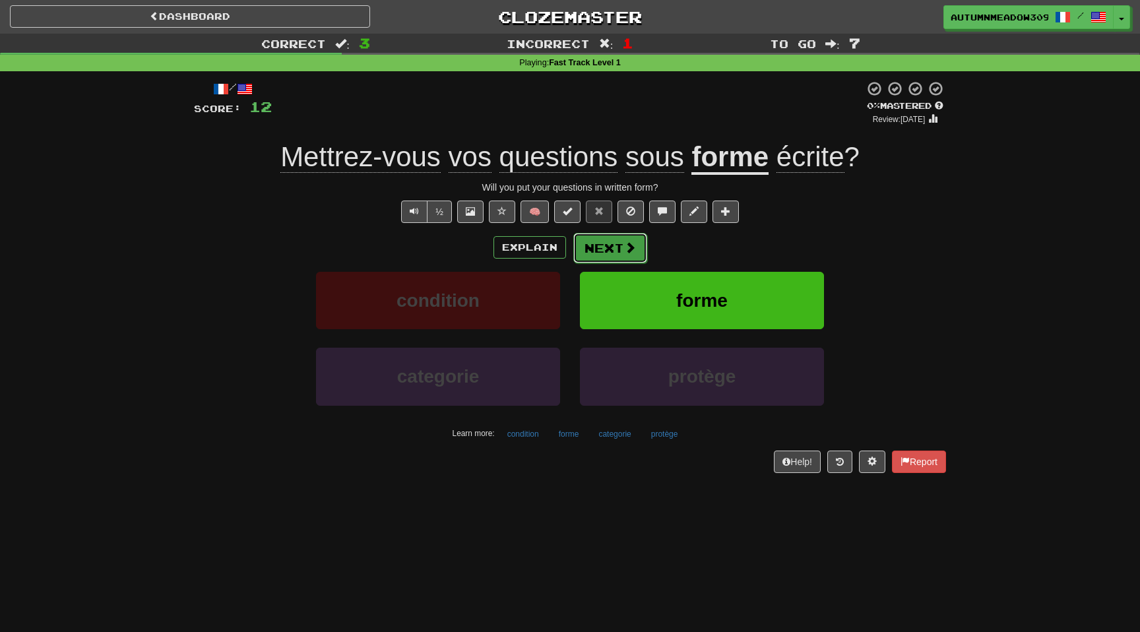
click at [628, 252] on span at bounding box center [630, 247] width 12 height 12
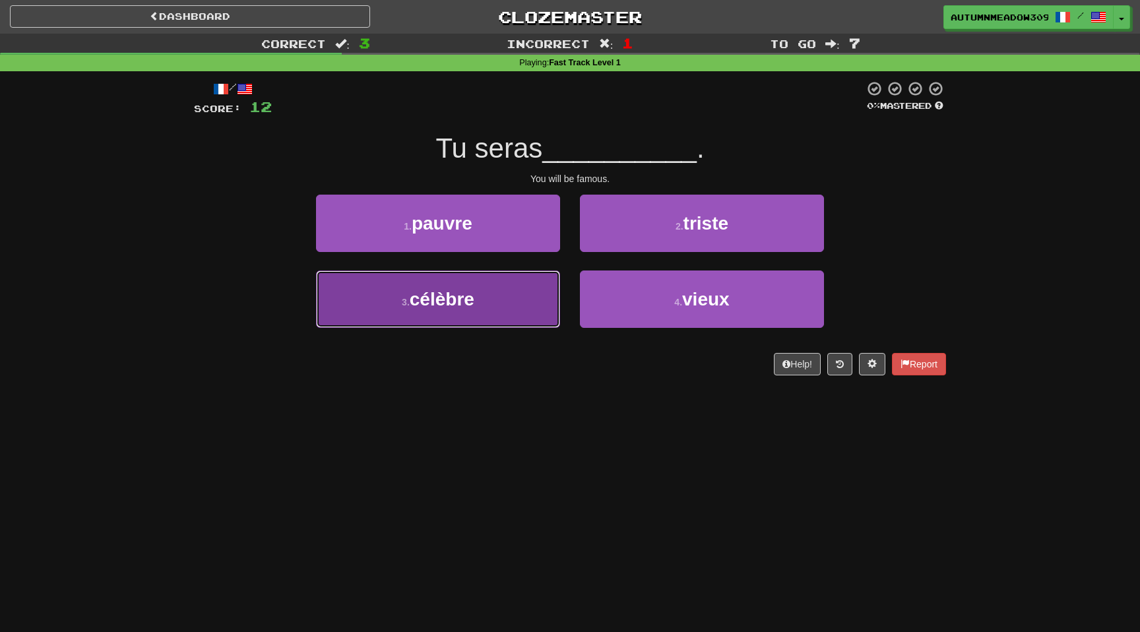
click at [499, 305] on button "3 . célèbre" at bounding box center [438, 298] width 244 height 57
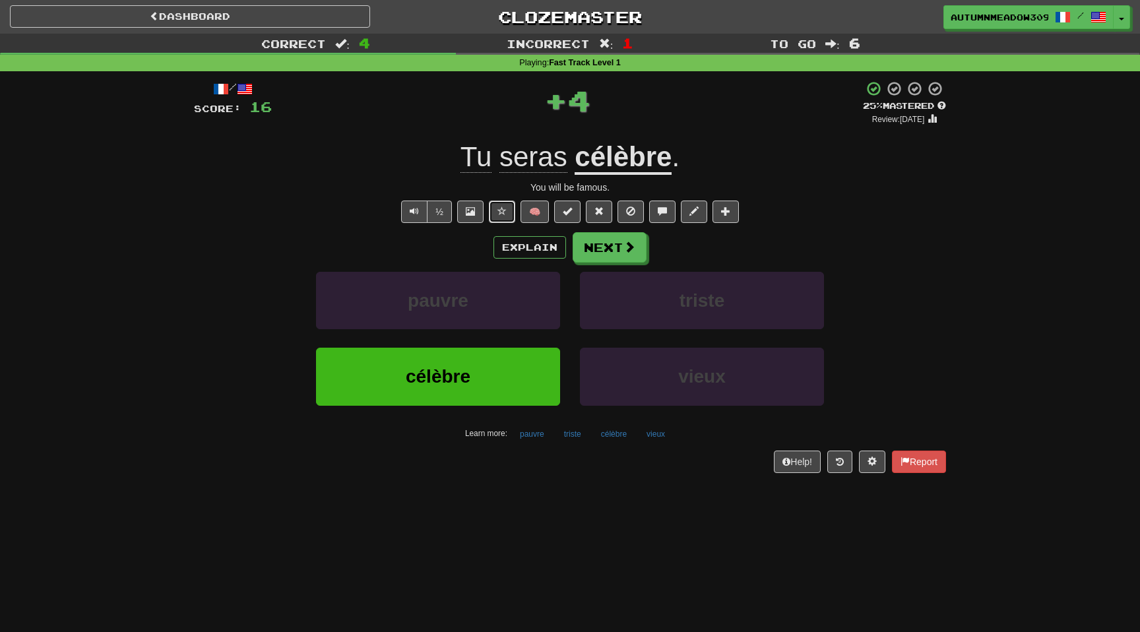
click at [501, 212] on span at bounding box center [501, 210] width 9 height 9
click at [611, 247] on button "Next" at bounding box center [610, 248] width 74 height 30
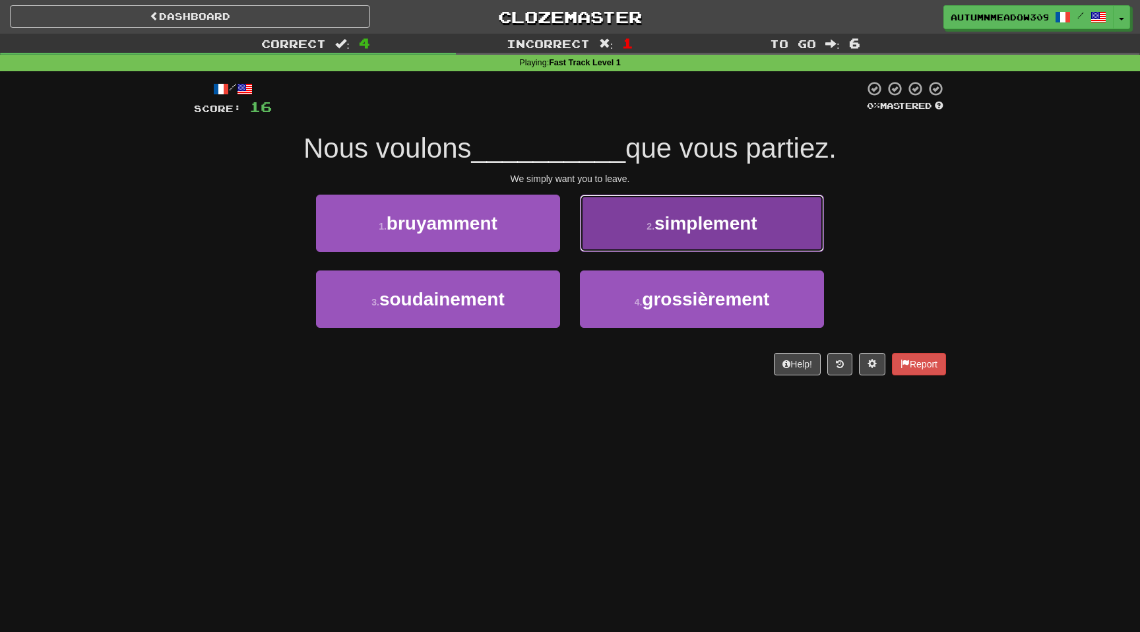
click at [688, 237] on button "2 . simplement" at bounding box center [702, 223] width 244 height 57
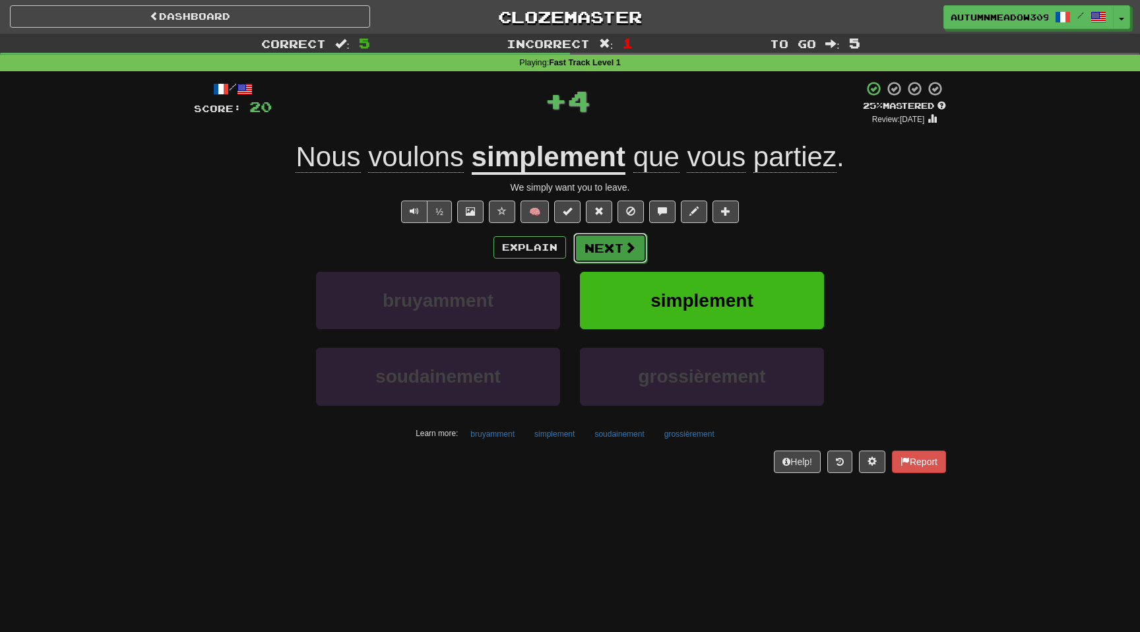
click at [624, 246] on span at bounding box center [630, 247] width 12 height 12
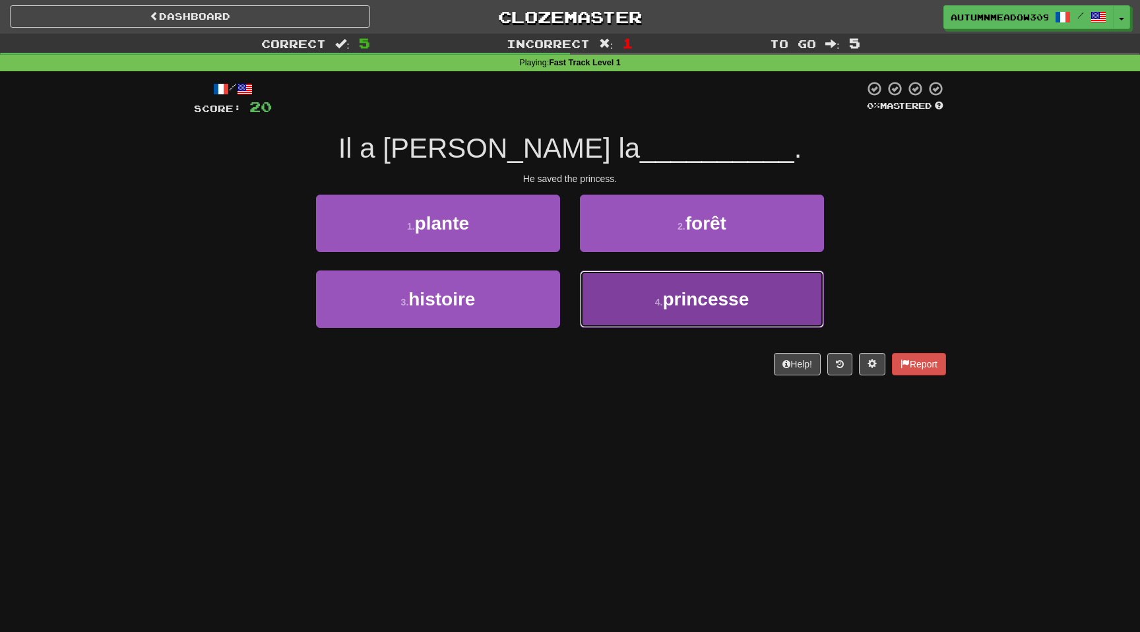
click at [665, 286] on button "4 . princesse" at bounding box center [702, 298] width 244 height 57
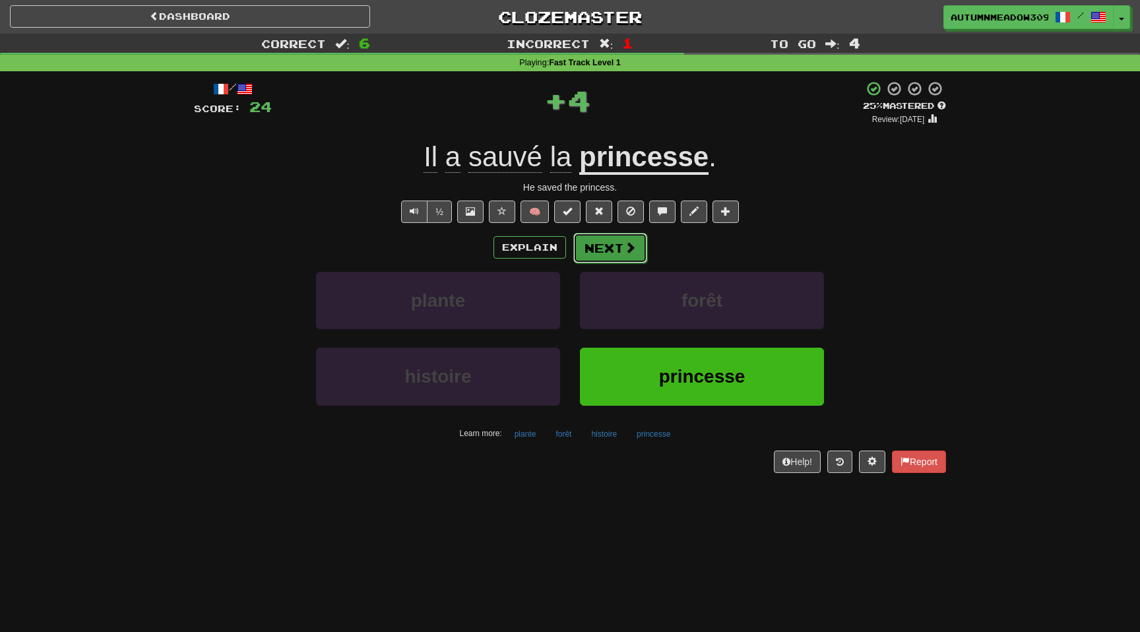
click at [610, 239] on button "Next" at bounding box center [610, 248] width 74 height 30
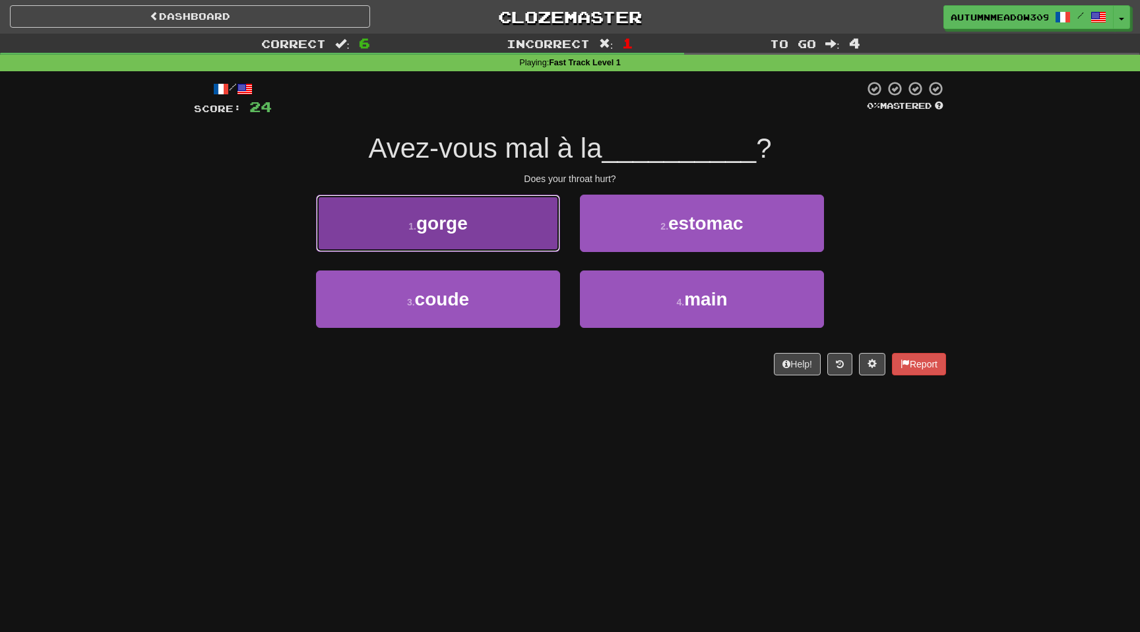
click at [503, 233] on button "1 . gorge" at bounding box center [438, 223] width 244 height 57
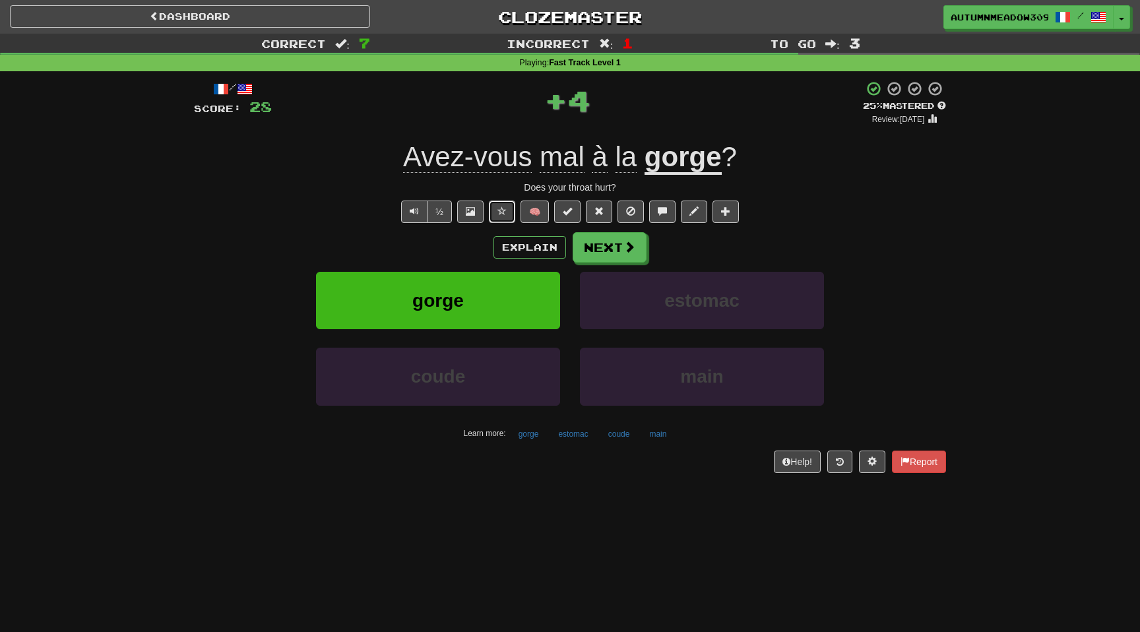
click at [501, 203] on button at bounding box center [502, 211] width 26 height 22
click at [611, 246] on button "Next" at bounding box center [610, 248] width 74 height 30
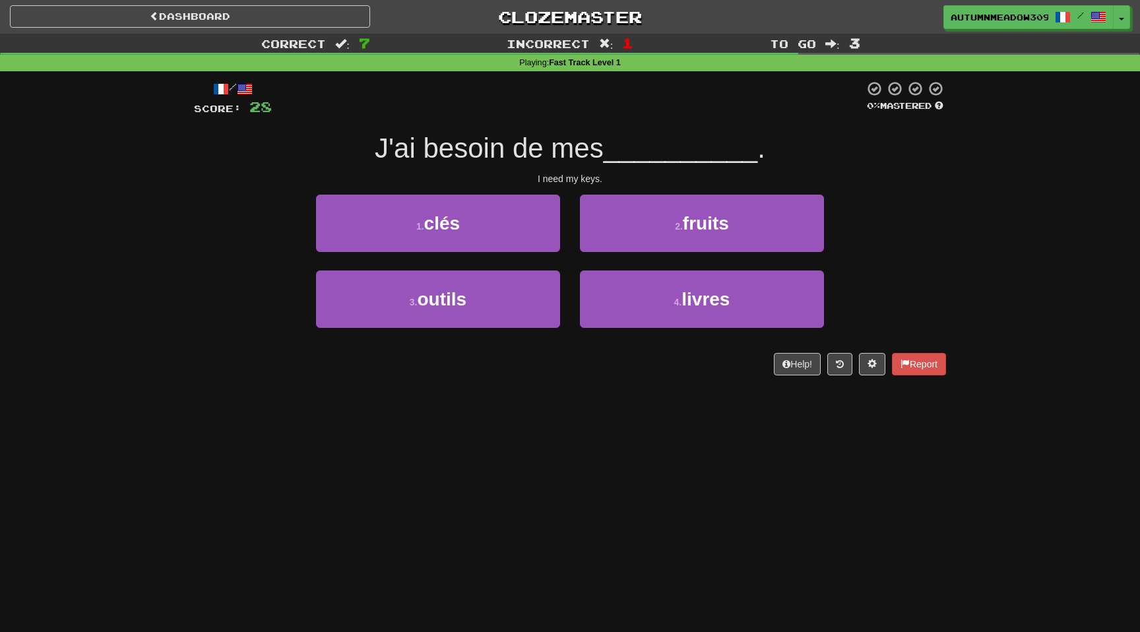
drag, startPoint x: 478, startPoint y: 145, endPoint x: 619, endPoint y: 145, distance: 140.5
click at [619, 145] on div "J'ai besoin de mes __________ ." at bounding box center [570, 149] width 752 height 36
click at [619, 145] on span "__________" at bounding box center [680, 148] width 154 height 31
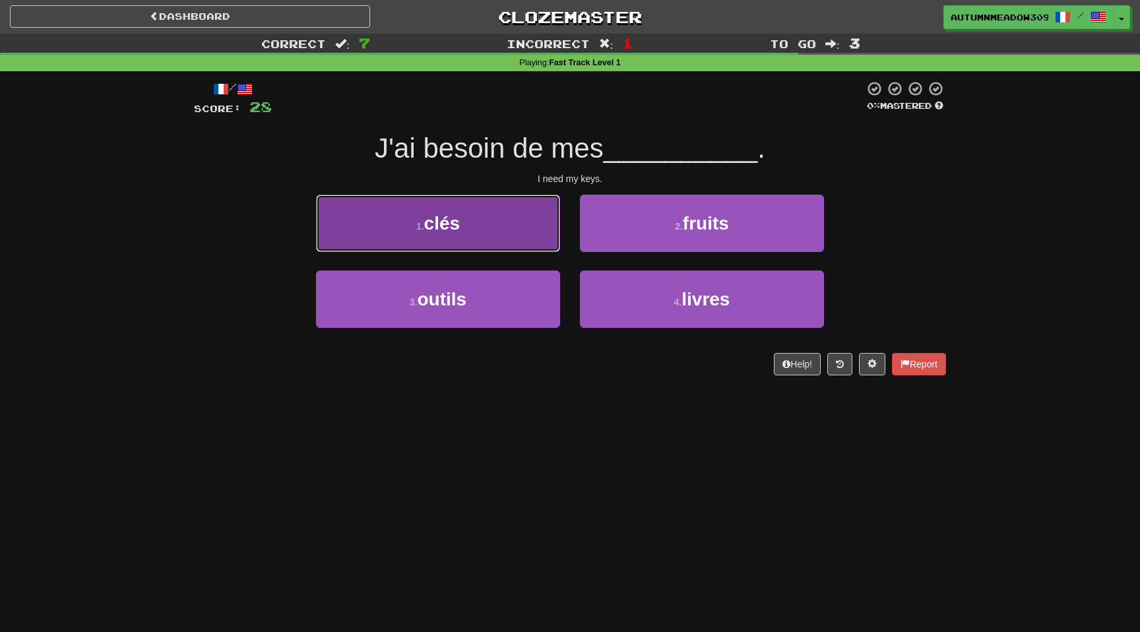
click at [421, 221] on small "1 ." at bounding box center [420, 226] width 8 height 11
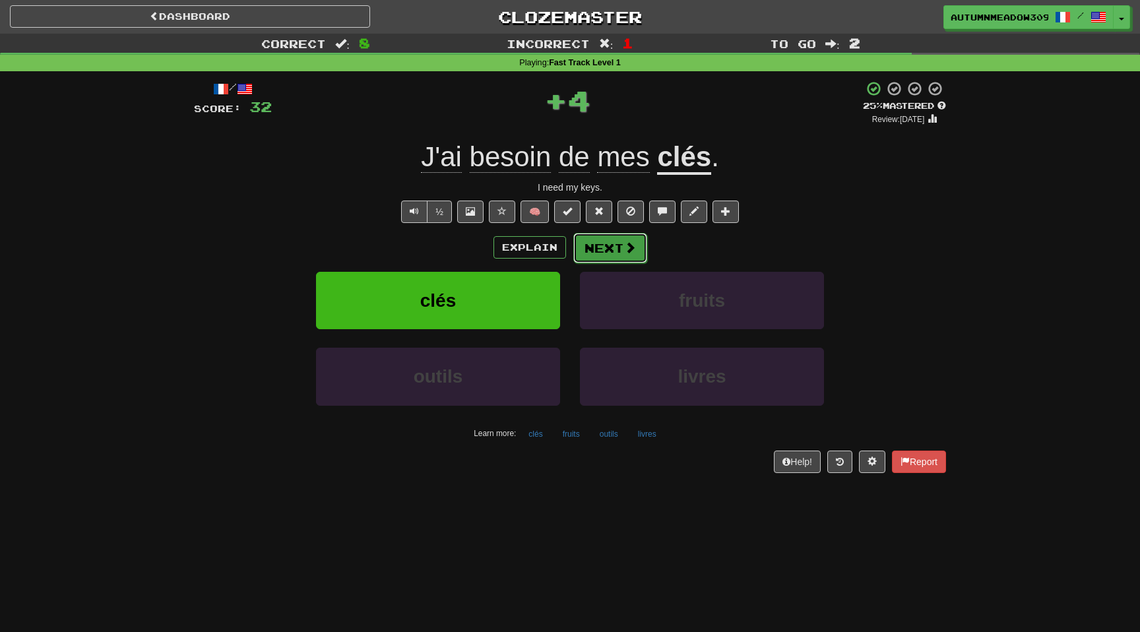
click at [603, 251] on button "Next" at bounding box center [610, 248] width 74 height 30
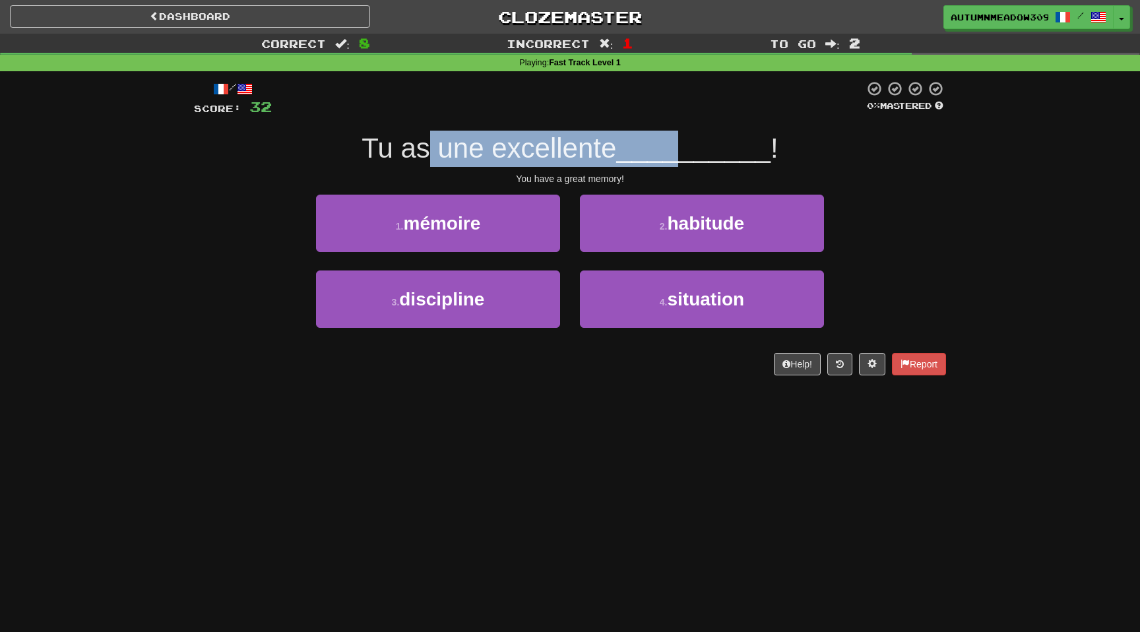
drag, startPoint x: 432, startPoint y: 142, endPoint x: 673, endPoint y: 146, distance: 240.7
click at [673, 146] on div "Tu as une excellente __________ !" at bounding box center [570, 149] width 752 height 36
click at [673, 146] on span "__________" at bounding box center [693, 148] width 154 height 31
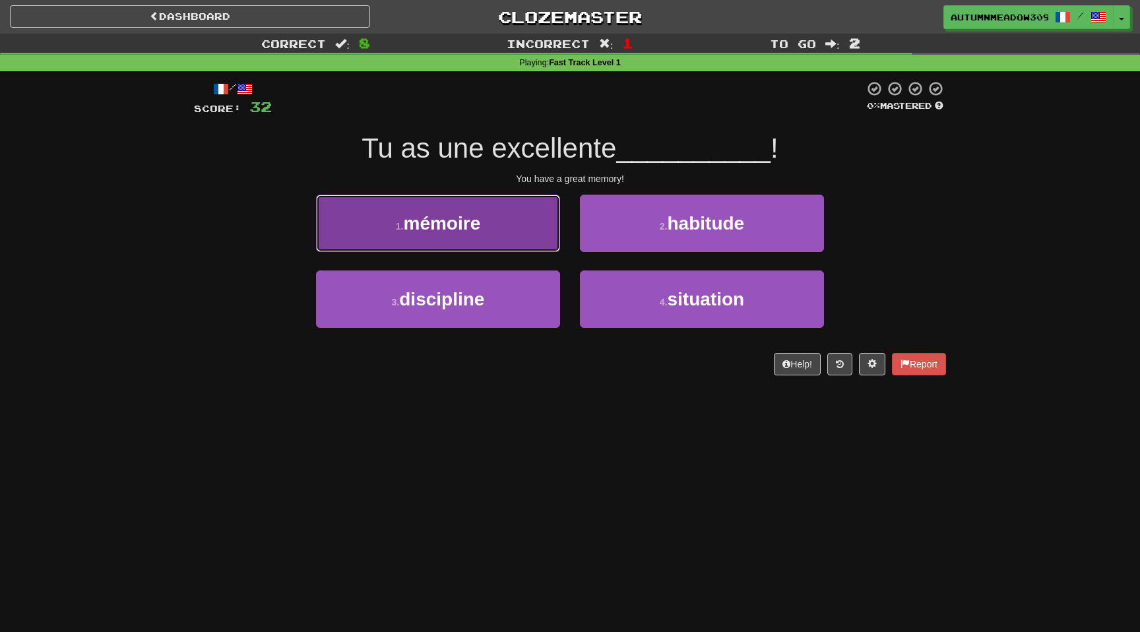
click at [495, 237] on button "1 . mémoire" at bounding box center [438, 223] width 244 height 57
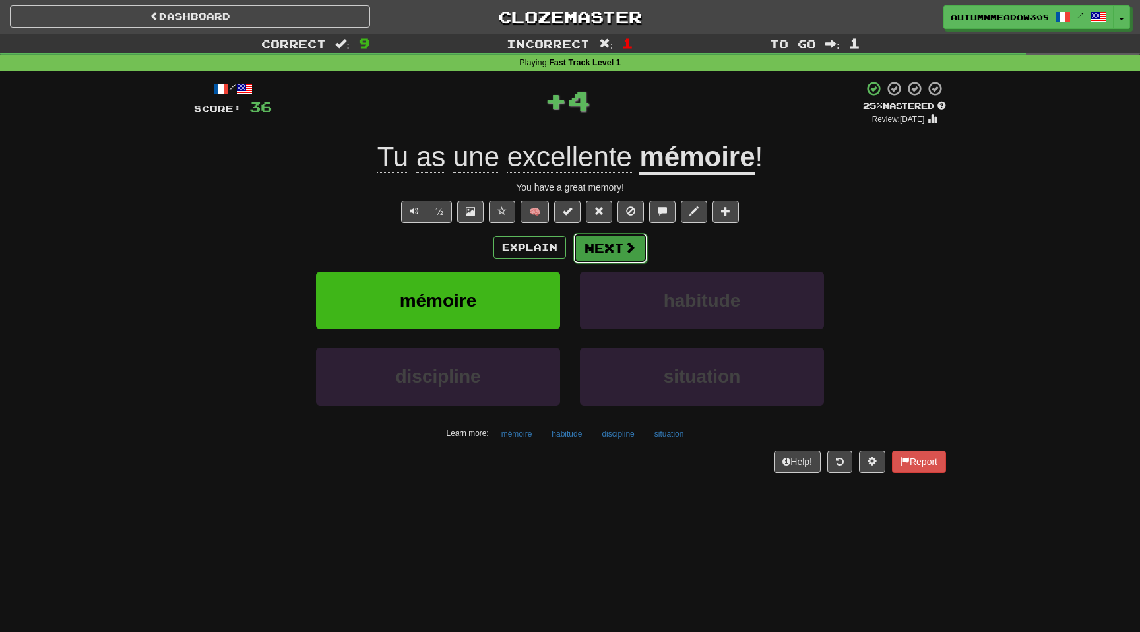
click at [613, 250] on button "Next" at bounding box center [610, 248] width 74 height 30
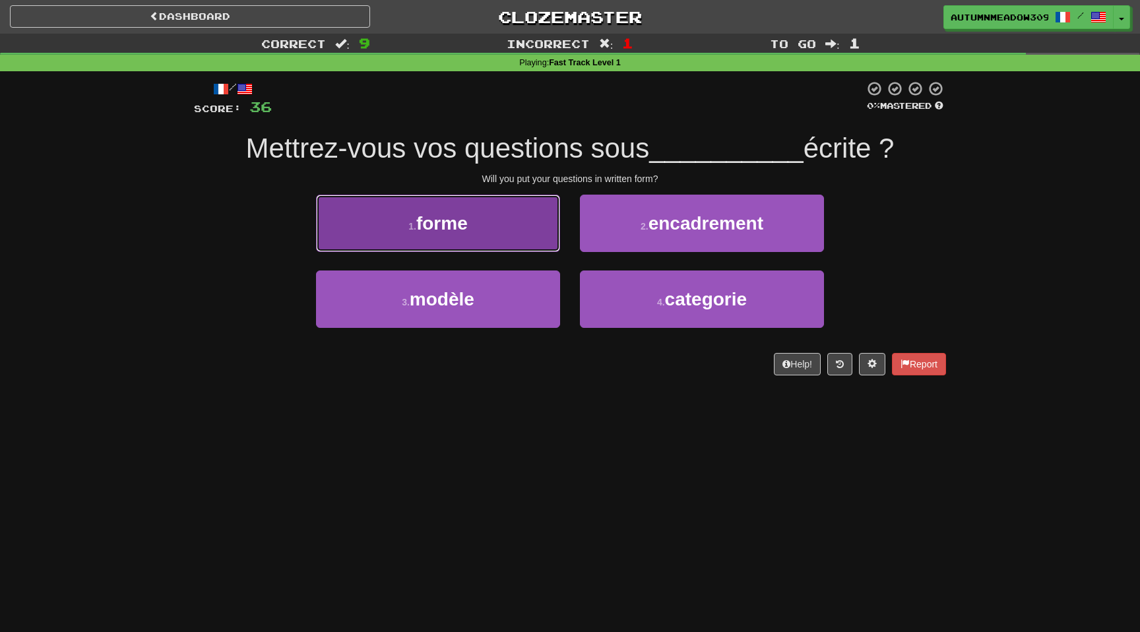
click at [462, 228] on span "forme" at bounding box center [441, 223] width 51 height 20
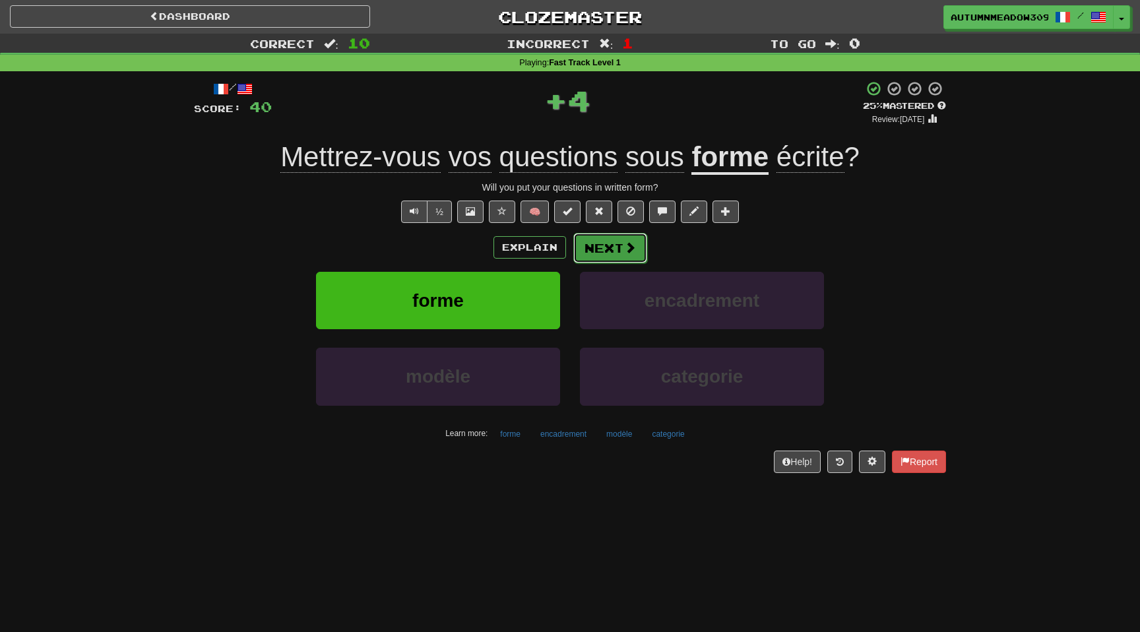
click at [622, 243] on button "Next" at bounding box center [610, 248] width 74 height 30
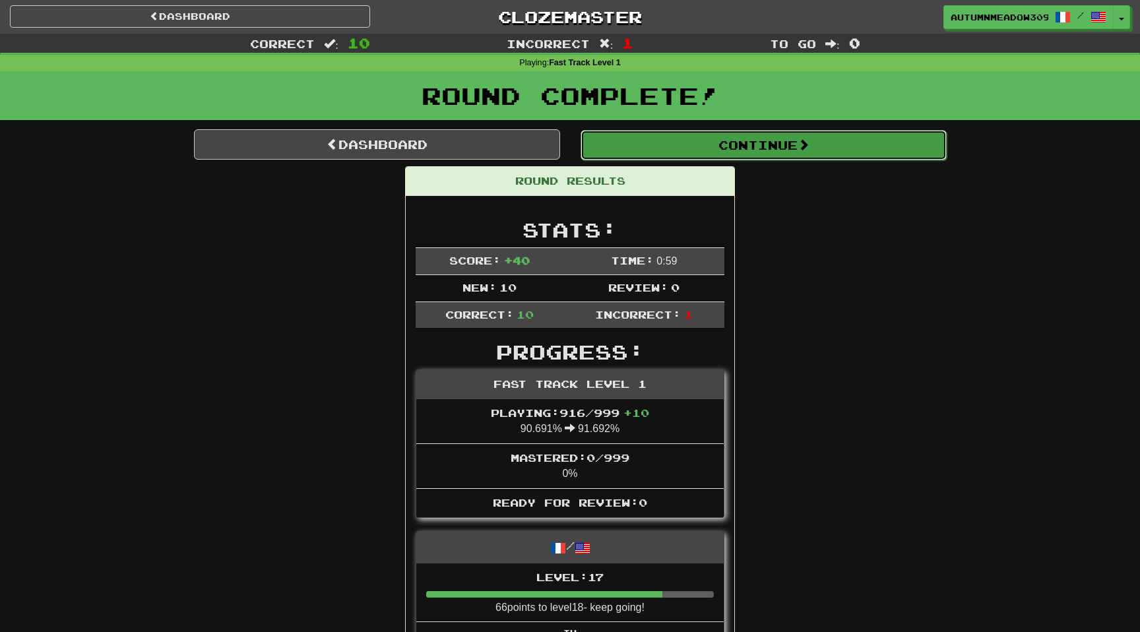
click at [831, 151] on button "Continue" at bounding box center [763, 145] width 366 height 30
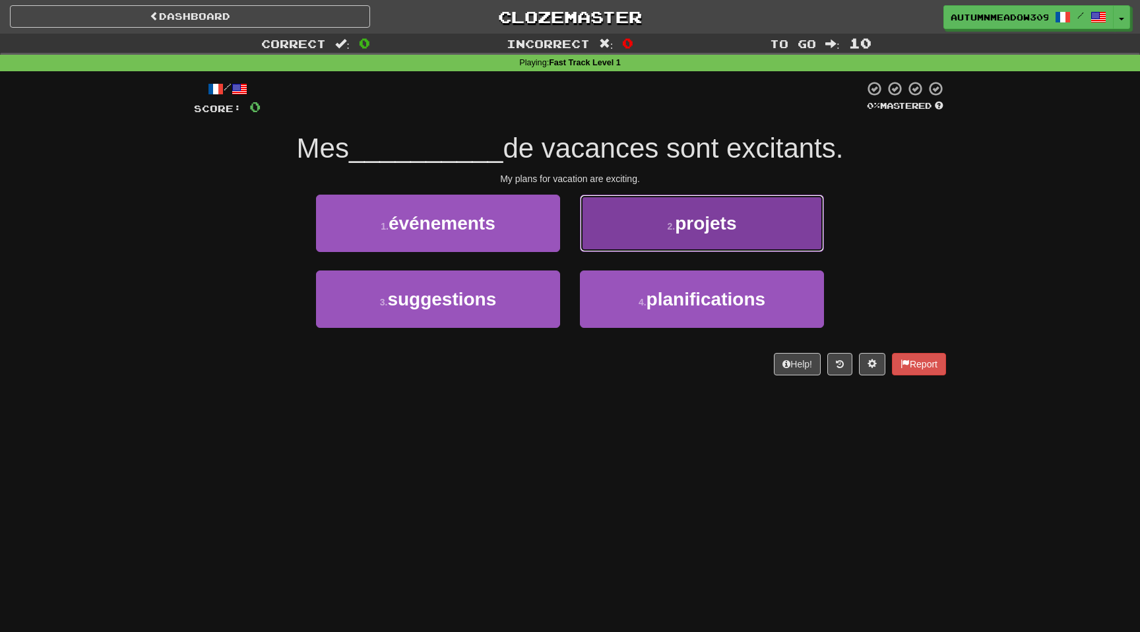
click at [726, 229] on span "projets" at bounding box center [705, 223] width 61 height 20
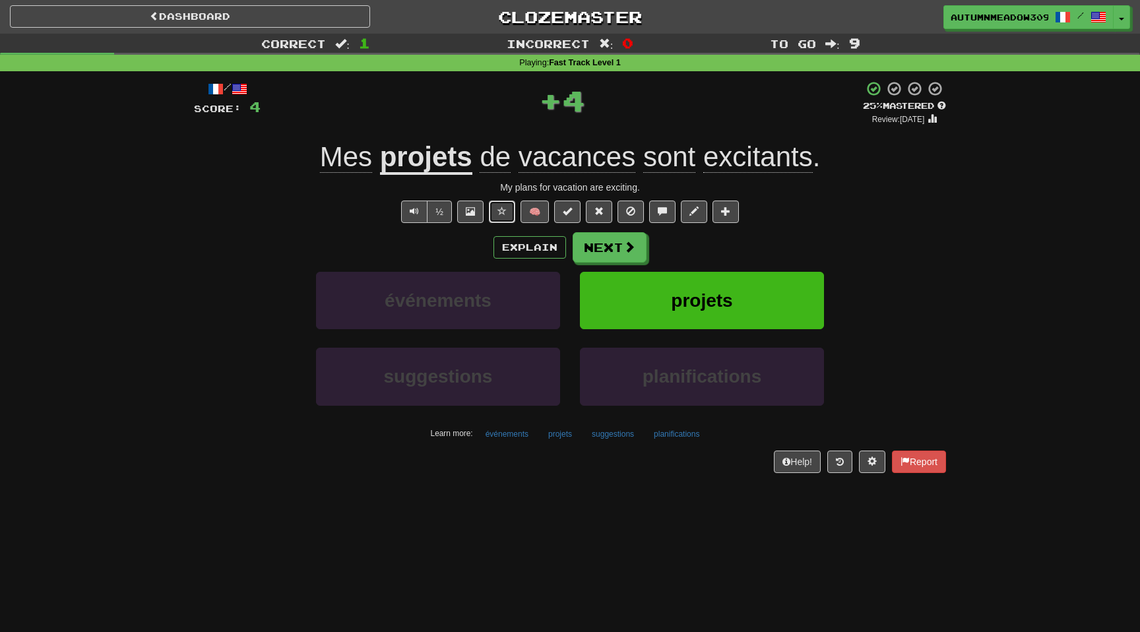
click at [501, 208] on span at bounding box center [501, 210] width 9 height 9
click at [596, 244] on button "Next" at bounding box center [610, 248] width 74 height 30
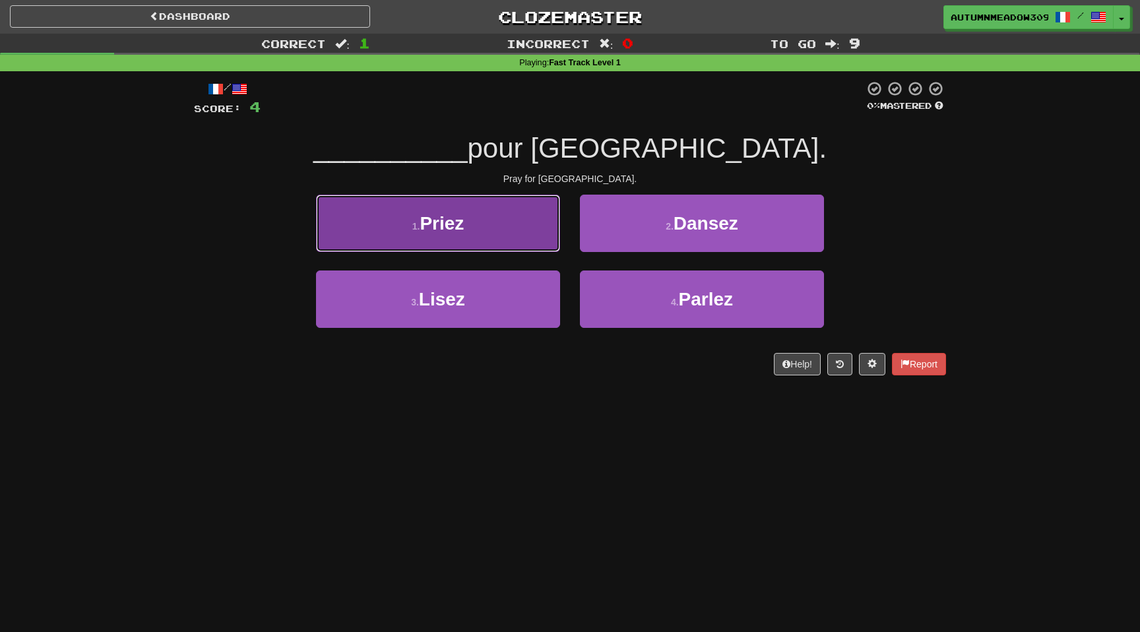
click at [495, 224] on button "1 . Priez" at bounding box center [438, 223] width 244 height 57
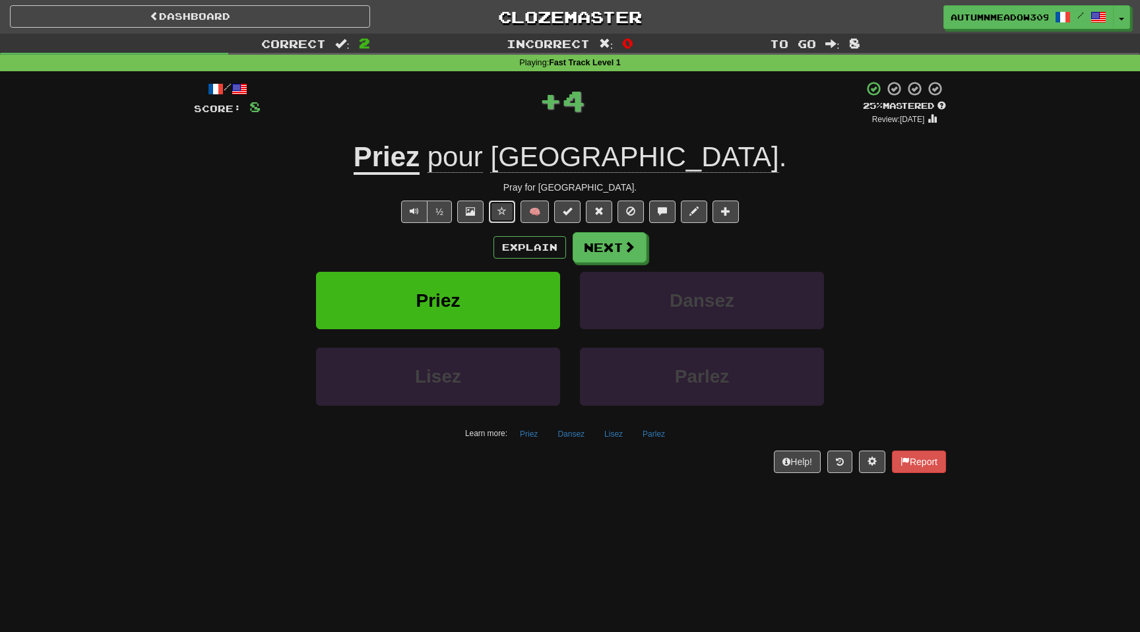
click at [503, 209] on span at bounding box center [501, 210] width 9 height 9
click at [602, 246] on button "Next" at bounding box center [610, 248] width 74 height 30
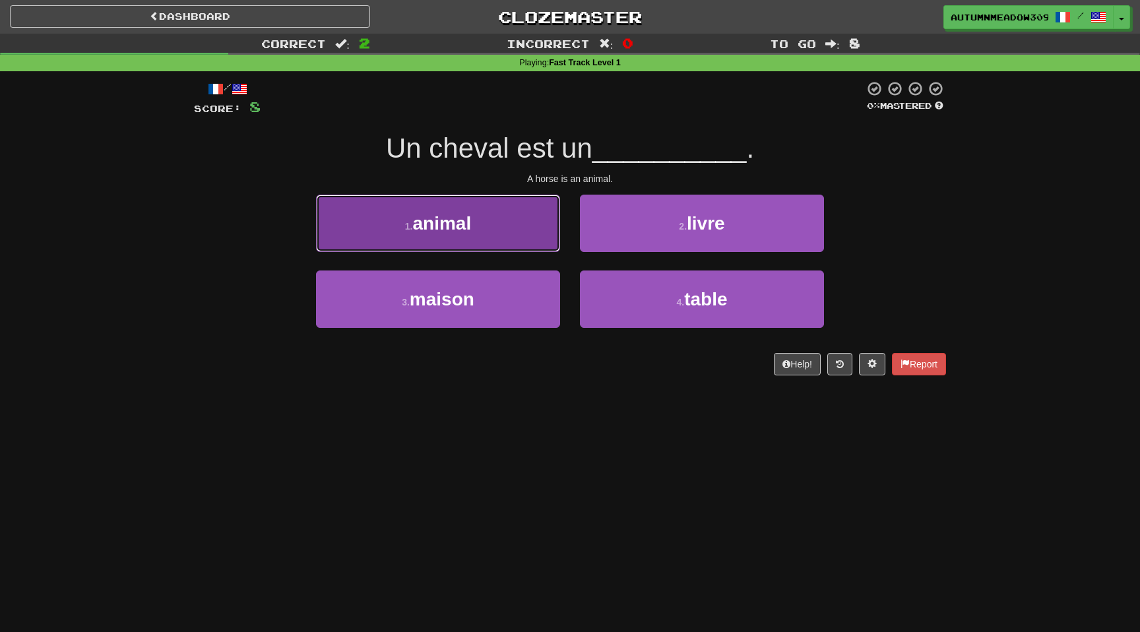
click at [477, 220] on button "1 . animal" at bounding box center [438, 223] width 244 height 57
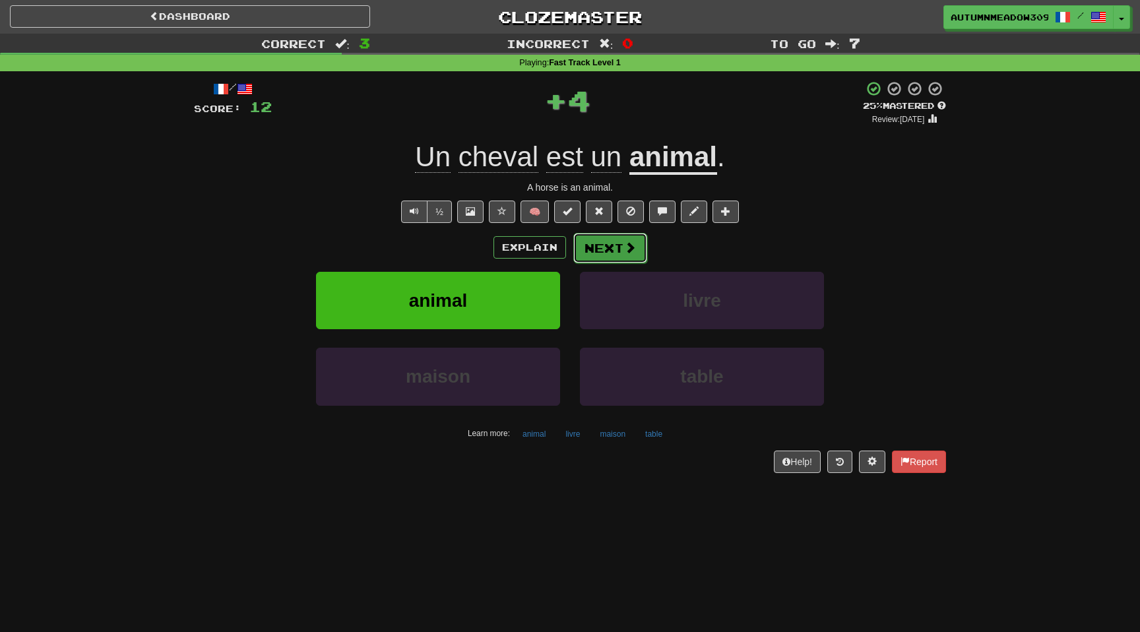
click at [628, 252] on span at bounding box center [630, 247] width 12 height 12
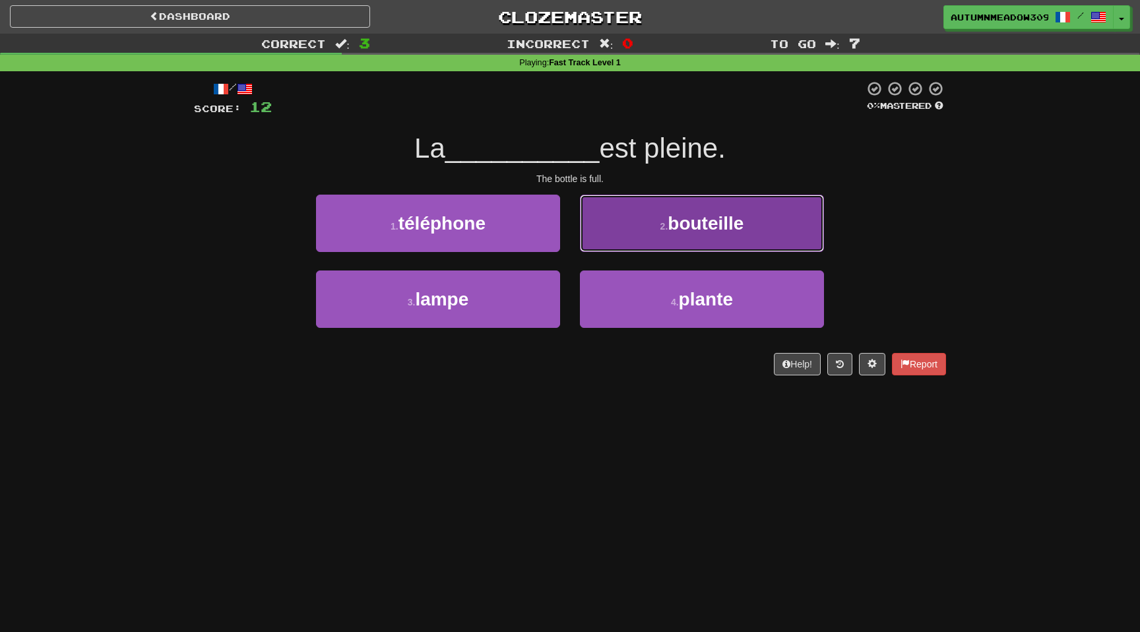
click at [671, 210] on button "2 . bouteille" at bounding box center [702, 223] width 244 height 57
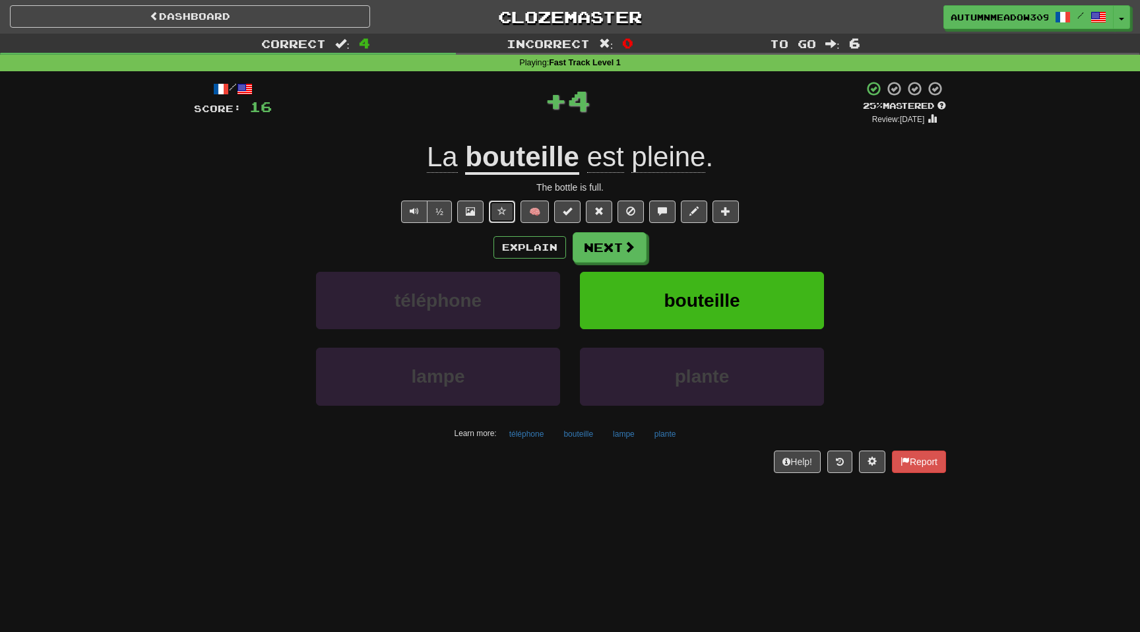
click at [503, 212] on span at bounding box center [501, 210] width 9 height 9
click at [613, 243] on button "Next" at bounding box center [610, 248] width 74 height 30
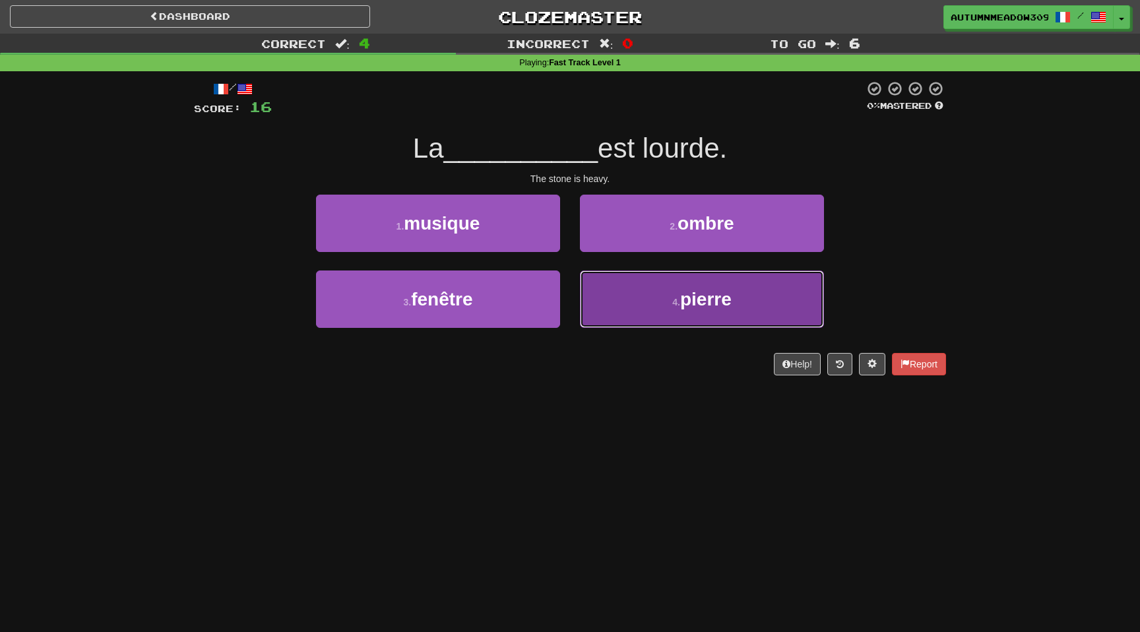
click at [708, 297] on span "pierre" at bounding box center [705, 299] width 51 height 20
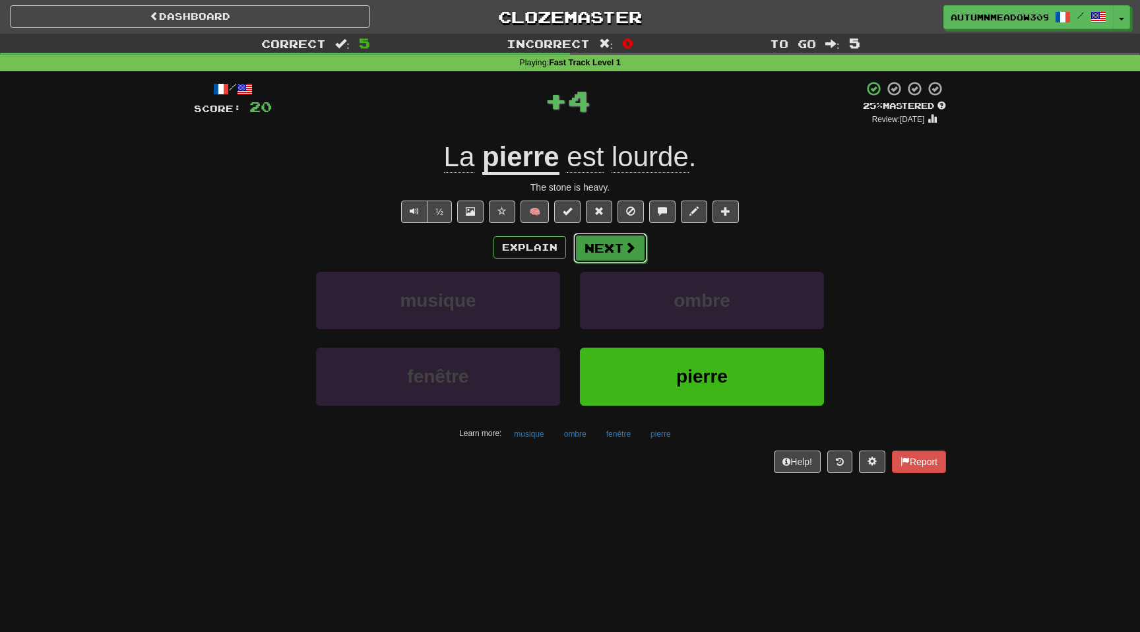
click at [624, 245] on span at bounding box center [630, 247] width 12 height 12
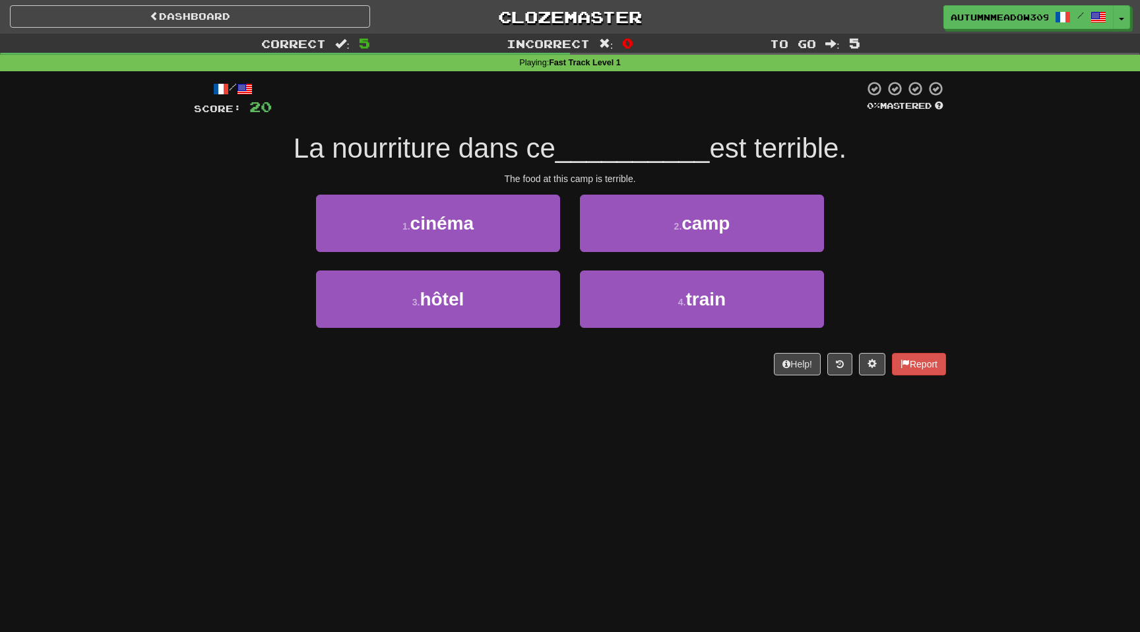
drag, startPoint x: 343, startPoint y: 144, endPoint x: 560, endPoint y: 144, distance: 217.0
click at [555, 144] on span "La nourriture dans ce" at bounding box center [424, 148] width 262 height 31
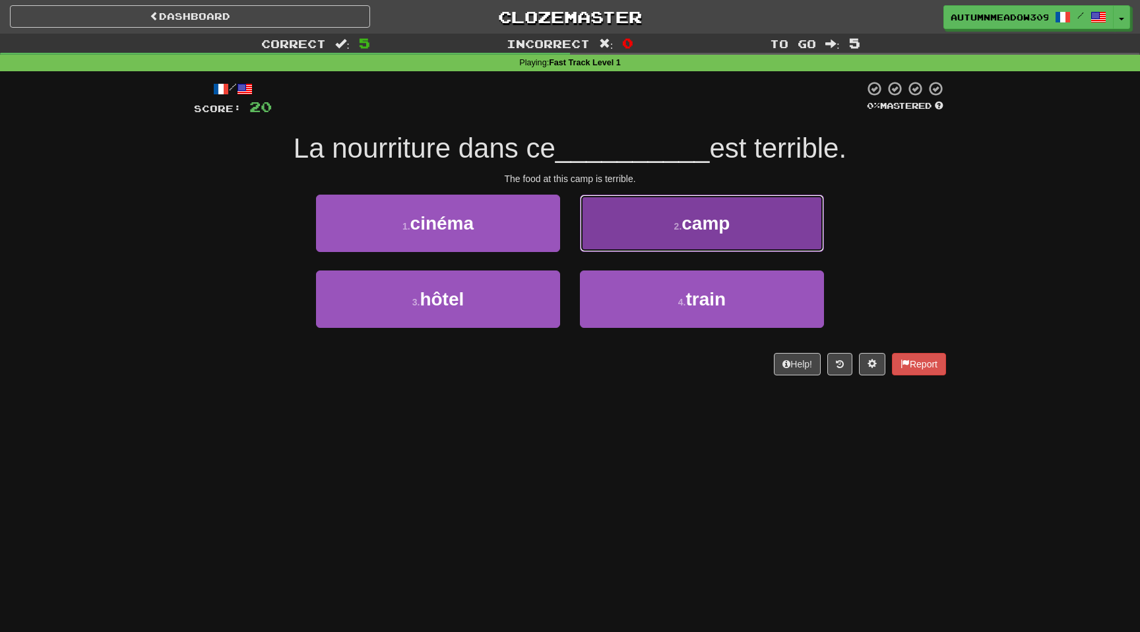
click at [706, 228] on span "camp" at bounding box center [705, 223] width 48 height 20
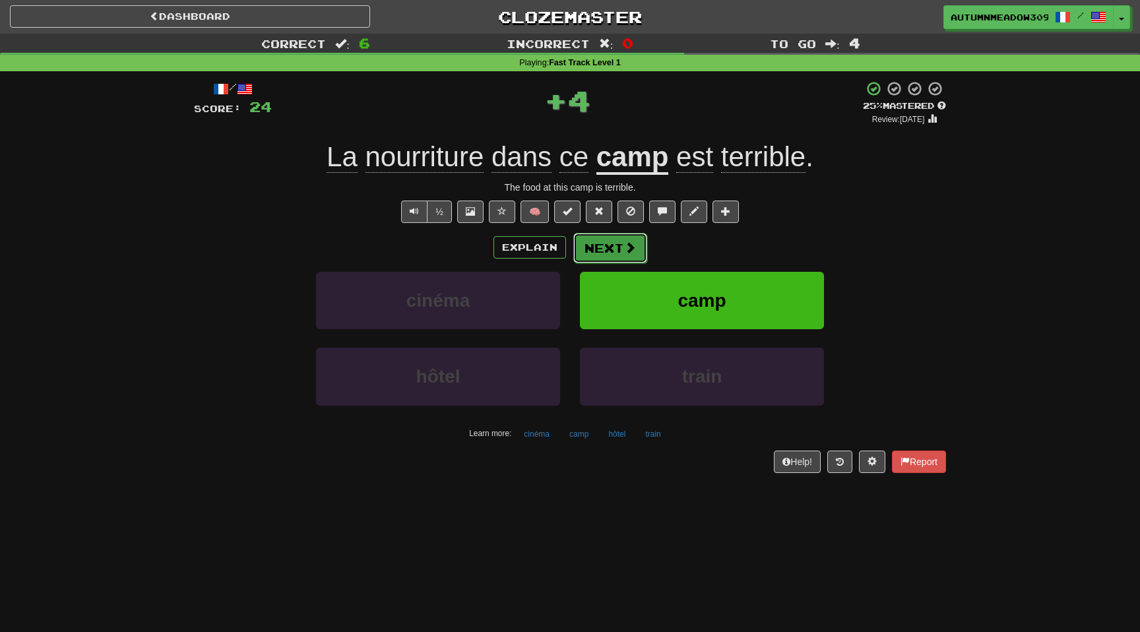
click at [612, 243] on button "Next" at bounding box center [610, 248] width 74 height 30
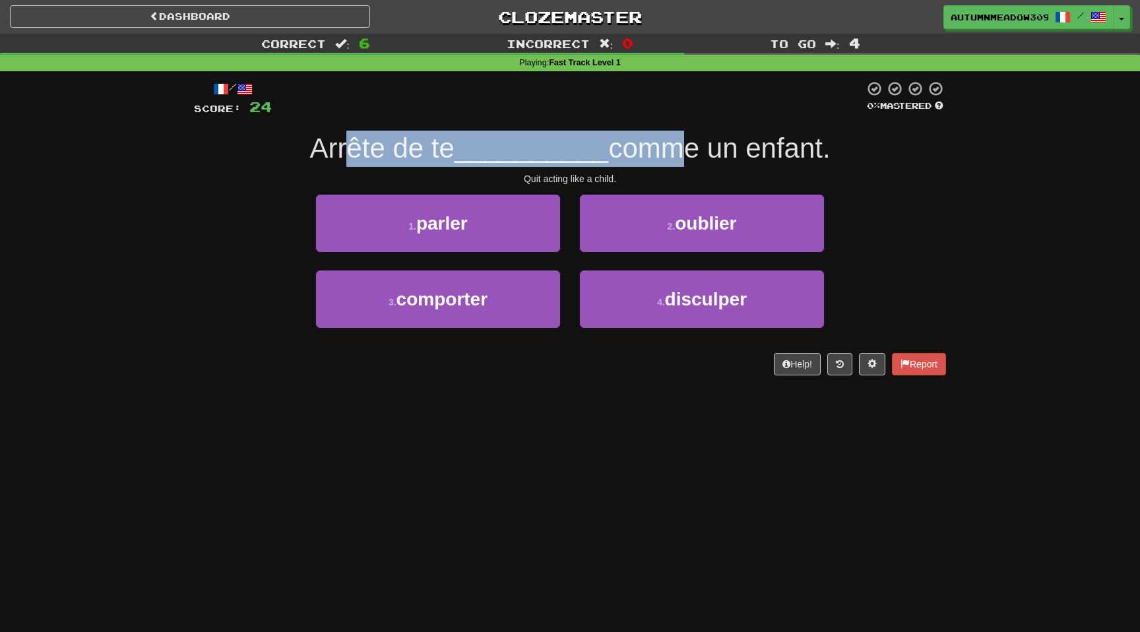
drag, startPoint x: 341, startPoint y: 144, endPoint x: 661, endPoint y: 137, distance: 320.6
click at [665, 144] on div "Arrête de te __________ comme un enfant." at bounding box center [570, 149] width 752 height 36
click at [661, 137] on span "comme un enfant." at bounding box center [719, 148] width 222 height 31
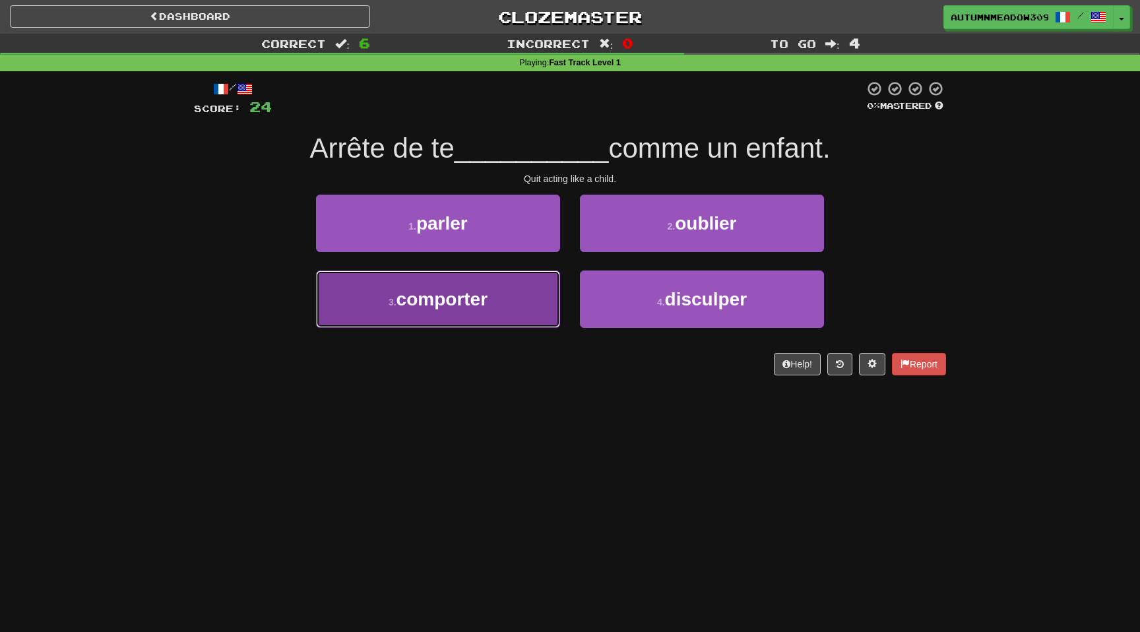
click at [510, 294] on button "3 . comporter" at bounding box center [438, 298] width 244 height 57
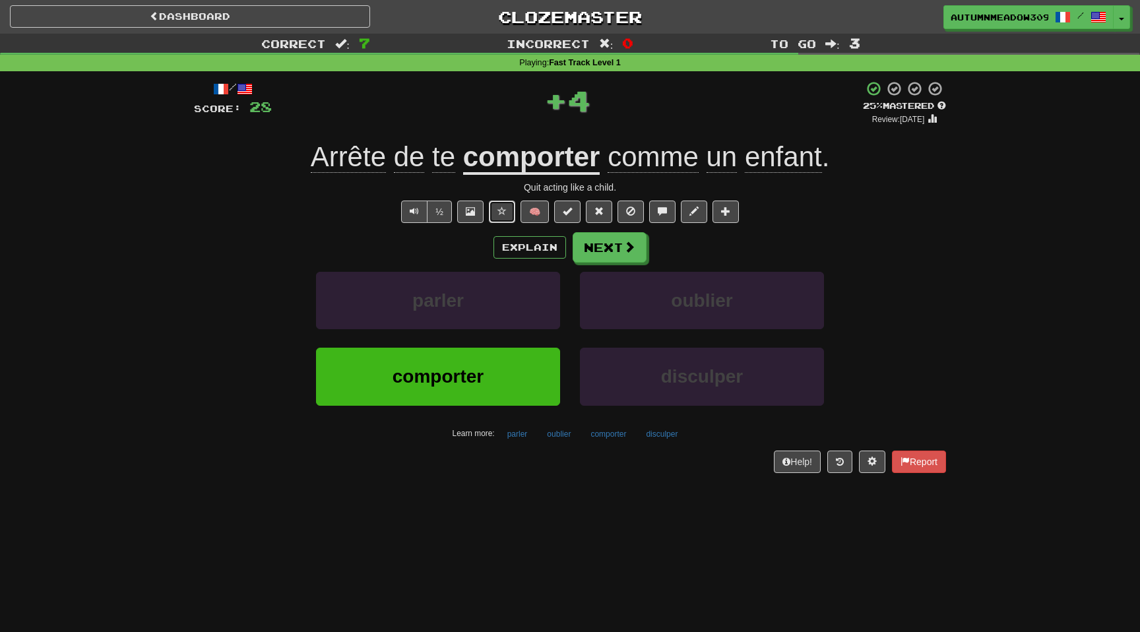
click at [503, 214] on span at bounding box center [501, 210] width 9 height 9
click at [613, 255] on button "Next" at bounding box center [610, 248] width 74 height 30
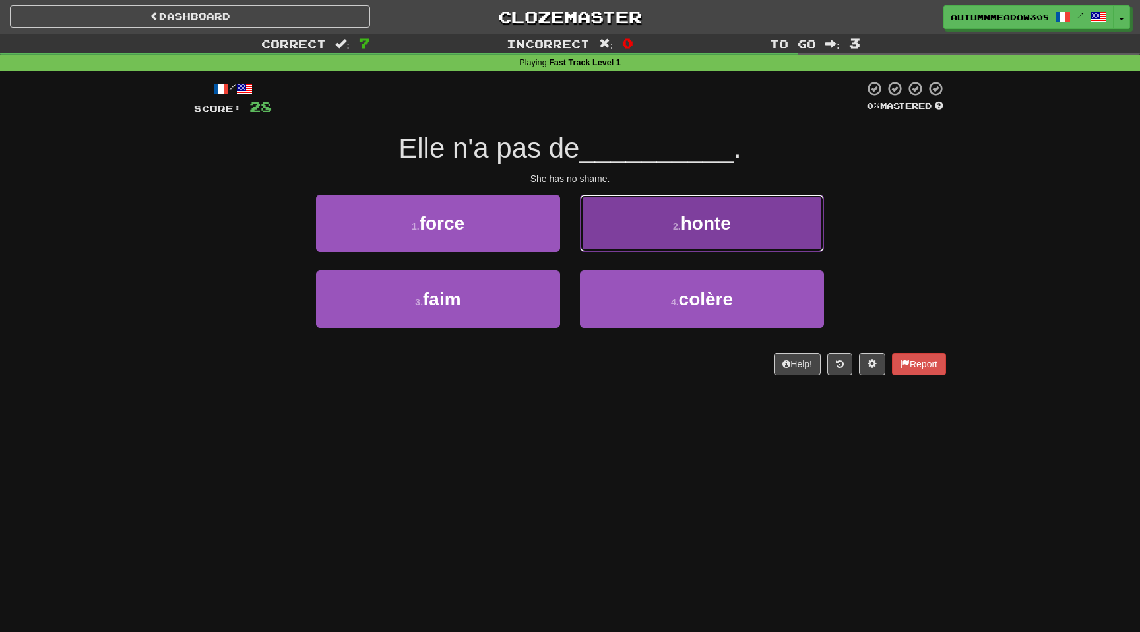
click at [772, 233] on button "2 . honte" at bounding box center [702, 223] width 244 height 57
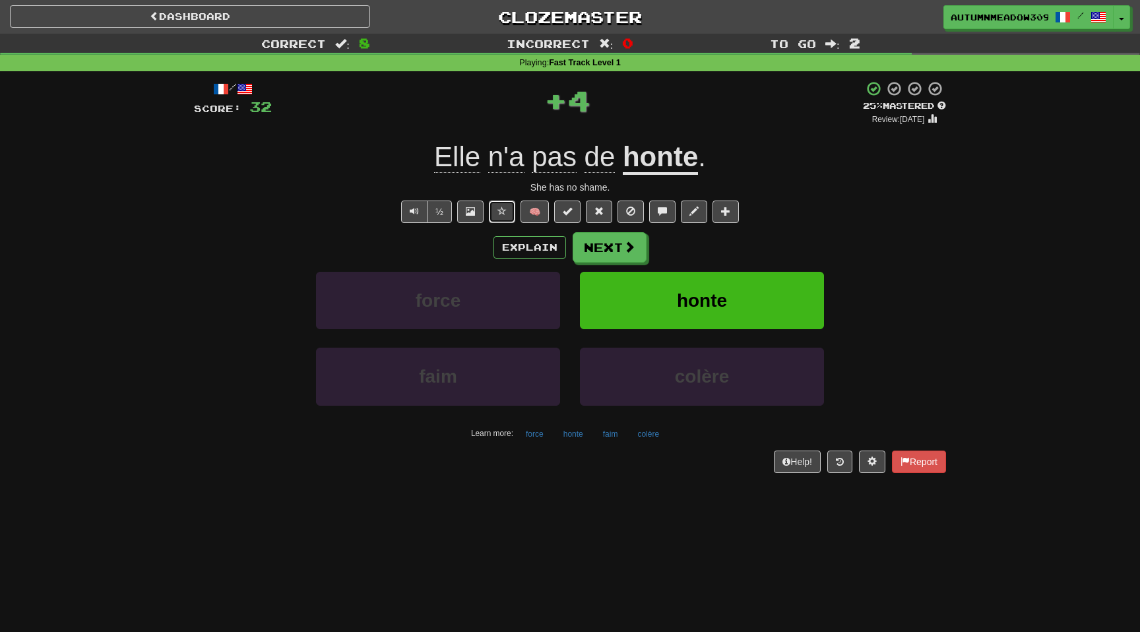
click at [498, 211] on span at bounding box center [501, 210] width 9 height 9
click at [632, 253] on span at bounding box center [630, 247] width 12 height 12
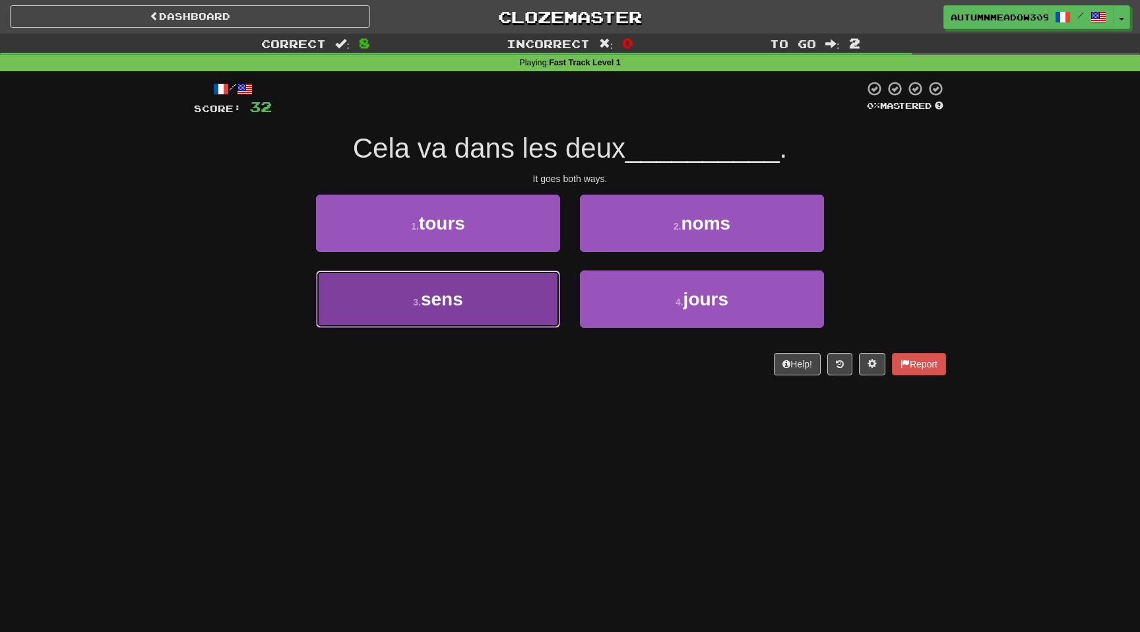
click at [512, 301] on button "3 . sens" at bounding box center [438, 298] width 244 height 57
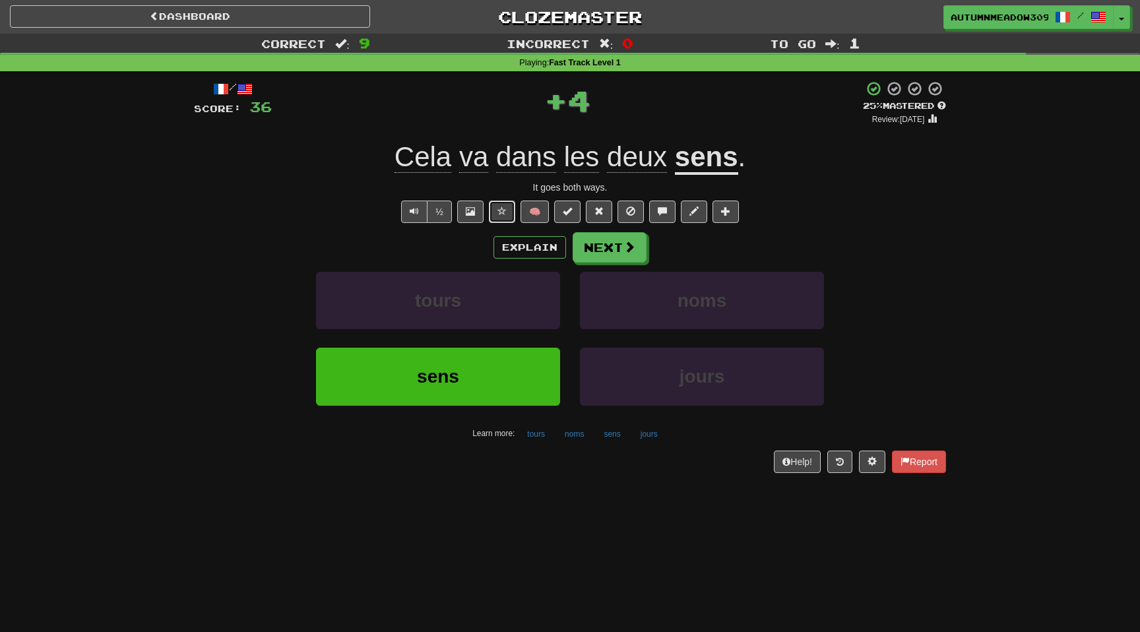
click at [501, 206] on span at bounding box center [501, 210] width 9 height 9
click at [612, 249] on button "Next" at bounding box center [610, 248] width 74 height 30
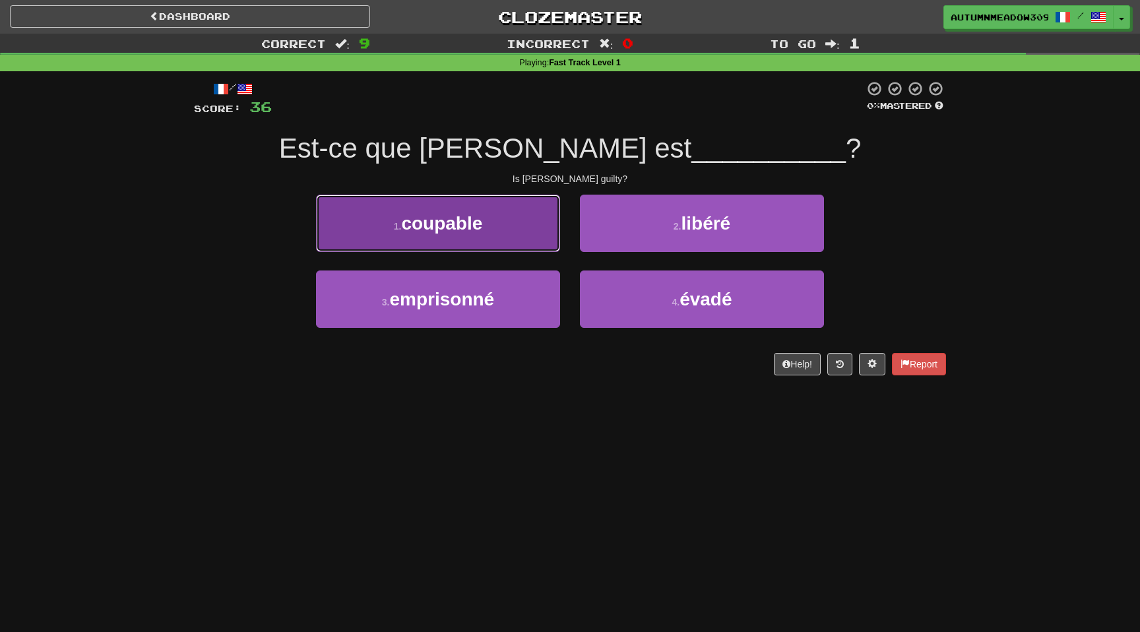
click at [512, 219] on button "1 . coupable" at bounding box center [438, 223] width 244 height 57
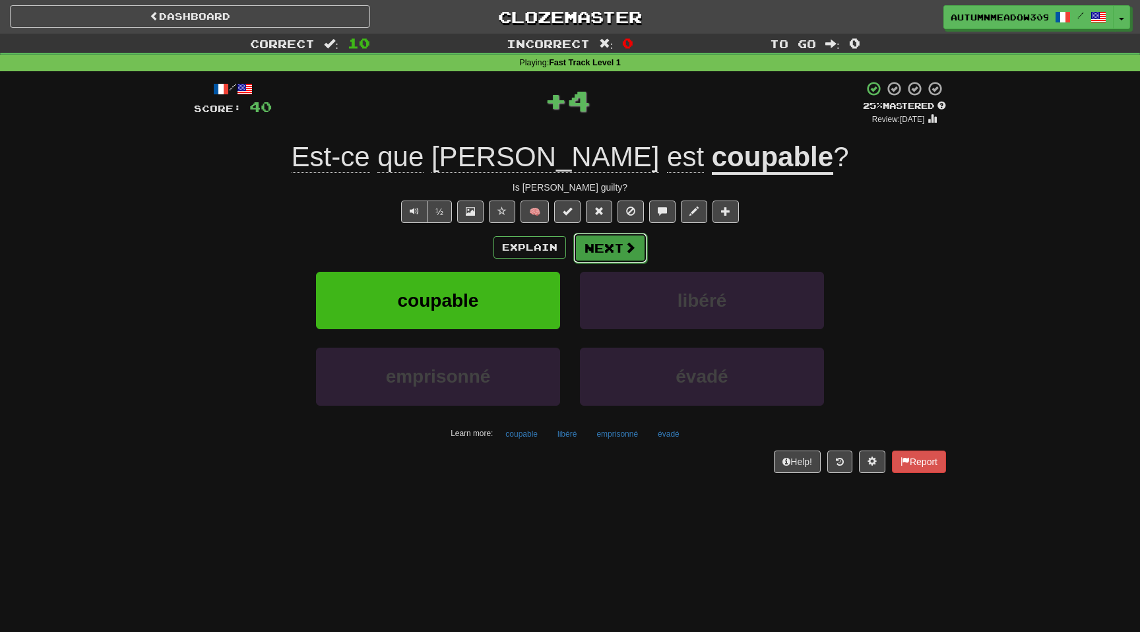
click at [618, 245] on button "Next" at bounding box center [610, 248] width 74 height 30
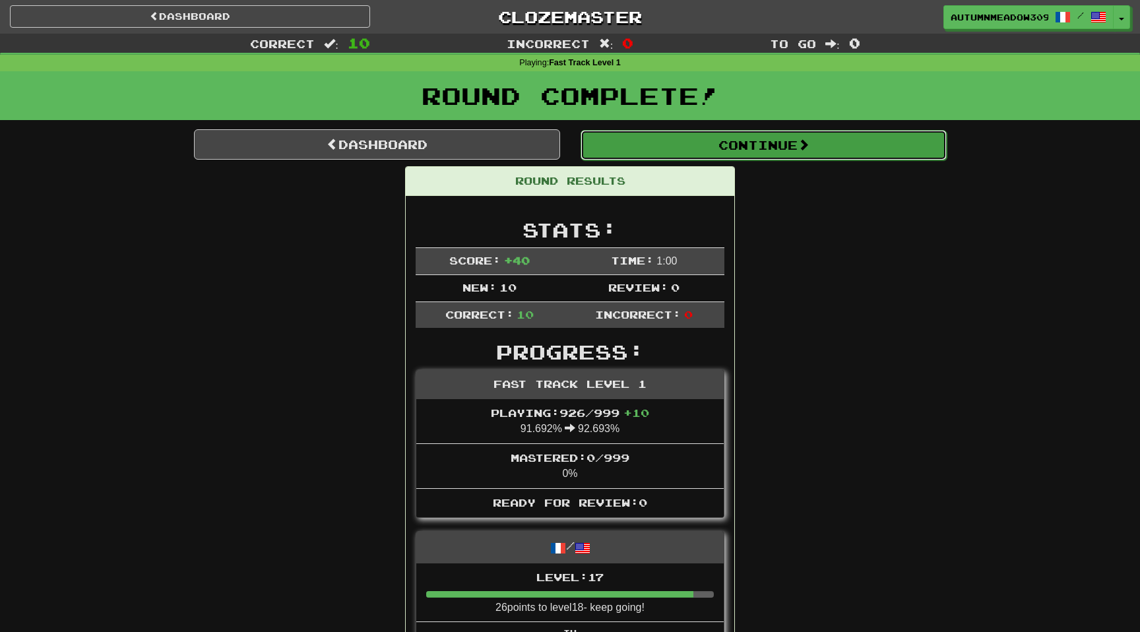
click at [717, 152] on button "Continue" at bounding box center [763, 145] width 366 height 30
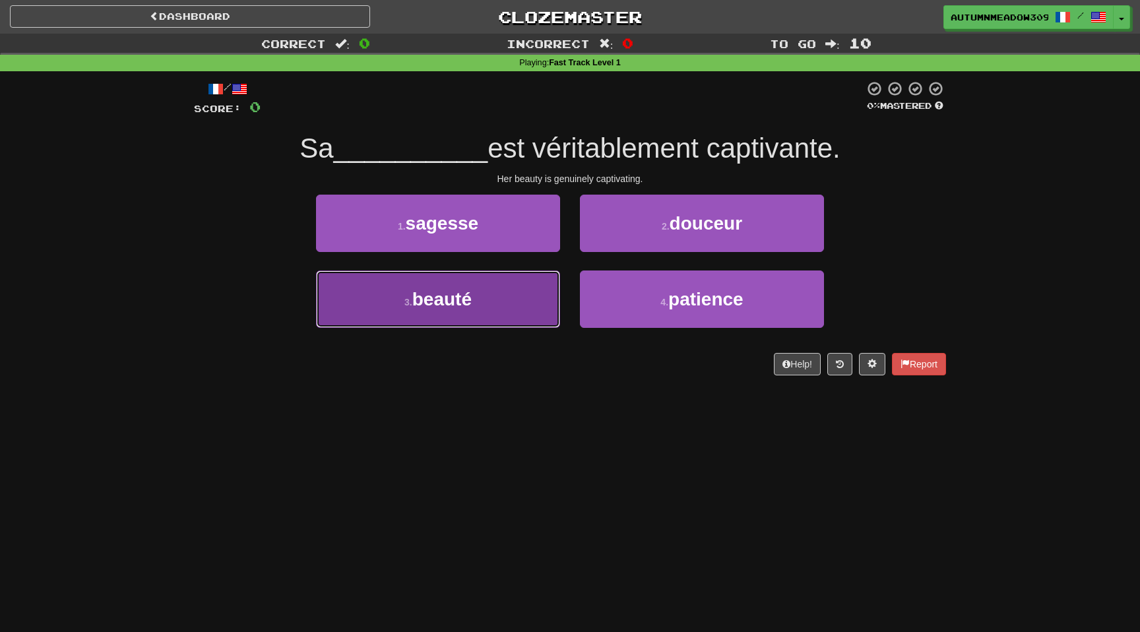
click at [516, 303] on button "3 . beauté" at bounding box center [438, 298] width 244 height 57
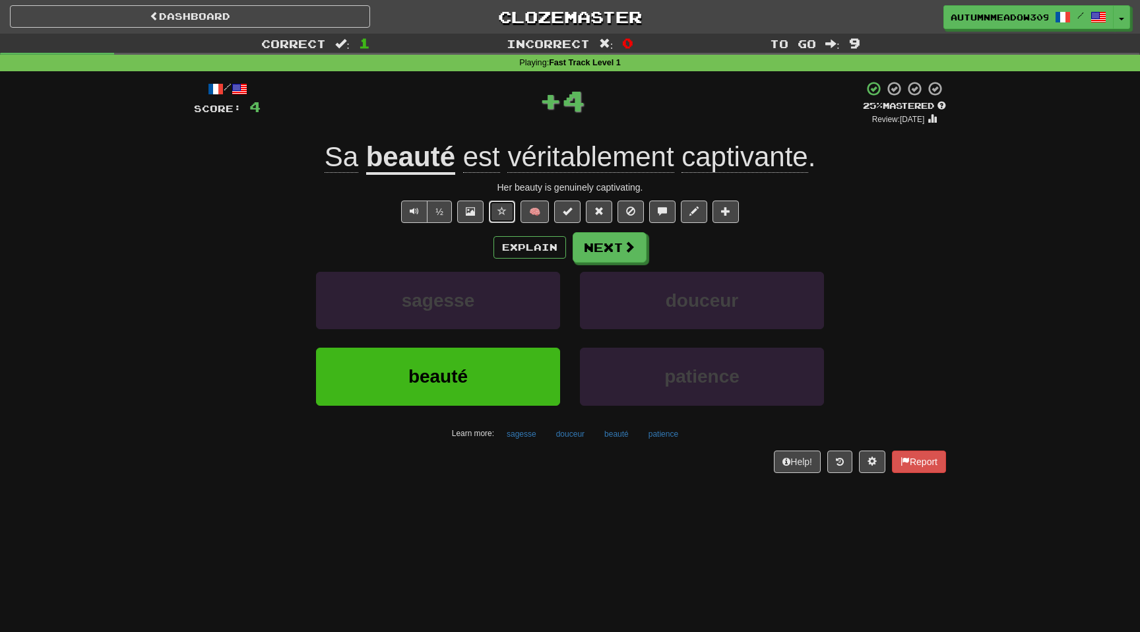
click at [504, 212] on span at bounding box center [501, 210] width 9 height 9
click at [621, 257] on button "Next" at bounding box center [610, 248] width 74 height 30
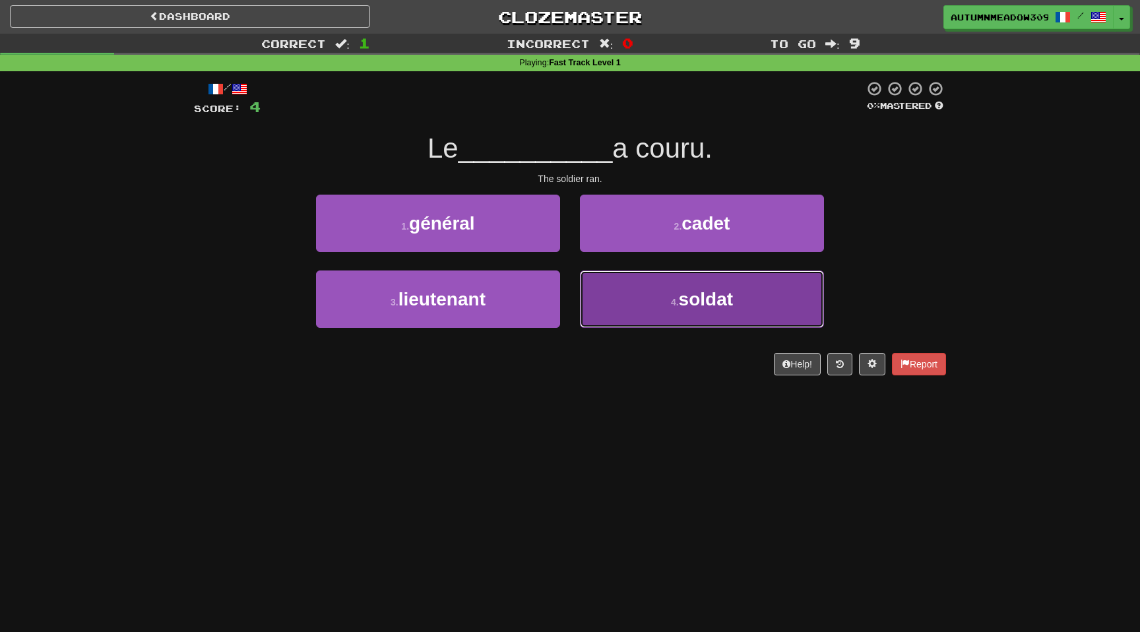
click at [658, 321] on button "4 . soldat" at bounding box center [702, 298] width 244 height 57
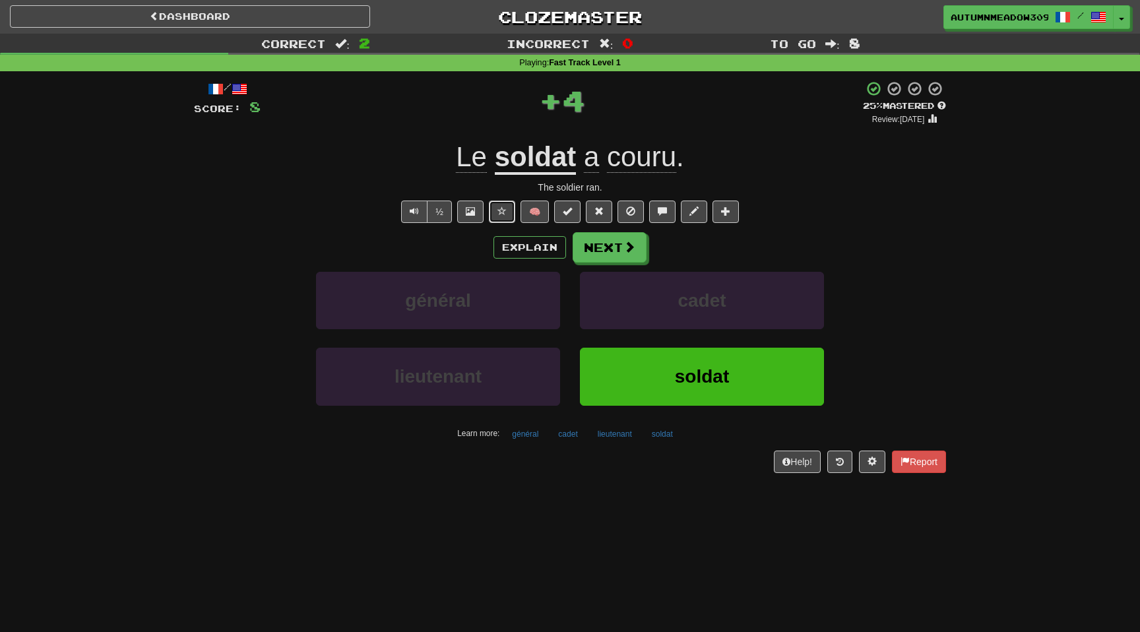
click at [499, 209] on span at bounding box center [501, 210] width 9 height 9
click at [609, 249] on button "Next" at bounding box center [610, 248] width 74 height 30
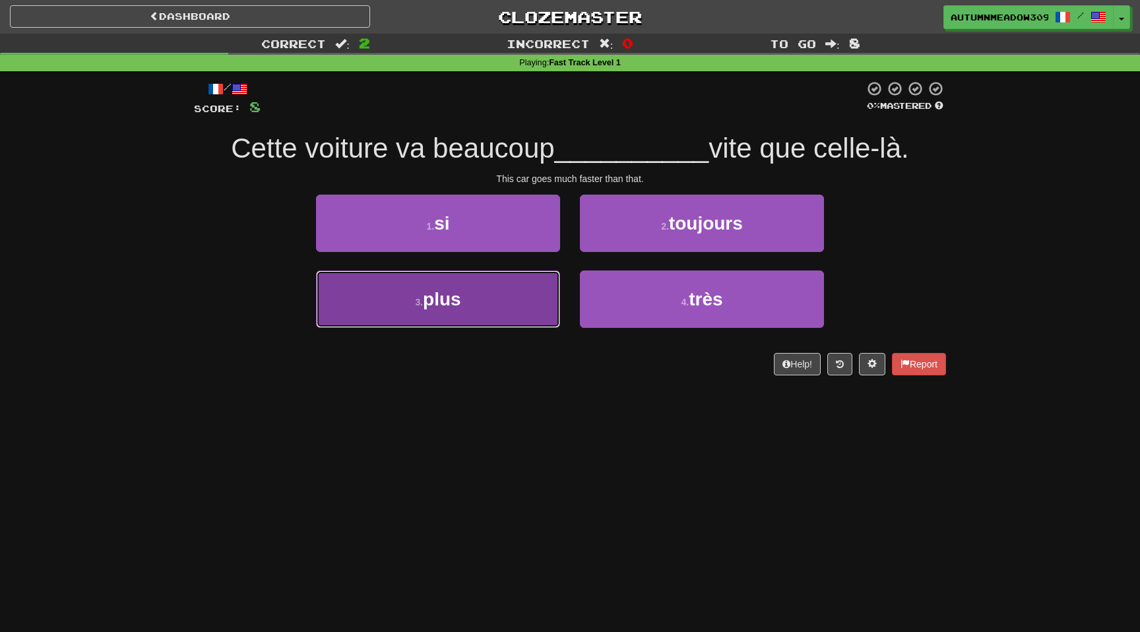
click at [518, 303] on button "3 . plus" at bounding box center [438, 298] width 244 height 57
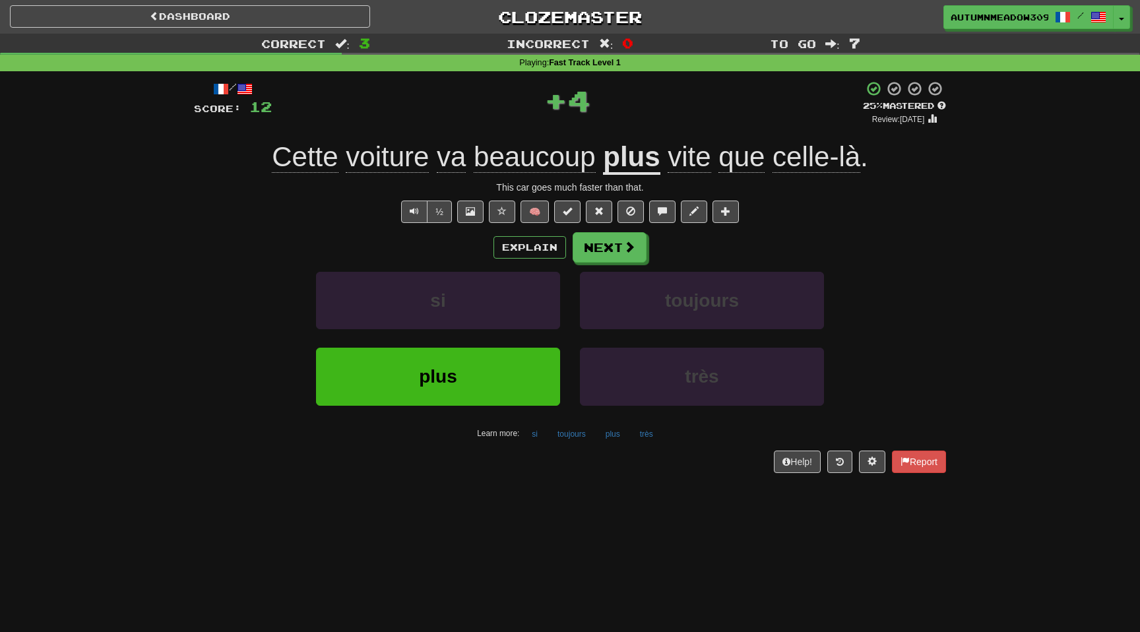
click at [807, 163] on span "celle-là" at bounding box center [816, 157] width 88 height 32
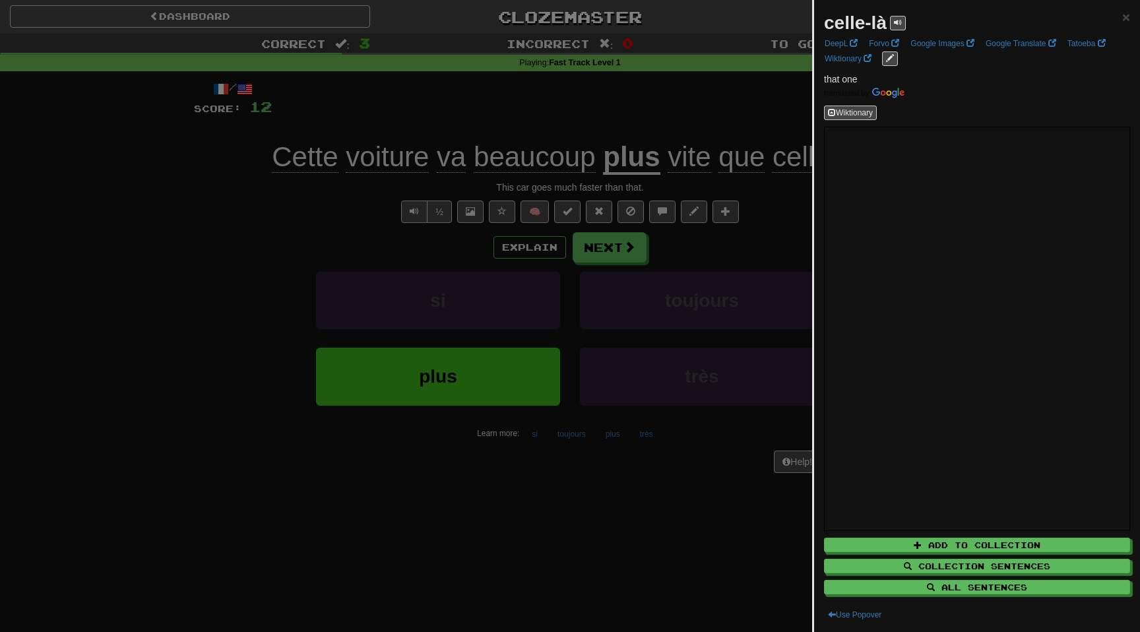
click at [696, 124] on div at bounding box center [570, 316] width 1140 height 632
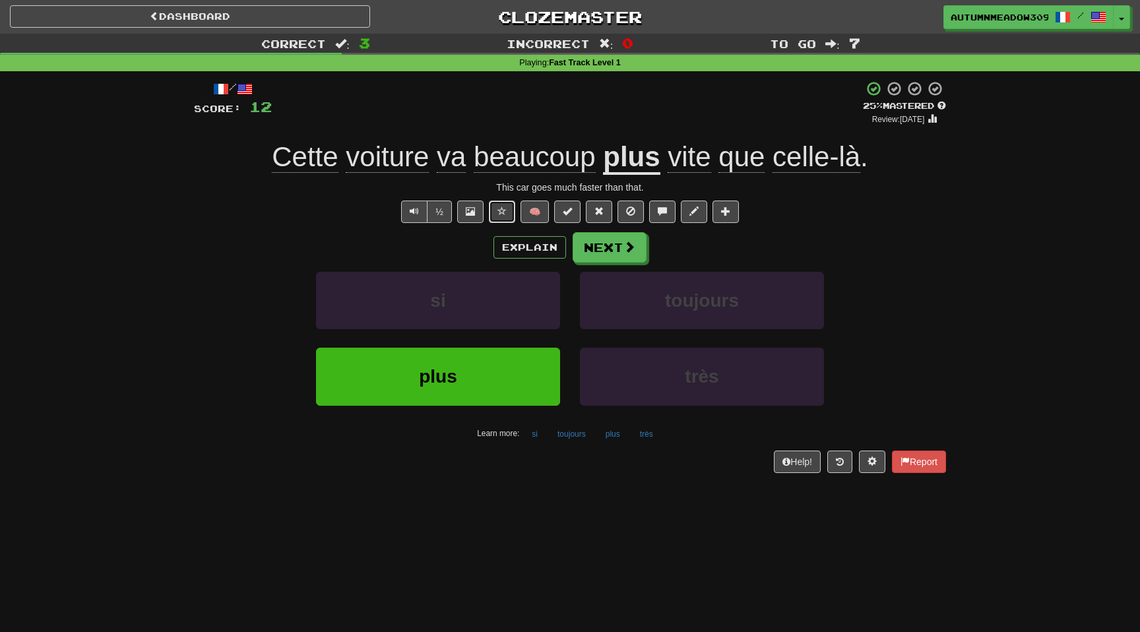
click at [508, 217] on button at bounding box center [502, 211] width 26 height 22
click at [633, 253] on span at bounding box center [630, 247] width 12 height 12
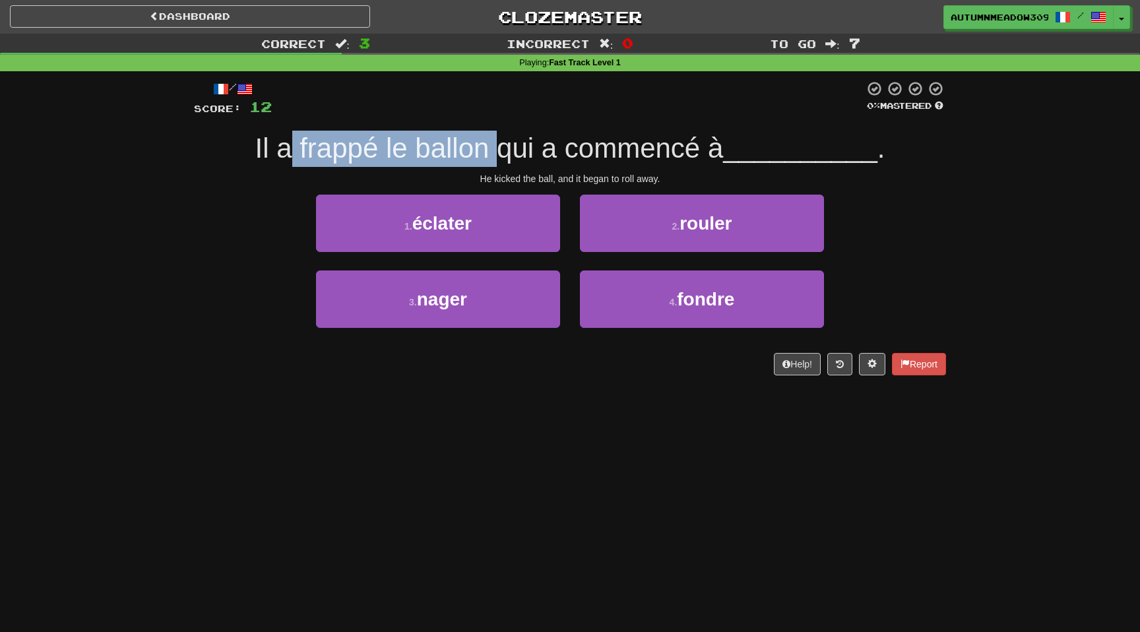
drag, startPoint x: 291, startPoint y: 150, endPoint x: 506, endPoint y: 150, distance: 215.0
click at [506, 150] on span "Il a frappé le ballon qui a commencé à" at bounding box center [489, 148] width 468 height 31
click at [507, 150] on span "Il a frappé le ballon qui a commencé à" at bounding box center [489, 148] width 468 height 31
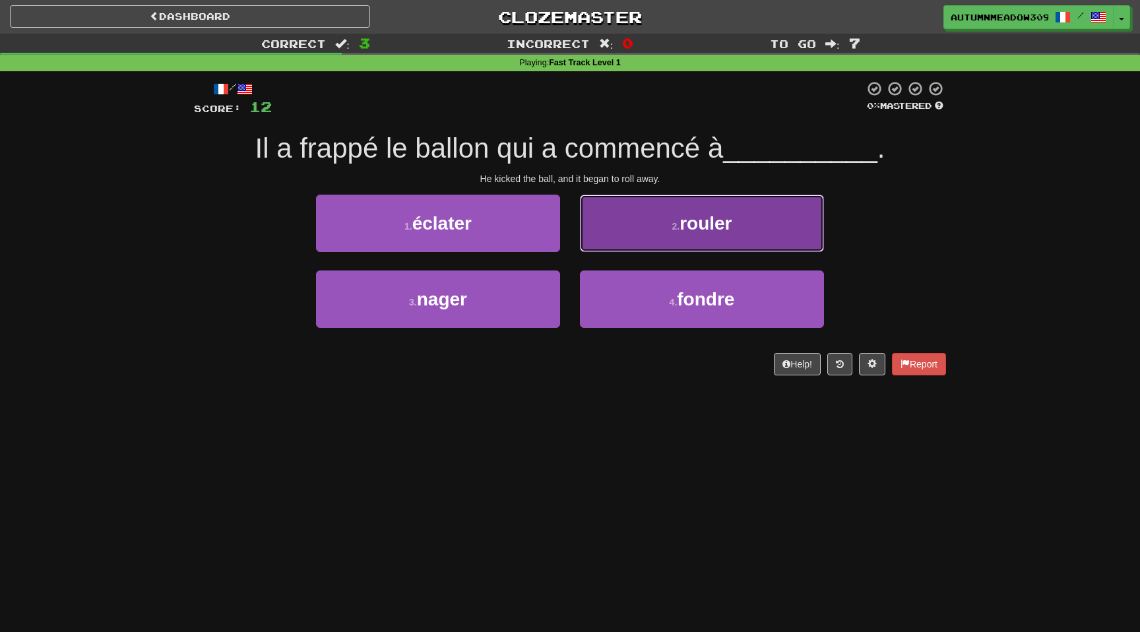
click at [666, 236] on button "2 . [GEOGRAPHIC_DATA]" at bounding box center [702, 223] width 244 height 57
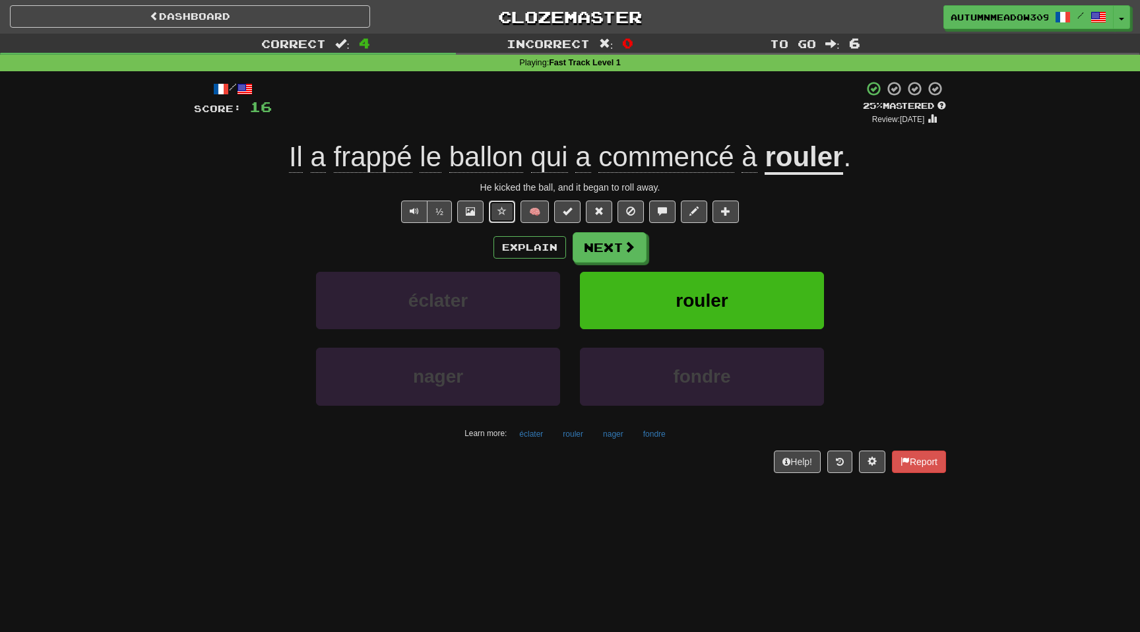
click at [499, 210] on span at bounding box center [501, 210] width 9 height 9
click at [622, 248] on button "Next" at bounding box center [610, 248] width 74 height 30
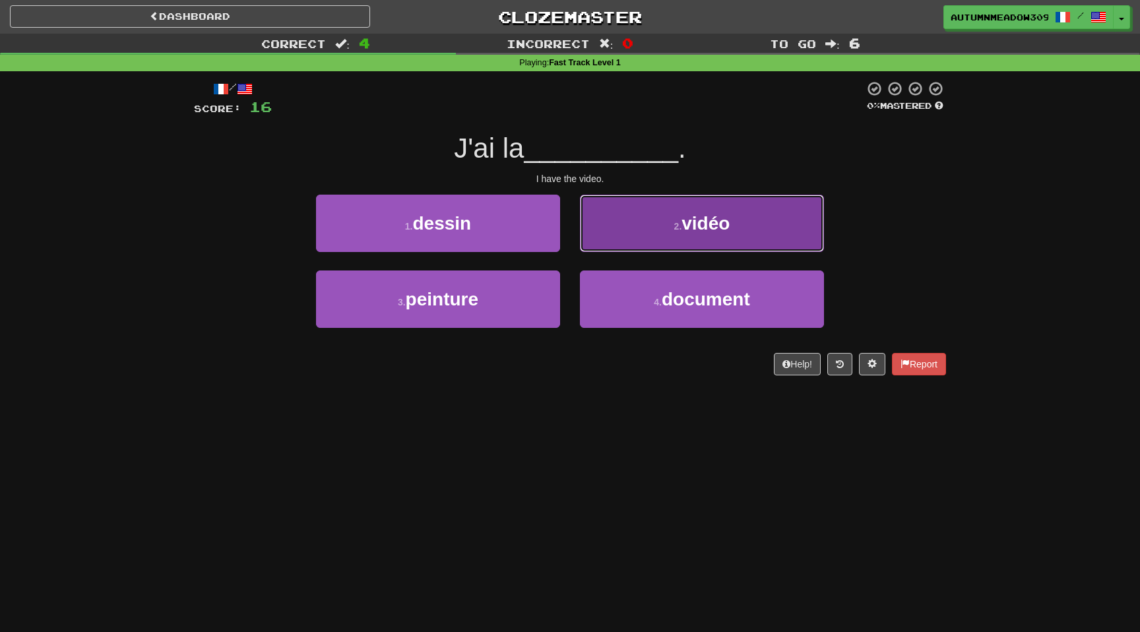
click at [681, 221] on small "2 ." at bounding box center [678, 226] width 8 height 11
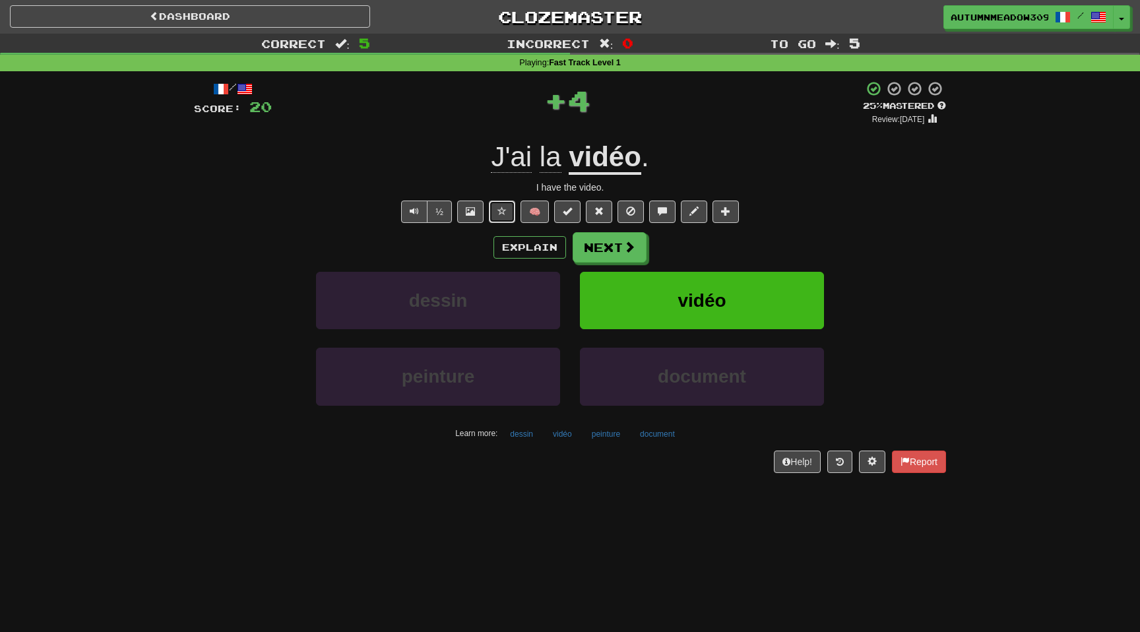
click at [496, 215] on button at bounding box center [502, 211] width 26 height 22
click at [623, 259] on button "Next" at bounding box center [610, 248] width 74 height 30
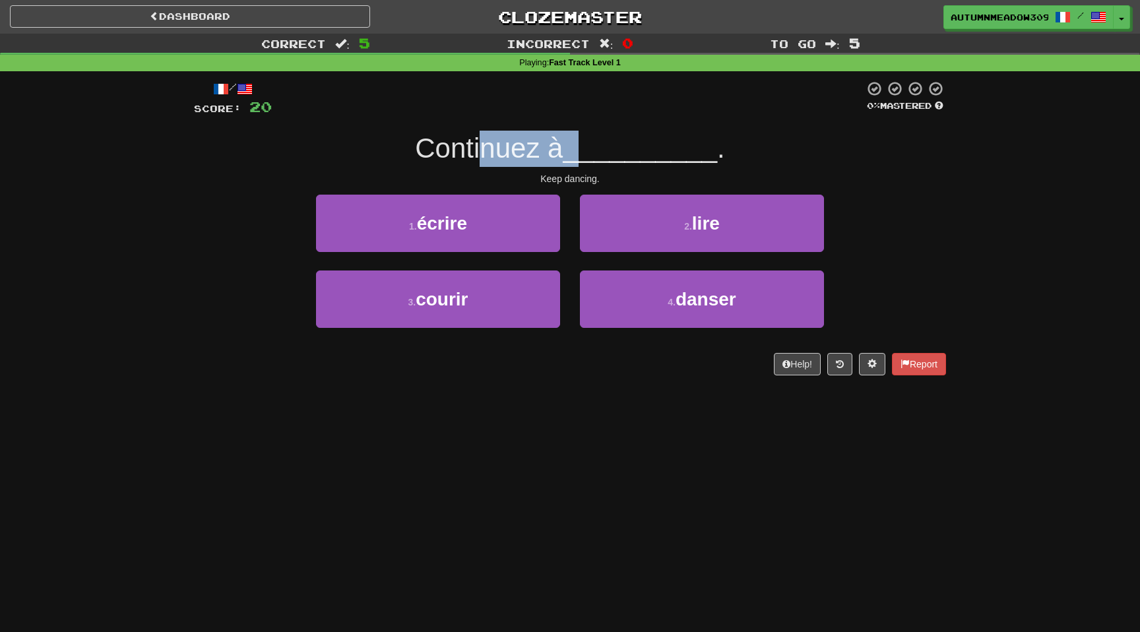
drag, startPoint x: 487, startPoint y: 144, endPoint x: 594, endPoint y: 144, distance: 107.5
click at [594, 144] on div "Continuez à __________ ." at bounding box center [570, 149] width 752 height 36
click at [596, 144] on span "__________" at bounding box center [640, 148] width 154 height 31
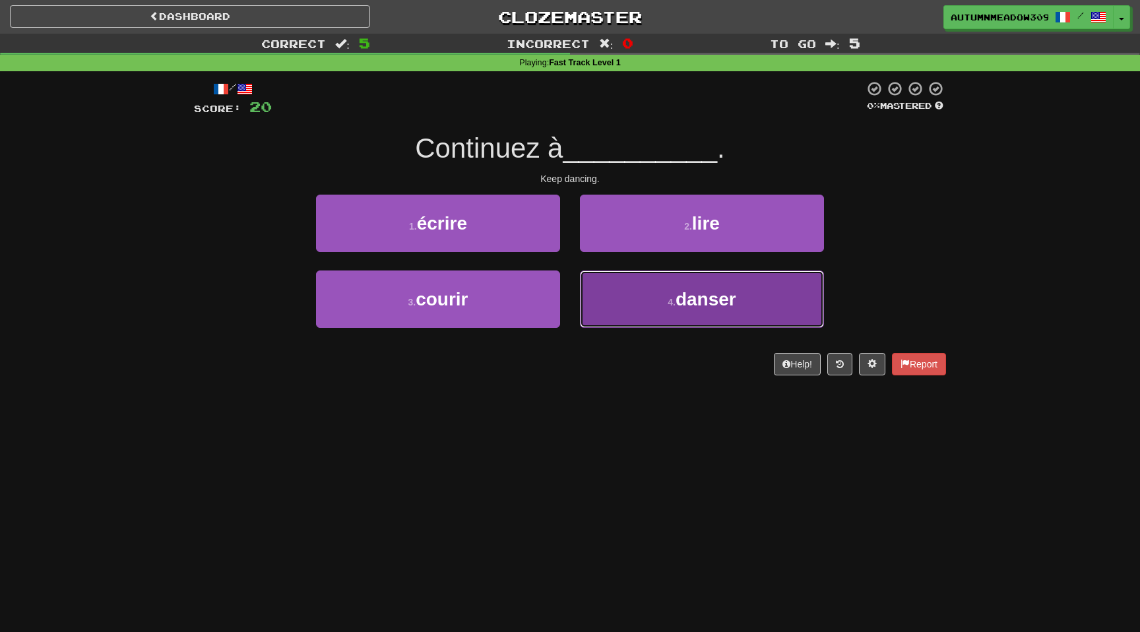
click at [727, 287] on button "4 . danser" at bounding box center [702, 298] width 244 height 57
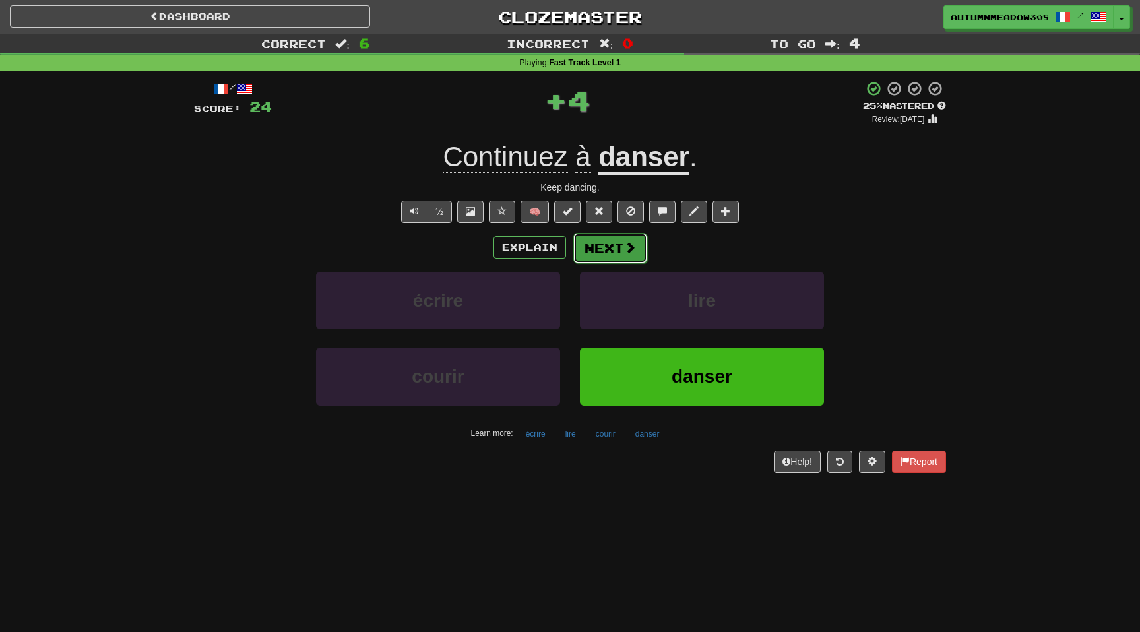
click at [617, 247] on button "Next" at bounding box center [610, 248] width 74 height 30
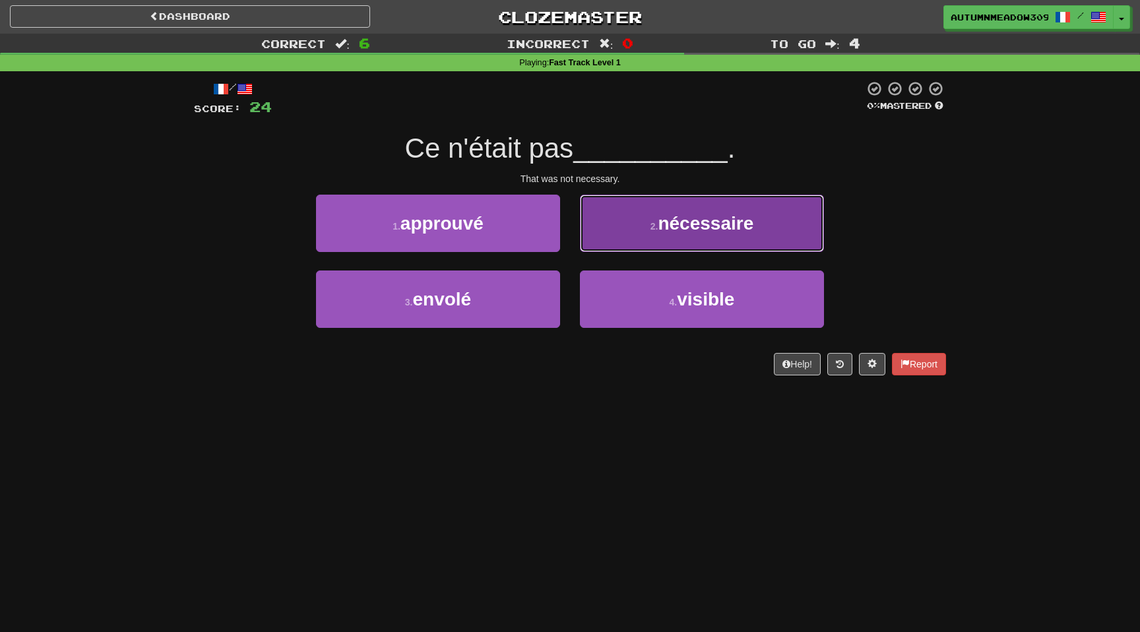
click at [666, 214] on span "nécessaire" at bounding box center [705, 223] width 96 height 20
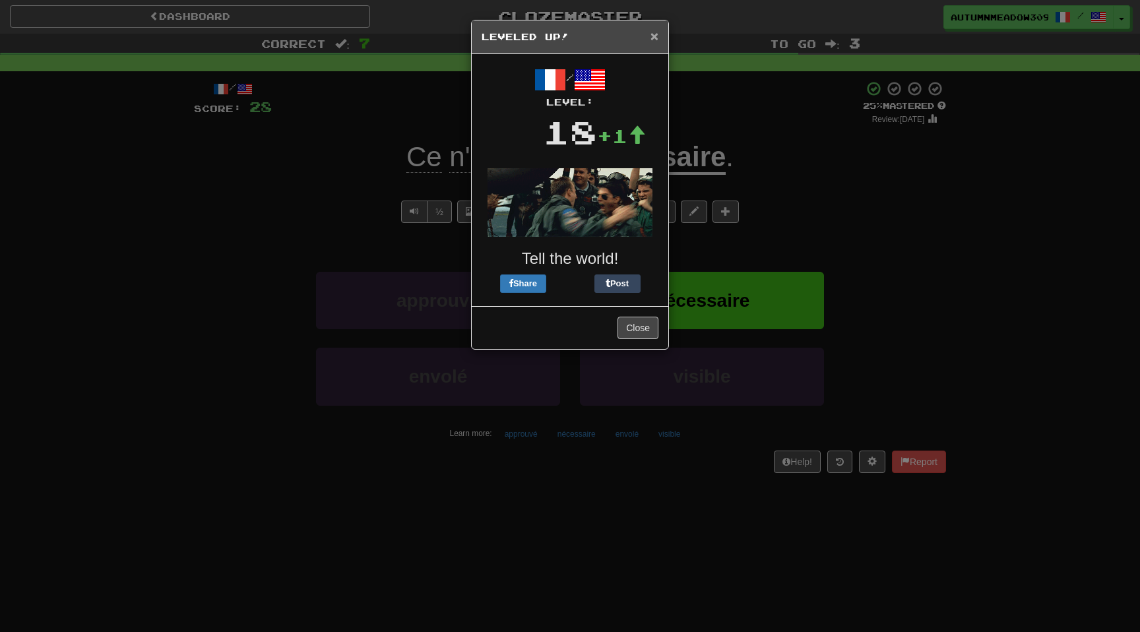
click at [652, 40] on span "×" at bounding box center [654, 35] width 8 height 15
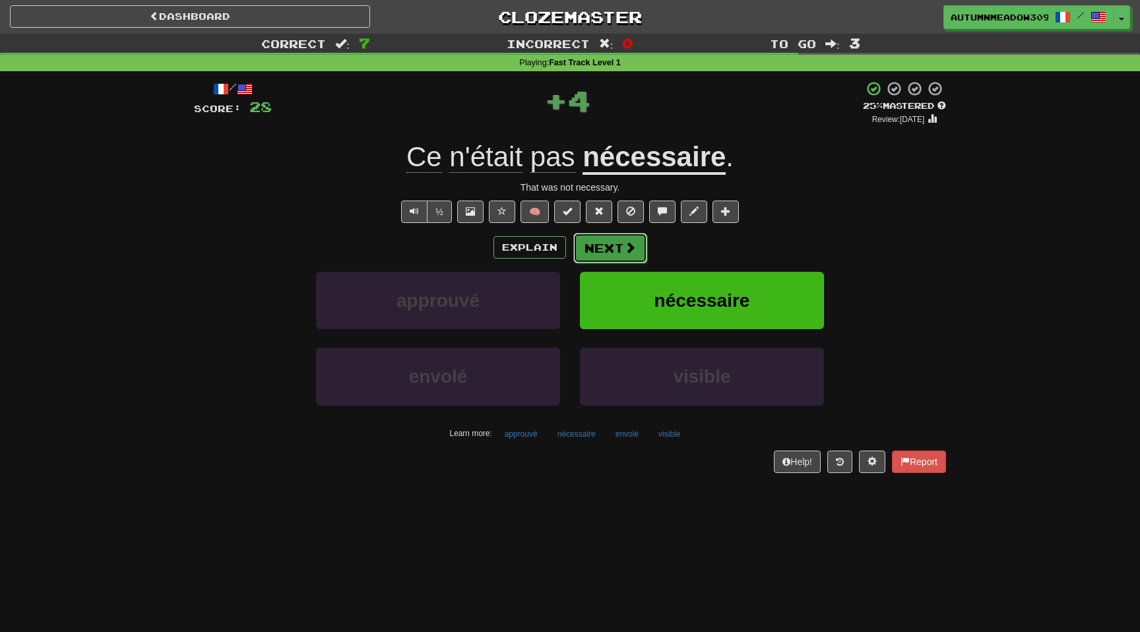
click at [609, 242] on button "Next" at bounding box center [610, 248] width 74 height 30
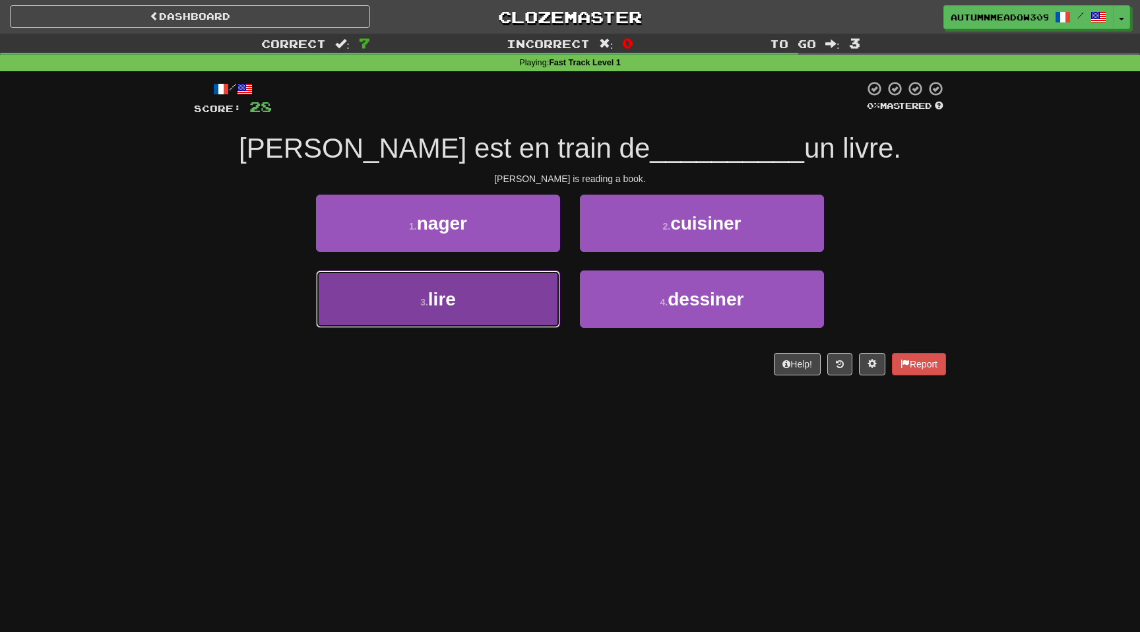
click at [479, 310] on button "3 . lire" at bounding box center [438, 298] width 244 height 57
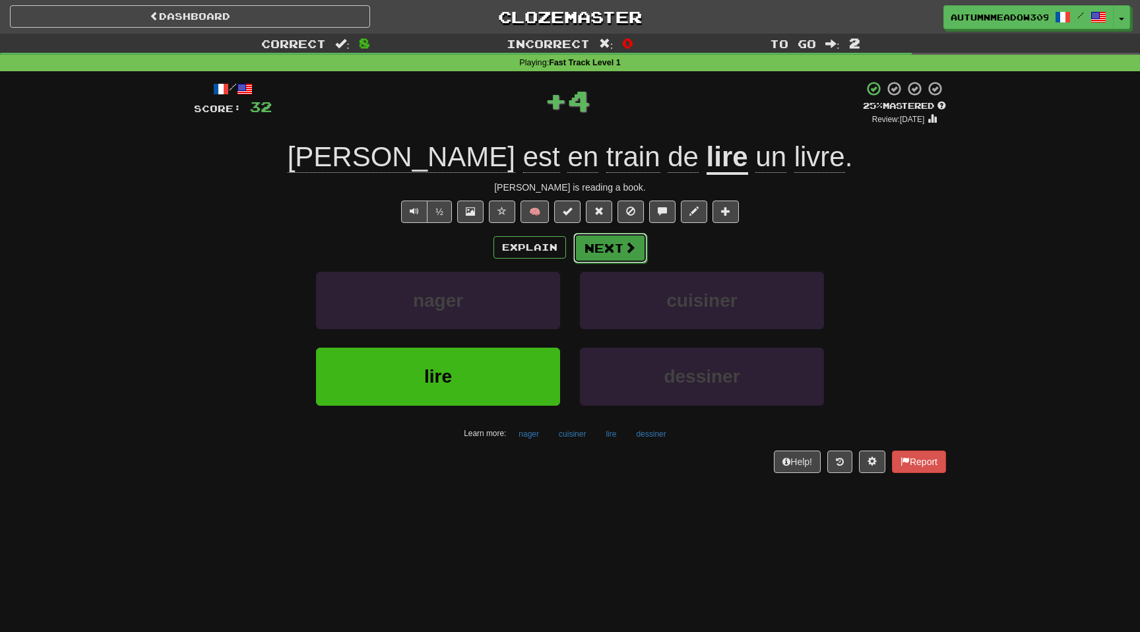
click at [624, 252] on span at bounding box center [630, 247] width 12 height 12
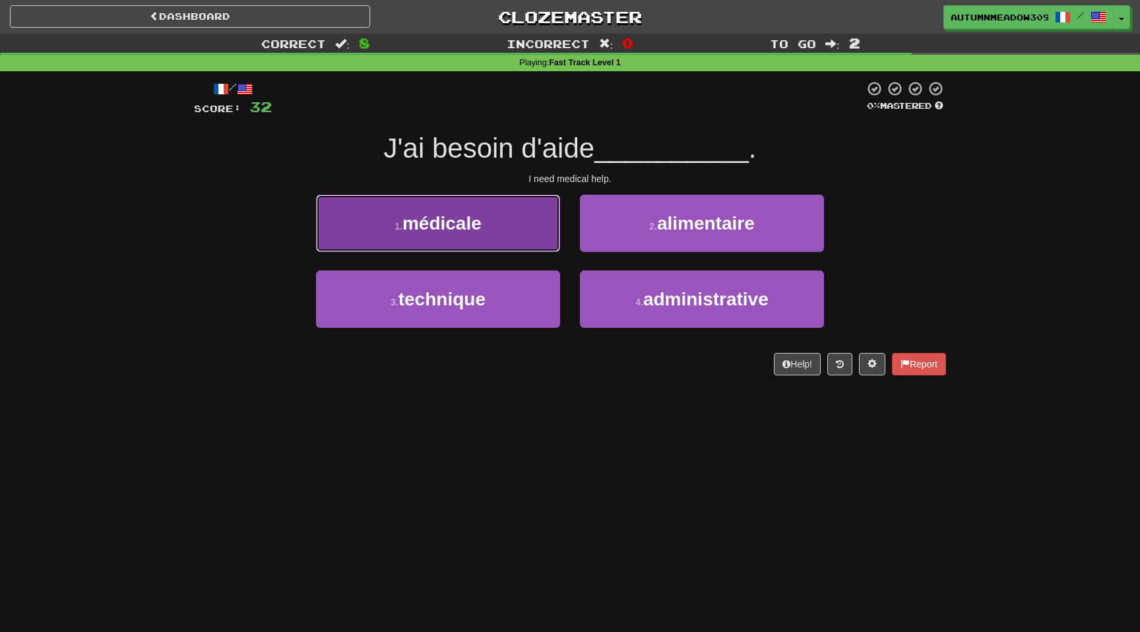
click at [487, 214] on button "1 . médicale" at bounding box center [438, 223] width 244 height 57
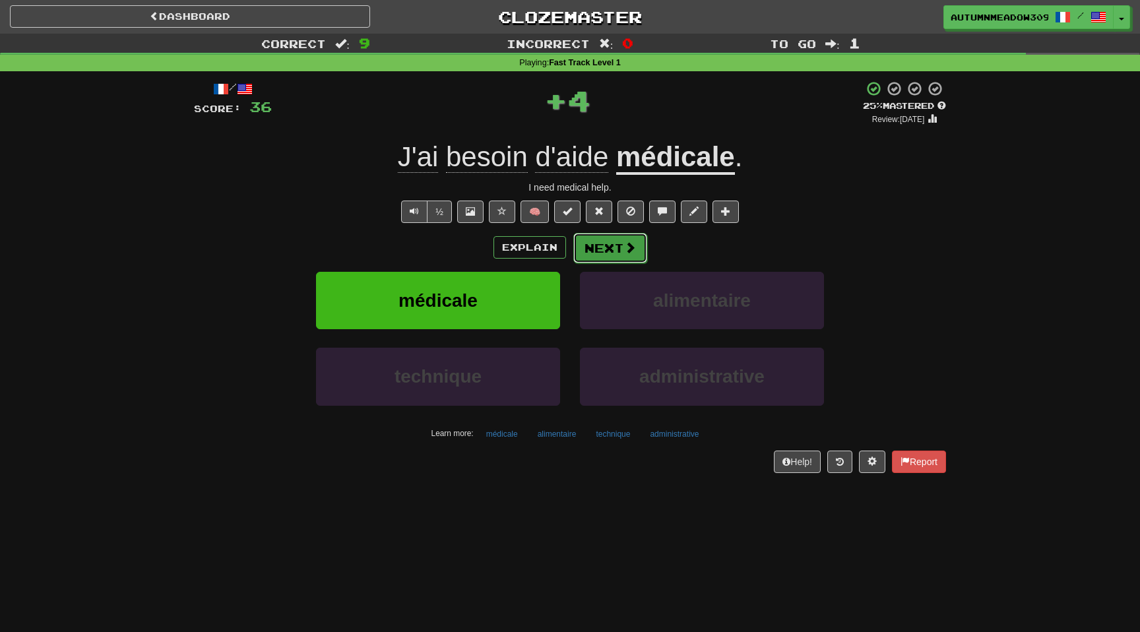
click at [632, 248] on span at bounding box center [630, 247] width 12 height 12
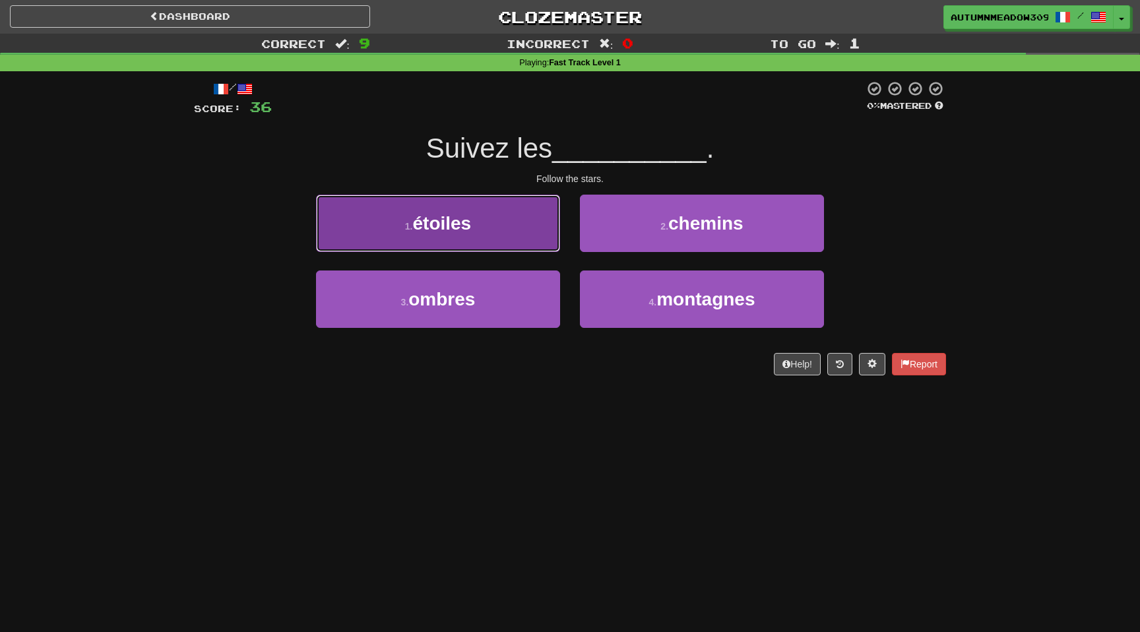
click at [502, 206] on button "1 . étoiles" at bounding box center [438, 223] width 244 height 57
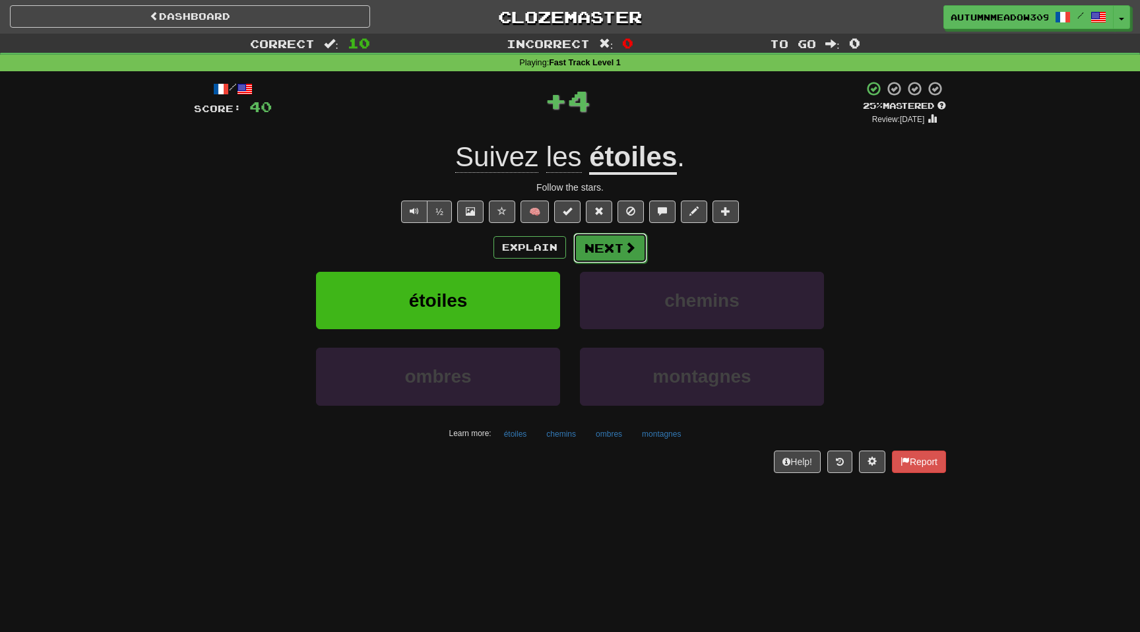
click at [603, 244] on button "Next" at bounding box center [610, 248] width 74 height 30
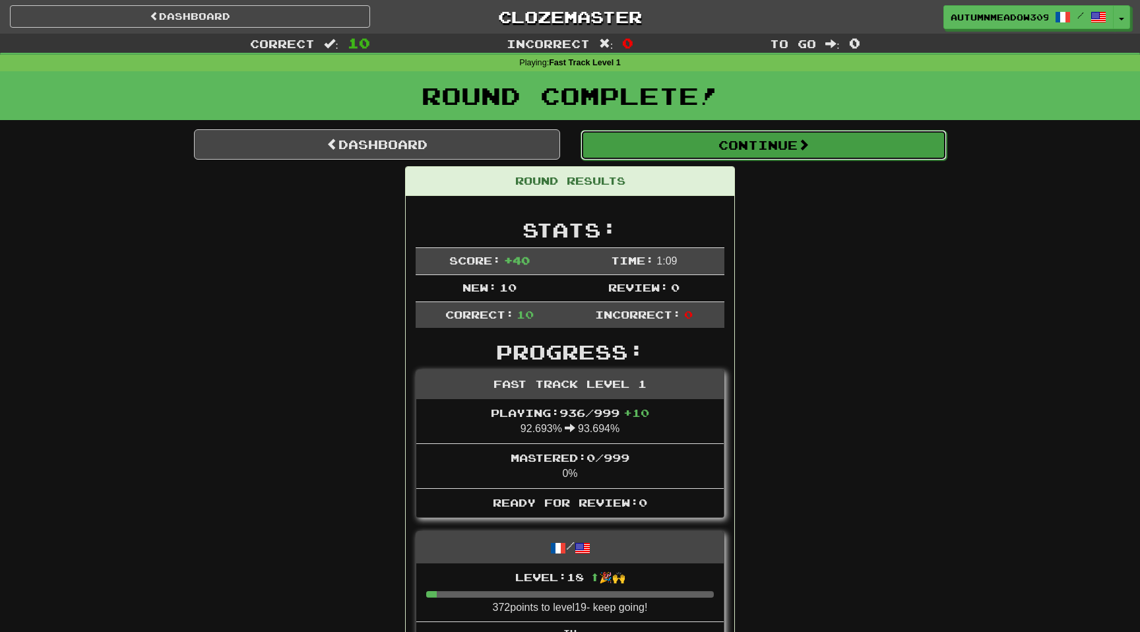
click at [809, 143] on span at bounding box center [803, 144] width 12 height 12
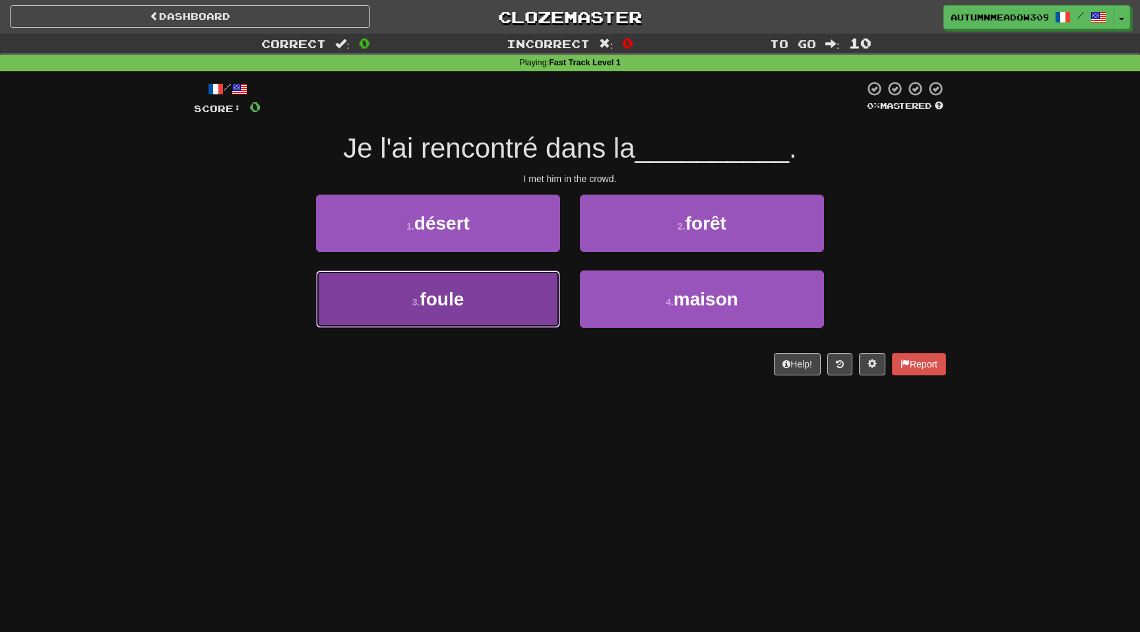
click at [508, 288] on button "3 . foule" at bounding box center [438, 298] width 244 height 57
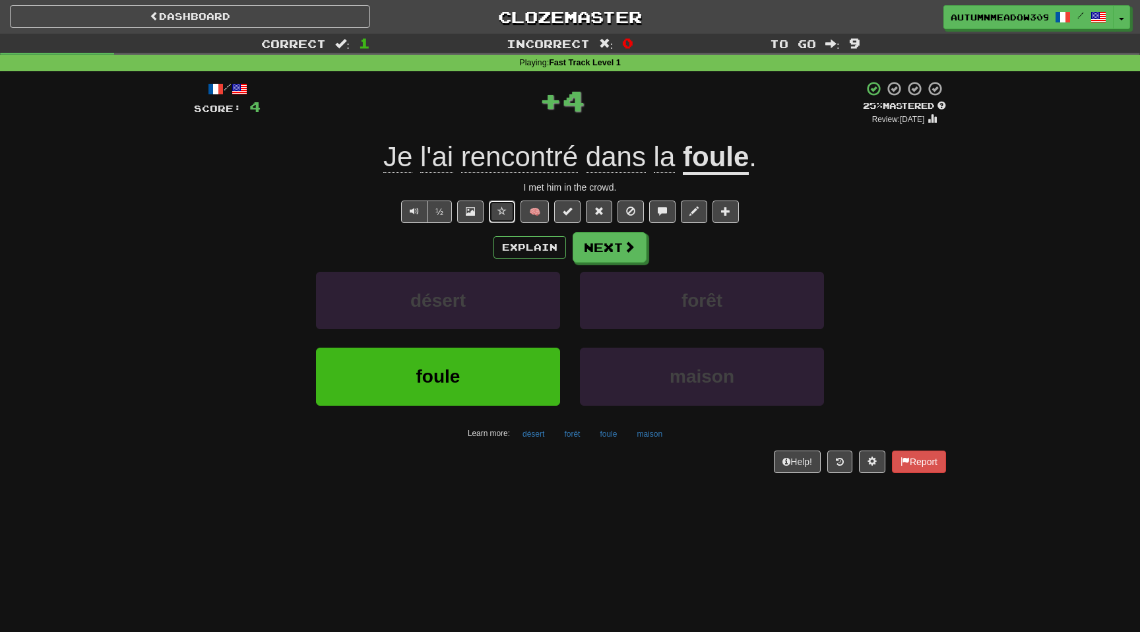
click at [499, 206] on span at bounding box center [501, 210] width 9 height 9
click at [702, 166] on u "foule" at bounding box center [716, 158] width 66 height 34
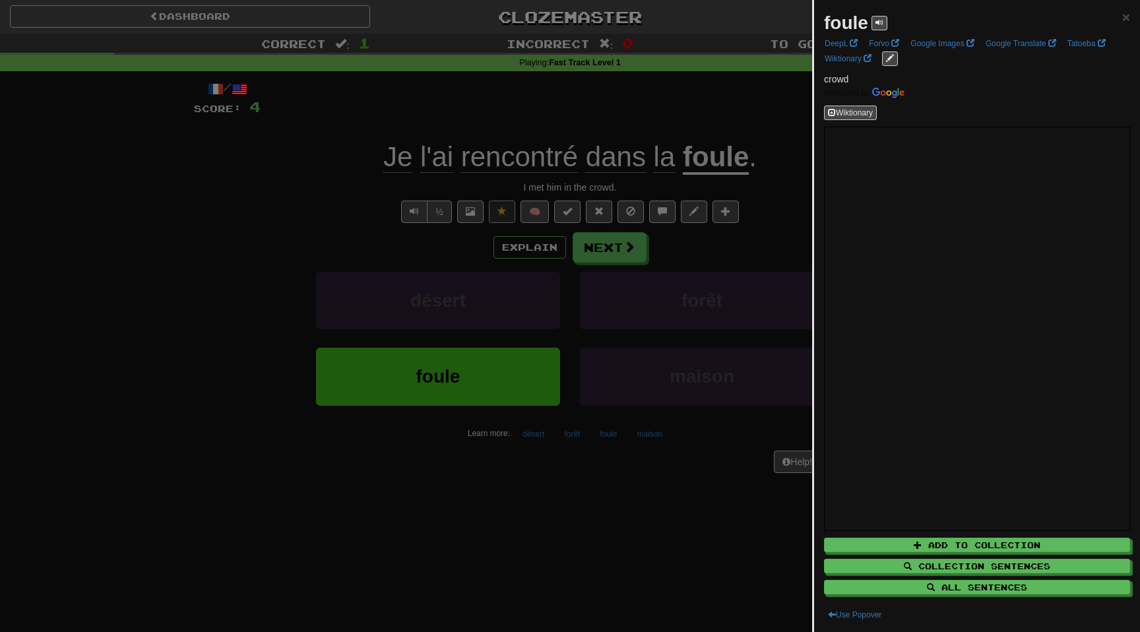
click at [226, 190] on div at bounding box center [570, 316] width 1140 height 632
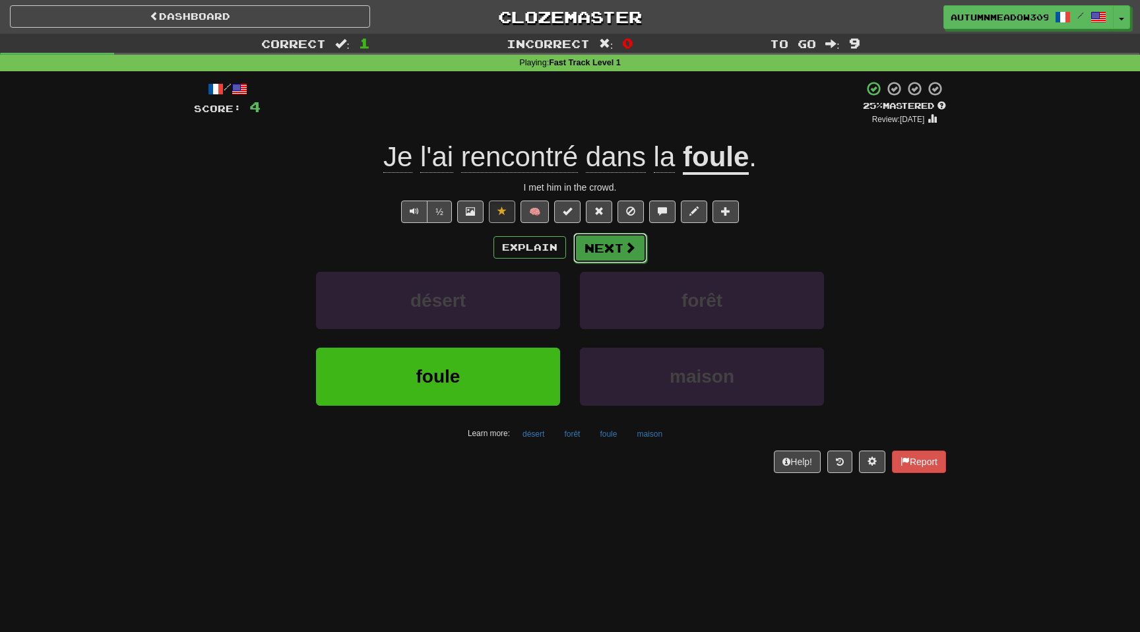
click at [605, 250] on button "Next" at bounding box center [610, 248] width 74 height 30
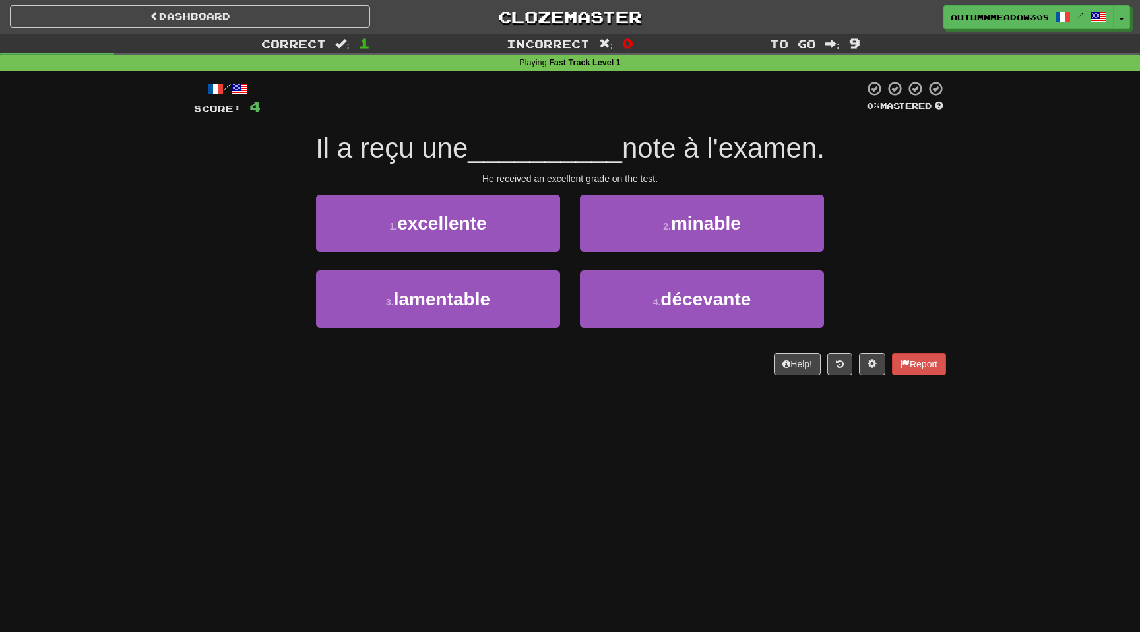
drag, startPoint x: 416, startPoint y: 149, endPoint x: 526, endPoint y: 149, distance: 109.5
click at [526, 149] on div "Il a reçu une __________ note à l'examen." at bounding box center [570, 149] width 752 height 36
click at [526, 149] on span "__________" at bounding box center [545, 148] width 154 height 31
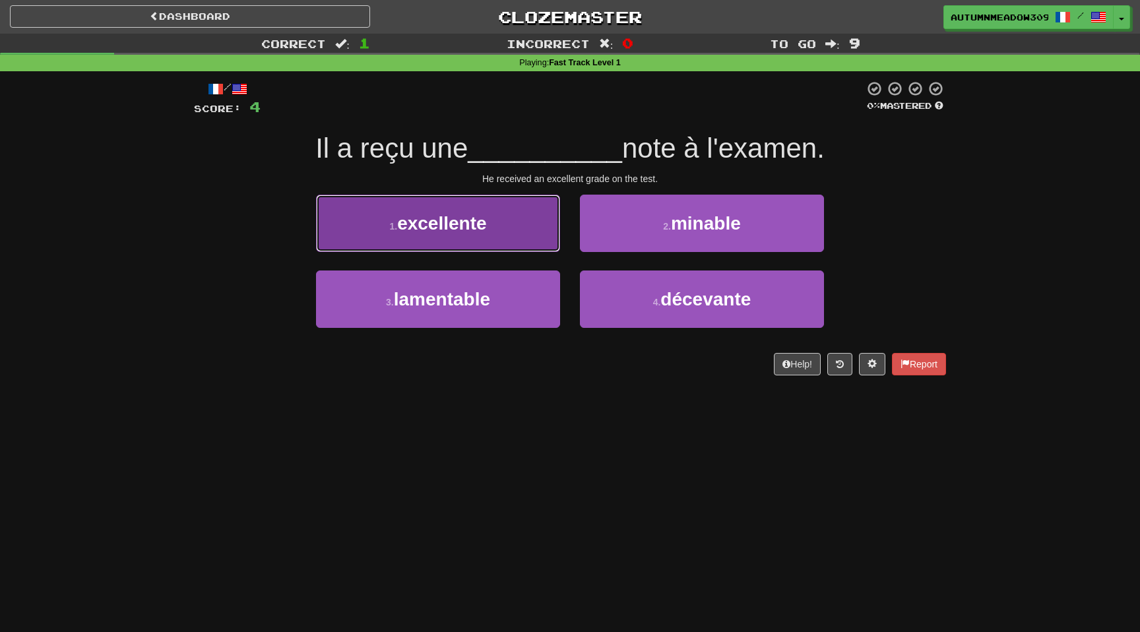
click at [516, 204] on button "1 . excellente" at bounding box center [438, 223] width 244 height 57
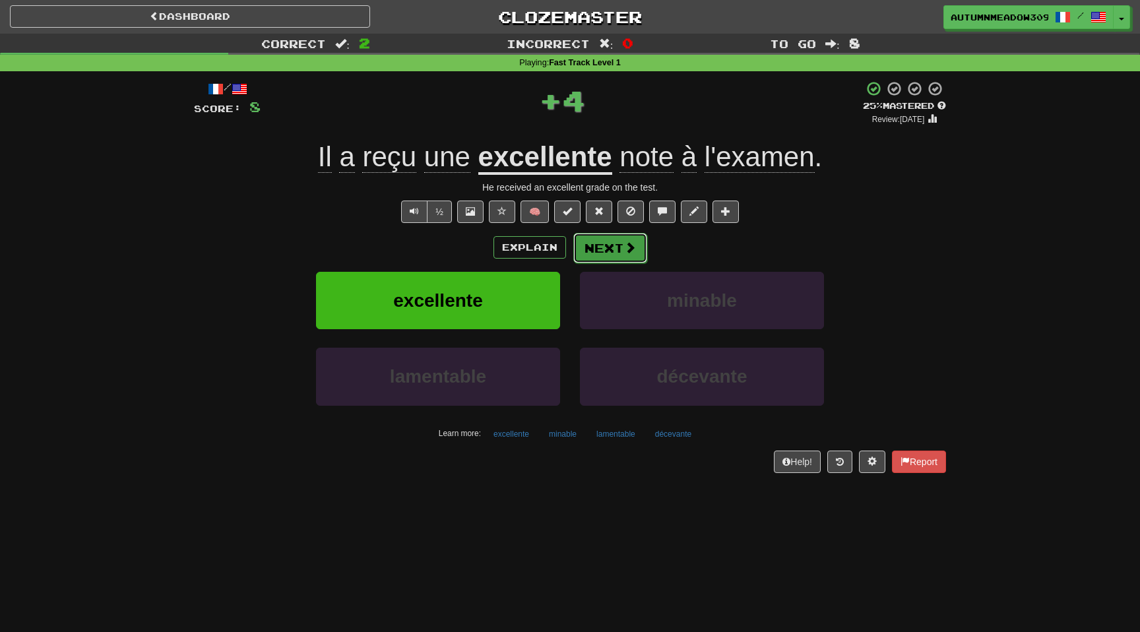
click at [596, 252] on button "Next" at bounding box center [610, 248] width 74 height 30
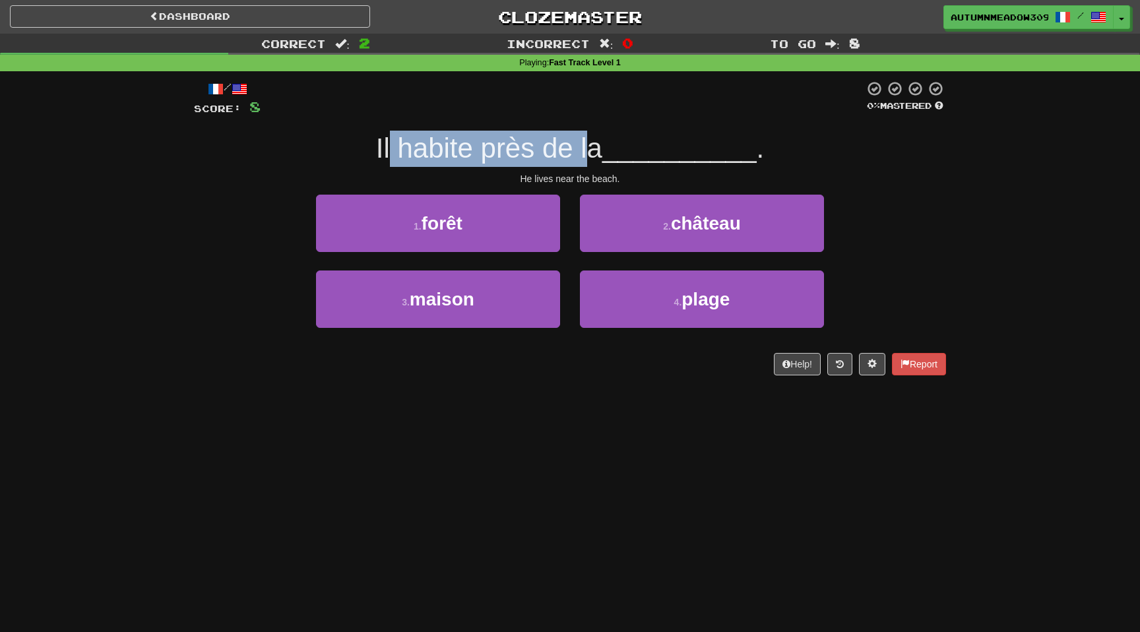
drag, startPoint x: 392, startPoint y: 143, endPoint x: 596, endPoint y: 143, distance: 203.8
click at [596, 143] on span "Il habite près de la" at bounding box center [489, 148] width 226 height 31
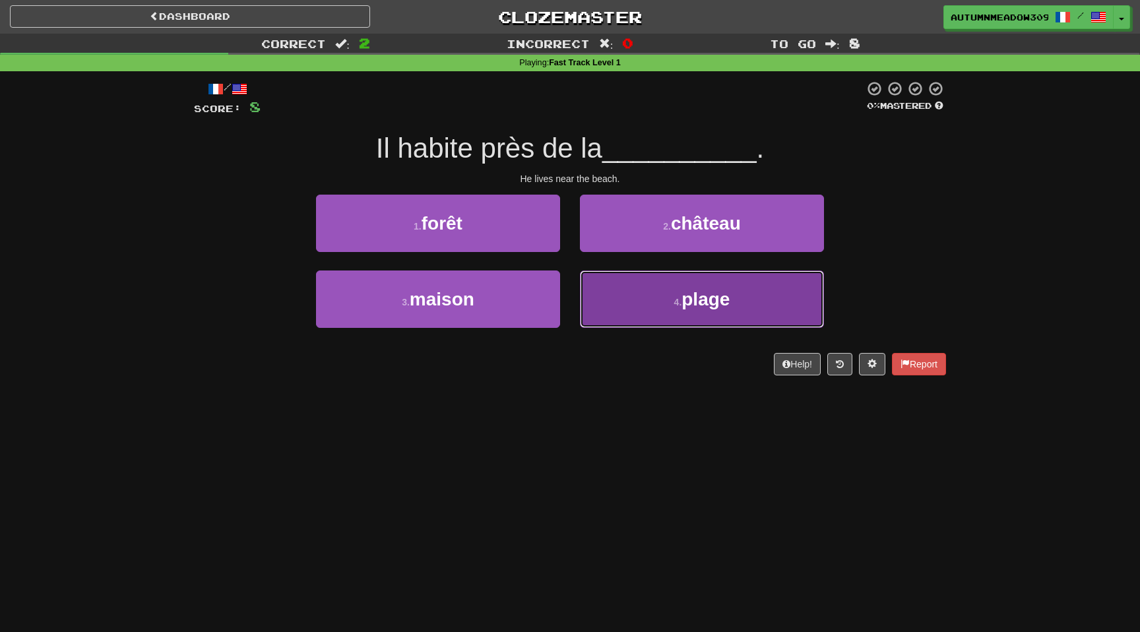
click at [743, 277] on button "4 . plage" at bounding box center [702, 298] width 244 height 57
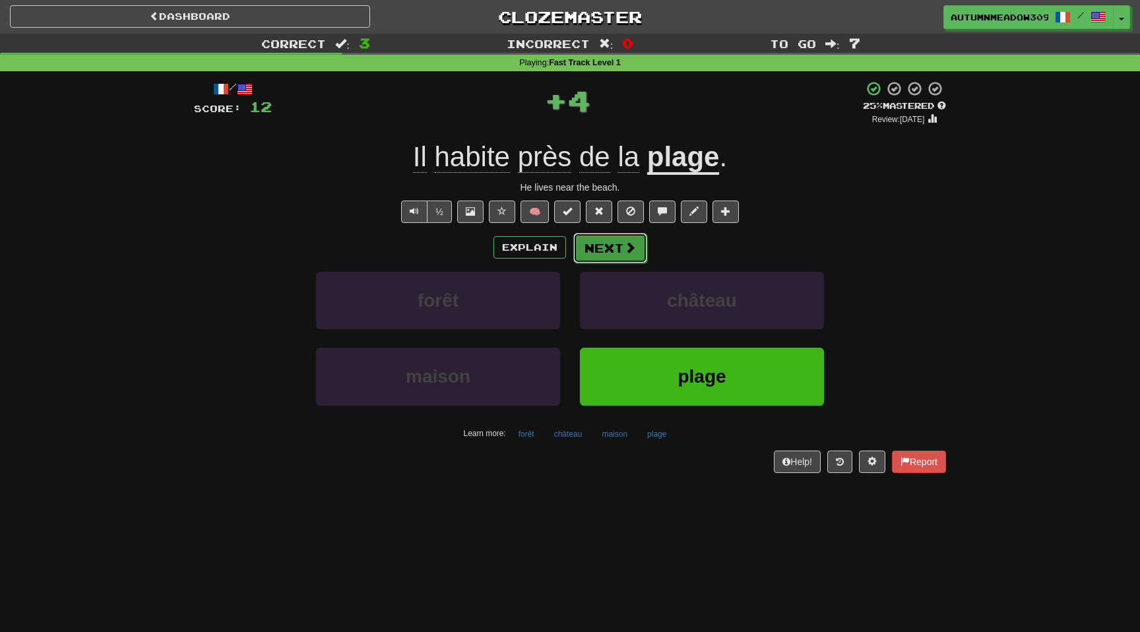
click at [613, 240] on button "Next" at bounding box center [610, 248] width 74 height 30
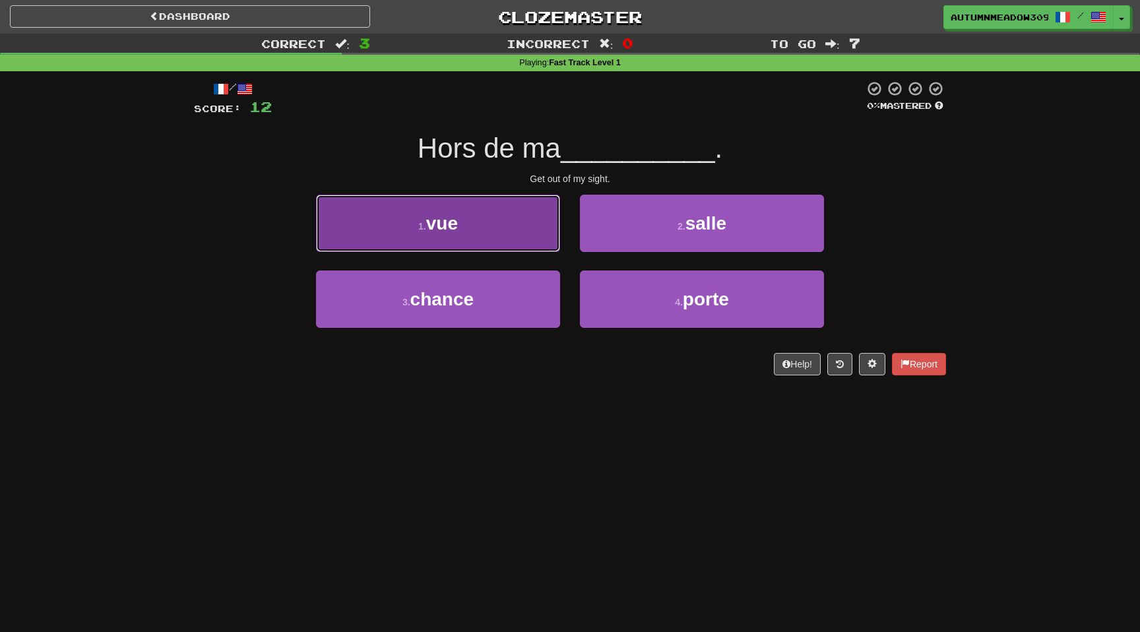
click at [514, 227] on button "1 . vue" at bounding box center [438, 223] width 244 height 57
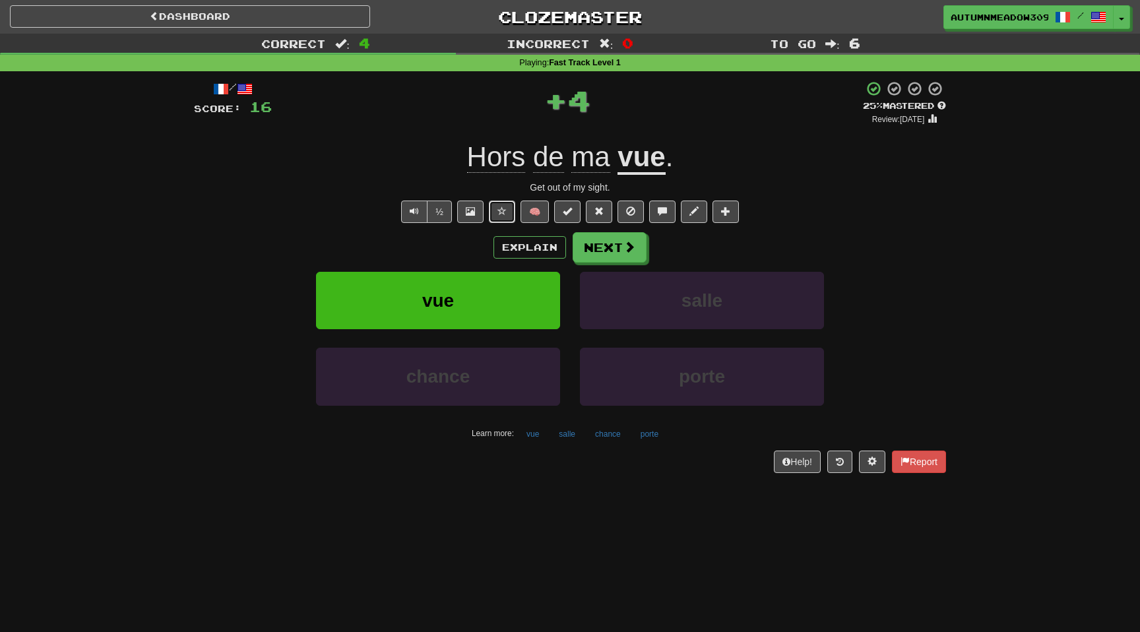
click at [496, 212] on button at bounding box center [502, 211] width 26 height 22
click at [632, 250] on span at bounding box center [630, 247] width 12 height 12
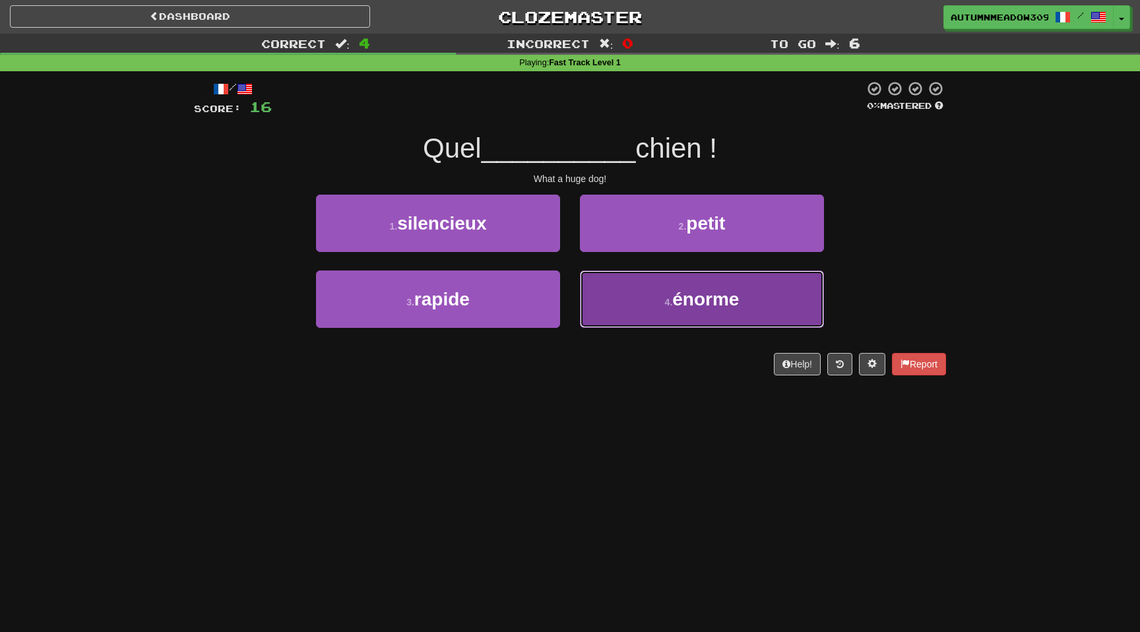
click at [665, 307] on button "4 . énorme" at bounding box center [702, 298] width 244 height 57
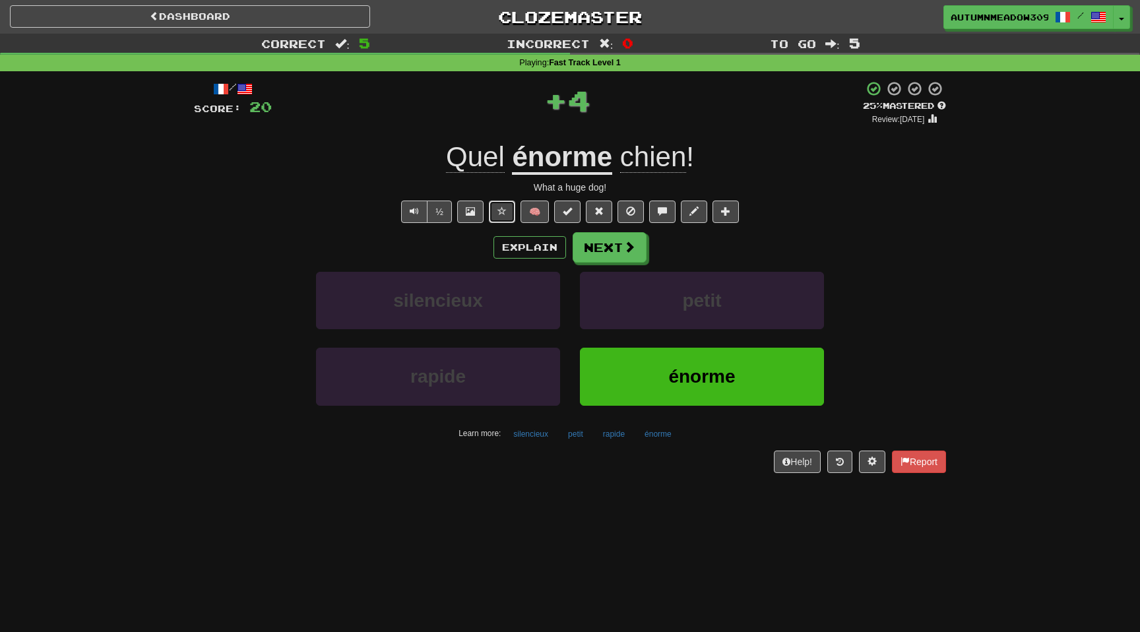
click at [505, 207] on span at bounding box center [501, 210] width 9 height 9
click at [610, 245] on button "Next" at bounding box center [610, 248] width 74 height 30
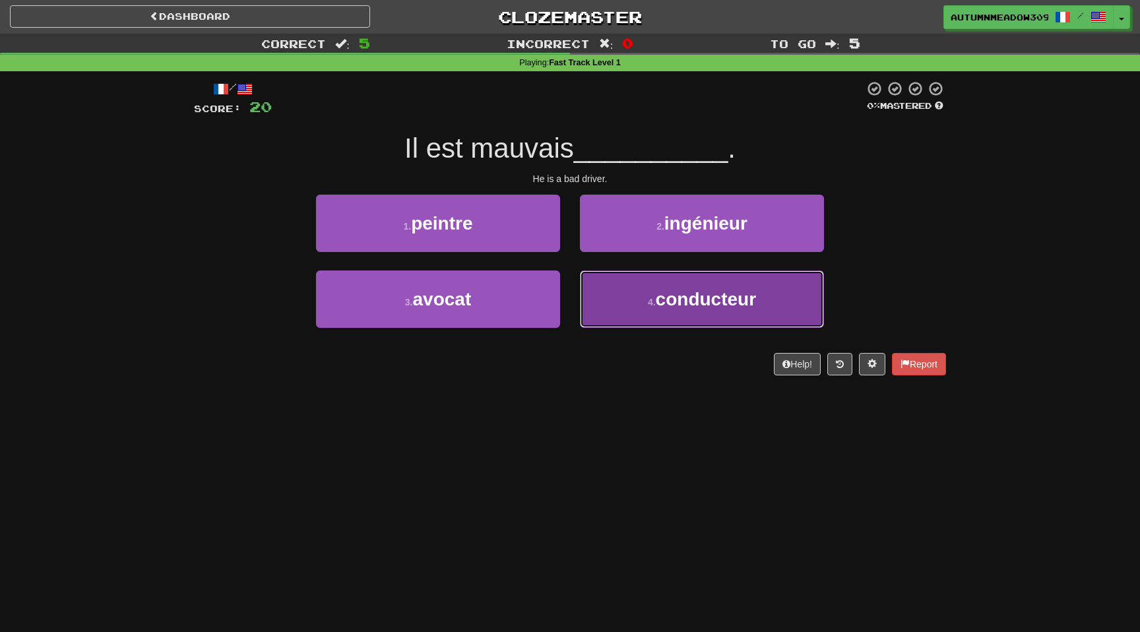
click at [630, 301] on button "4 . conducteur" at bounding box center [702, 298] width 244 height 57
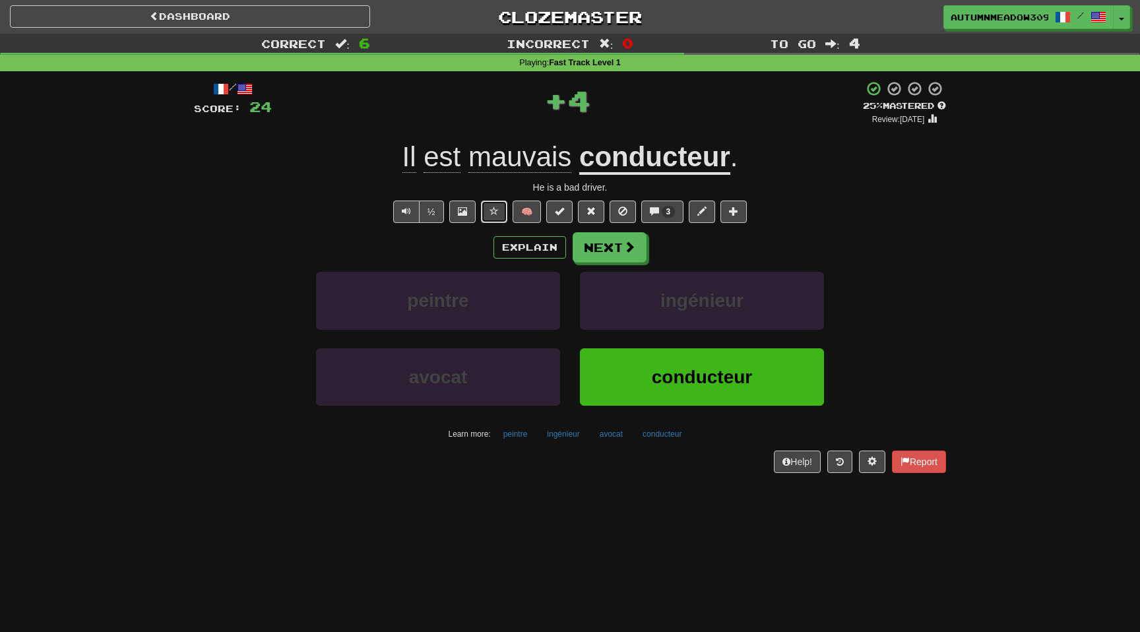
click at [493, 206] on span at bounding box center [493, 210] width 9 height 9
click at [624, 253] on span at bounding box center [630, 247] width 12 height 12
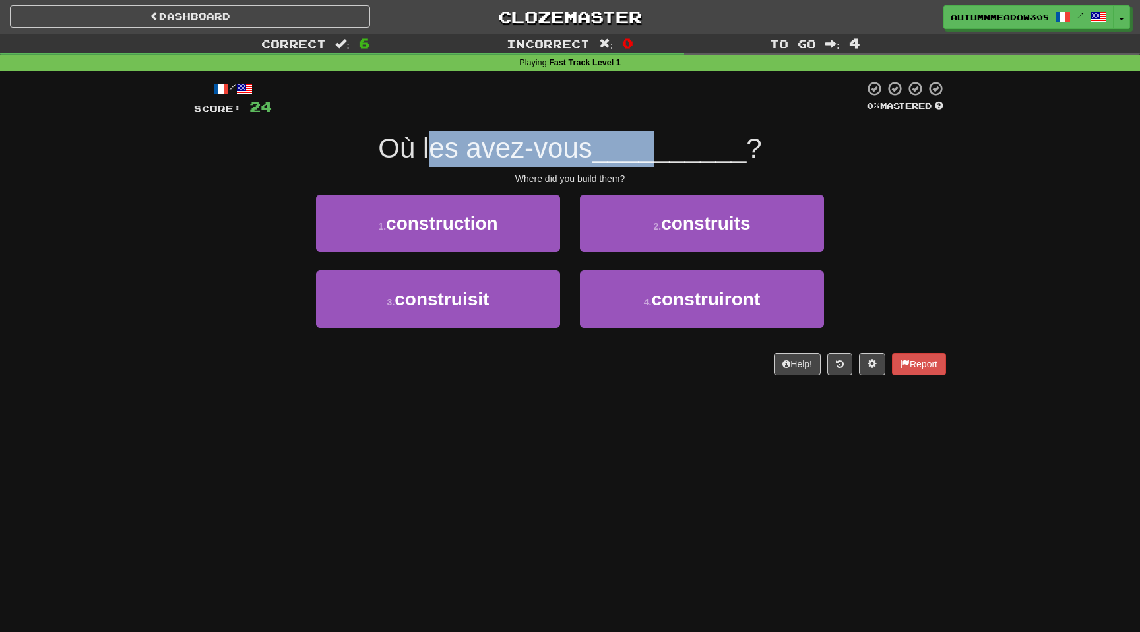
drag, startPoint x: 431, startPoint y: 146, endPoint x: 661, endPoint y: 146, distance: 230.2
click at [658, 146] on div "Où les avez-vous __________ ?" at bounding box center [570, 149] width 752 height 36
click at [661, 146] on span "__________" at bounding box center [669, 148] width 154 height 31
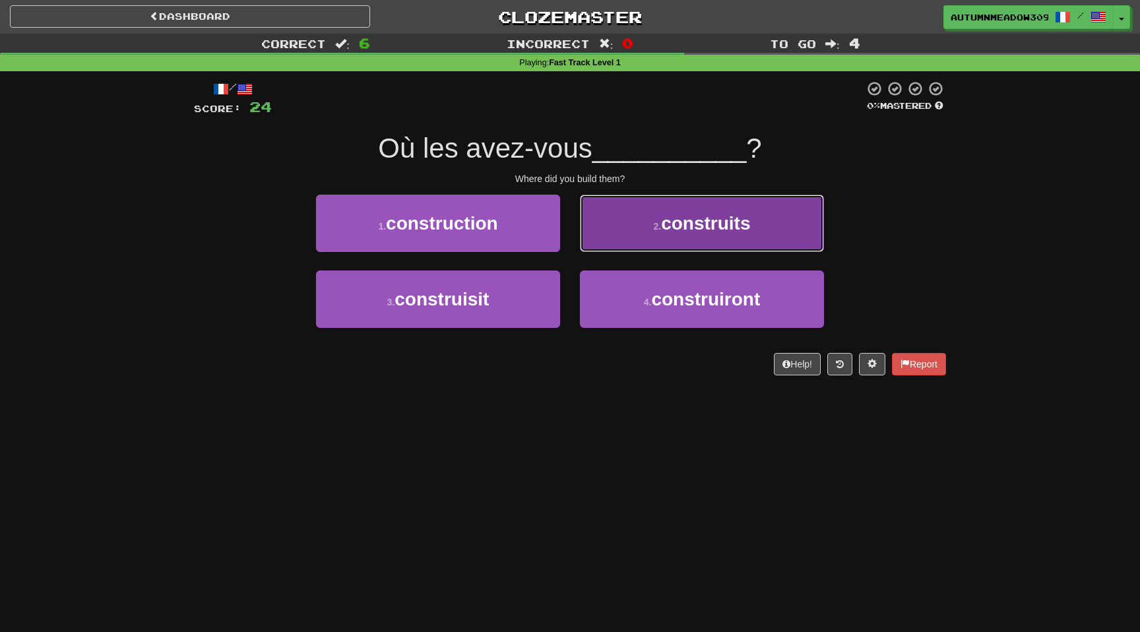
click at [658, 215] on button "2 . construits" at bounding box center [702, 223] width 244 height 57
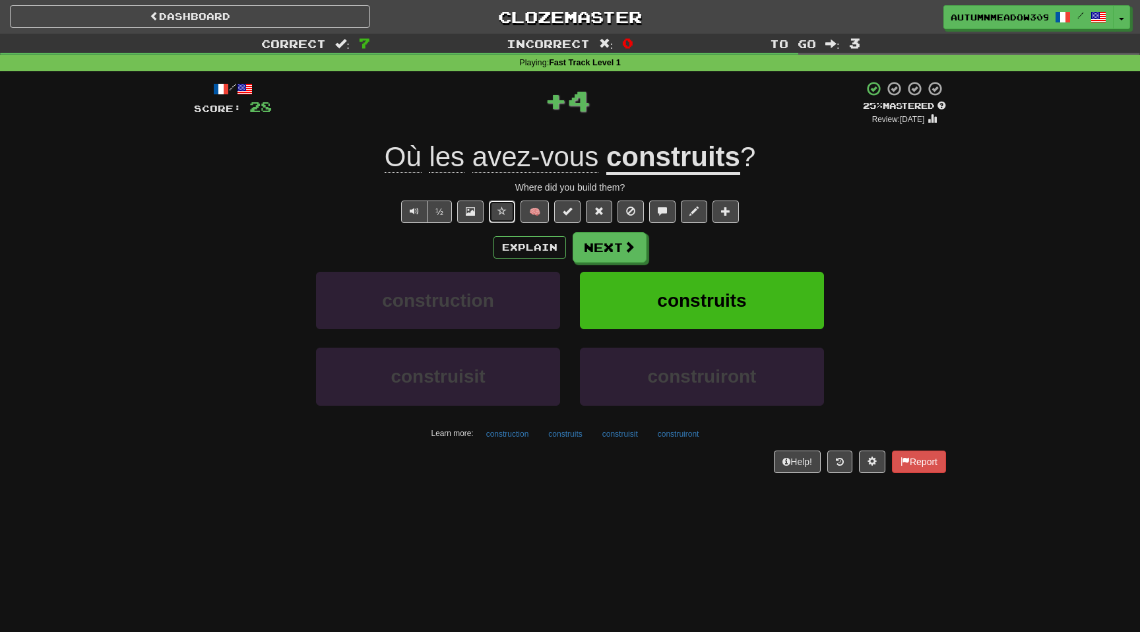
click at [504, 204] on button at bounding box center [502, 211] width 26 height 22
click at [630, 249] on span at bounding box center [630, 247] width 12 height 12
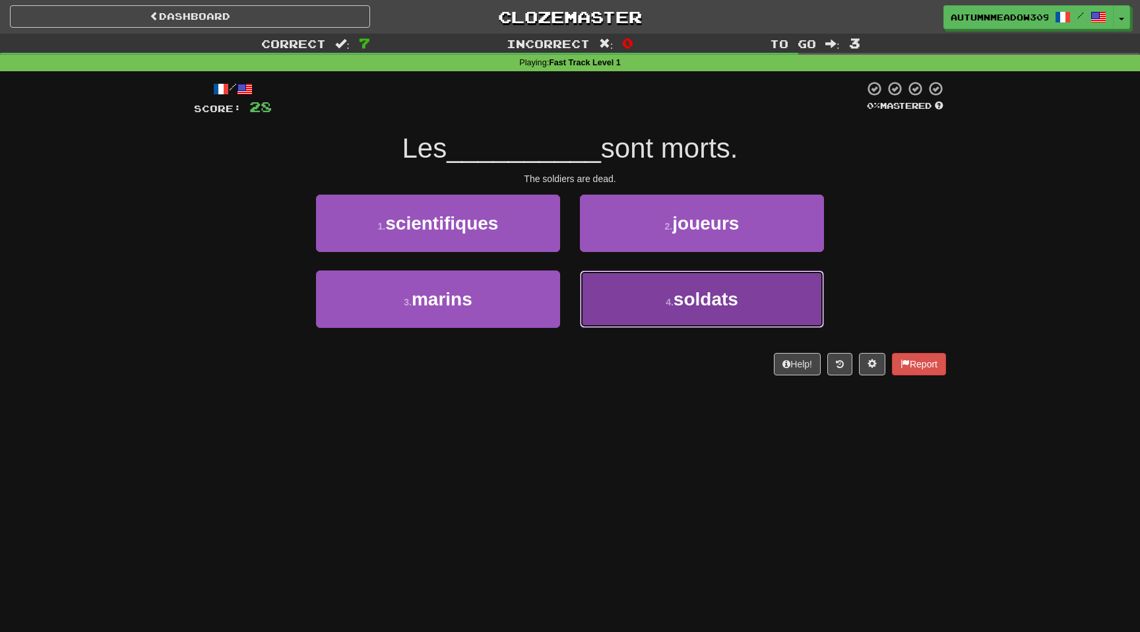
click at [731, 297] on span "soldats" at bounding box center [705, 299] width 65 height 20
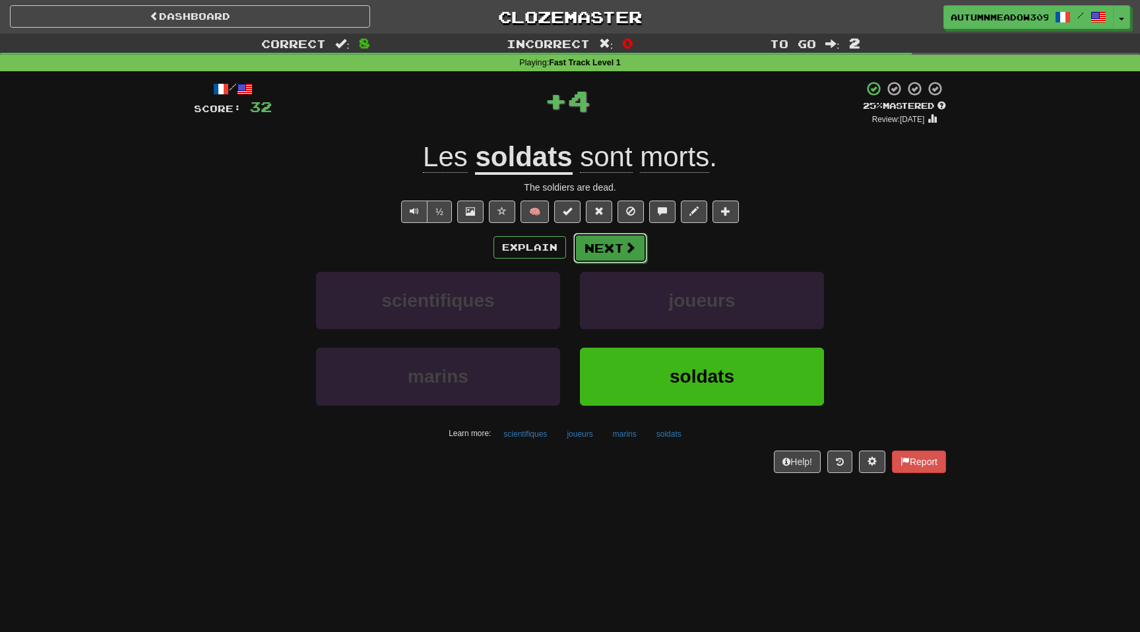
click at [630, 253] on span at bounding box center [630, 247] width 12 height 12
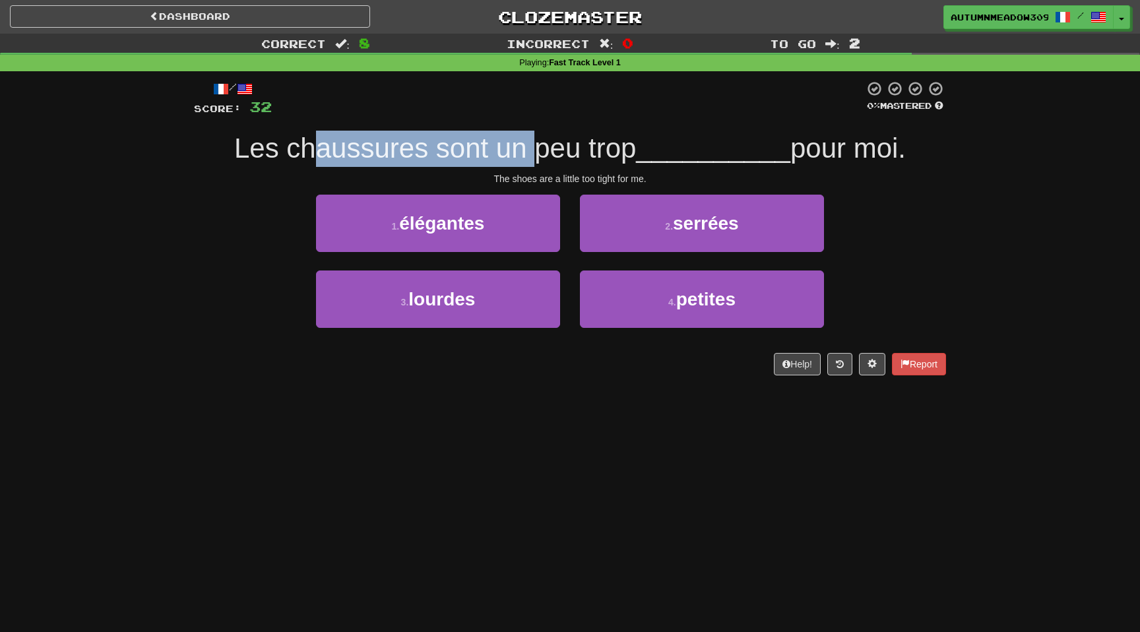
drag, startPoint x: 312, startPoint y: 150, endPoint x: 539, endPoint y: 150, distance: 226.9
click at [539, 150] on span "Les chaussures sont un peu trop" at bounding box center [435, 148] width 402 height 31
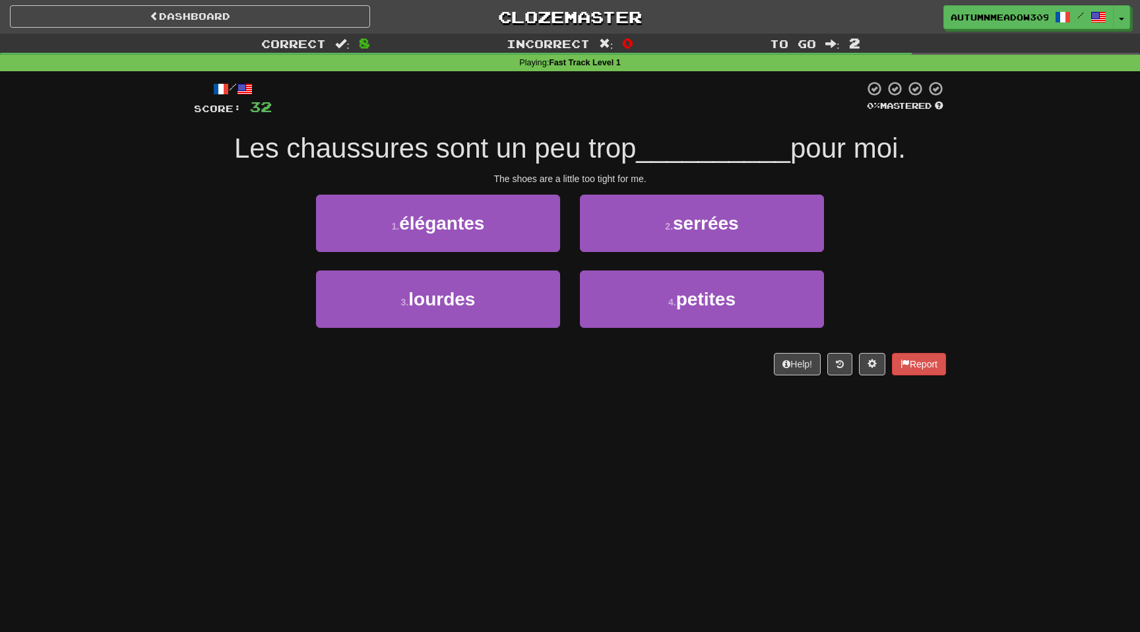
click at [663, 144] on span "__________" at bounding box center [713, 148] width 154 height 31
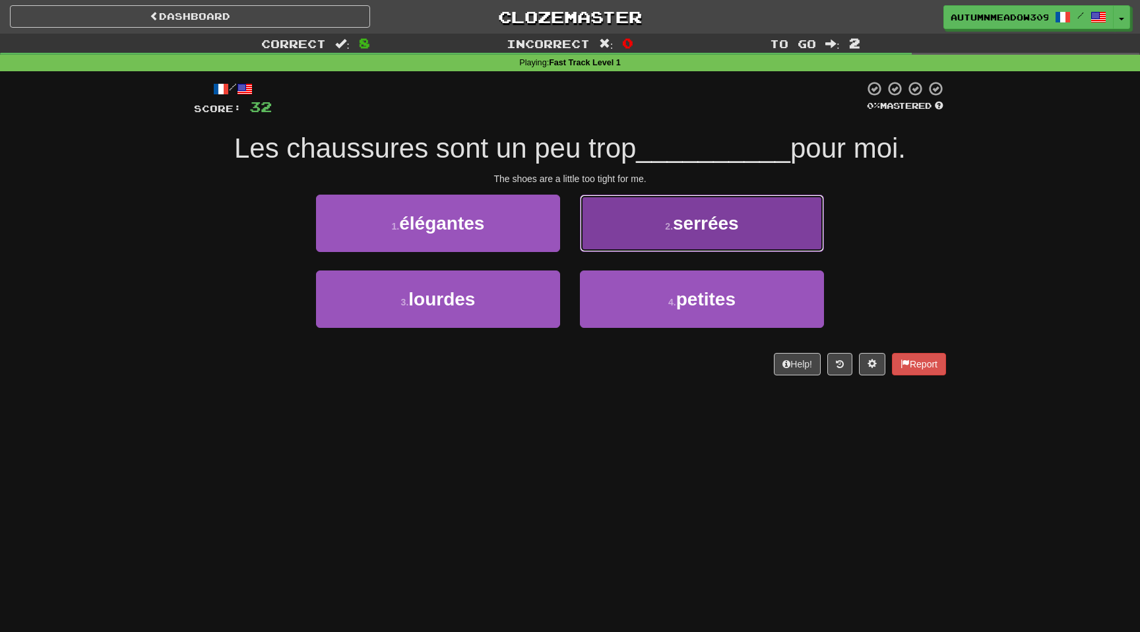
click at [710, 221] on span "serrées" at bounding box center [706, 223] width 66 height 20
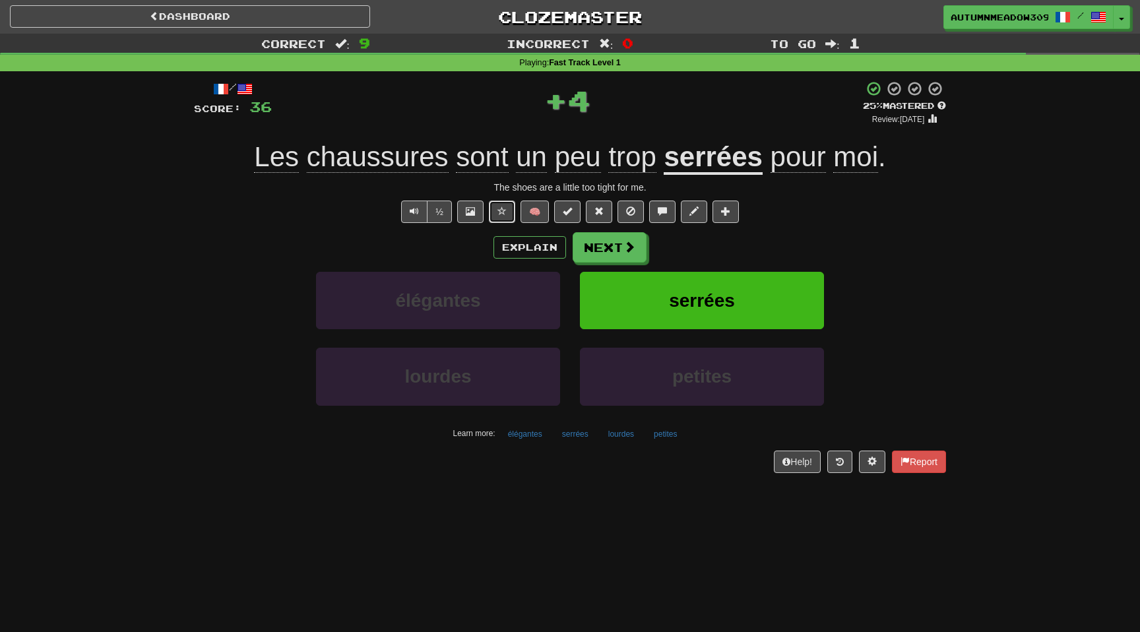
click at [497, 206] on button at bounding box center [502, 211] width 26 height 22
click at [615, 244] on button "Next" at bounding box center [610, 248] width 74 height 30
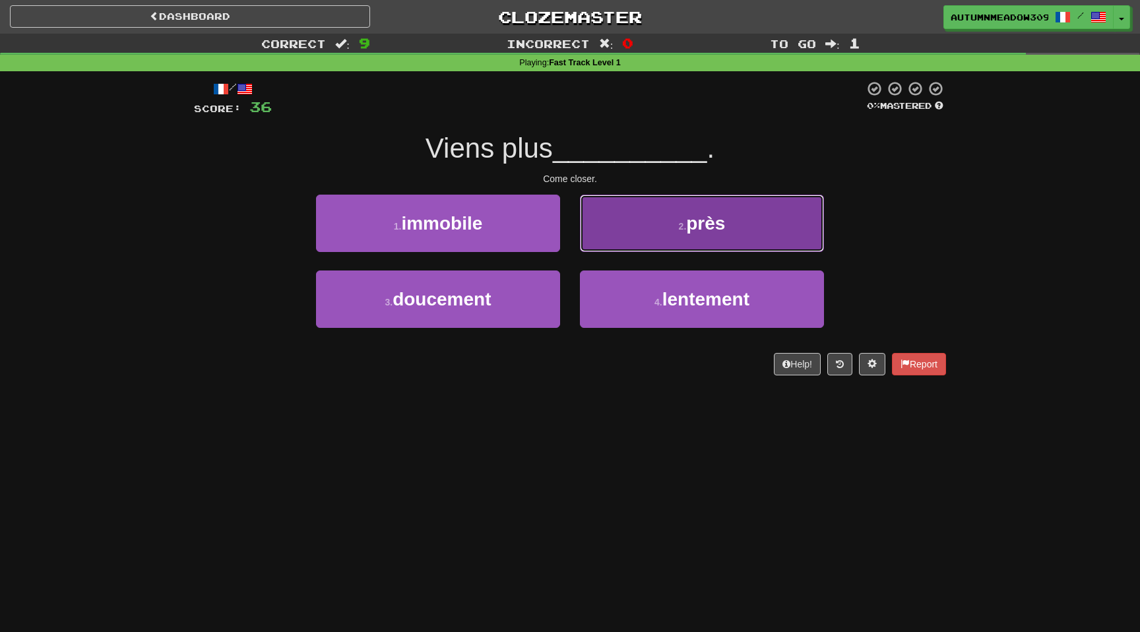
click at [642, 228] on button "2 . près" at bounding box center [702, 223] width 244 height 57
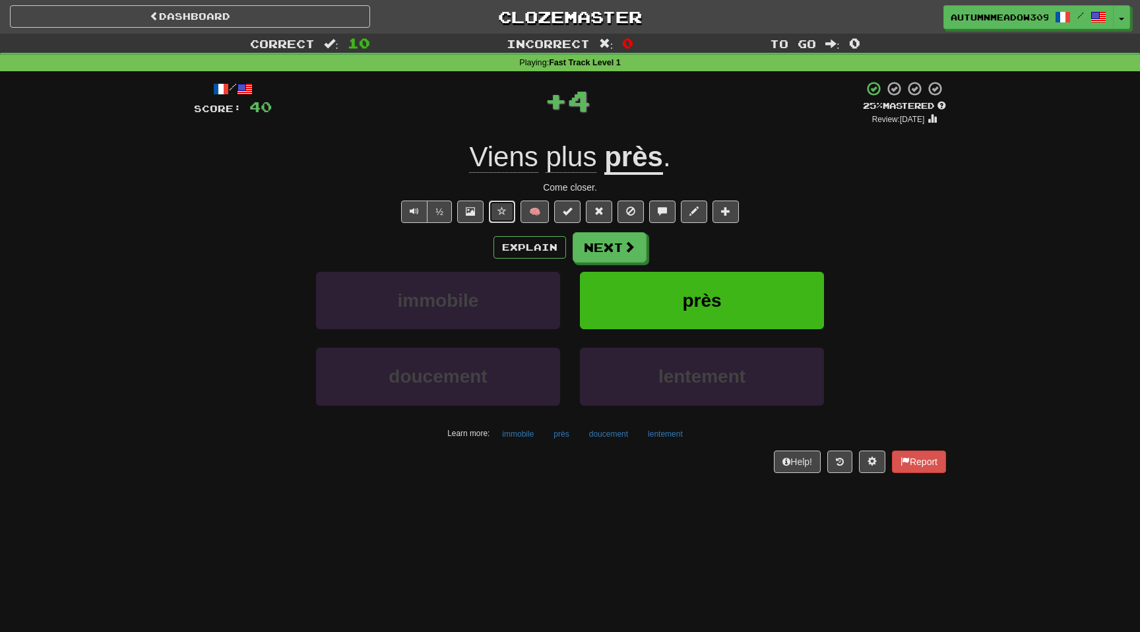
click at [495, 211] on button at bounding box center [502, 211] width 26 height 22
click at [603, 249] on button "Next" at bounding box center [610, 248] width 74 height 30
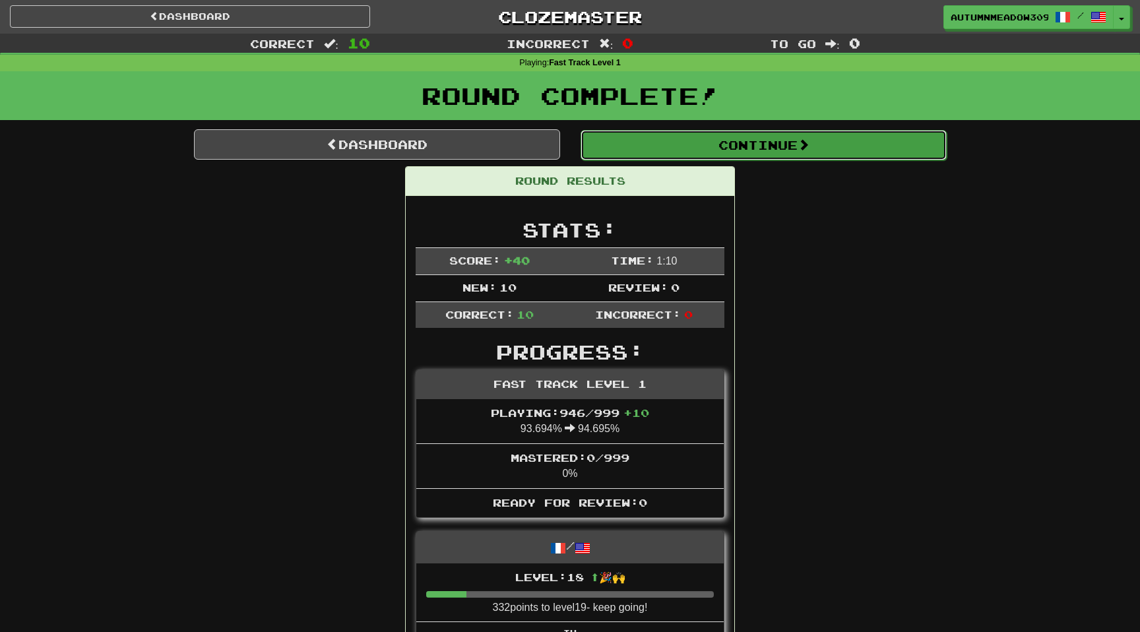
click at [749, 151] on button "Continue" at bounding box center [763, 145] width 366 height 30
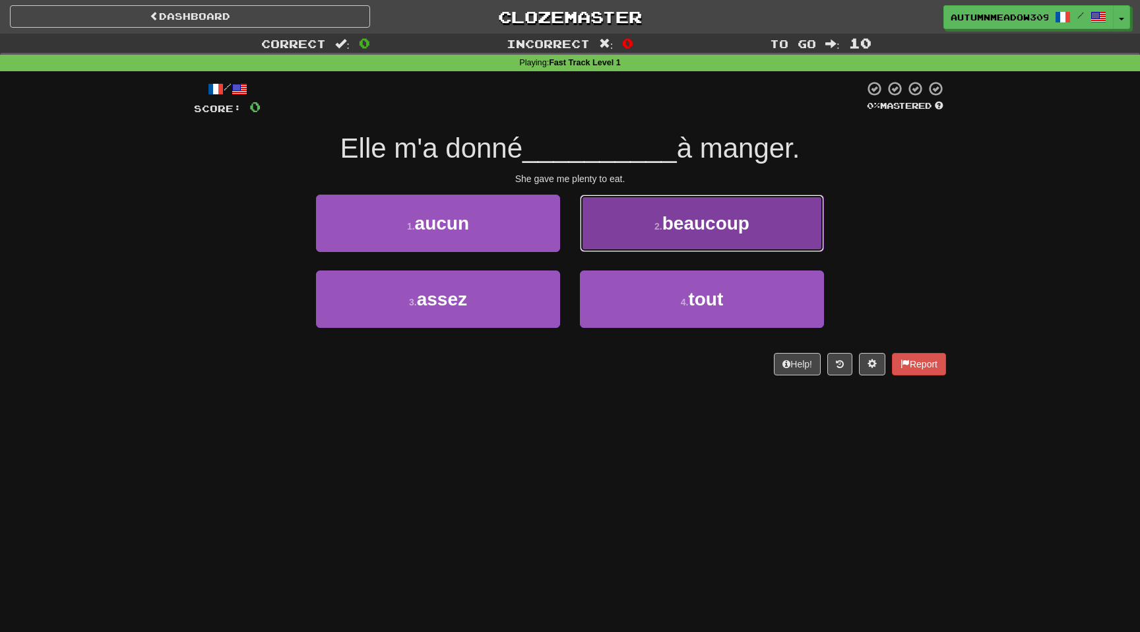
click at [681, 209] on button "2 . beaucoup" at bounding box center [702, 223] width 244 height 57
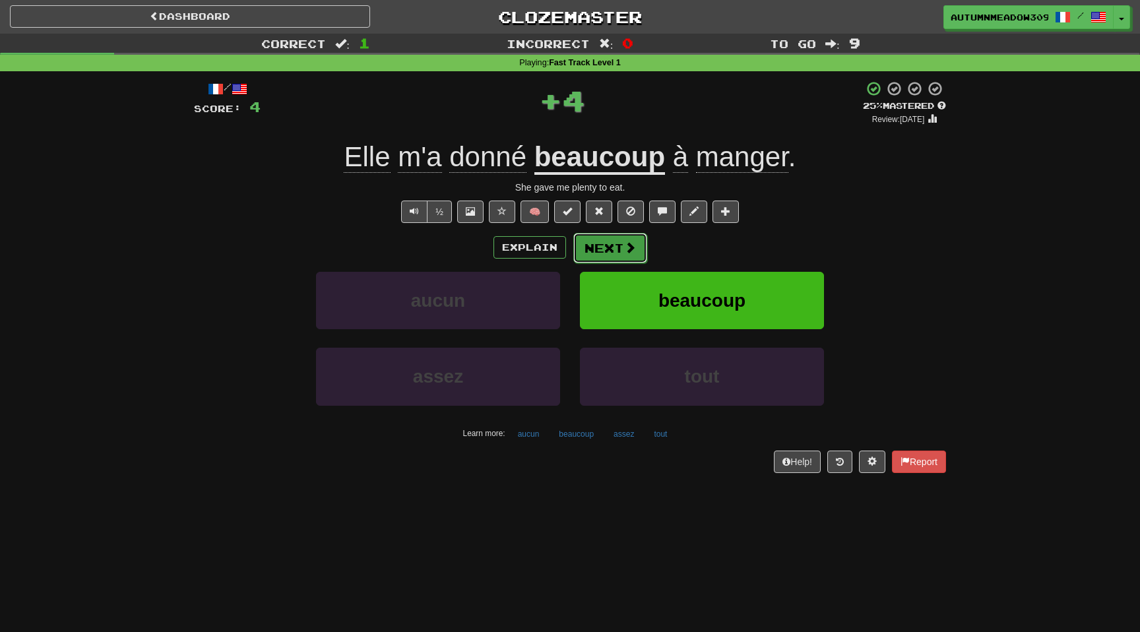
click at [605, 247] on button "Next" at bounding box center [610, 248] width 74 height 30
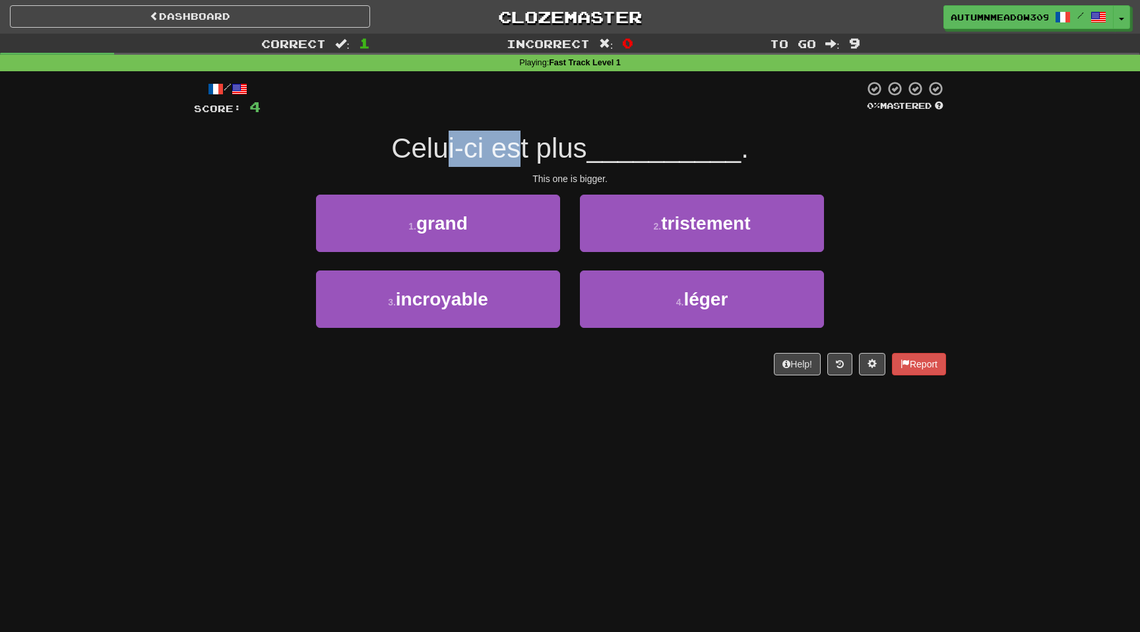
drag, startPoint x: 444, startPoint y: 148, endPoint x: 535, endPoint y: 148, distance: 91.0
click at [535, 148] on span "Celui-ci est plus" at bounding box center [488, 148] width 195 height 31
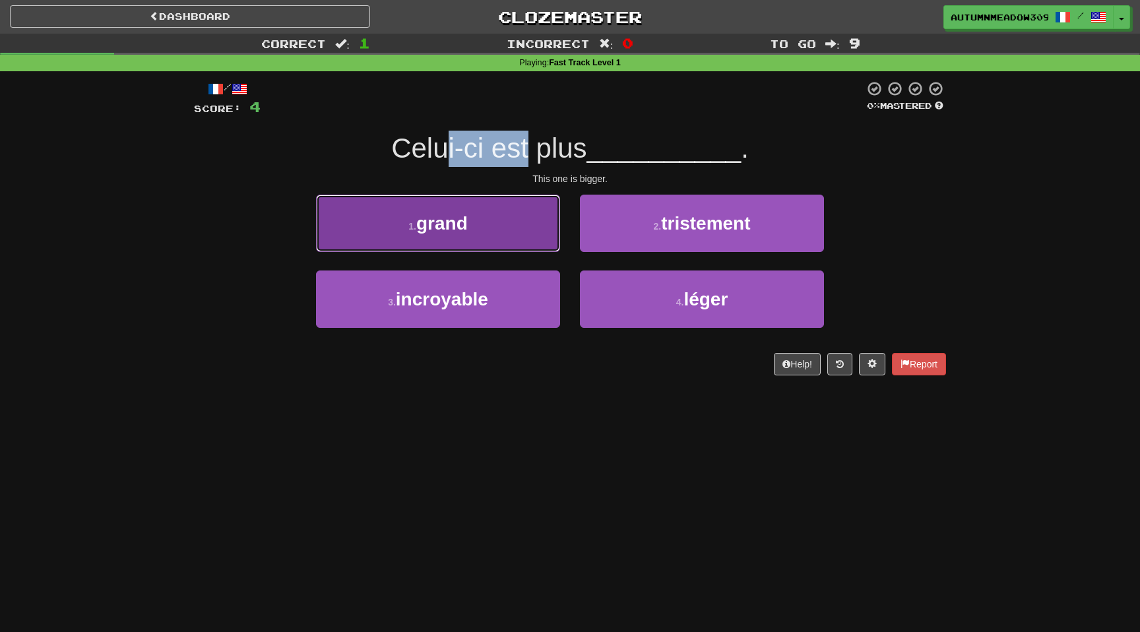
click at [500, 216] on button "1 . grand" at bounding box center [438, 223] width 244 height 57
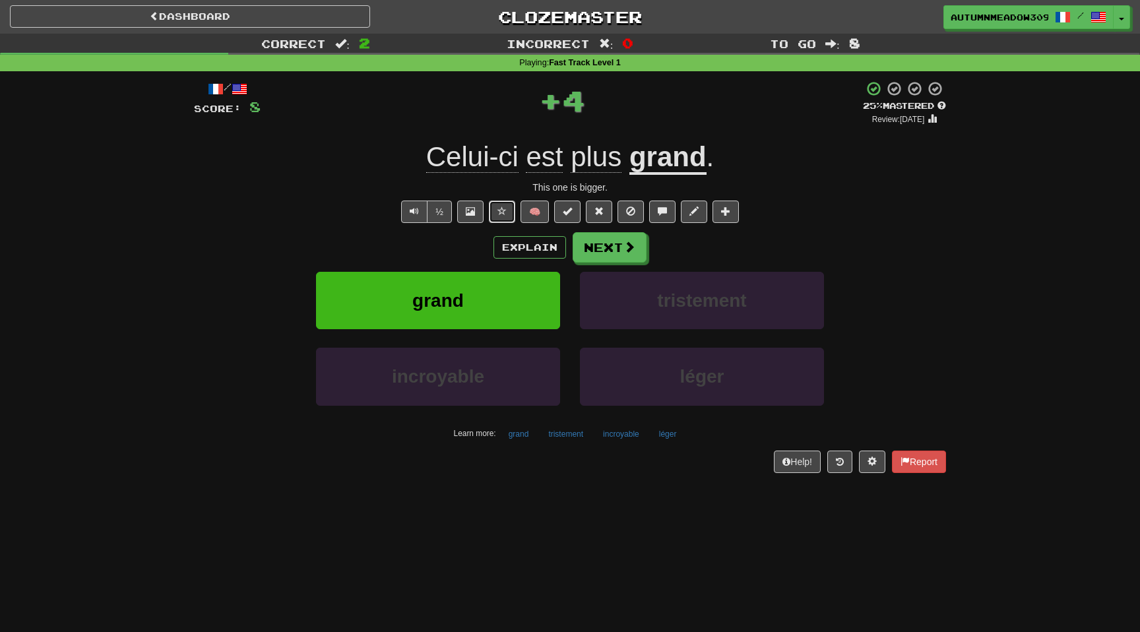
click at [497, 211] on button at bounding box center [502, 211] width 26 height 22
click at [470, 163] on span "Celui-ci" at bounding box center [472, 157] width 92 height 32
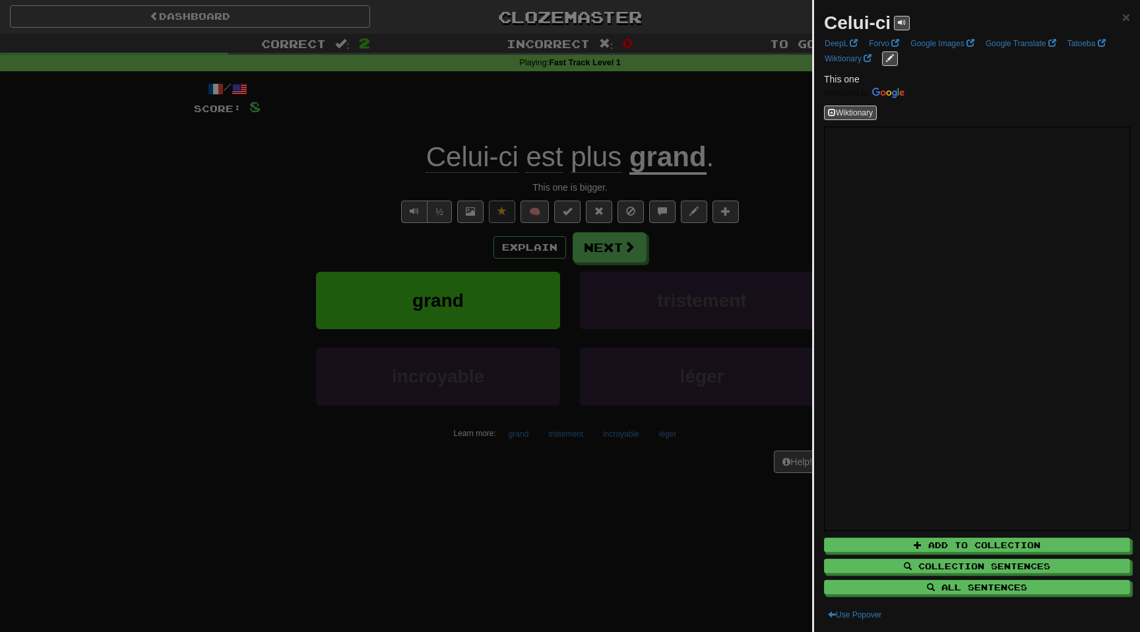
click at [241, 177] on div at bounding box center [570, 316] width 1140 height 632
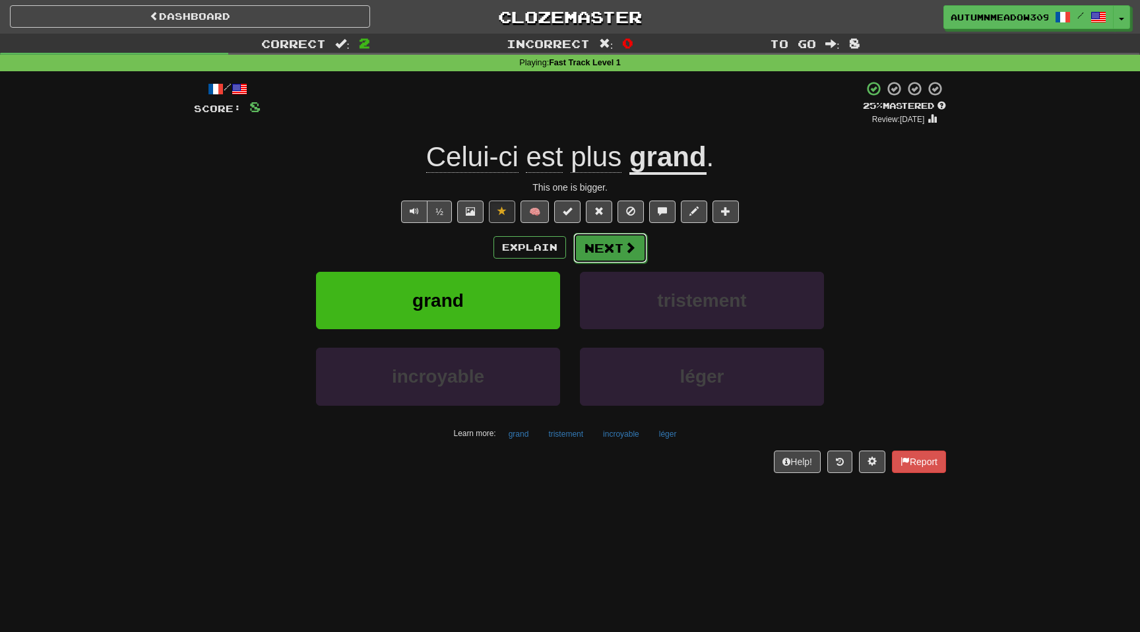
click at [607, 251] on button "Next" at bounding box center [610, 248] width 74 height 30
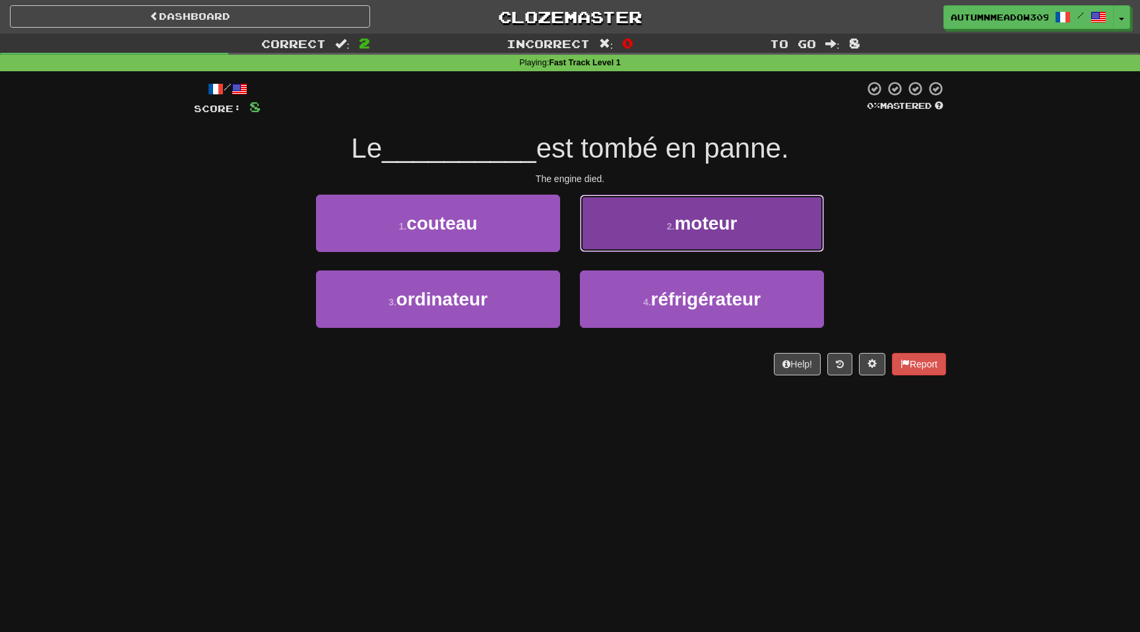
click at [677, 216] on span "moteur" at bounding box center [705, 223] width 63 height 20
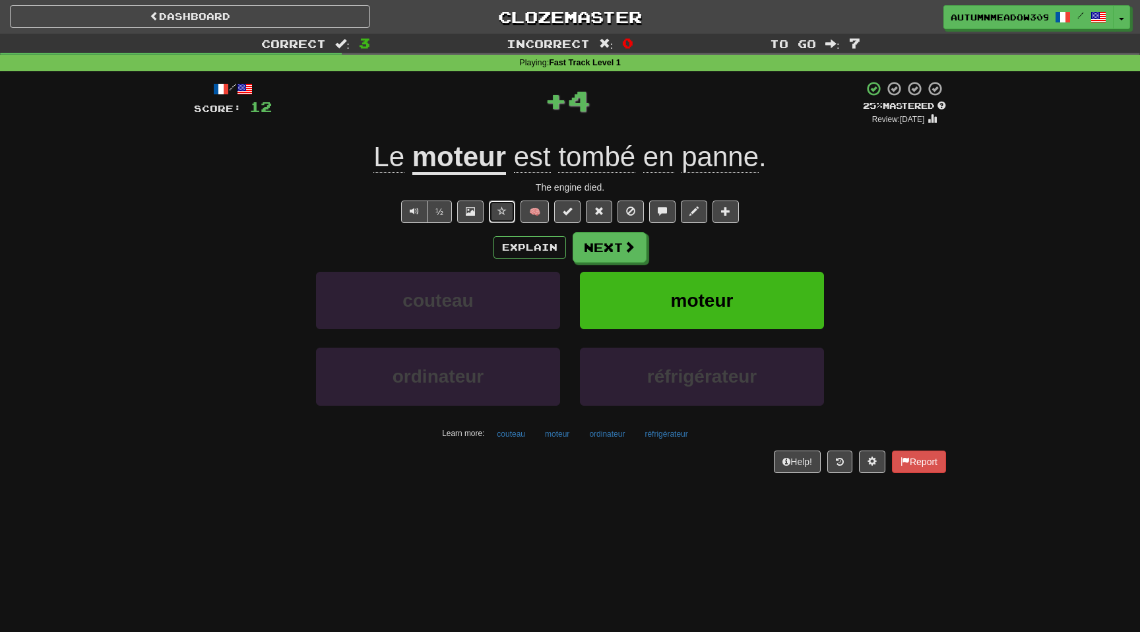
click at [503, 215] on span at bounding box center [501, 210] width 9 height 9
click at [518, 243] on button "Explain" at bounding box center [529, 247] width 73 height 22
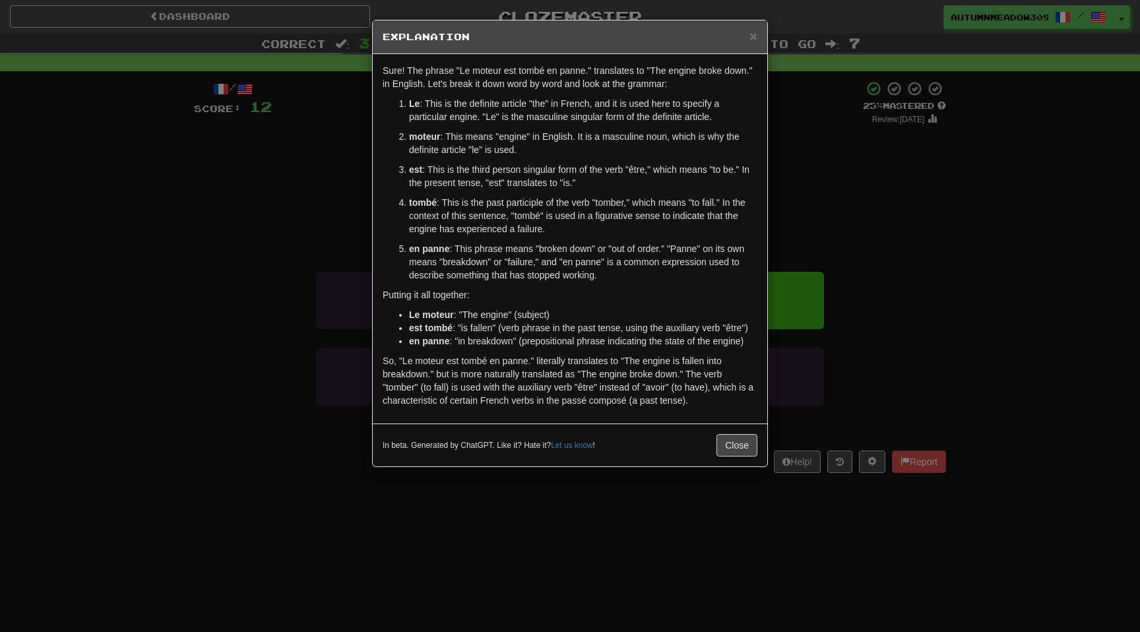
click at [499, 328] on li "est tombé : "is fallen" (verb phrase in the past tense, using the auxiliary ver…" at bounding box center [583, 327] width 348 height 13
drag, startPoint x: 460, startPoint y: 346, endPoint x: 578, endPoint y: 346, distance: 118.7
click at [578, 346] on li "en panne : "in breakdown" (prepositional phrase indicating the state of the eng…" at bounding box center [583, 340] width 348 height 13
click at [170, 313] on div "× Explanation Sure! The phrase "Le moteur est tombé en panne." translates to "T…" at bounding box center [570, 316] width 1140 height 632
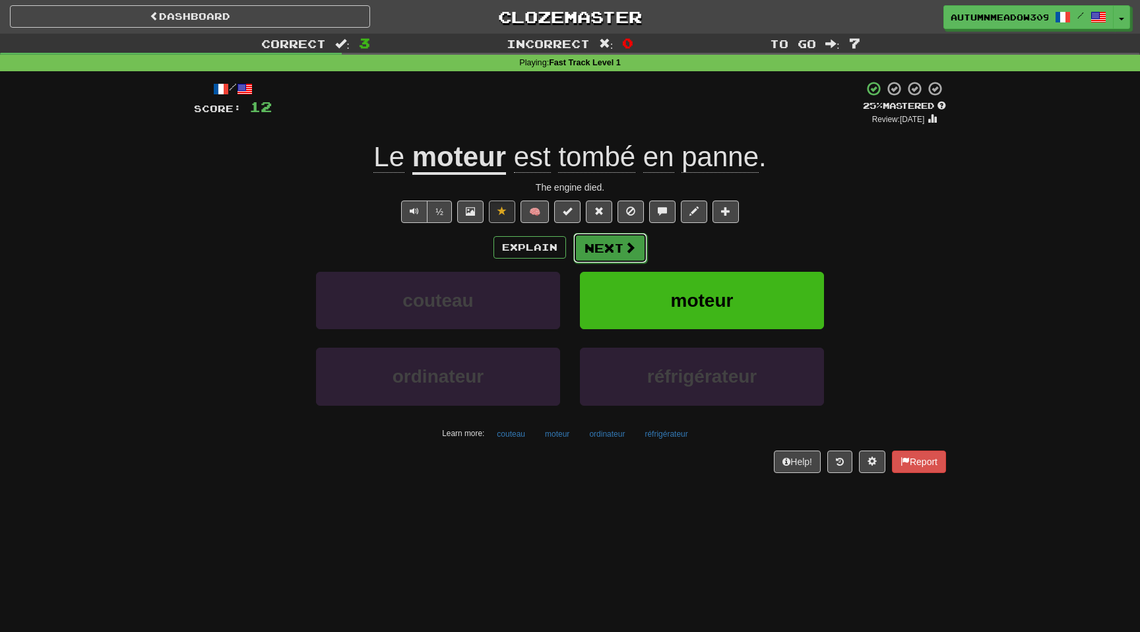
click at [612, 243] on button "Next" at bounding box center [610, 248] width 74 height 30
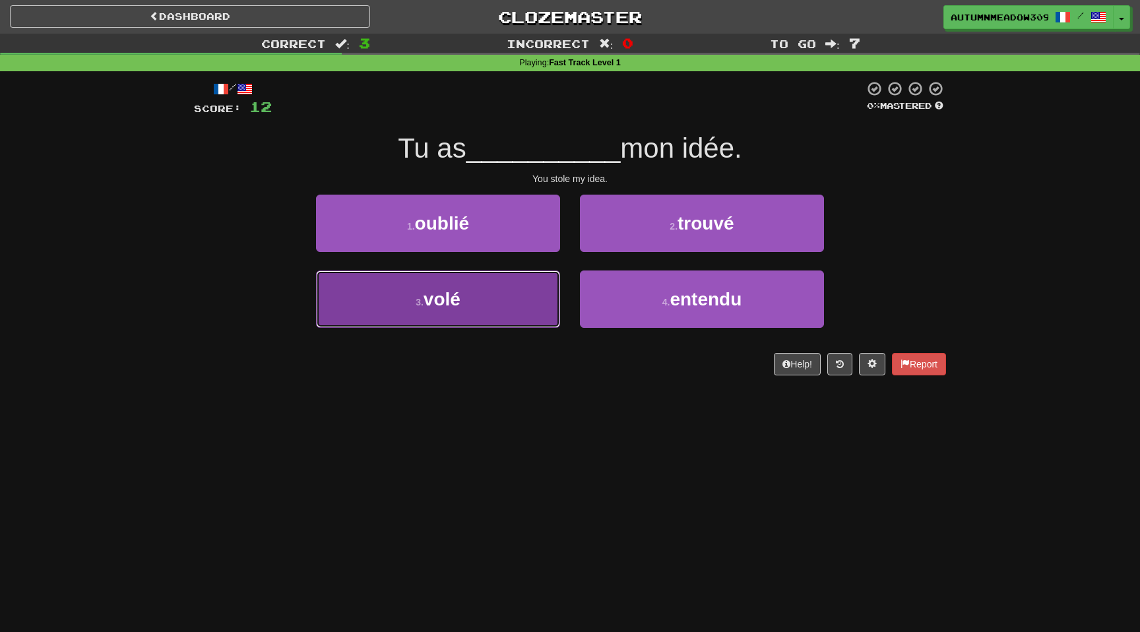
click at [485, 303] on button "3 . volé" at bounding box center [438, 298] width 244 height 57
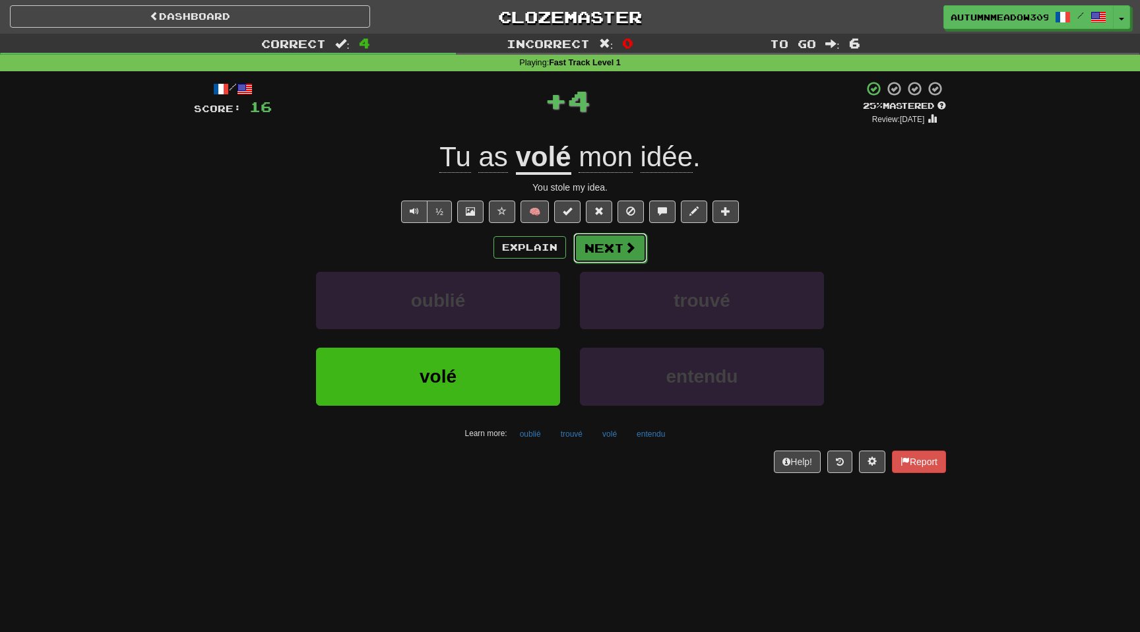
click at [613, 250] on button "Next" at bounding box center [610, 248] width 74 height 30
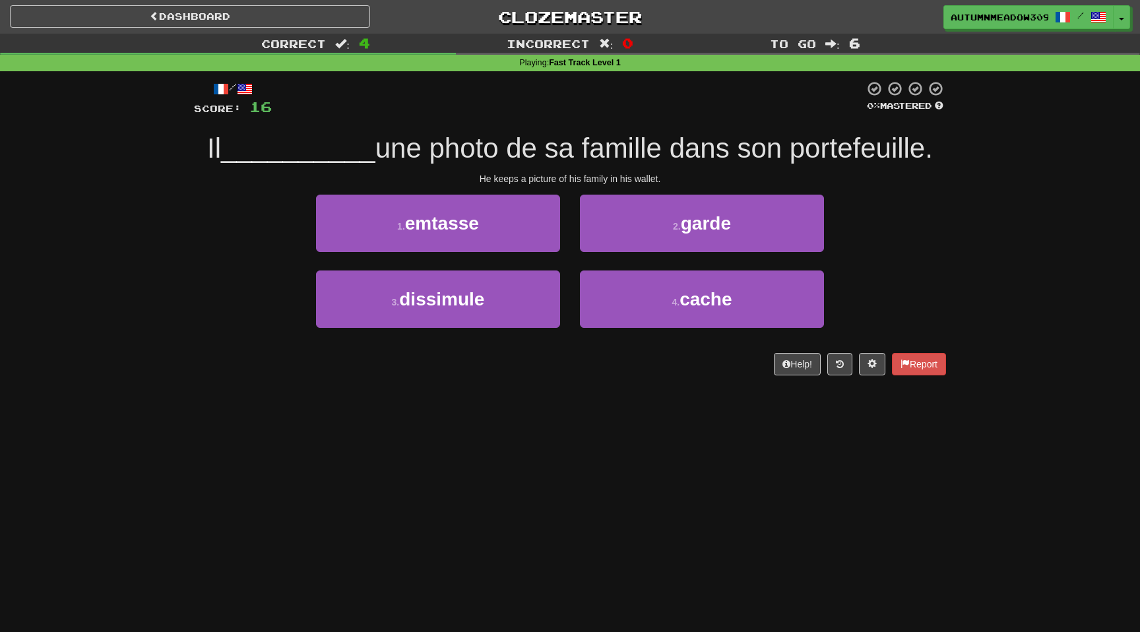
drag, startPoint x: 487, startPoint y: 181, endPoint x: 764, endPoint y: 181, distance: 277.0
click at [764, 181] on div "He keeps a picture of his family in his wallet." at bounding box center [570, 178] width 752 height 13
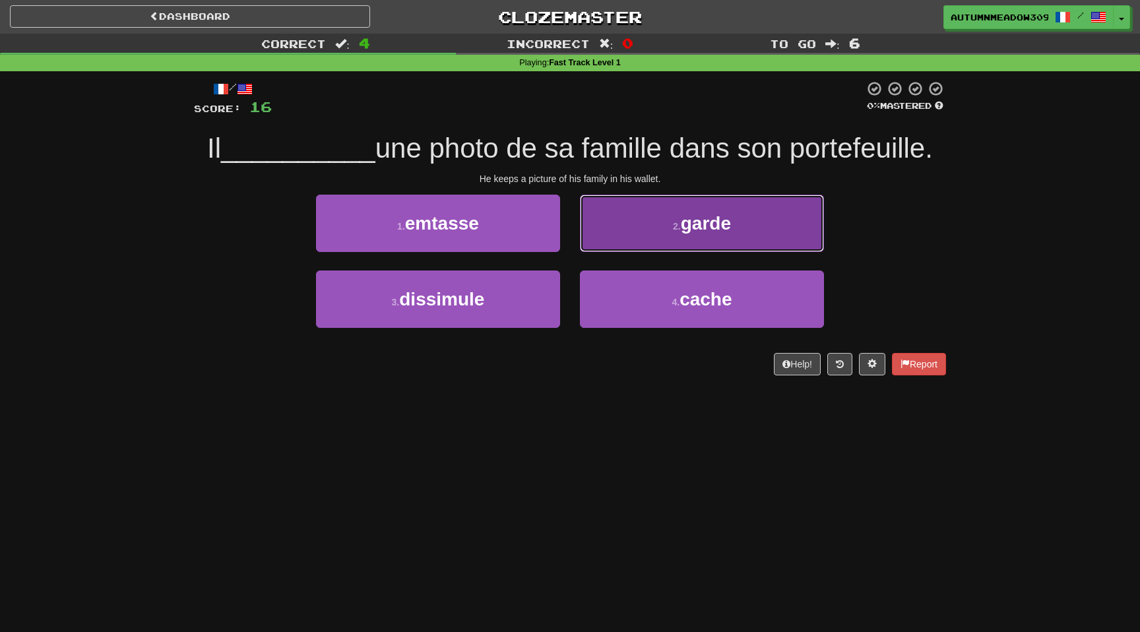
click at [722, 206] on button "2 . garde" at bounding box center [702, 223] width 244 height 57
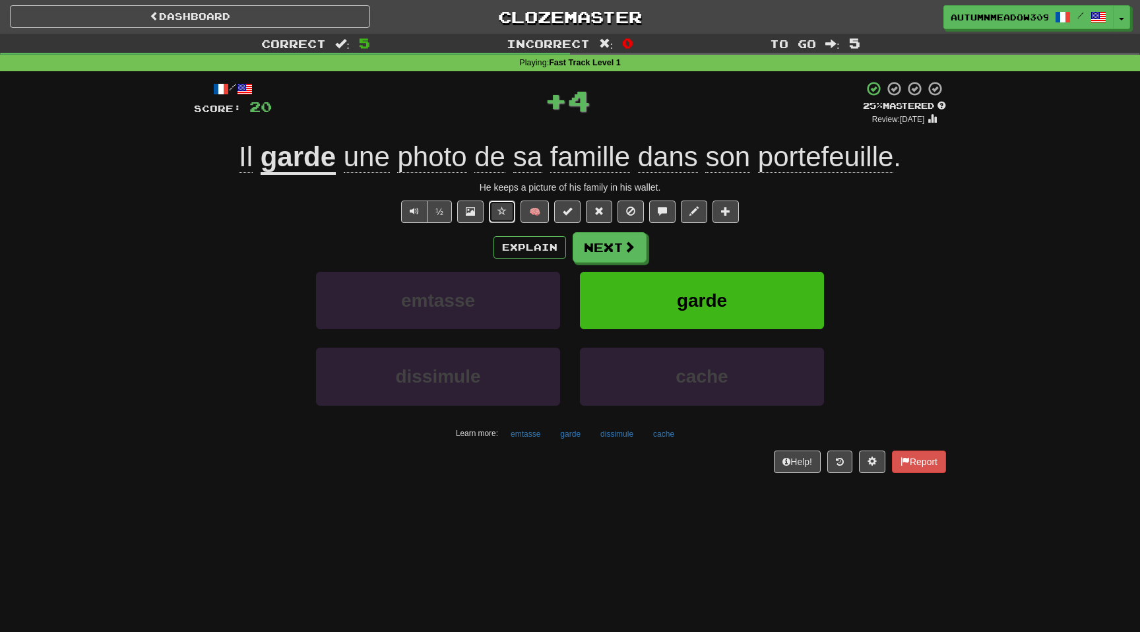
click at [501, 209] on span at bounding box center [501, 210] width 9 height 9
click at [621, 249] on button "Next" at bounding box center [610, 248] width 74 height 30
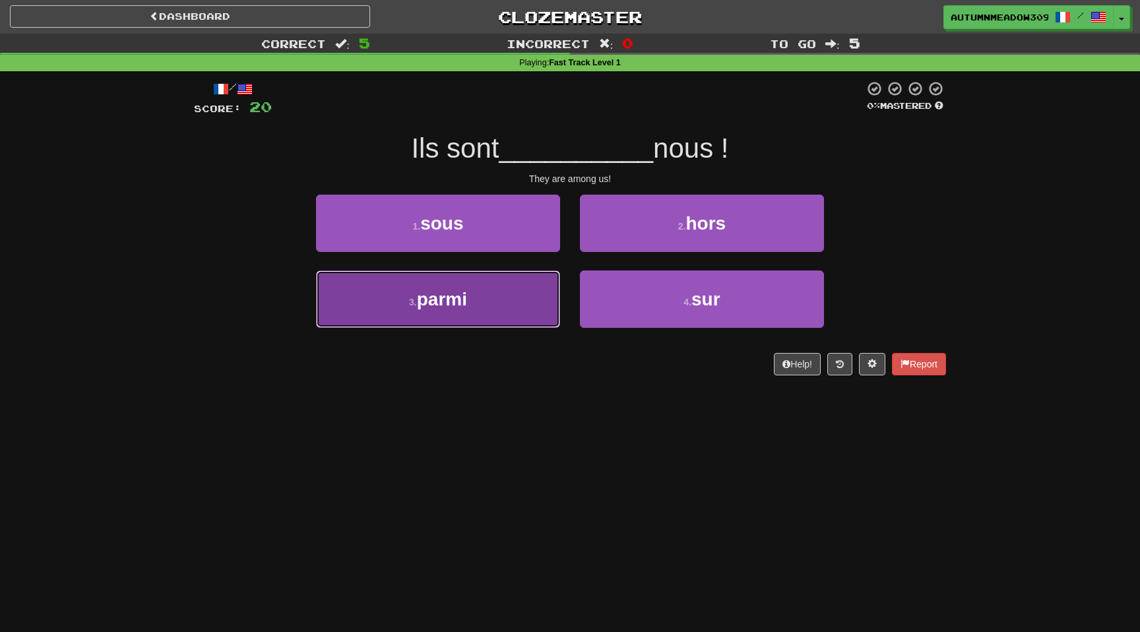
click at [466, 318] on button "3 . parmi" at bounding box center [438, 298] width 244 height 57
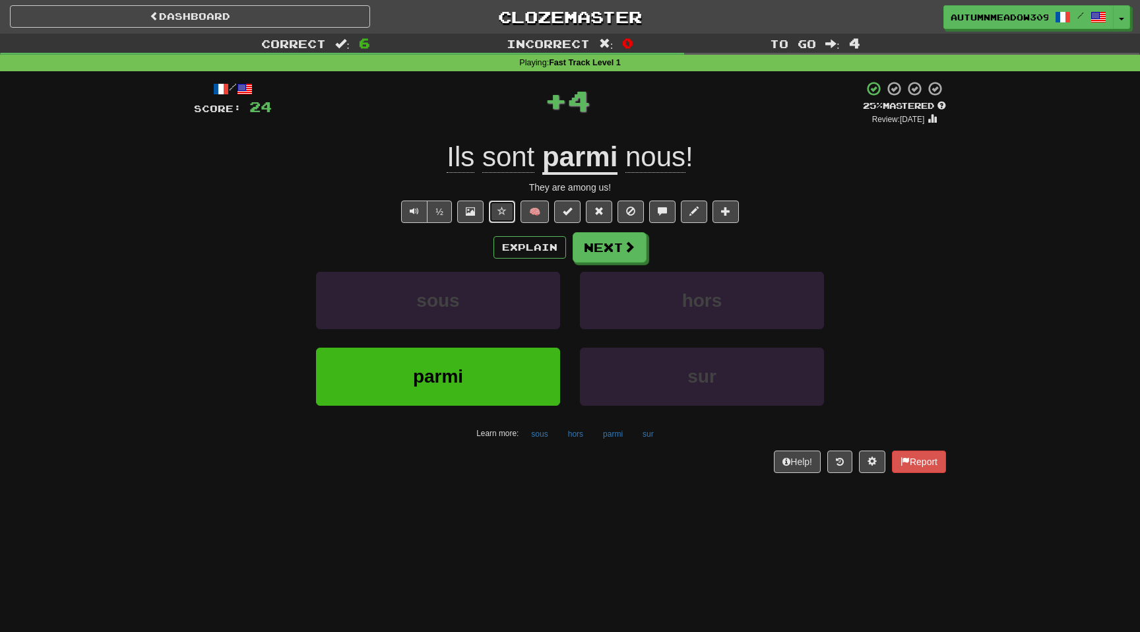
click at [495, 209] on button at bounding box center [502, 211] width 26 height 22
click at [611, 245] on button "Next" at bounding box center [610, 248] width 74 height 30
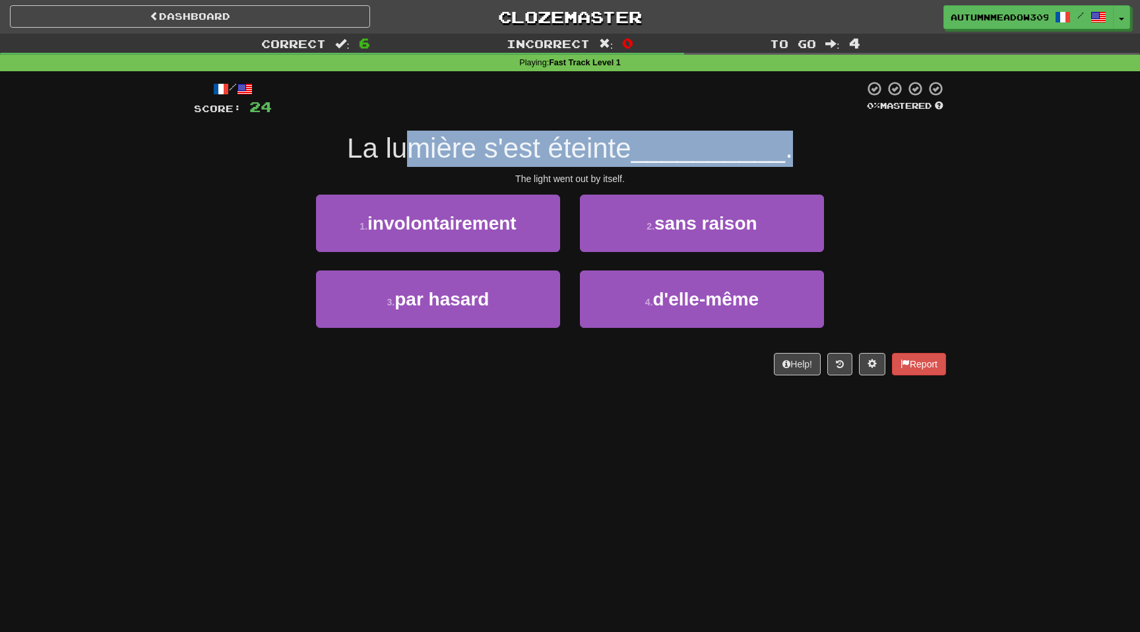
drag, startPoint x: 414, startPoint y: 152, endPoint x: 908, endPoint y: 152, distance: 493.9
click at [908, 152] on div "La lumière s'est éteinte __________ ." at bounding box center [570, 149] width 752 height 36
click at [905, 151] on div "La lumière s'est éteinte __________ ." at bounding box center [570, 149] width 752 height 36
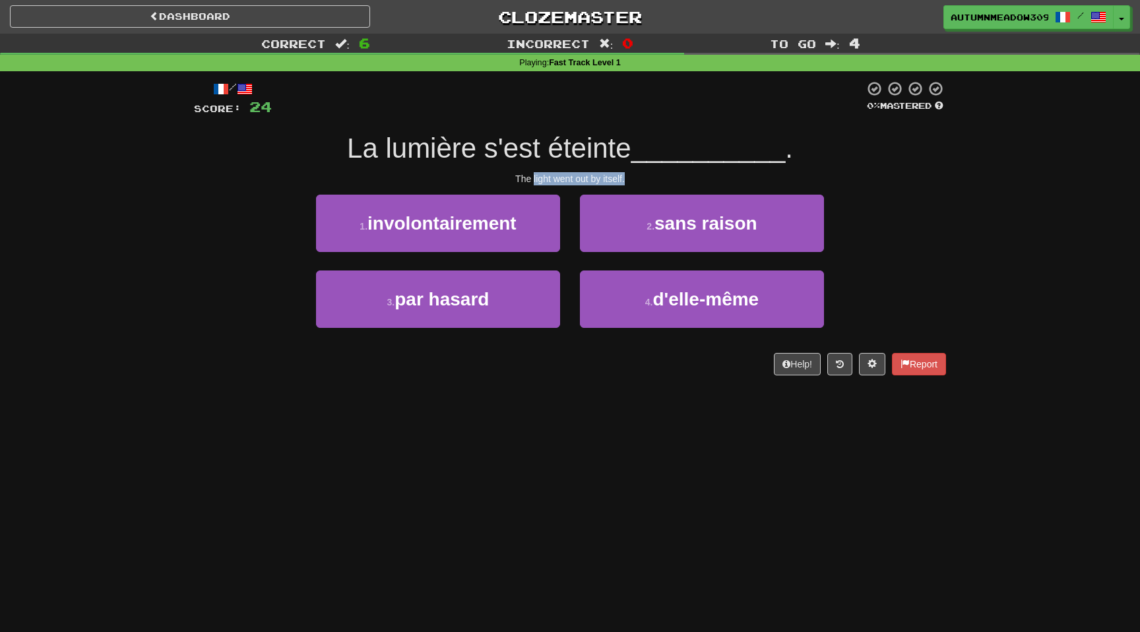
drag, startPoint x: 532, startPoint y: 172, endPoint x: 664, endPoint y: 172, distance: 131.9
click at [664, 172] on div "The light went out by itself." at bounding box center [570, 178] width 752 height 13
click at [601, 148] on span "La lumière s'est éteinte" at bounding box center [489, 148] width 284 height 31
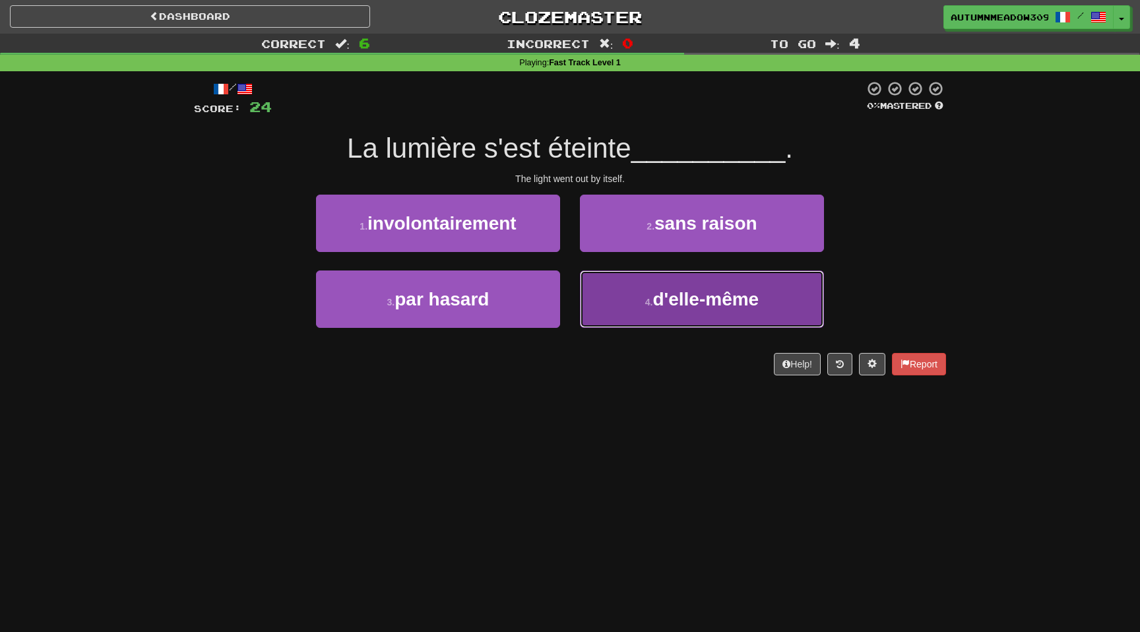
click at [679, 299] on span "d'elle-même" at bounding box center [705, 299] width 106 height 20
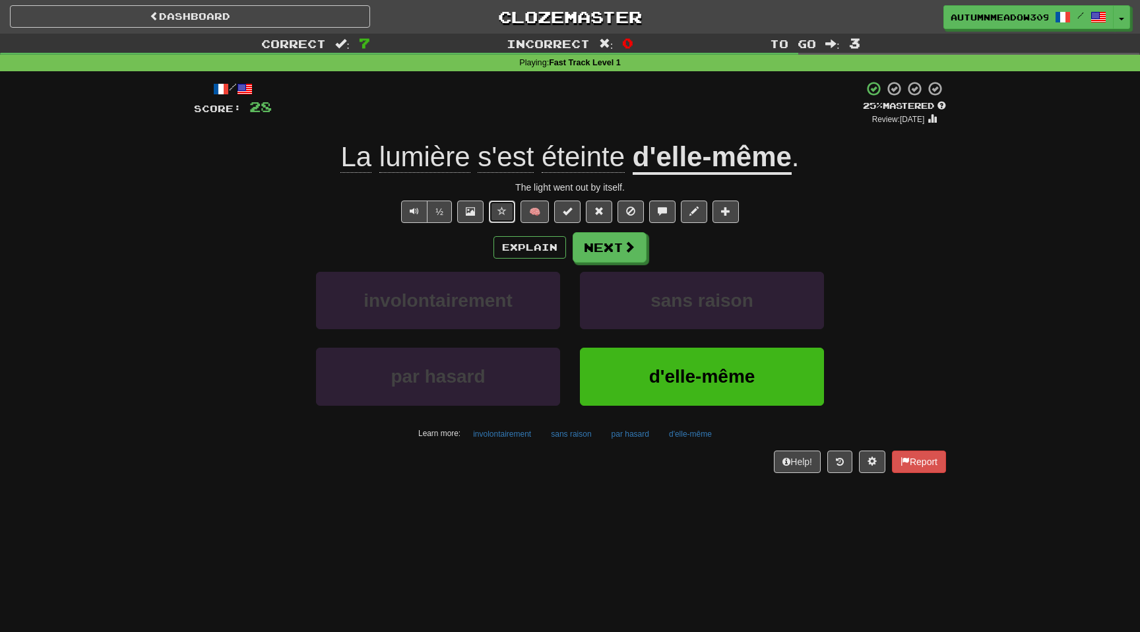
click at [503, 219] on button at bounding box center [502, 211] width 26 height 22
click at [623, 258] on button "Next" at bounding box center [610, 248] width 74 height 30
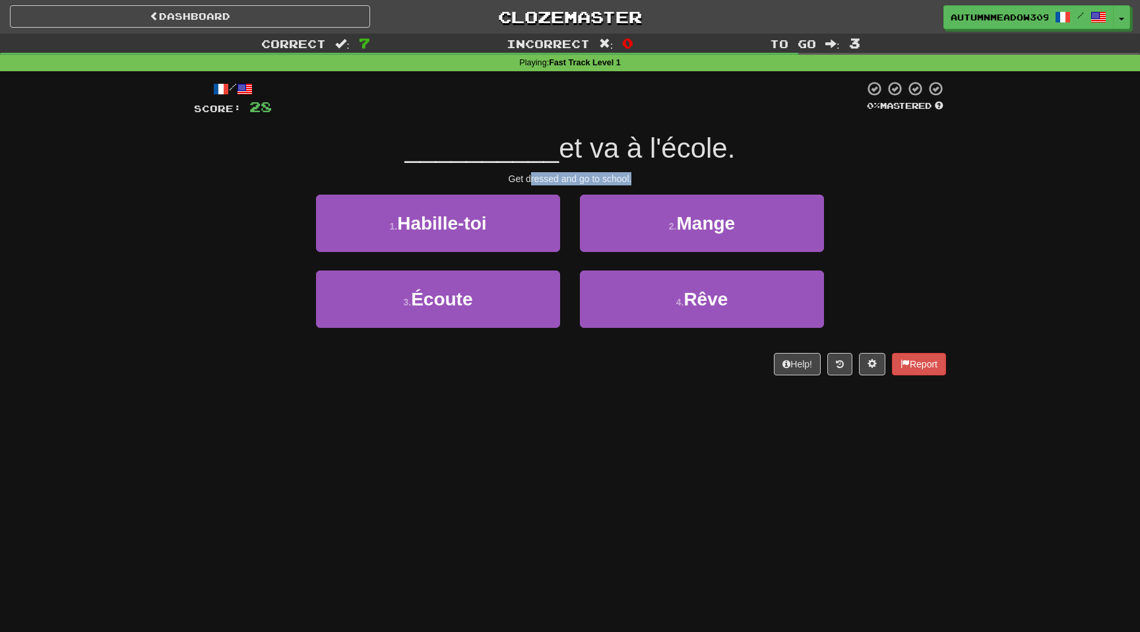
drag, startPoint x: 528, startPoint y: 180, endPoint x: 679, endPoint y: 180, distance: 151.0
click at [679, 180] on div "Get dressed and go to school." at bounding box center [570, 178] width 752 height 13
click at [625, 160] on span "et va à l'école." at bounding box center [647, 148] width 176 height 31
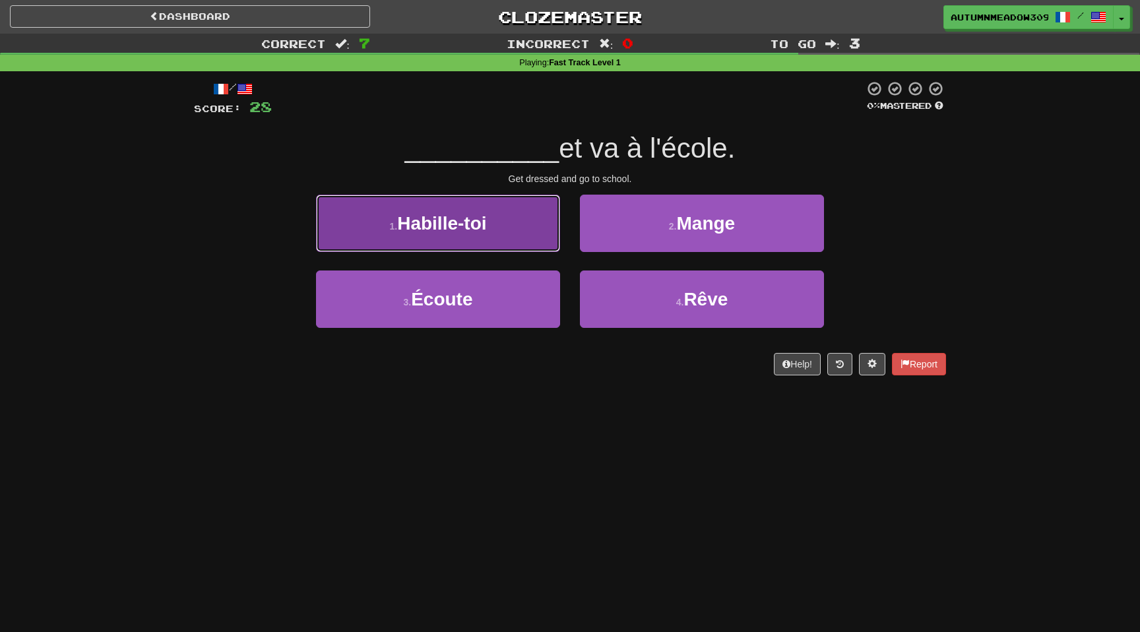
click at [508, 232] on button "1 . Habille-toi" at bounding box center [438, 223] width 244 height 57
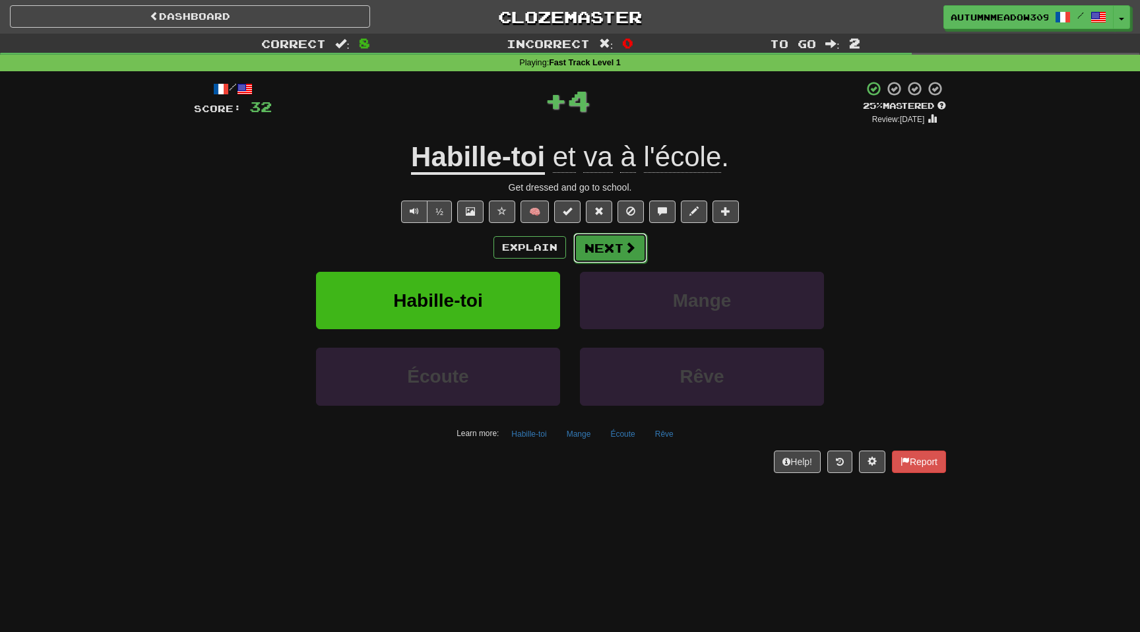
click at [609, 246] on button "Next" at bounding box center [610, 248] width 74 height 30
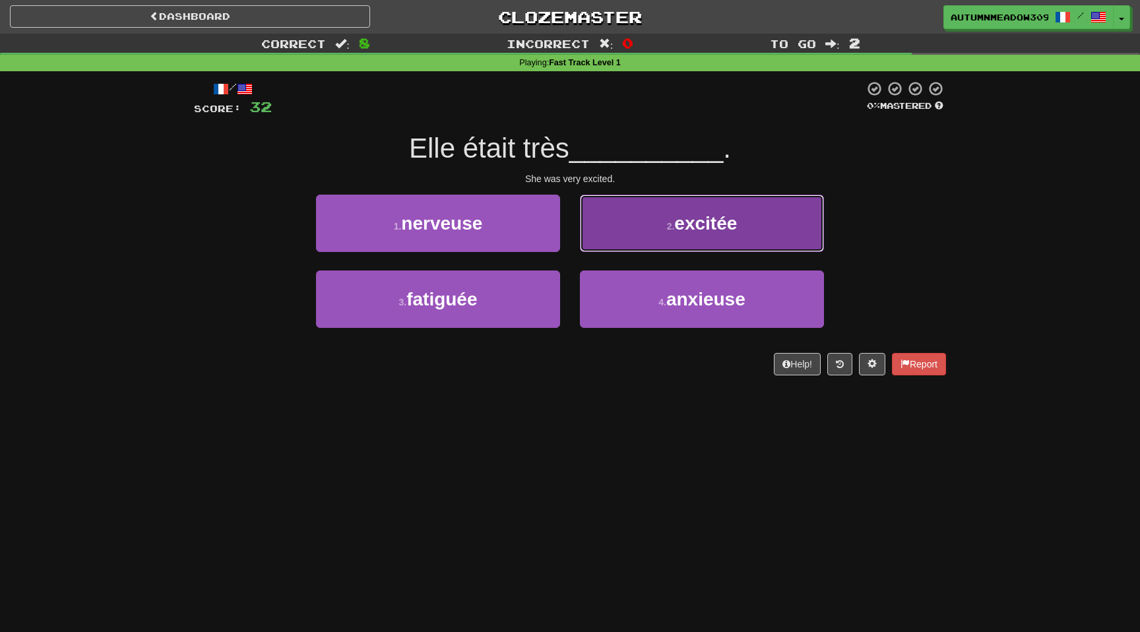
click at [697, 208] on button "2 . excitée" at bounding box center [702, 223] width 244 height 57
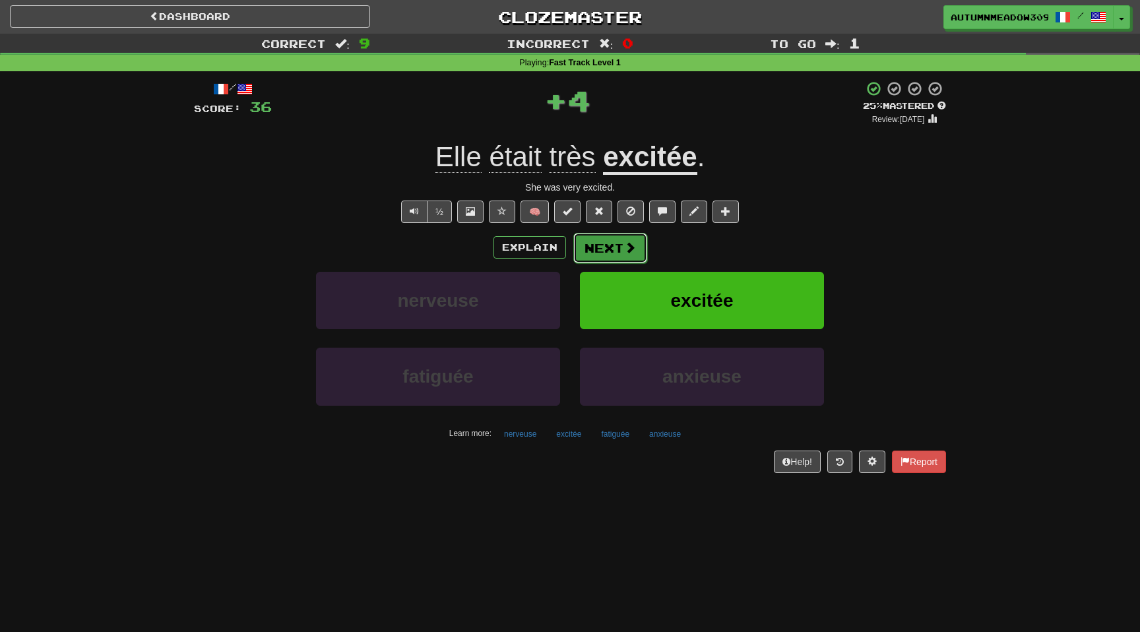
click at [628, 237] on button "Next" at bounding box center [610, 248] width 74 height 30
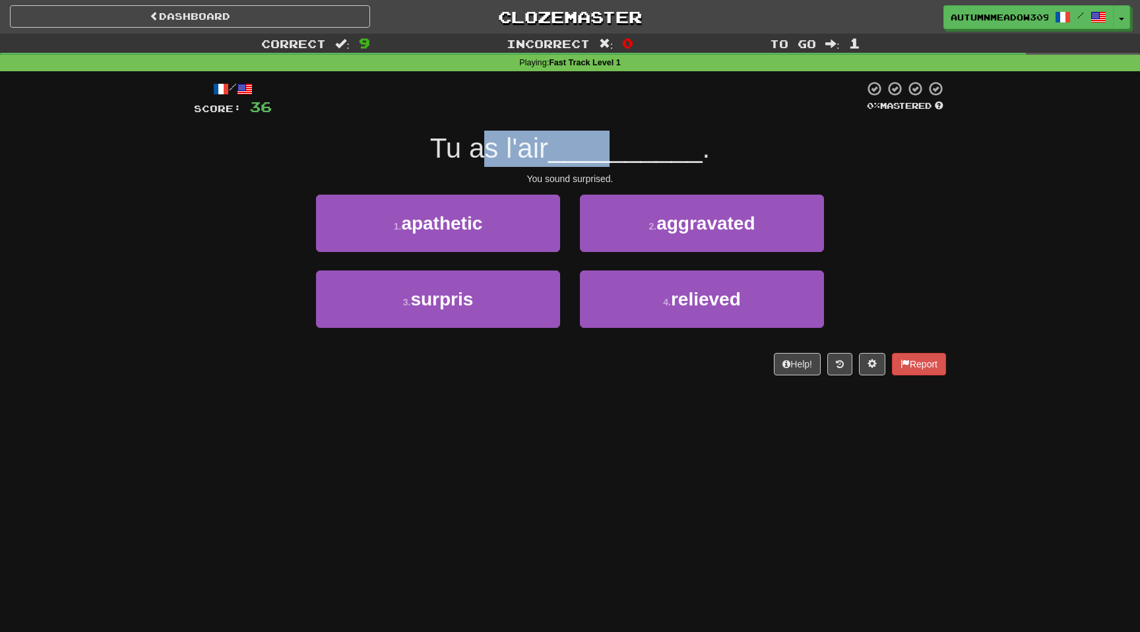
drag, startPoint x: 485, startPoint y: 154, endPoint x: 625, endPoint y: 154, distance: 139.8
click at [625, 154] on div "Tu as l'air __________ ." at bounding box center [570, 149] width 752 height 36
click at [625, 154] on span "__________" at bounding box center [625, 148] width 154 height 31
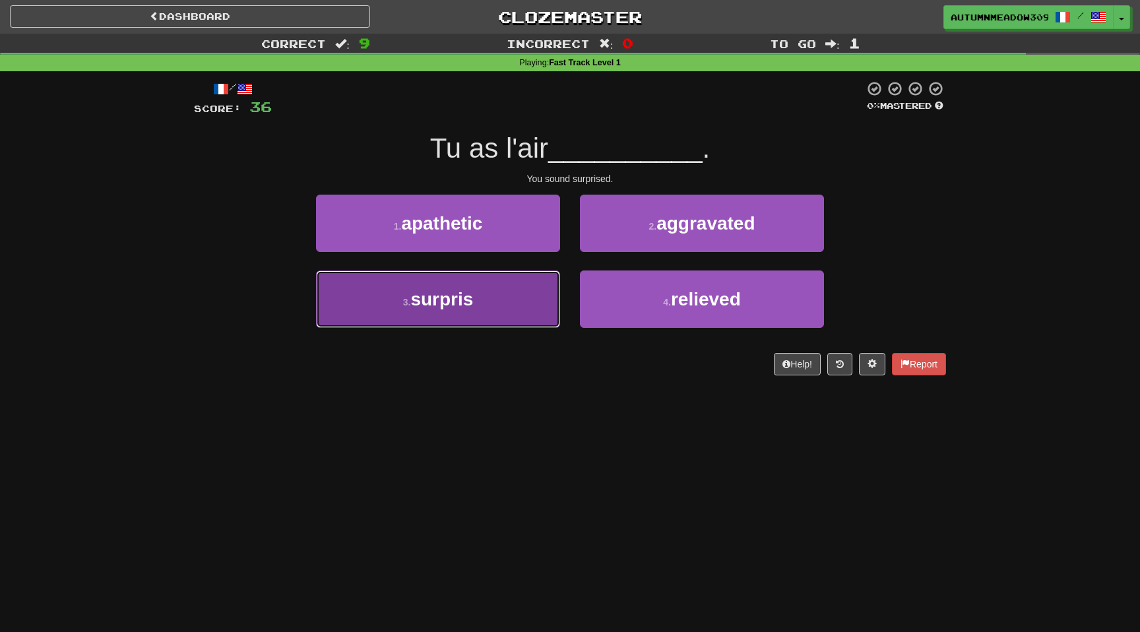
click at [506, 304] on button "3 . surpris" at bounding box center [438, 298] width 244 height 57
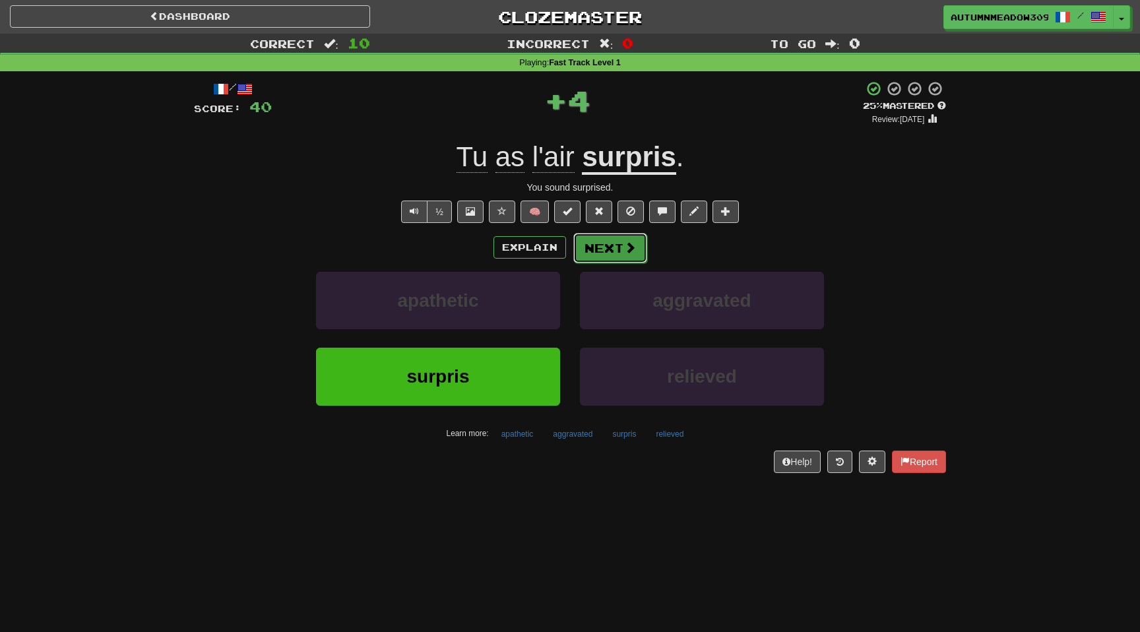
click at [617, 255] on button "Next" at bounding box center [610, 248] width 74 height 30
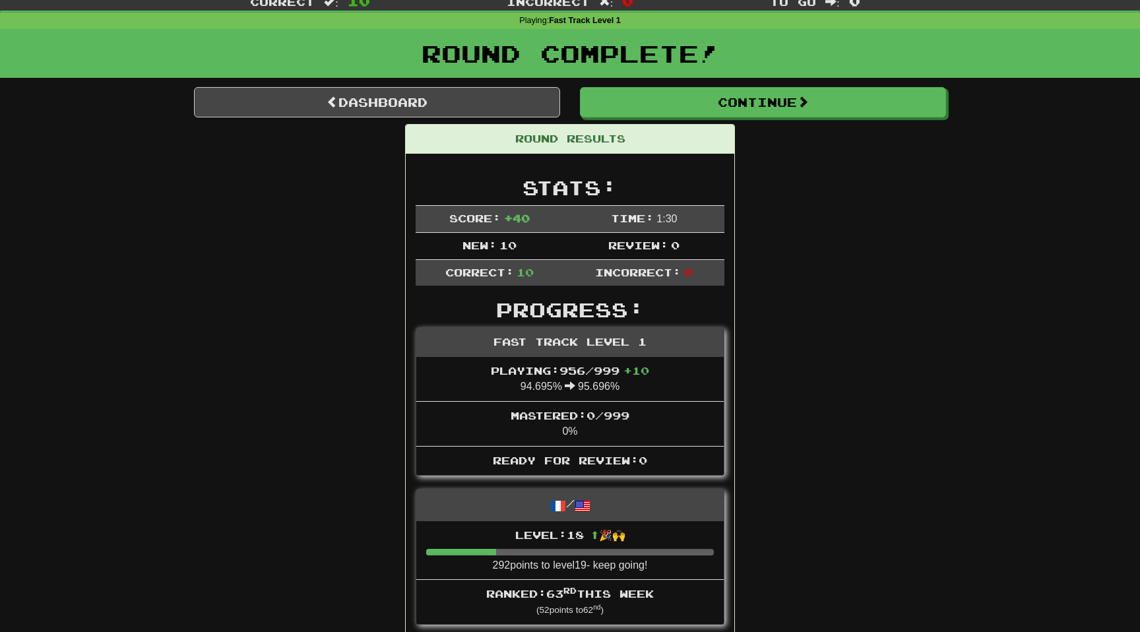
scroll to position [46, 0]
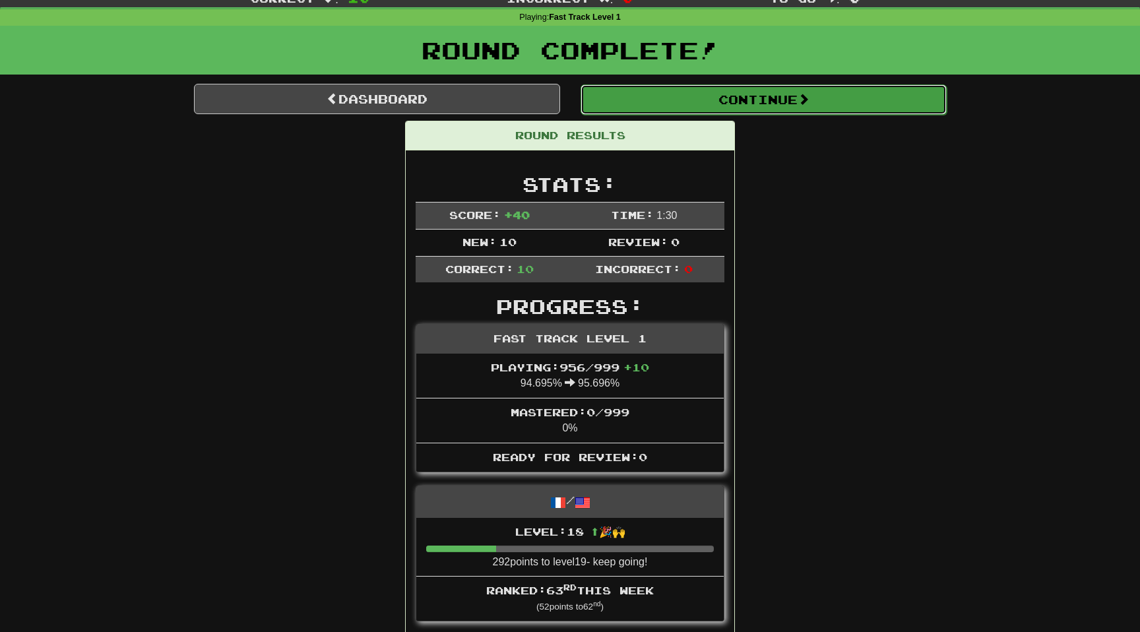
click at [753, 97] on button "Continue" at bounding box center [763, 99] width 366 height 30
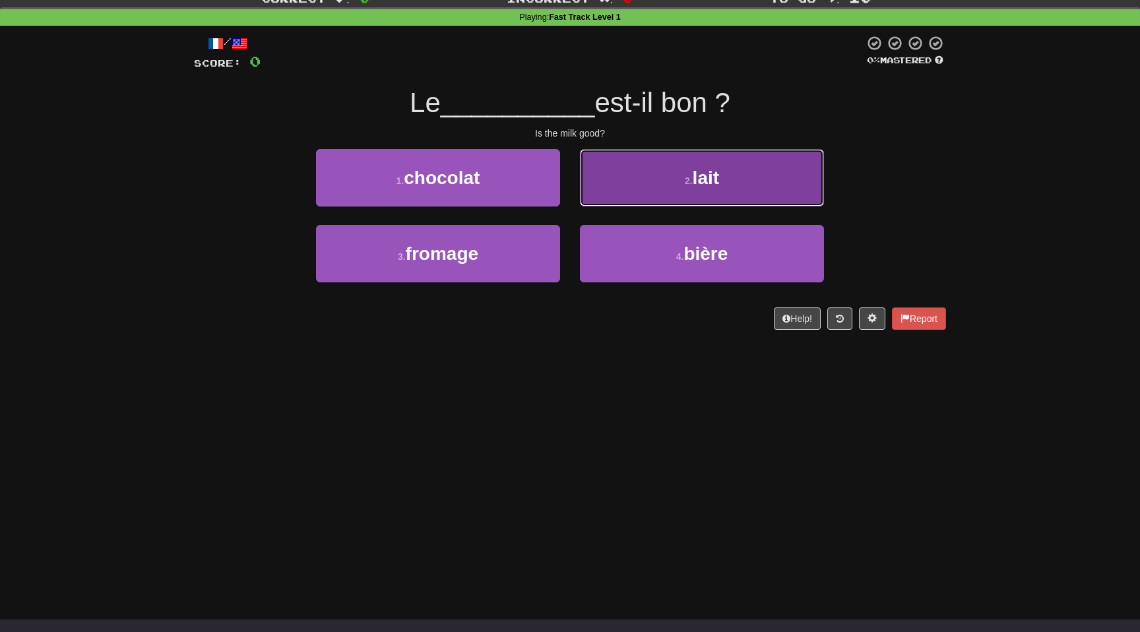
click at [624, 162] on button "2 . lait" at bounding box center [702, 177] width 244 height 57
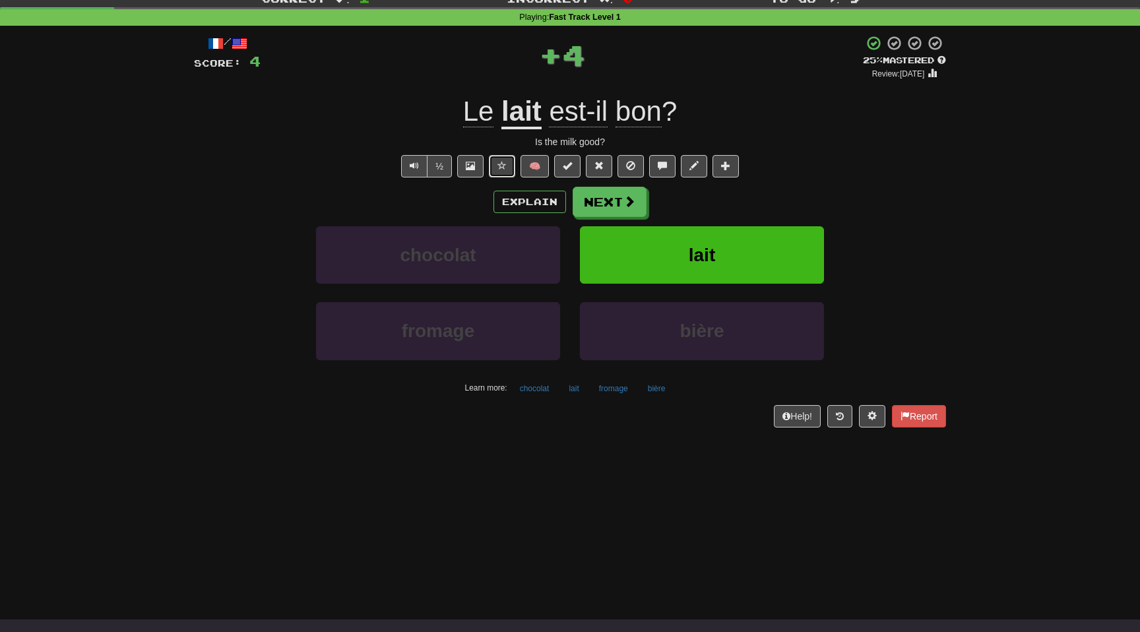
click at [504, 167] on span at bounding box center [501, 165] width 9 height 9
click at [547, 208] on button "Explain" at bounding box center [529, 202] width 73 height 22
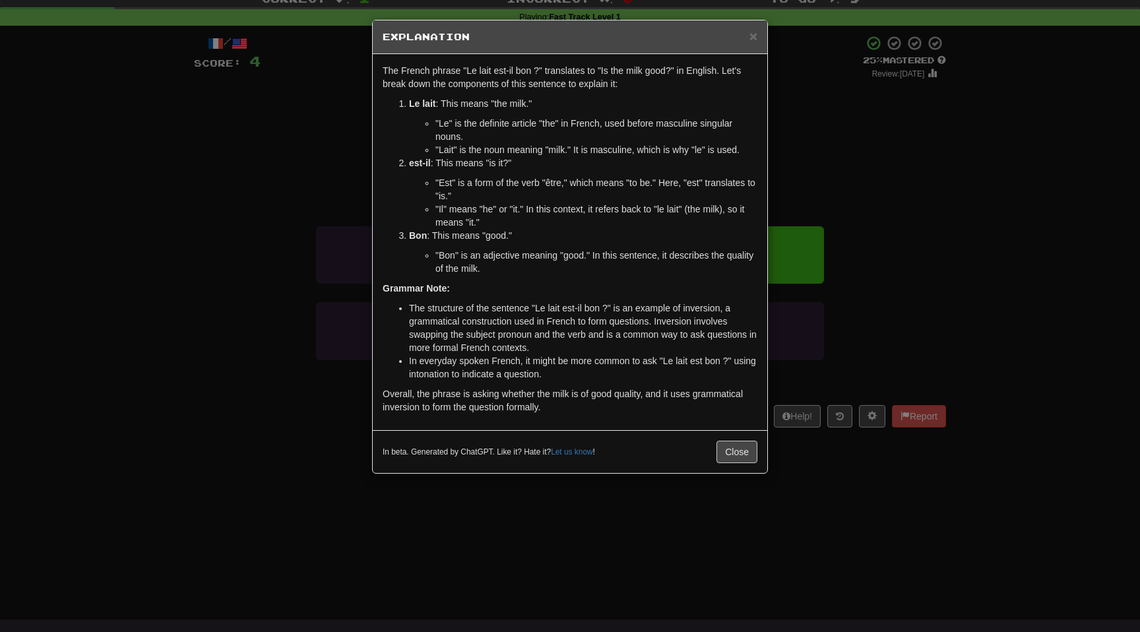
click at [976, 239] on div "× Explanation The French phrase "Le lait est-il bon ?" translates to "Is the mi…" at bounding box center [570, 316] width 1140 height 632
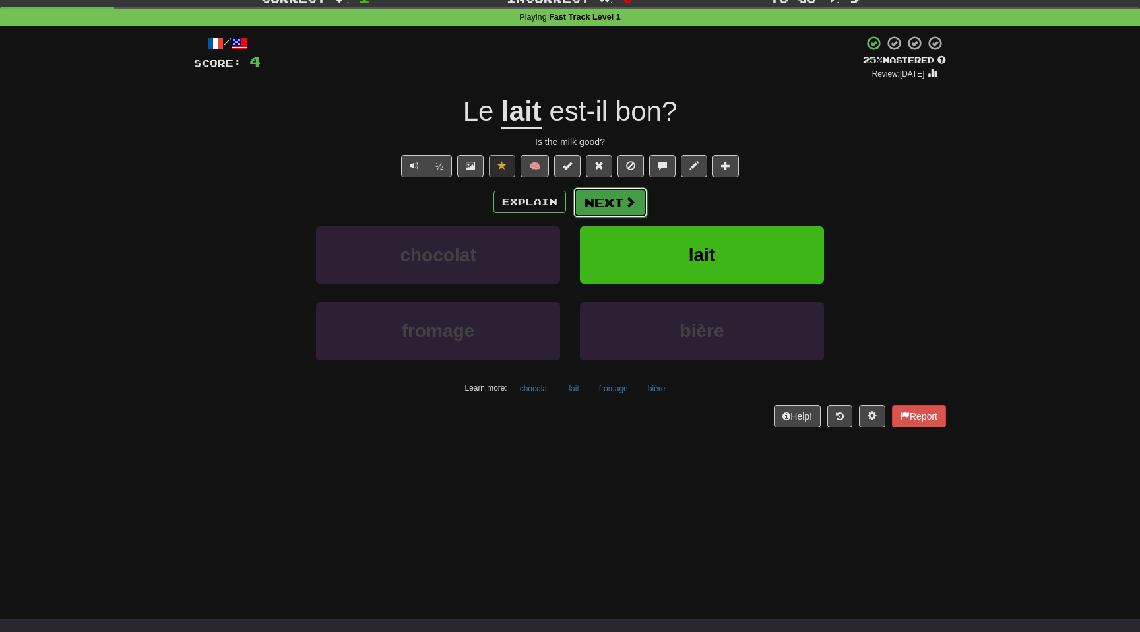
click at [613, 206] on button "Next" at bounding box center [610, 202] width 74 height 30
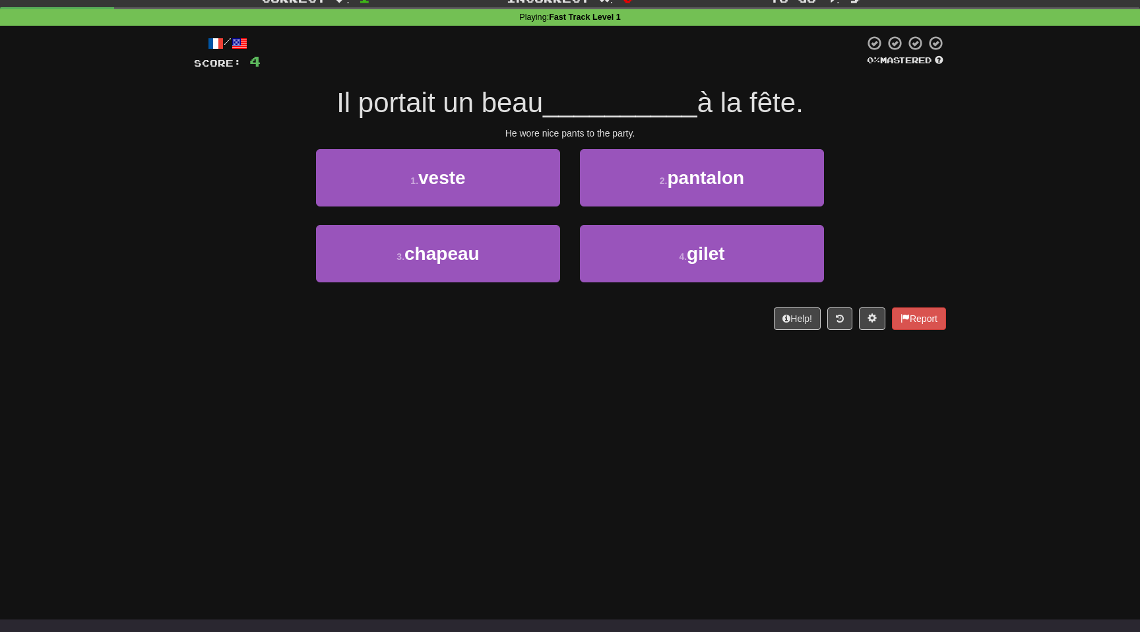
drag, startPoint x: 437, startPoint y: 108, endPoint x: 835, endPoint y: 108, distance: 398.3
click at [836, 108] on div "Il portait un beau __________ à la fête." at bounding box center [570, 103] width 752 height 36
click at [835, 108] on div "Il portait un beau __________ à la fête." at bounding box center [570, 103] width 752 height 36
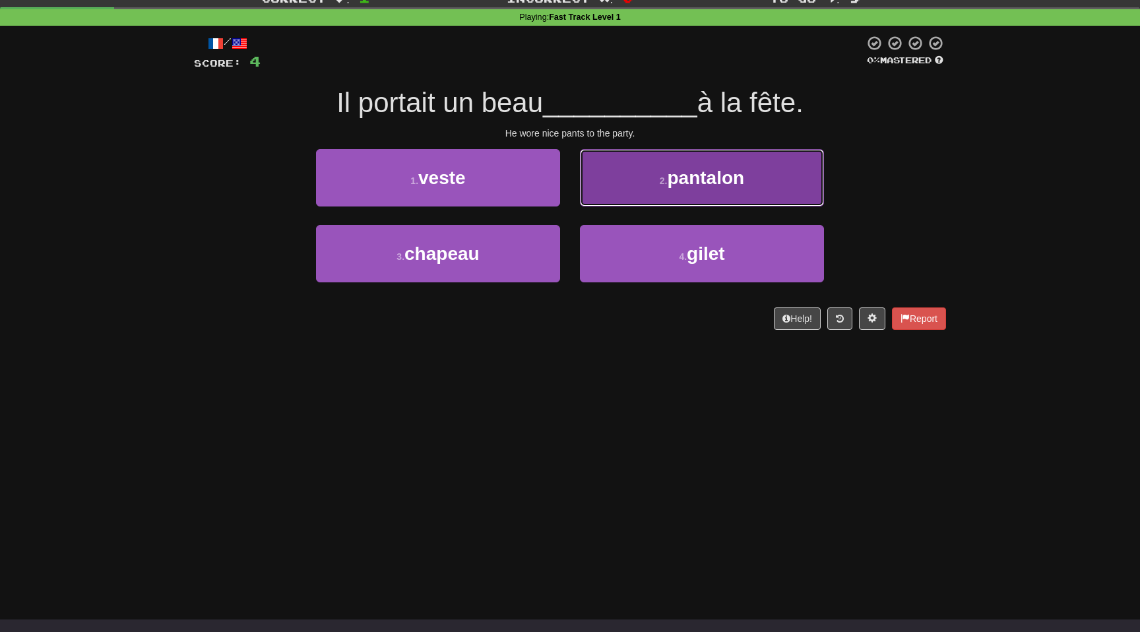
click at [672, 179] on span "pantalon" at bounding box center [705, 178] width 77 height 20
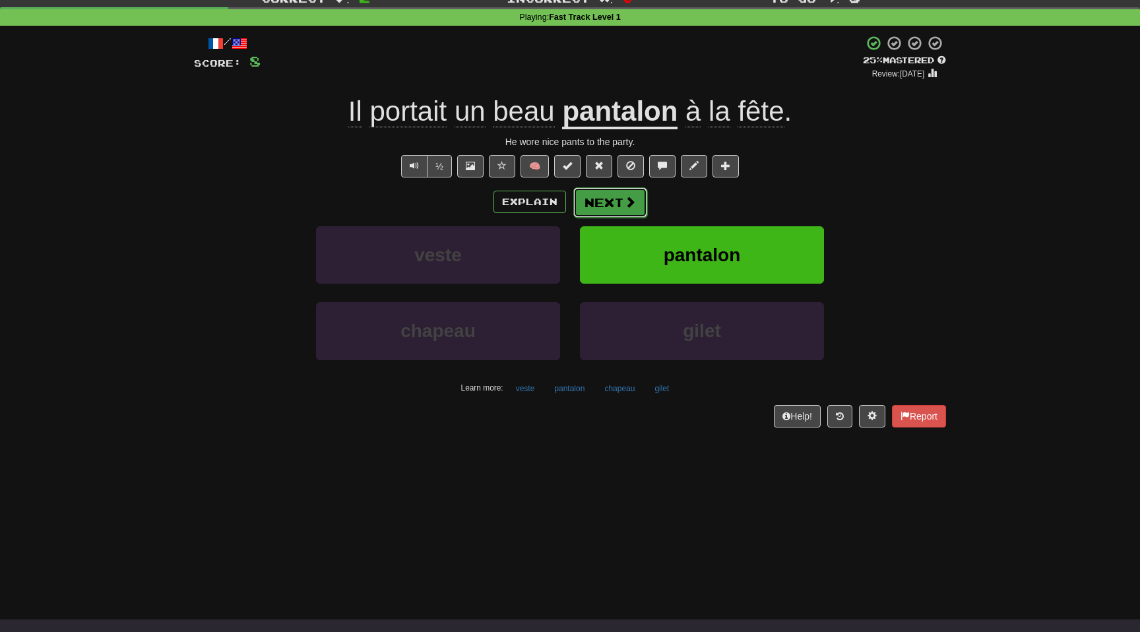
click at [627, 204] on span at bounding box center [630, 202] width 12 height 12
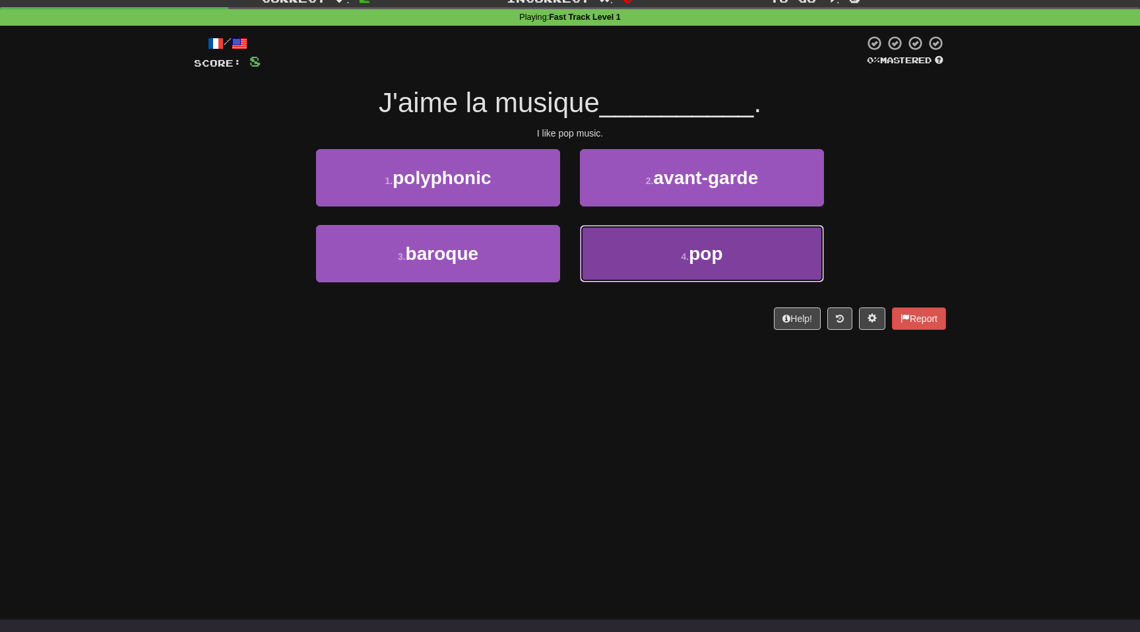
click at [714, 255] on span "pop" at bounding box center [705, 253] width 34 height 20
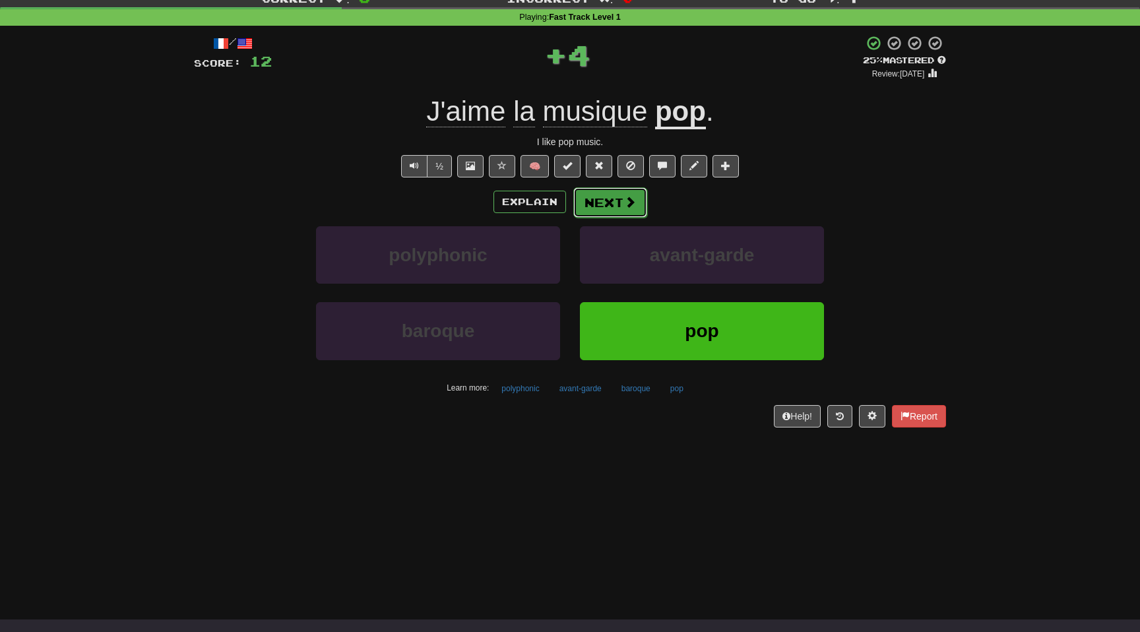
click at [618, 198] on button "Next" at bounding box center [610, 202] width 74 height 30
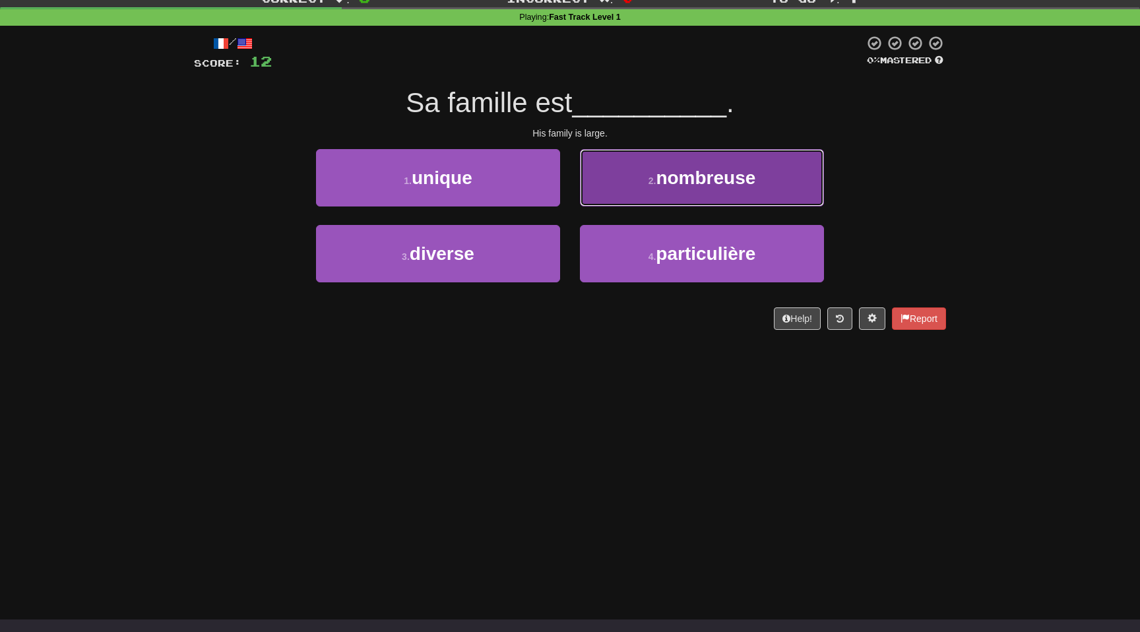
click at [645, 183] on button "2 . nombreuse" at bounding box center [702, 177] width 244 height 57
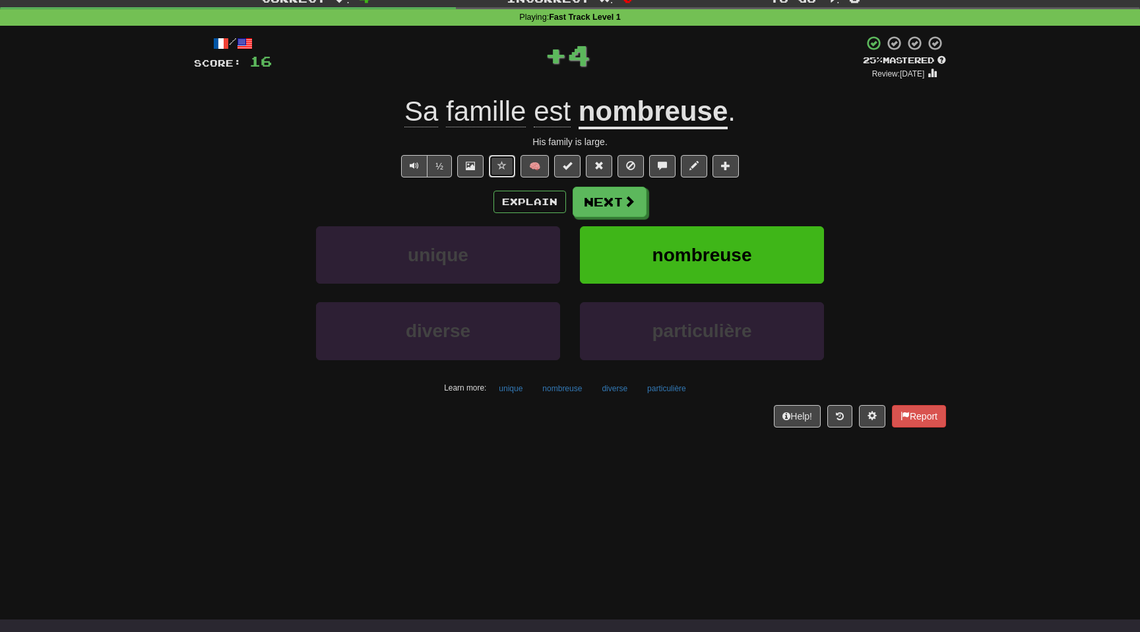
click at [497, 168] on button at bounding box center [502, 166] width 26 height 22
click at [629, 209] on button "Next" at bounding box center [610, 202] width 74 height 30
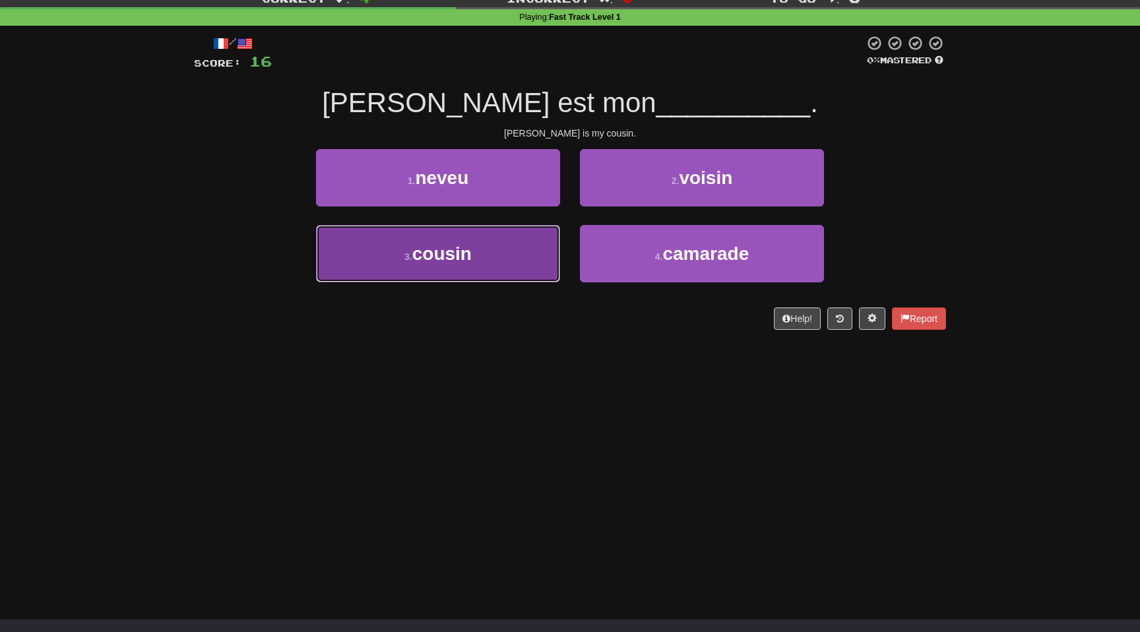
click at [497, 249] on button "3 . cousin" at bounding box center [438, 253] width 244 height 57
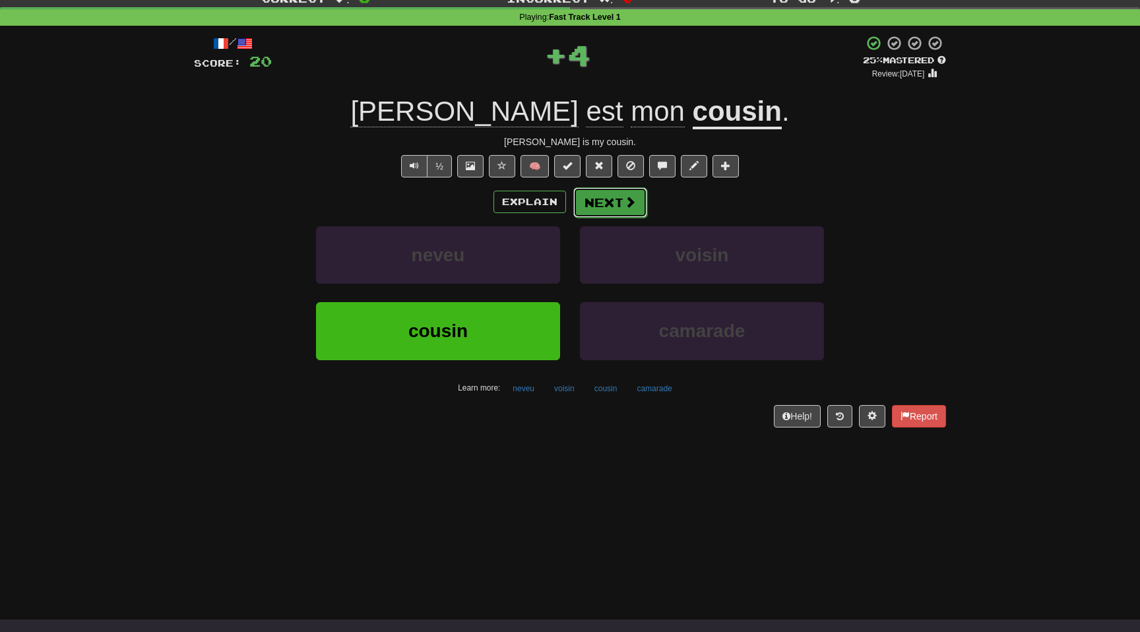
click at [609, 209] on button "Next" at bounding box center [610, 202] width 74 height 30
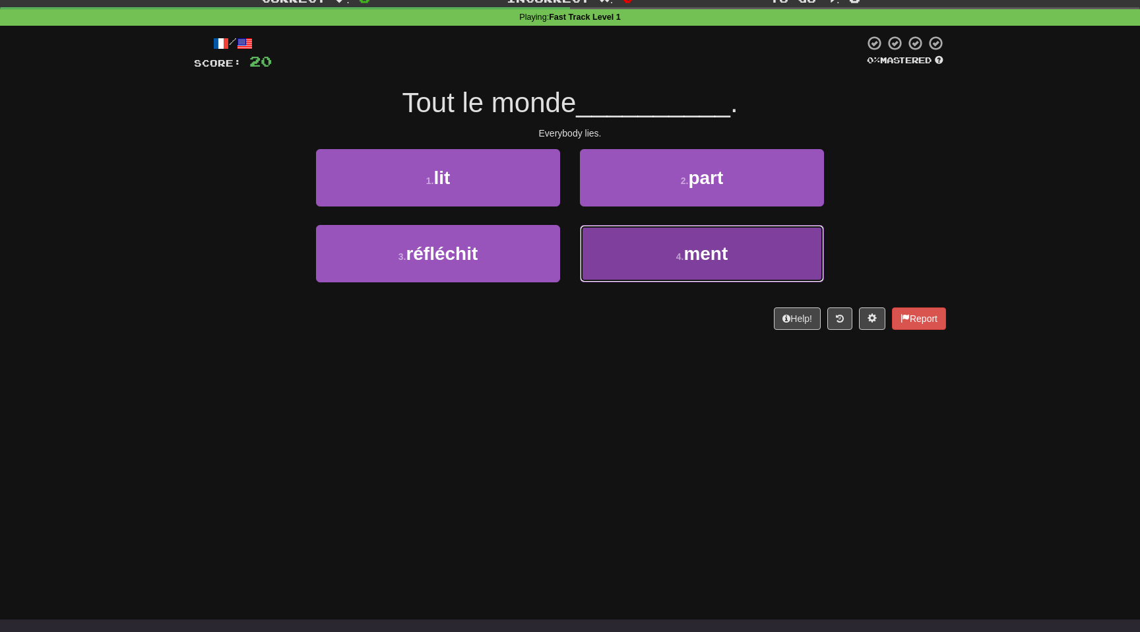
click at [663, 245] on button "4 . ment" at bounding box center [702, 253] width 244 height 57
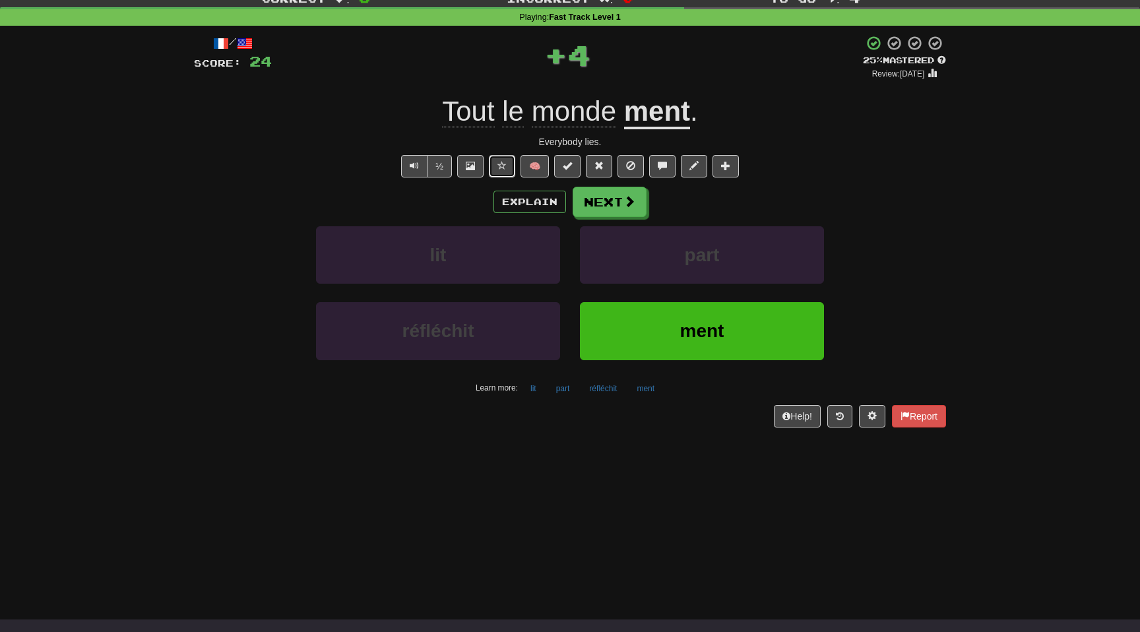
click at [509, 165] on button at bounding box center [502, 166] width 26 height 22
click at [638, 208] on button "Next" at bounding box center [610, 202] width 74 height 30
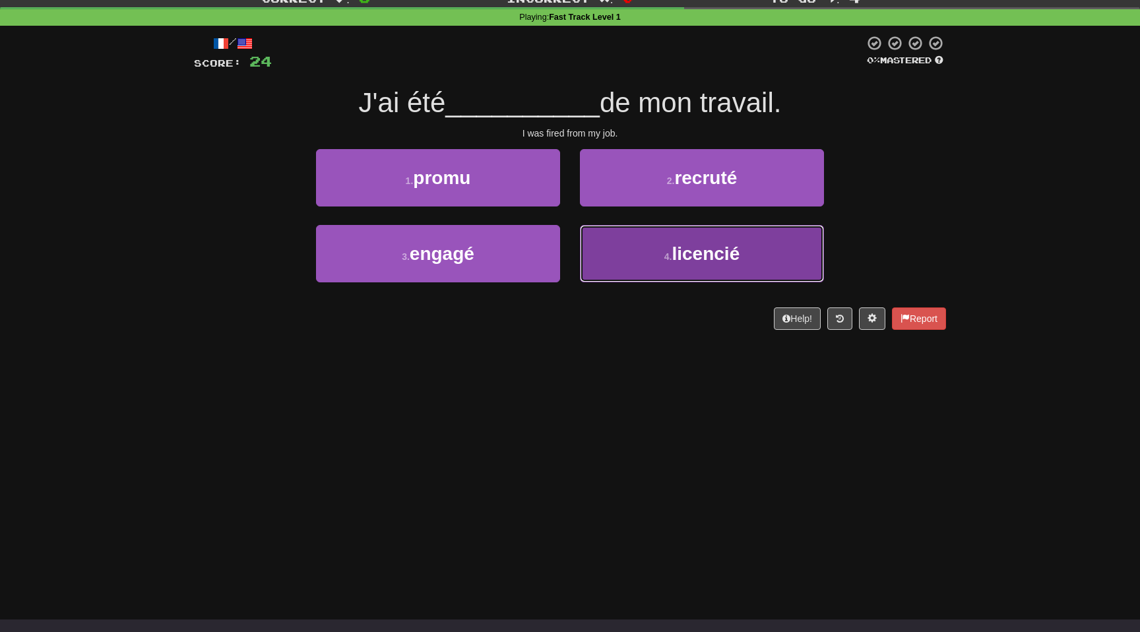
click at [663, 266] on button "4 . licencié" at bounding box center [702, 253] width 244 height 57
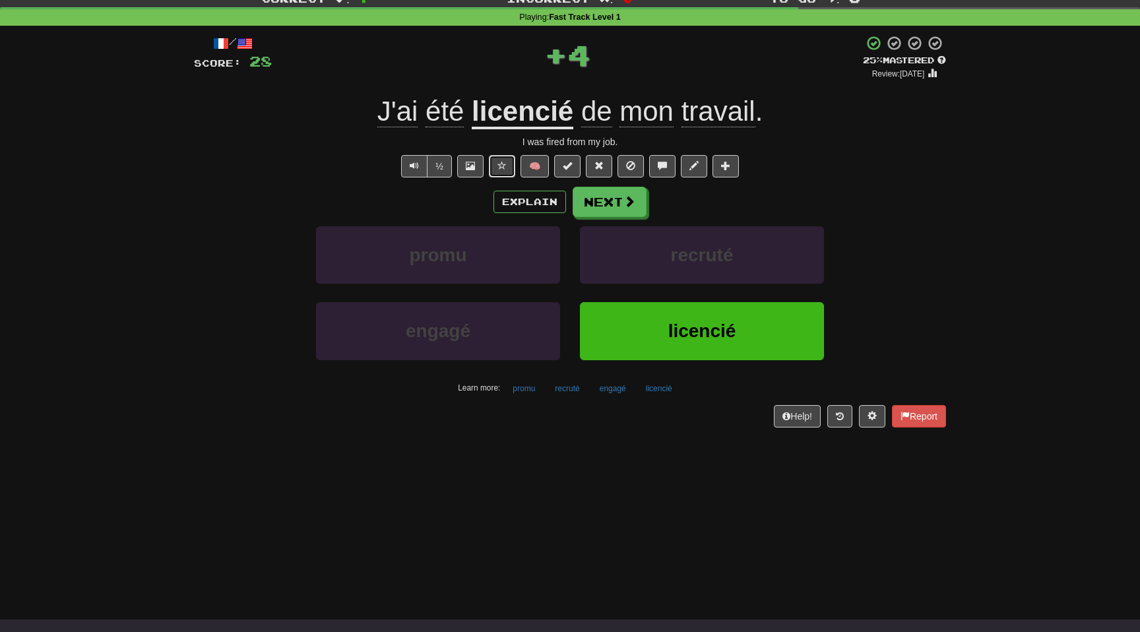
click at [505, 167] on span at bounding box center [501, 165] width 9 height 9
click at [628, 199] on span at bounding box center [630, 202] width 12 height 12
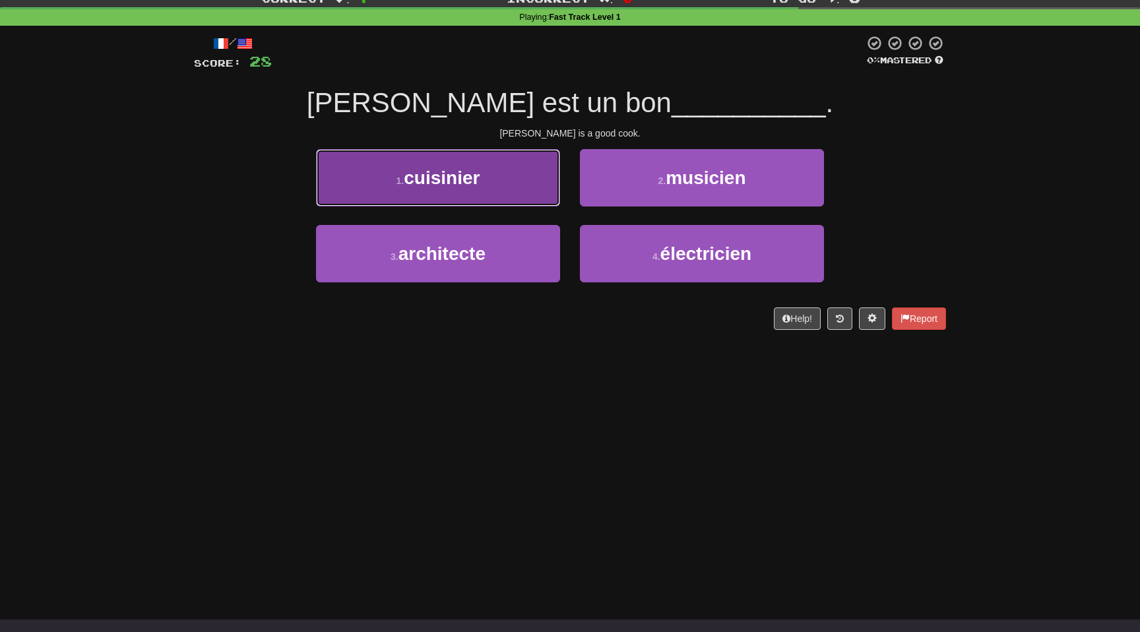
click at [487, 183] on button "1 . cuisinier" at bounding box center [438, 177] width 244 height 57
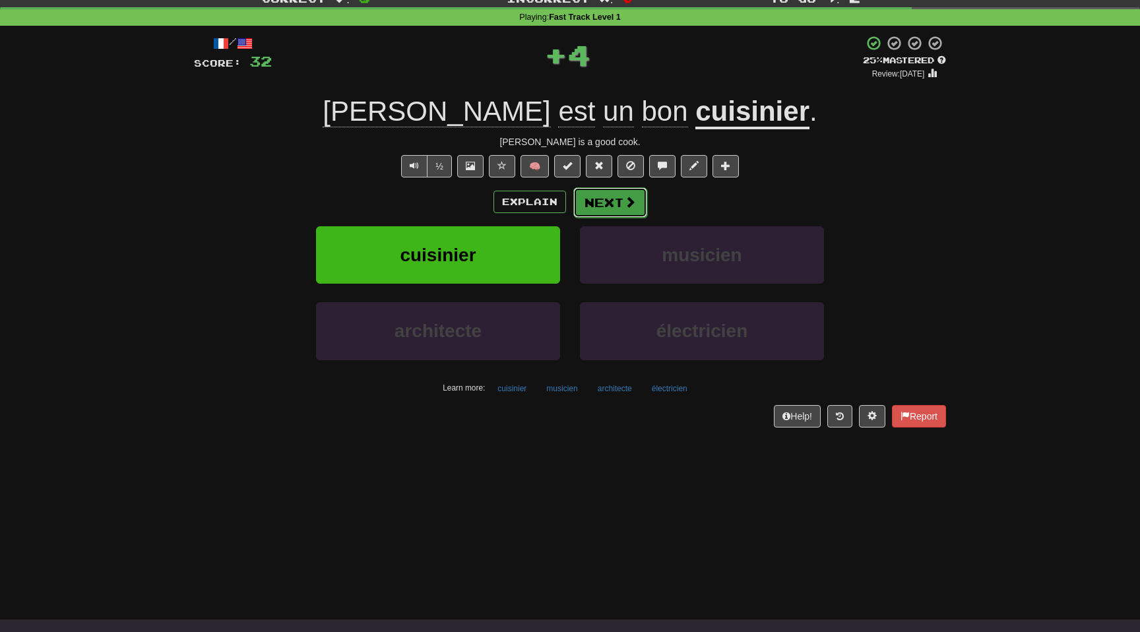
click at [595, 195] on button "Next" at bounding box center [610, 202] width 74 height 30
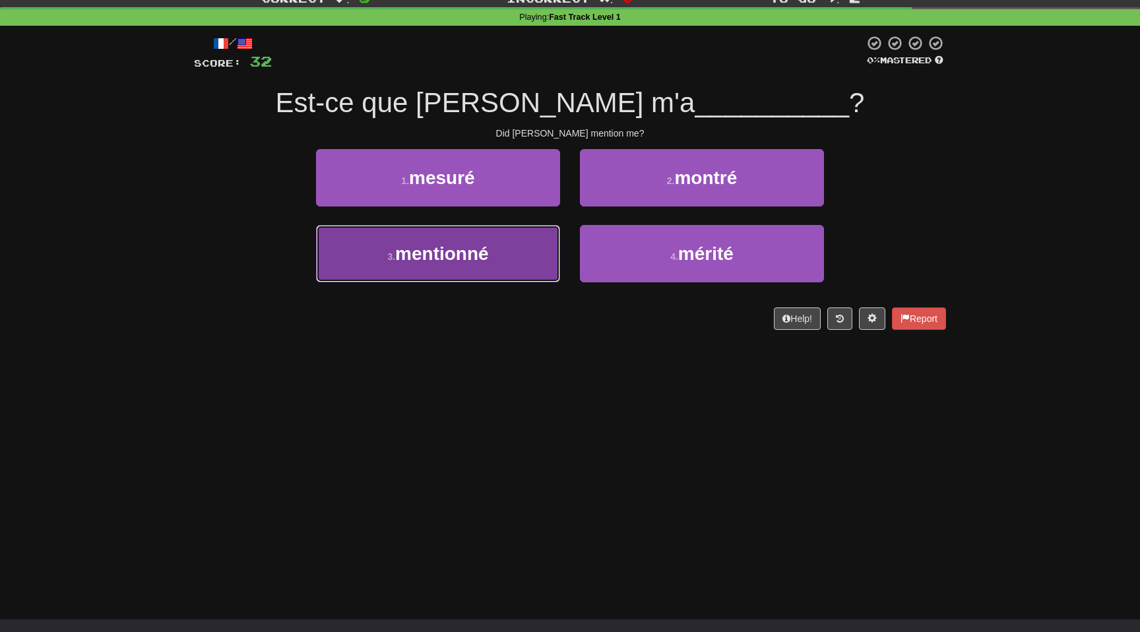
click at [481, 243] on span "mentionné" at bounding box center [442, 253] width 94 height 20
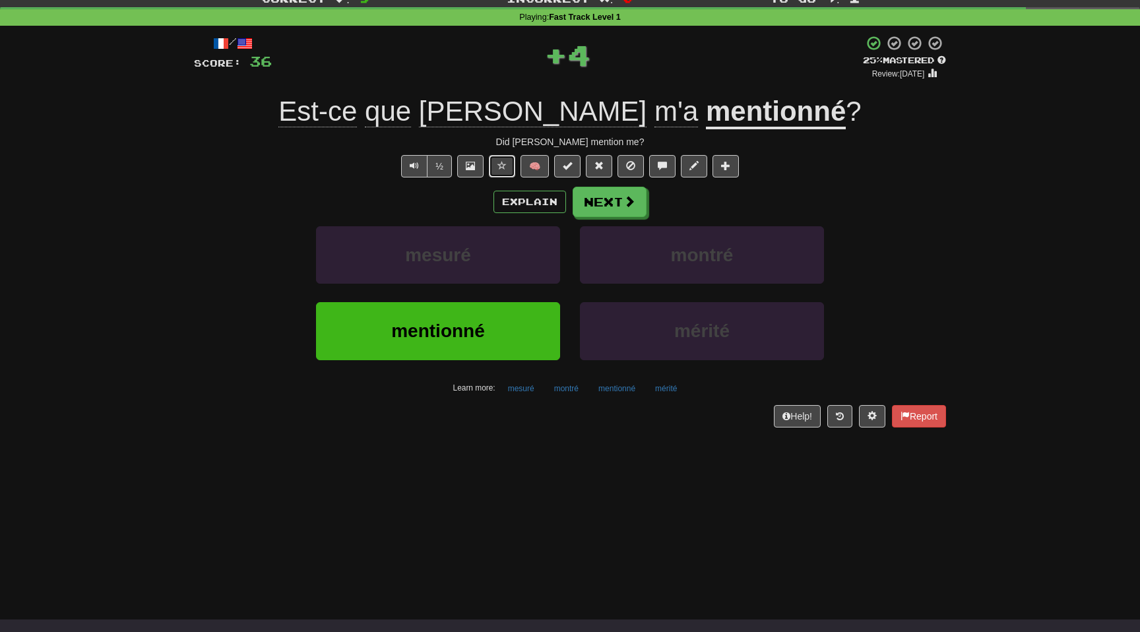
click at [501, 167] on span at bounding box center [501, 165] width 9 height 9
click at [609, 208] on button "Next" at bounding box center [610, 202] width 74 height 30
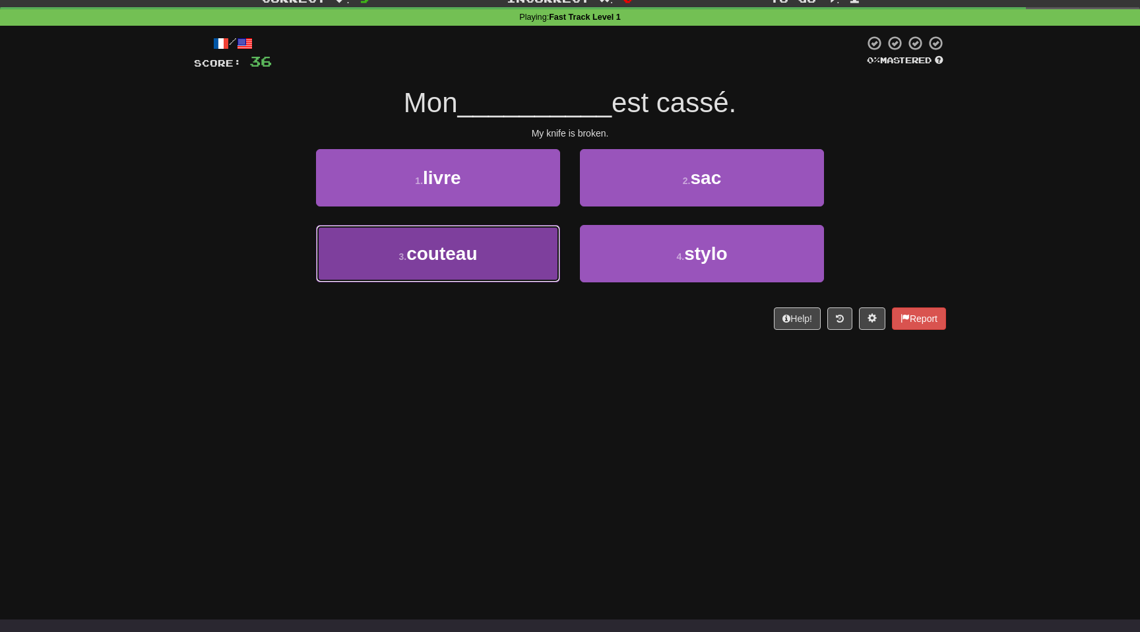
click at [423, 253] on span "couteau" at bounding box center [441, 253] width 71 height 20
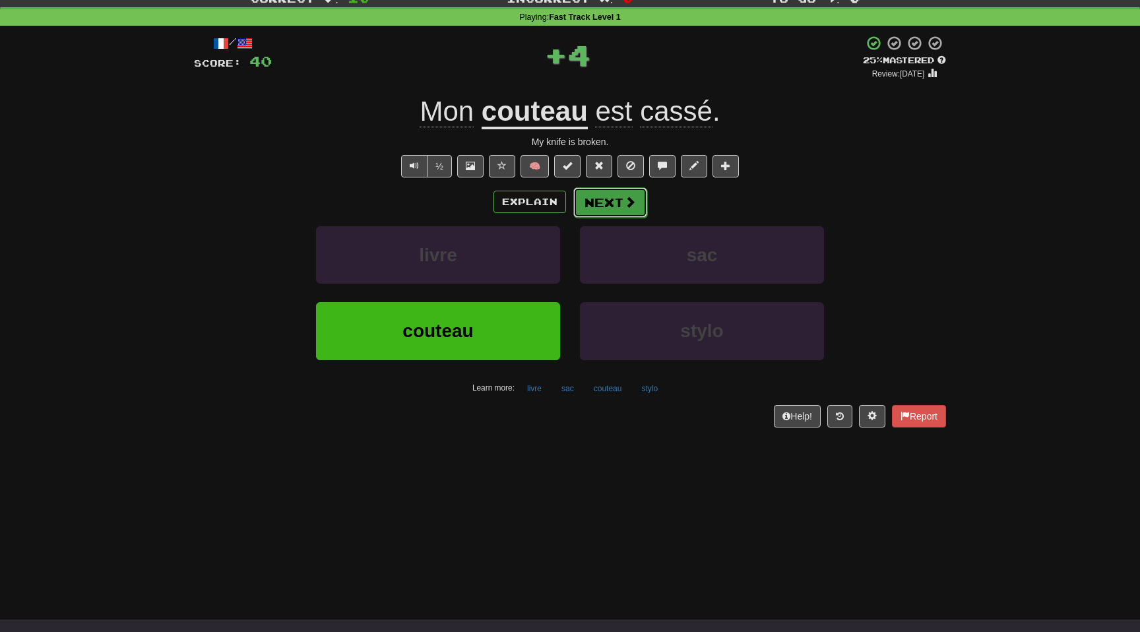
click at [609, 195] on button "Next" at bounding box center [610, 202] width 74 height 30
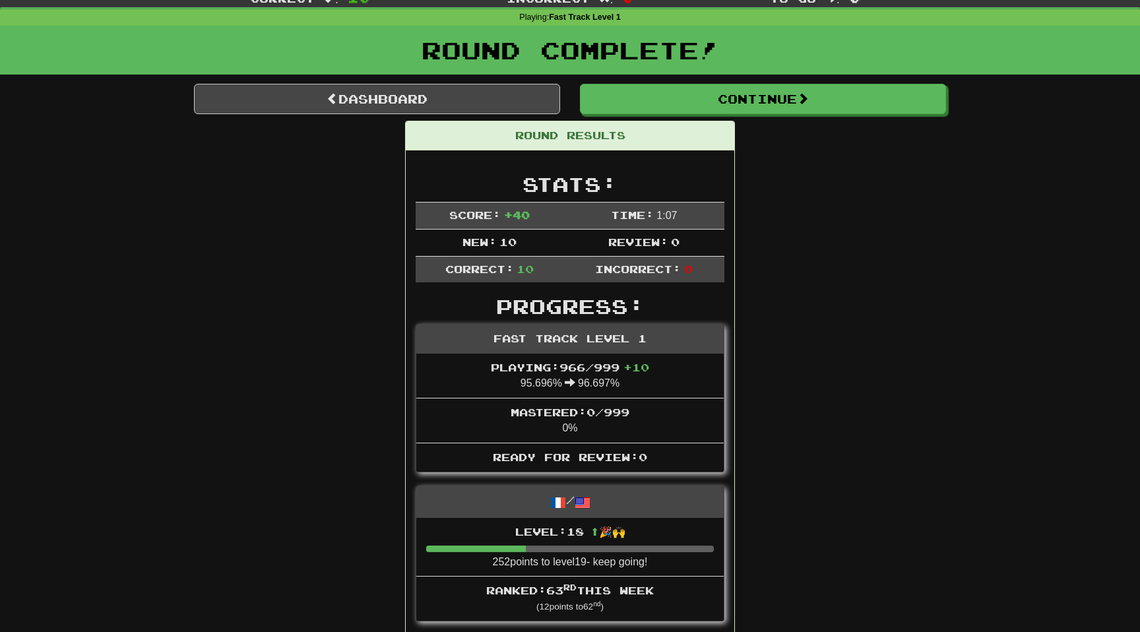
click at [599, 248] on td "Review: 0" at bounding box center [643, 242] width 161 height 27
